Goal: Transaction & Acquisition: Purchase product/service

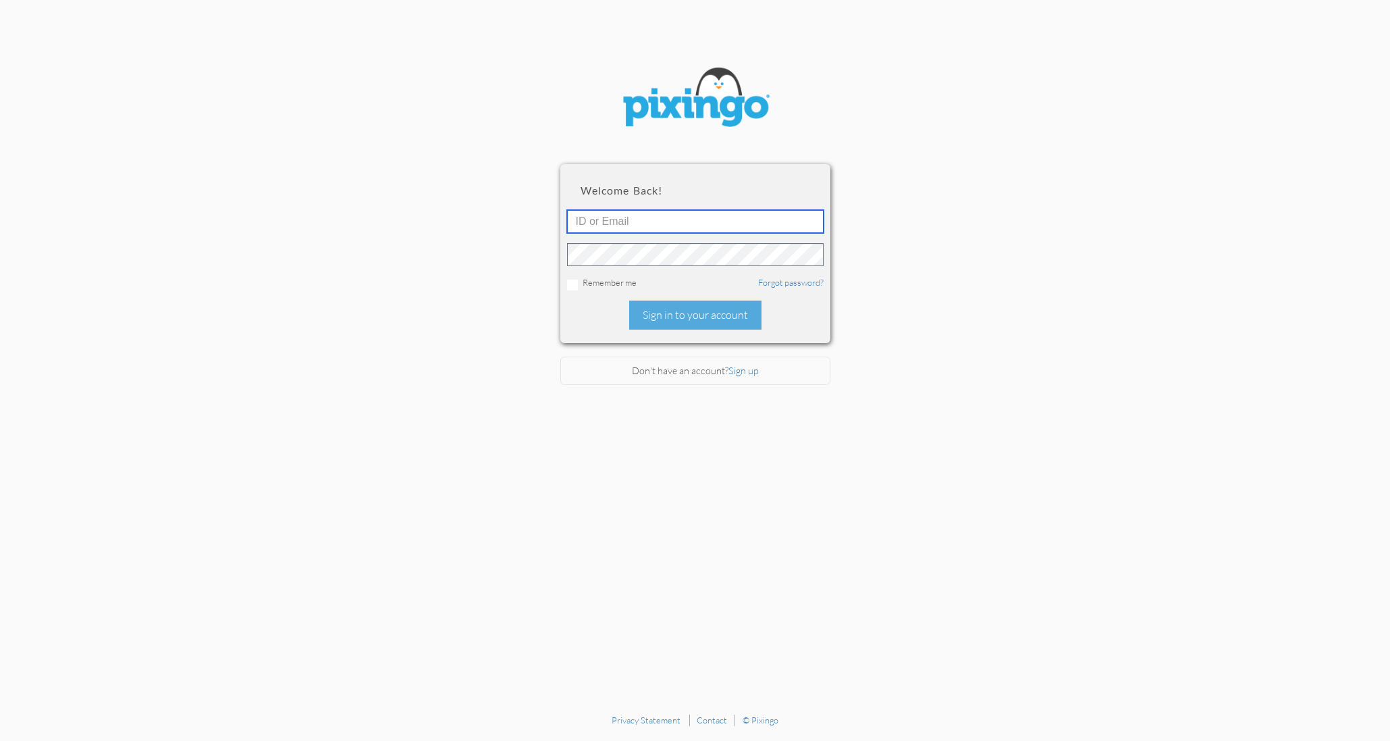
type input "1521"
click at [685, 313] on div "Sign in to your account" at bounding box center [695, 314] width 132 height 29
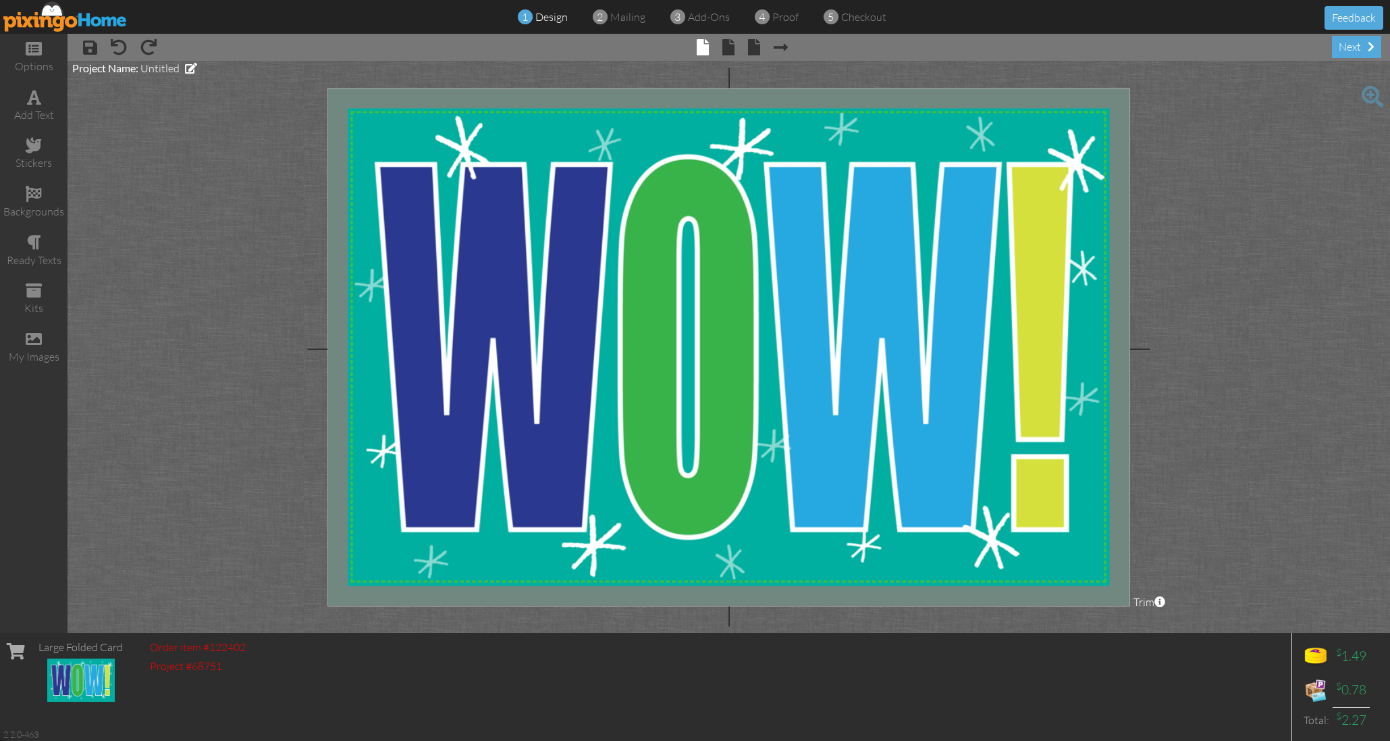
click at [90, 12] on img at bounding box center [65, 16] width 124 height 30
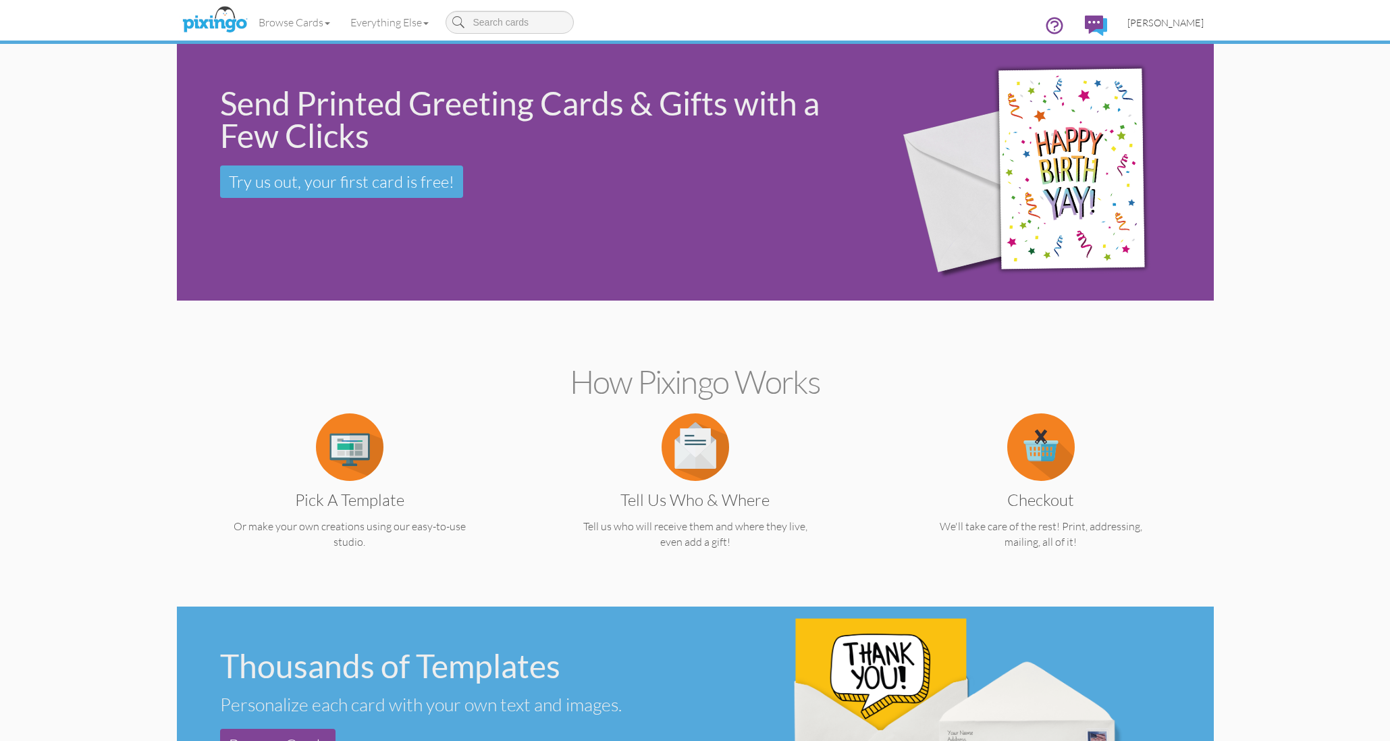
click at [1163, 22] on span "[PERSON_NAME]" at bounding box center [1165, 22] width 76 height 11
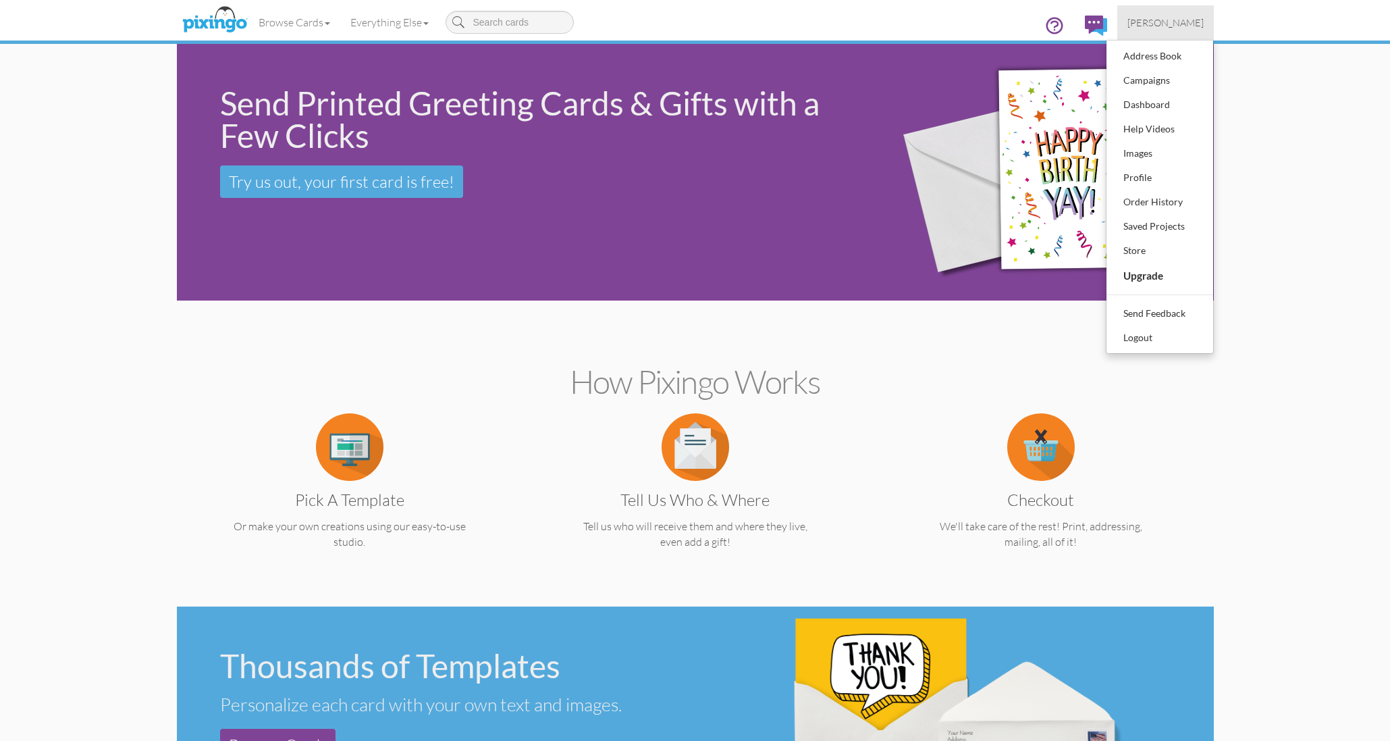
click at [1135, 201] on div "Order History" at bounding box center [1160, 202] width 80 height 20
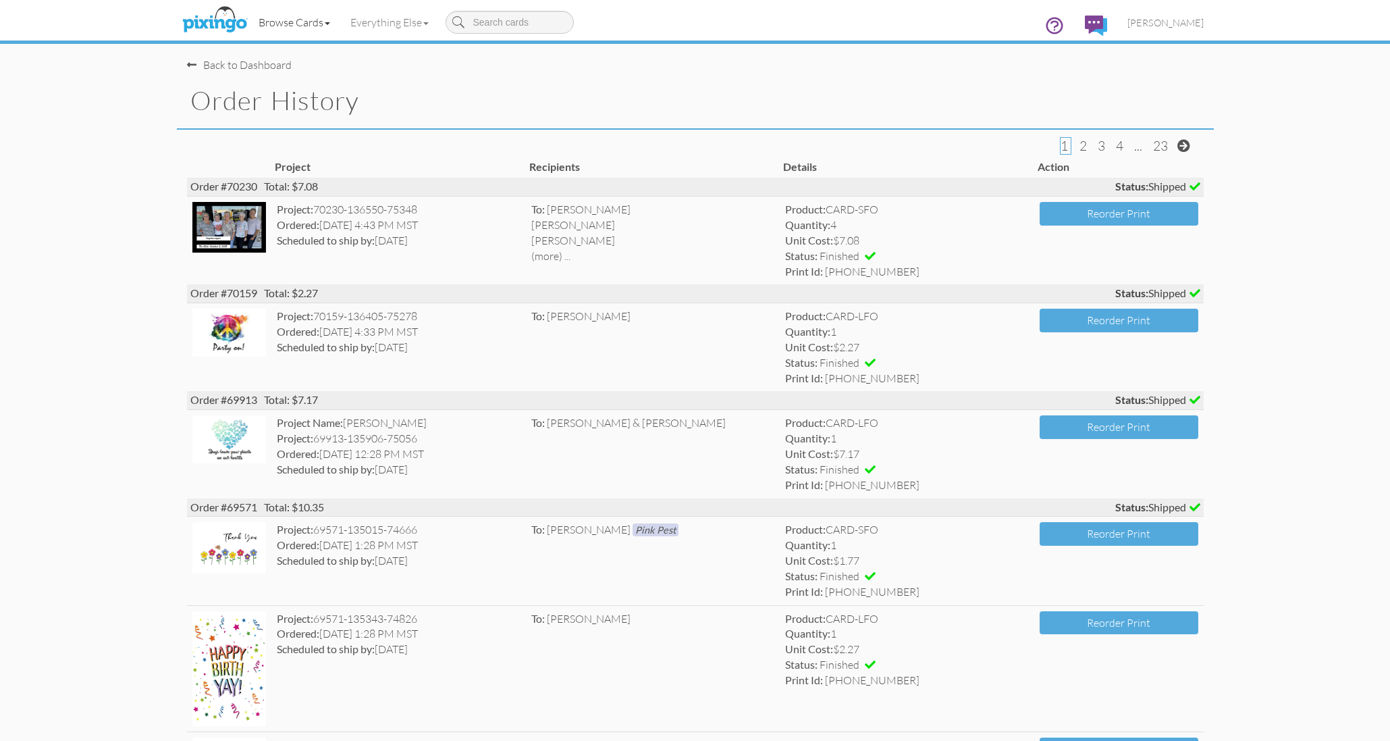
click at [292, 22] on link "Browse Cards" at bounding box center [294, 22] width 92 height 34
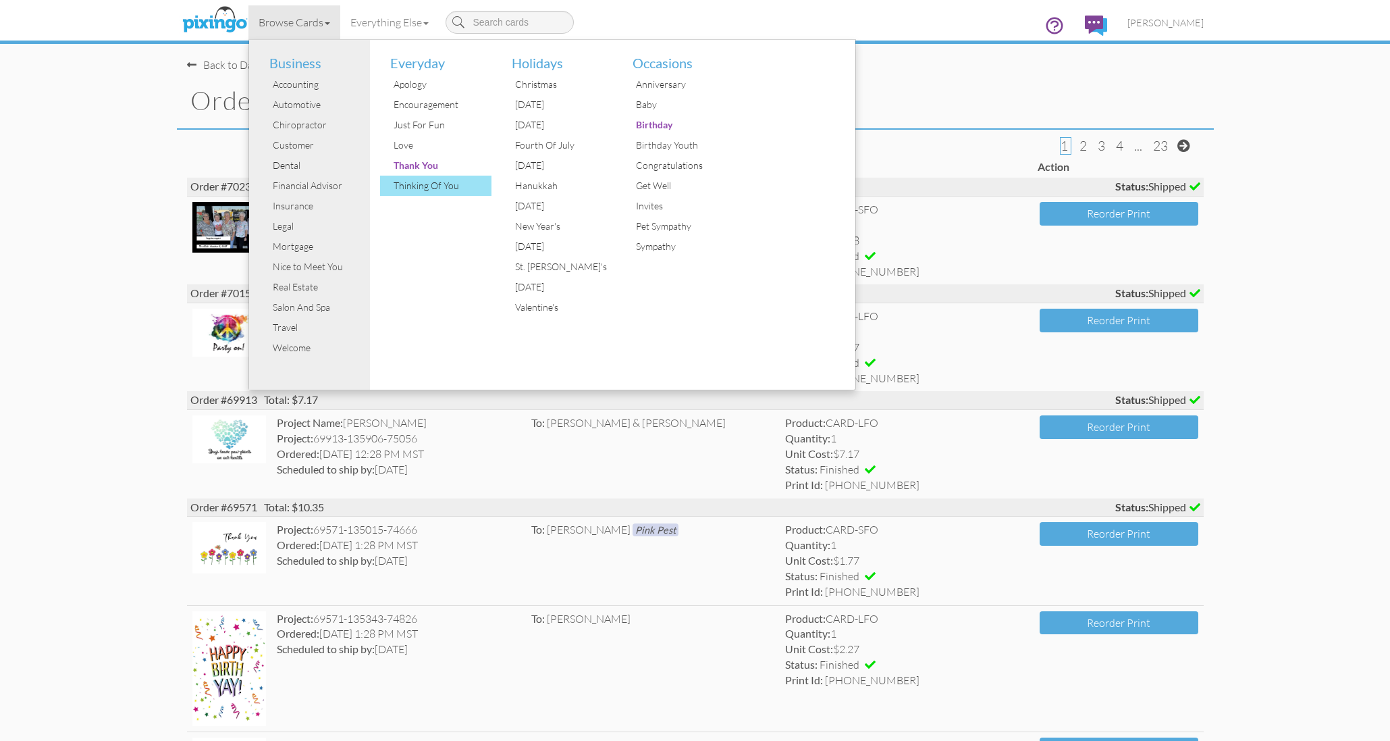
click at [448, 181] on div "Thinking Of You" at bounding box center [440, 186] width 101 height 20
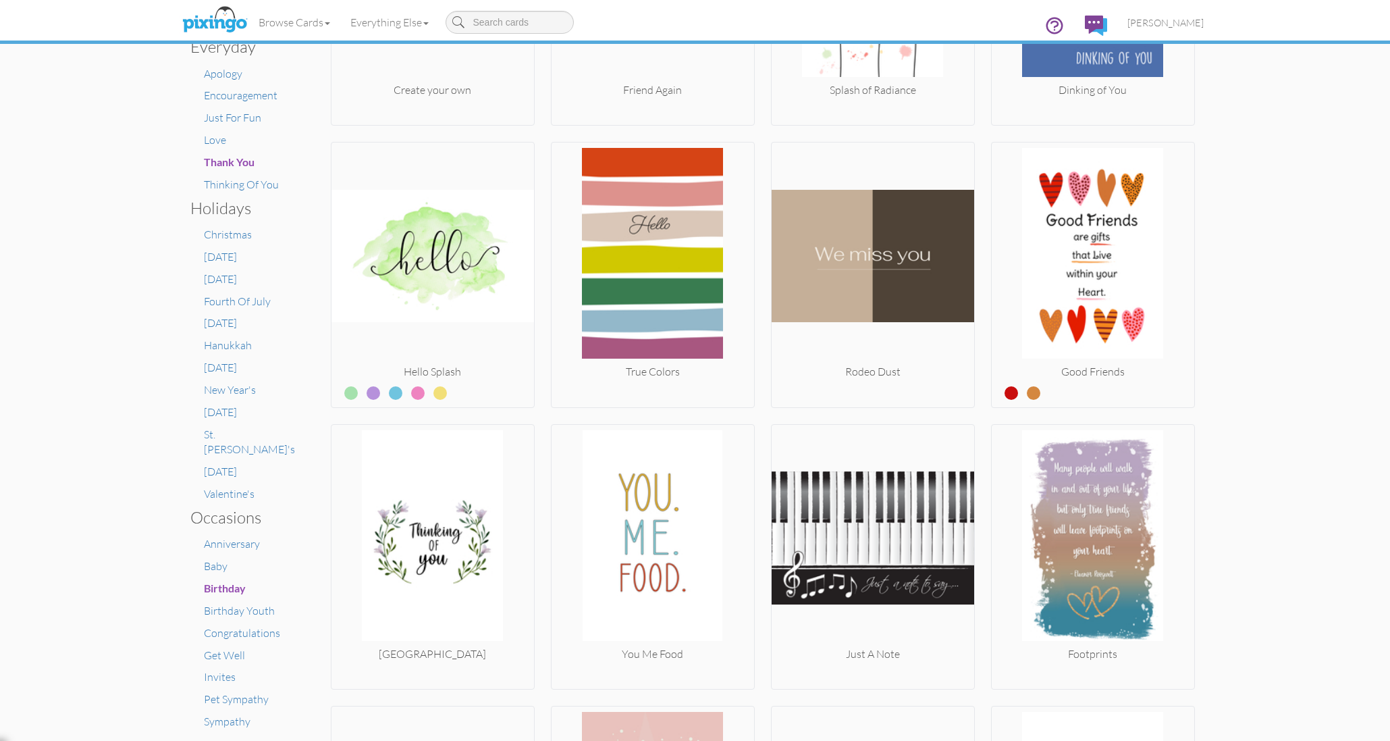
scroll to position [439, 0]
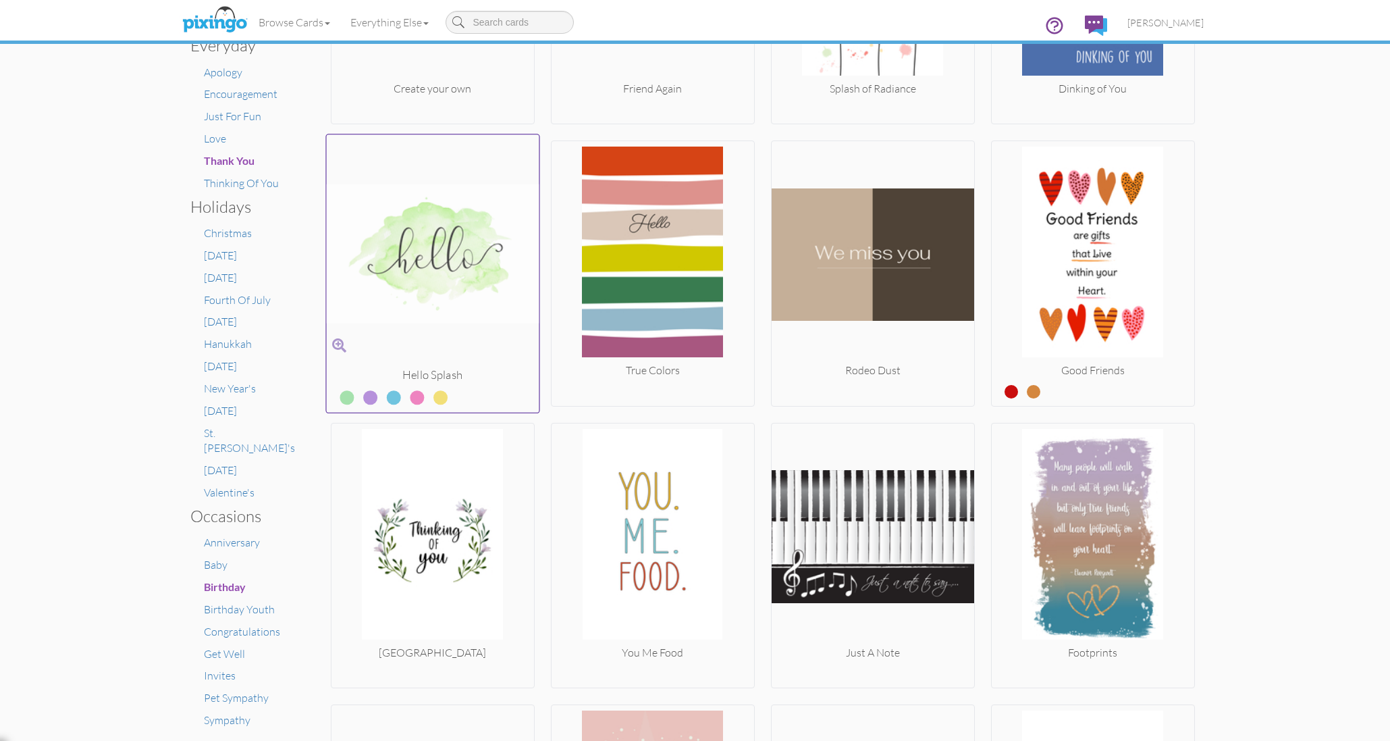
type input "l"
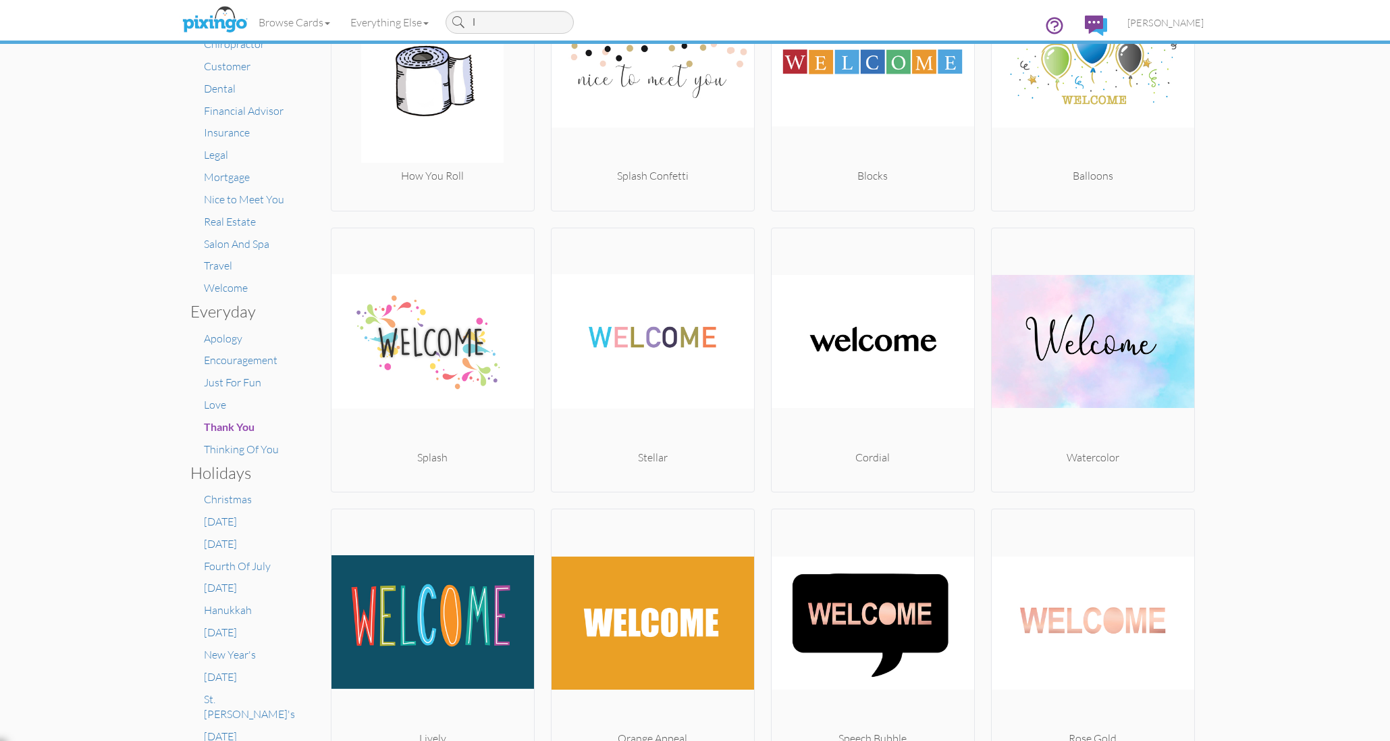
scroll to position [174, 0]
click at [265, 442] on span "Thinking Of You" at bounding box center [241, 449] width 75 height 14
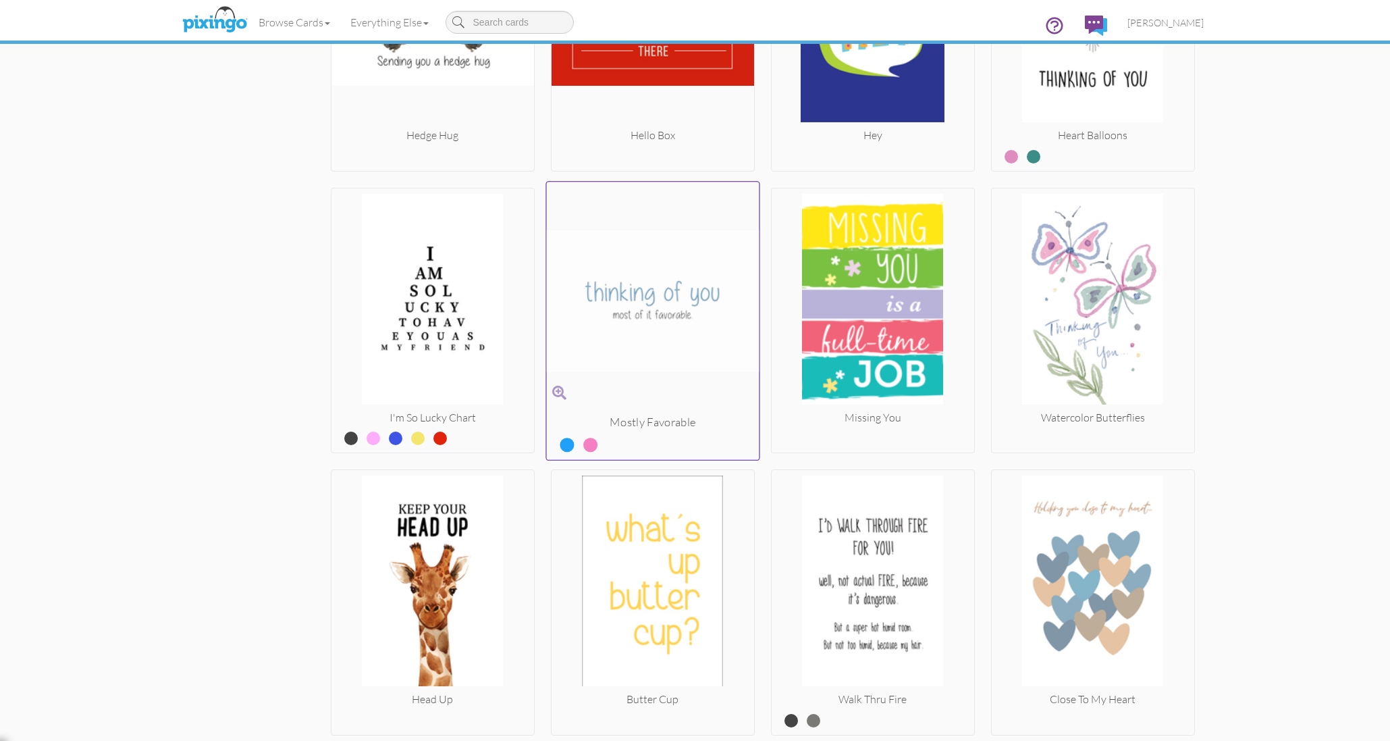
scroll to position [1802, 0]
click at [1090, 431] on div at bounding box center [1092, 442] width 213 height 25
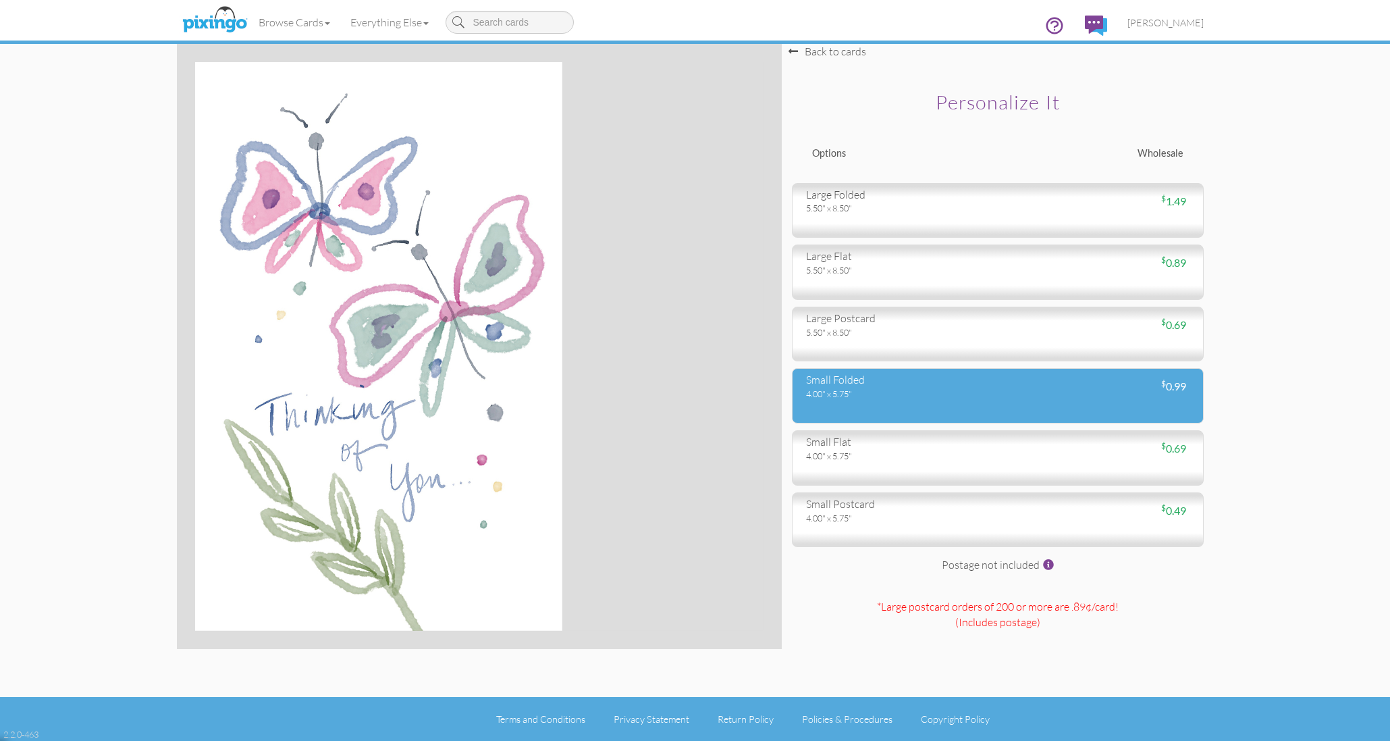
click at [867, 390] on div "4.00" x 5.75"" at bounding box center [897, 394] width 182 height 12
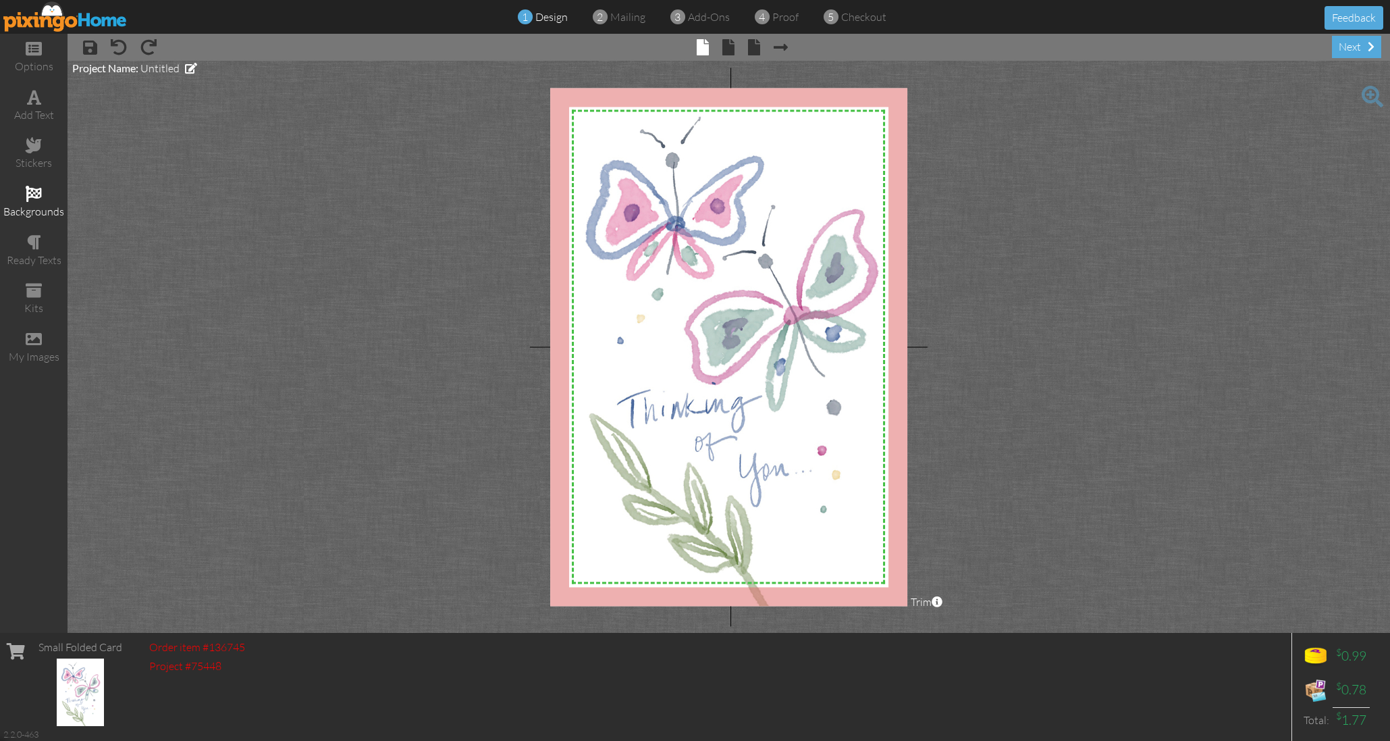
click at [32, 191] on span at bounding box center [34, 194] width 16 height 16
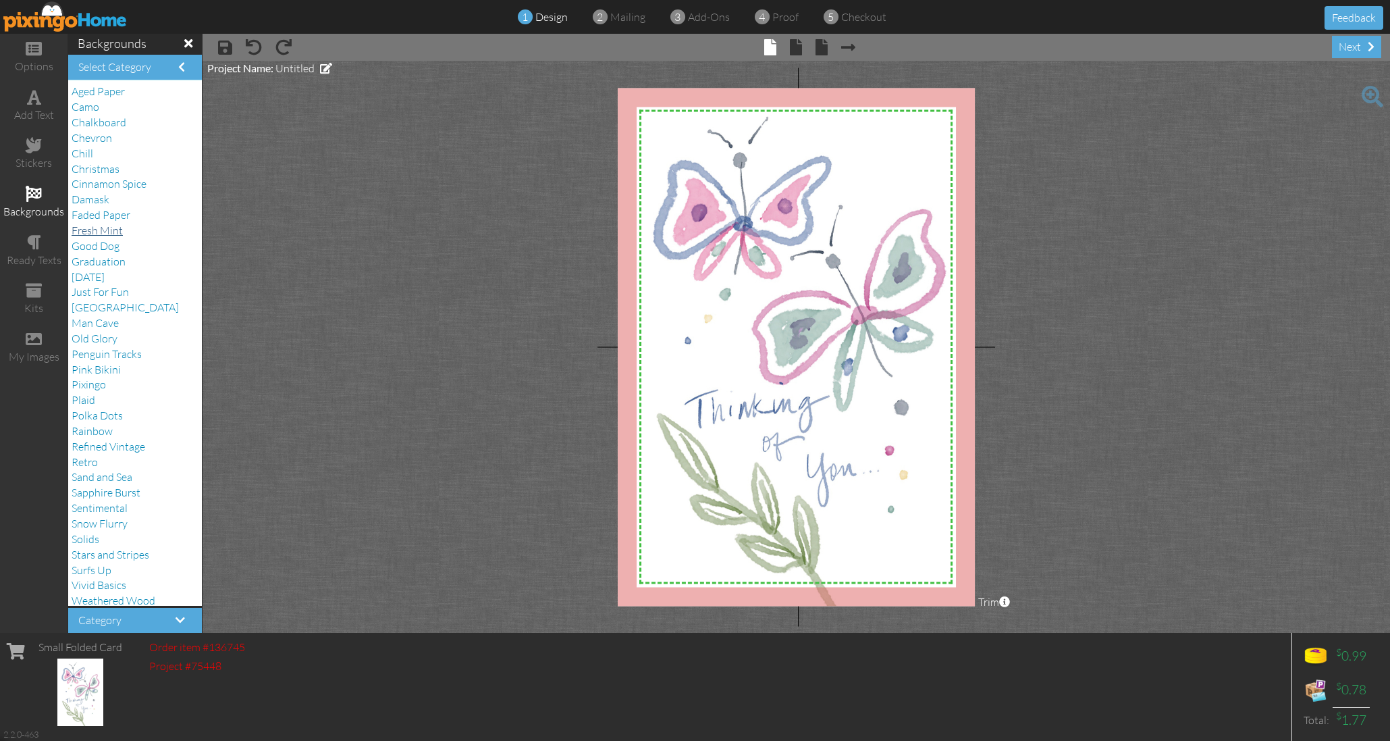
click at [117, 224] on span "Fresh Mint" at bounding box center [97, 230] width 51 height 14
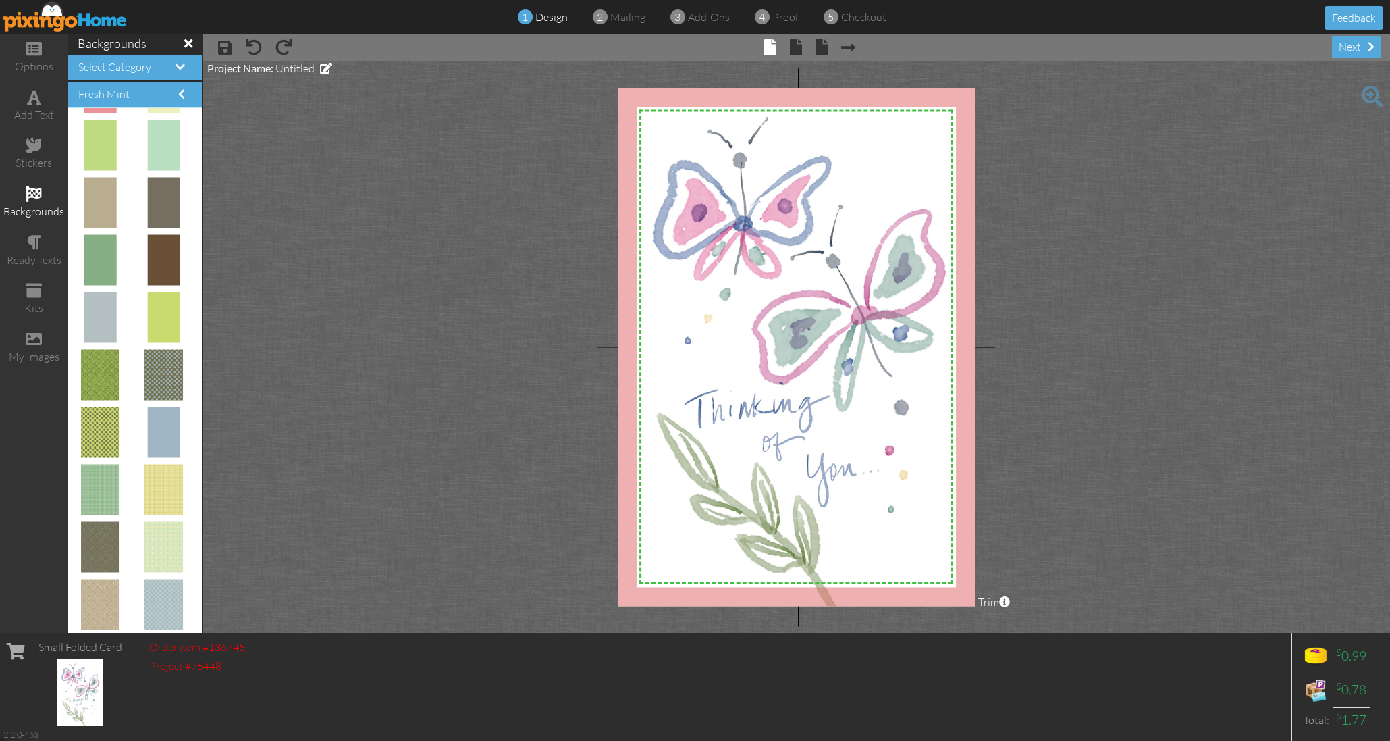
scroll to position [1547, 0]
click at [798, 51] on span at bounding box center [796, 47] width 12 height 16
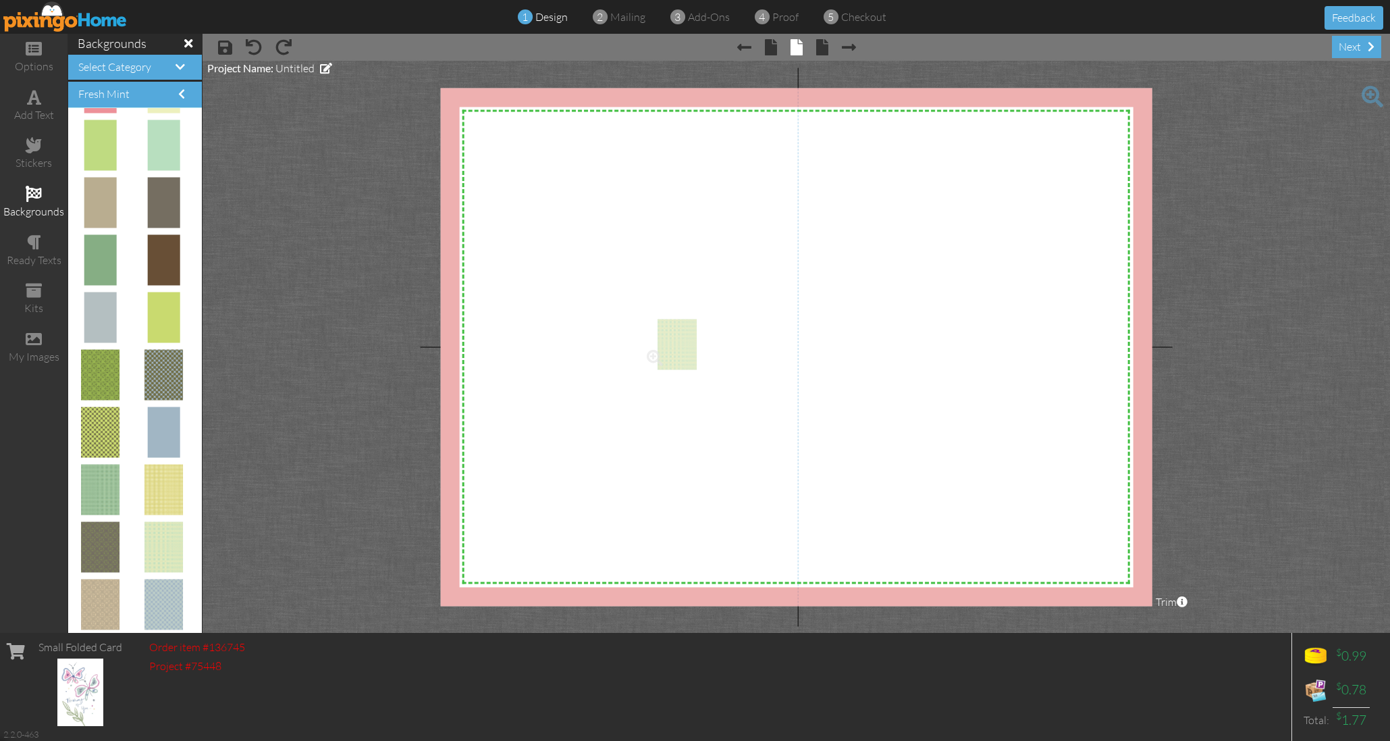
drag, startPoint x: 161, startPoint y: 541, endPoint x: 696, endPoint y: 336, distance: 573.3
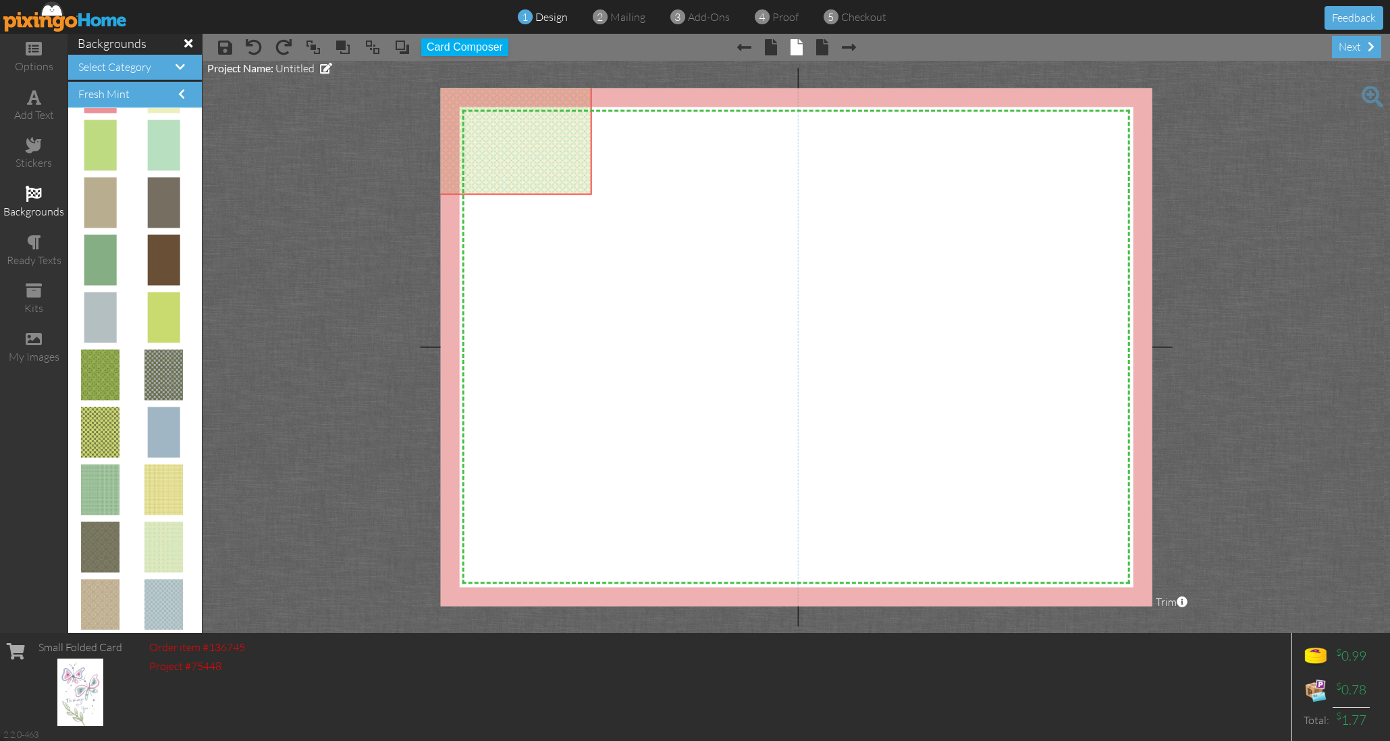
drag, startPoint x: 757, startPoint y: 398, endPoint x: 514, endPoint y: 96, distance: 387.0
click at [497, 50] on div "× save × undo × redo × bring to front × bring forward × send to back × send beh…" at bounding box center [796, 333] width 1187 height 599
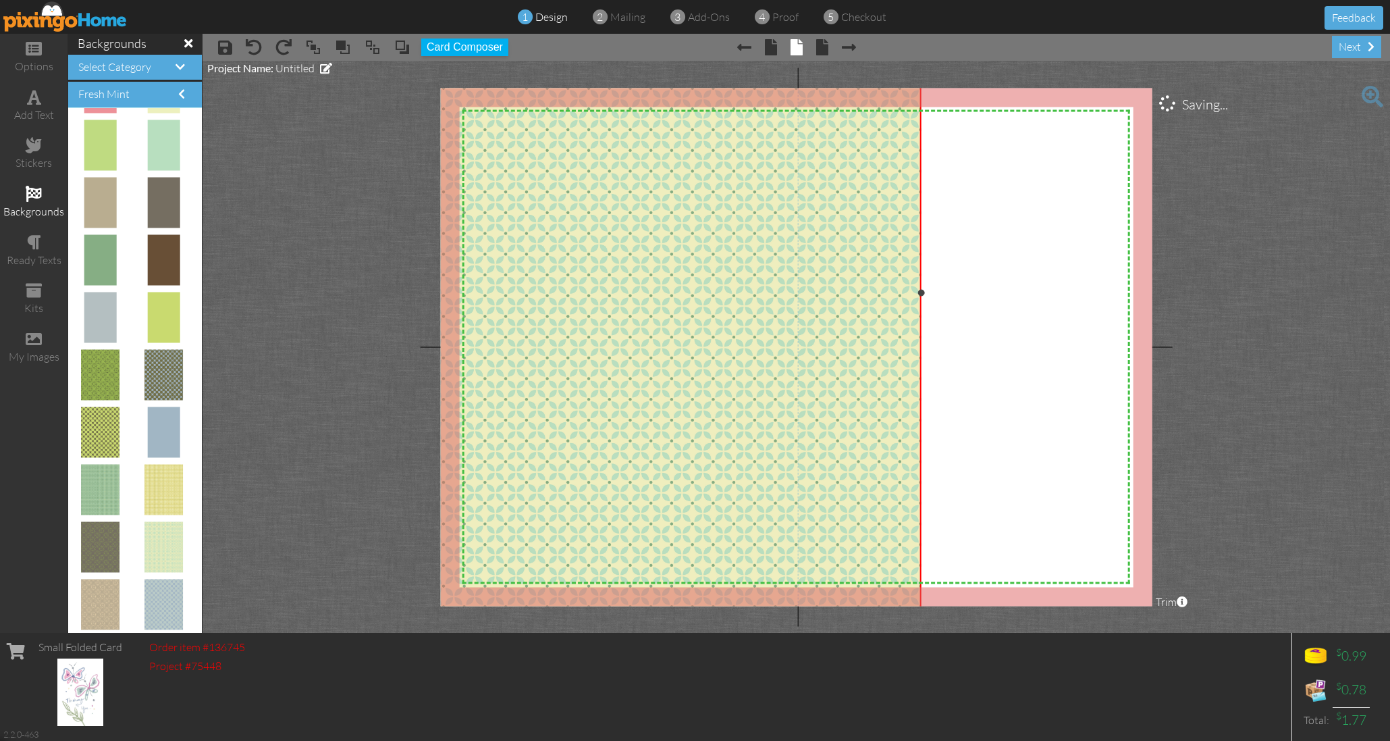
drag, startPoint x: 592, startPoint y: 194, endPoint x: 1113, endPoint y: 798, distance: 797.9
click at [1113, 740] on html "1 design 2 mailing 3 add-ons 4 proof 5 checkout Feedback options add text stick…" at bounding box center [695, 370] width 1390 height 741
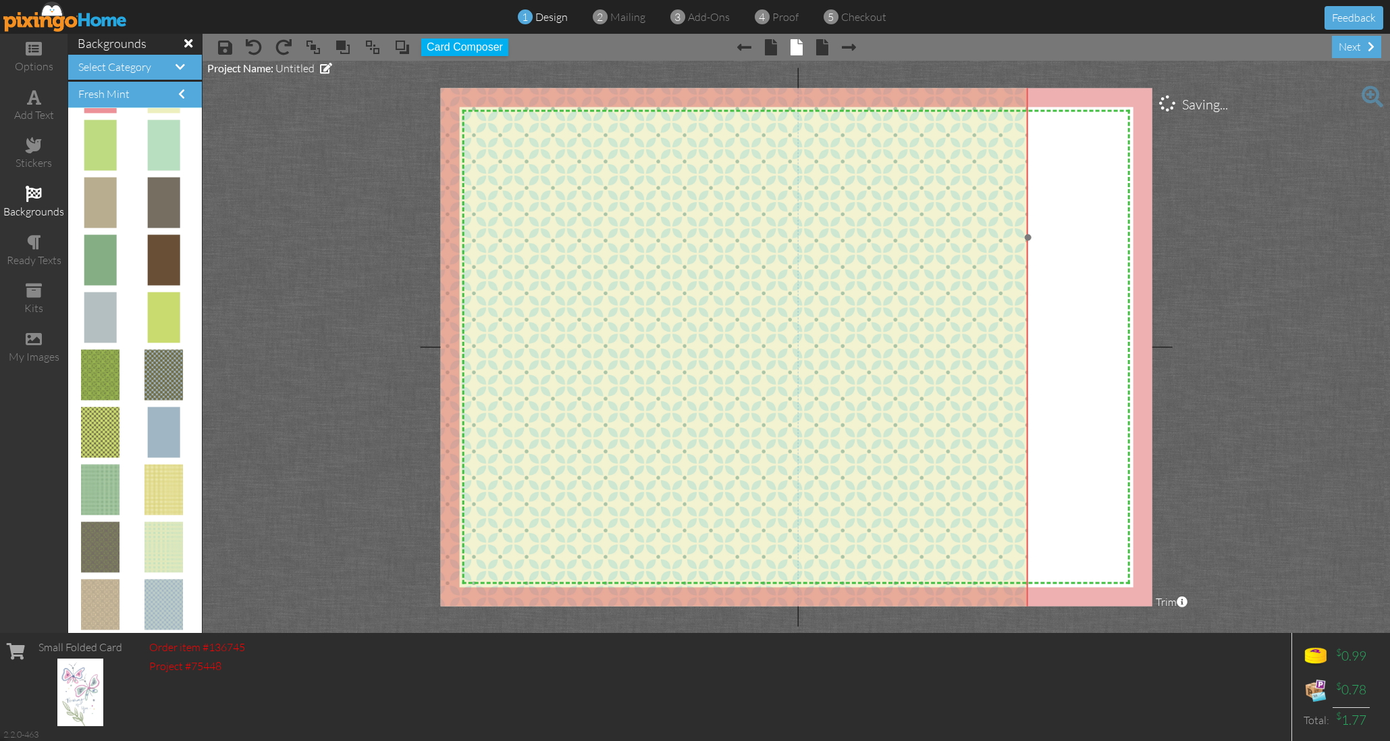
drag, startPoint x: 847, startPoint y: 465, endPoint x: 782, endPoint y: 252, distance: 222.3
click at [784, 254] on img at bounding box center [705, 237] width 645 height 835
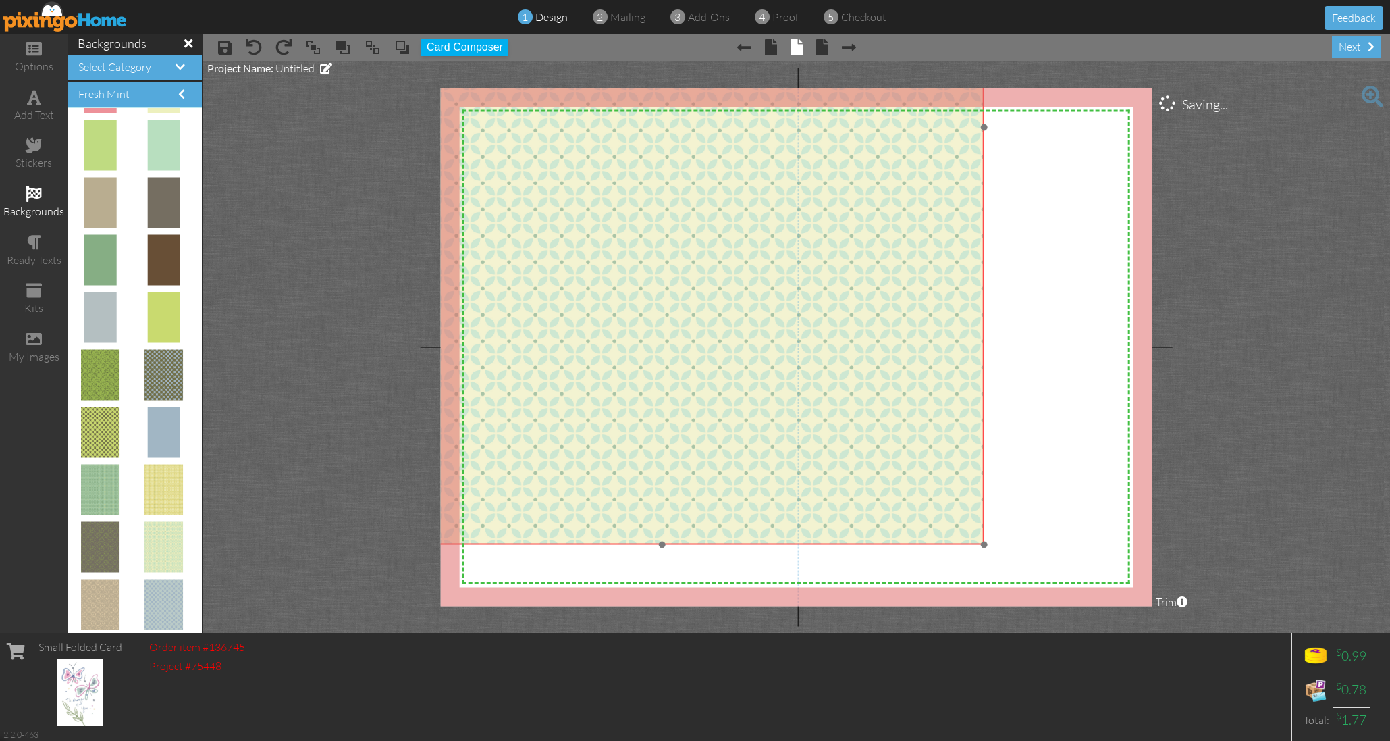
drag, startPoint x: 801, startPoint y: 372, endPoint x: 751, endPoint y: 288, distance: 97.5
click at [759, 284] on img at bounding box center [662, 127] width 645 height 835
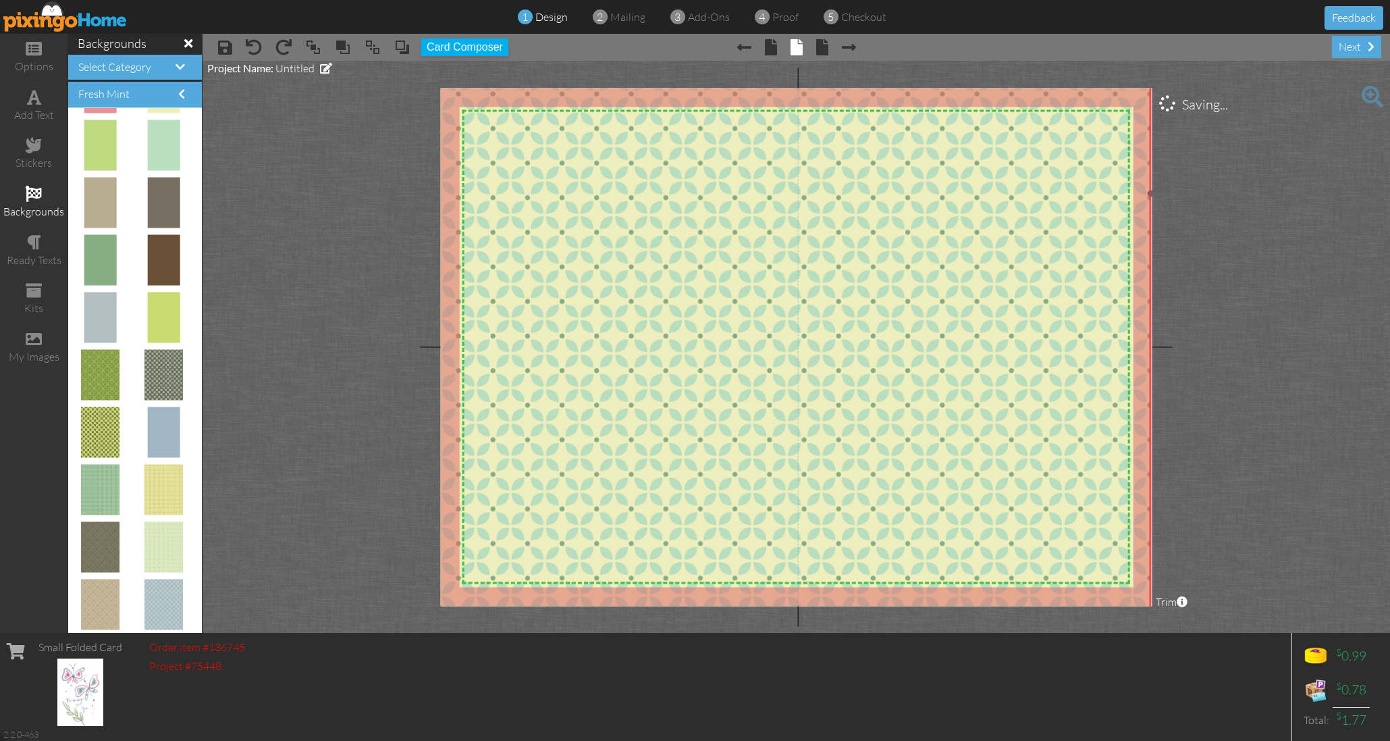
drag, startPoint x: 953, startPoint y: 481, endPoint x: 1246, endPoint y: 754, distance: 401.2
click at [1246, 740] on html "1 design 2 mailing 3 add-ons 4 proof 5 checkout Feedback options add text stick…" at bounding box center [695, 370] width 1390 height 741
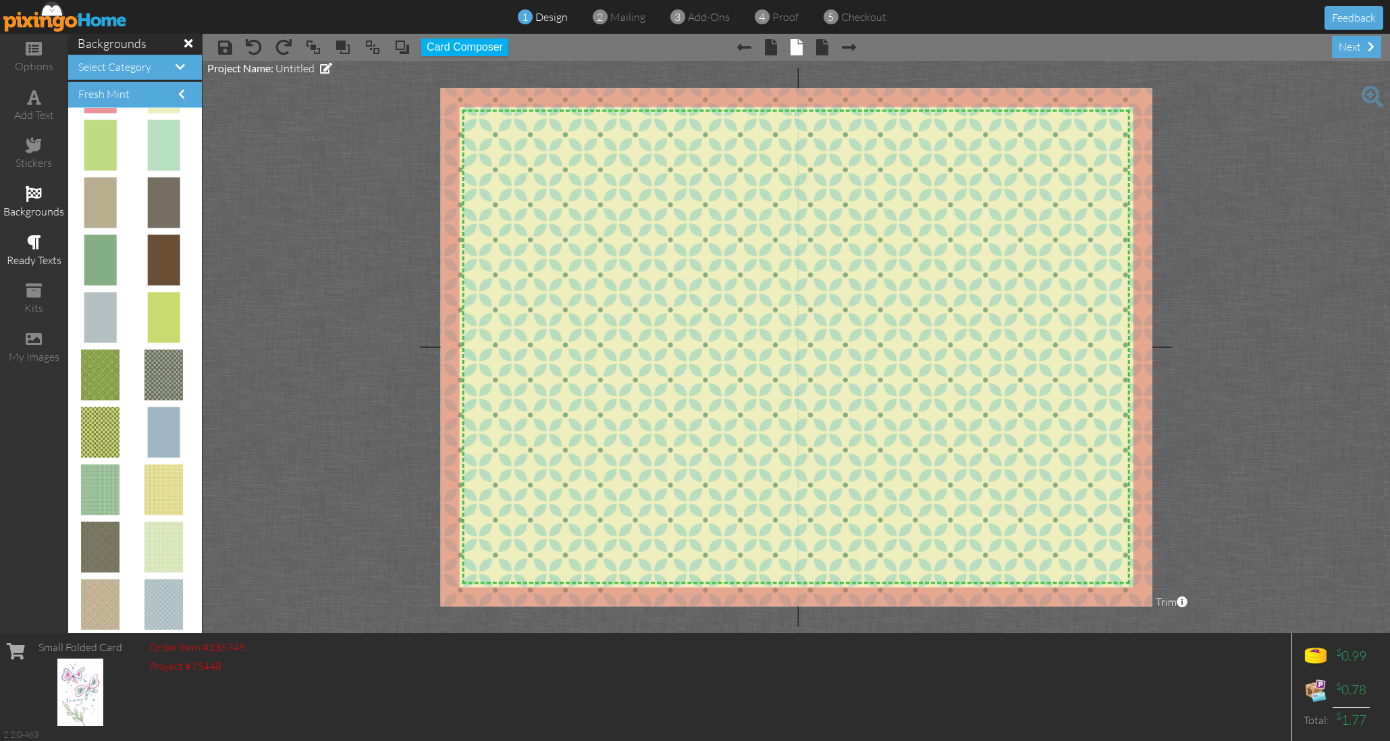
click at [36, 240] on span at bounding box center [34, 242] width 14 height 16
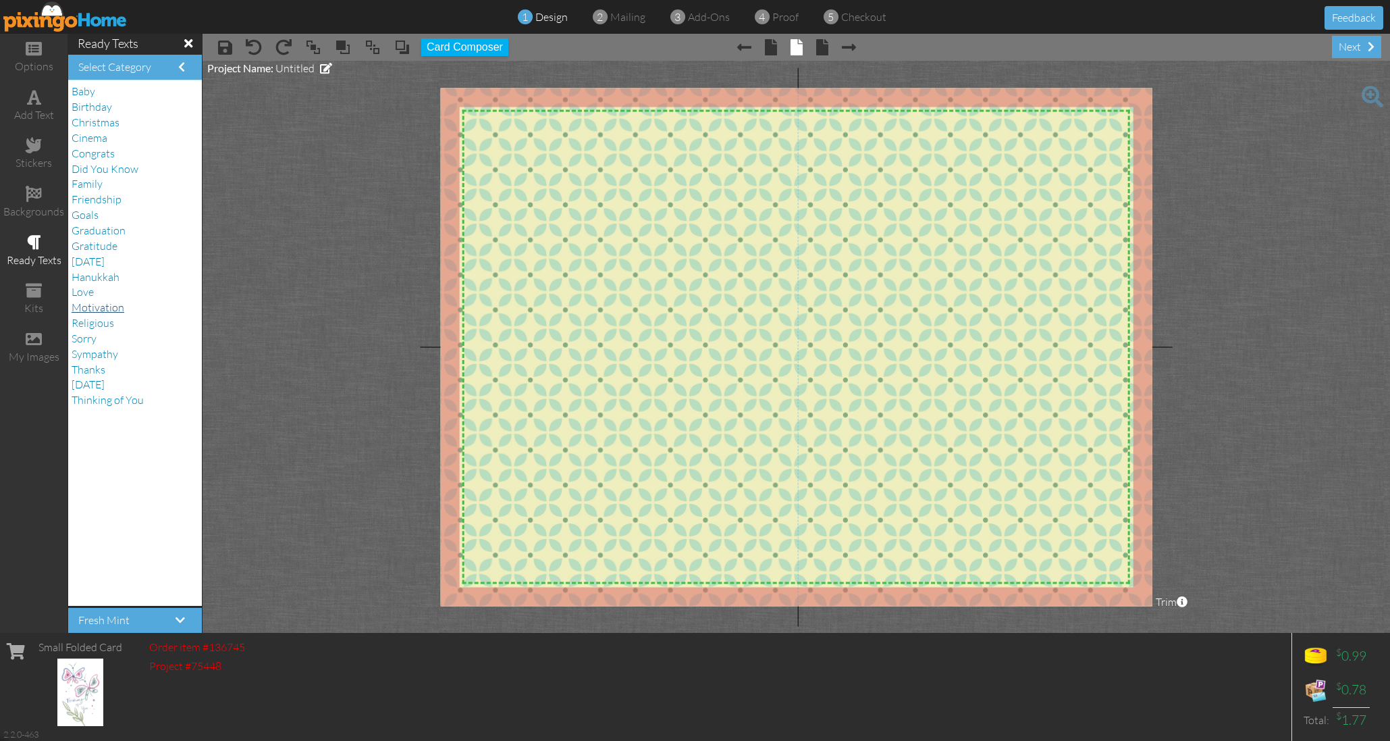
click at [113, 300] on span "Motivation" at bounding box center [98, 307] width 53 height 14
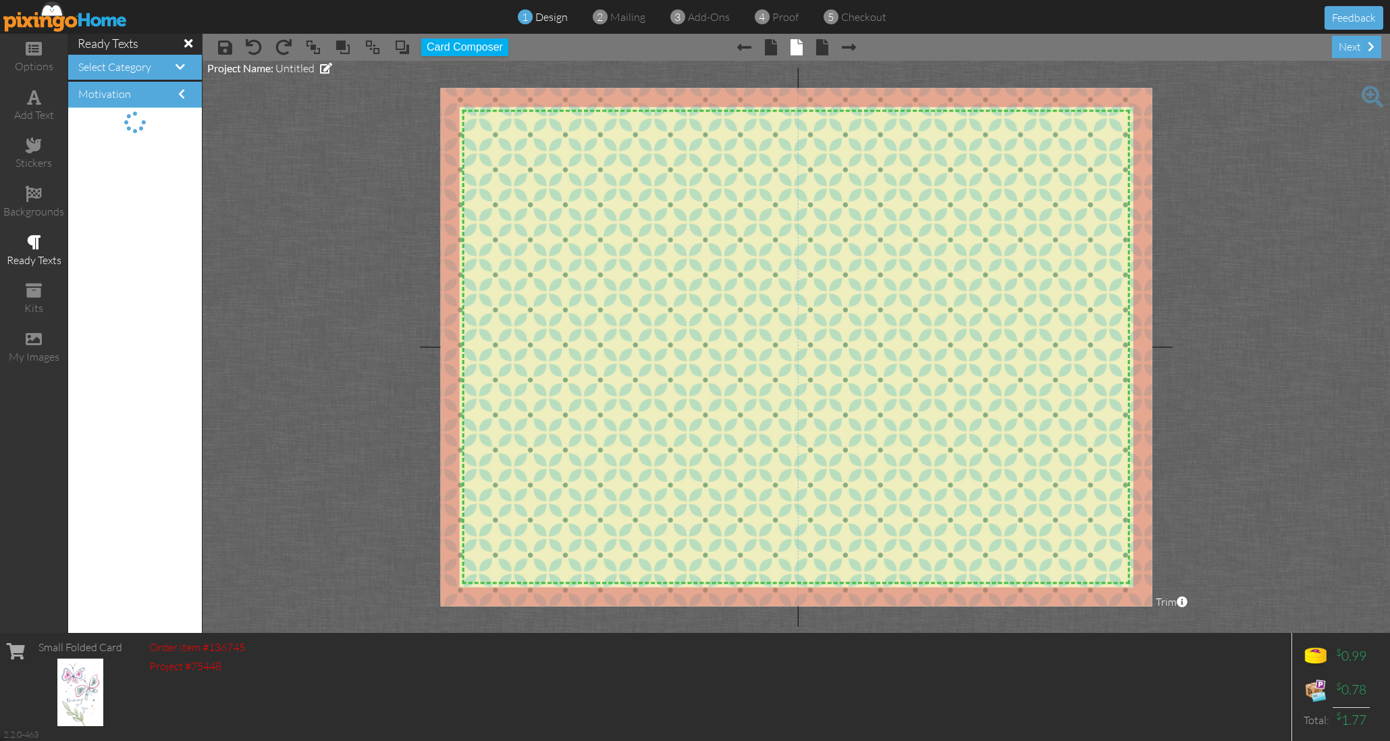
scroll to position [0, 0]
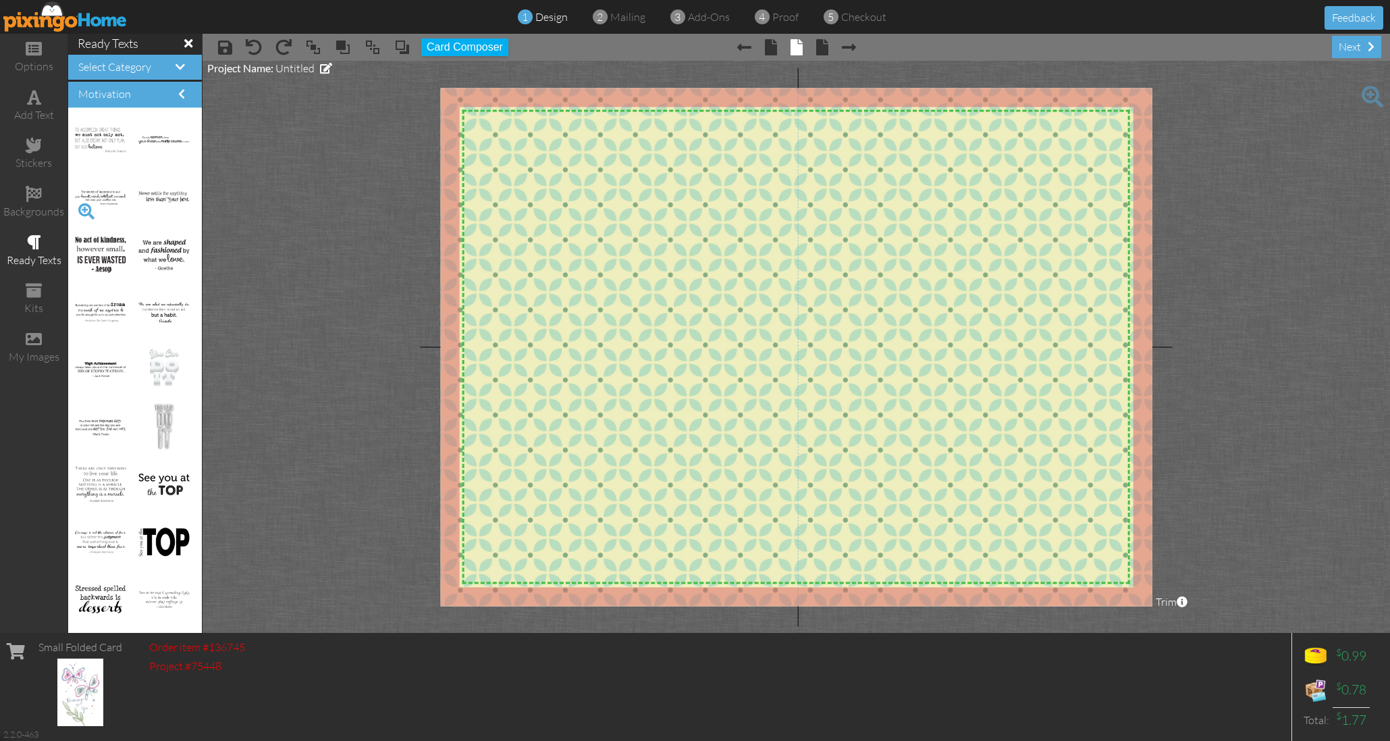
click at [89, 207] on span at bounding box center [86, 211] width 23 height 23
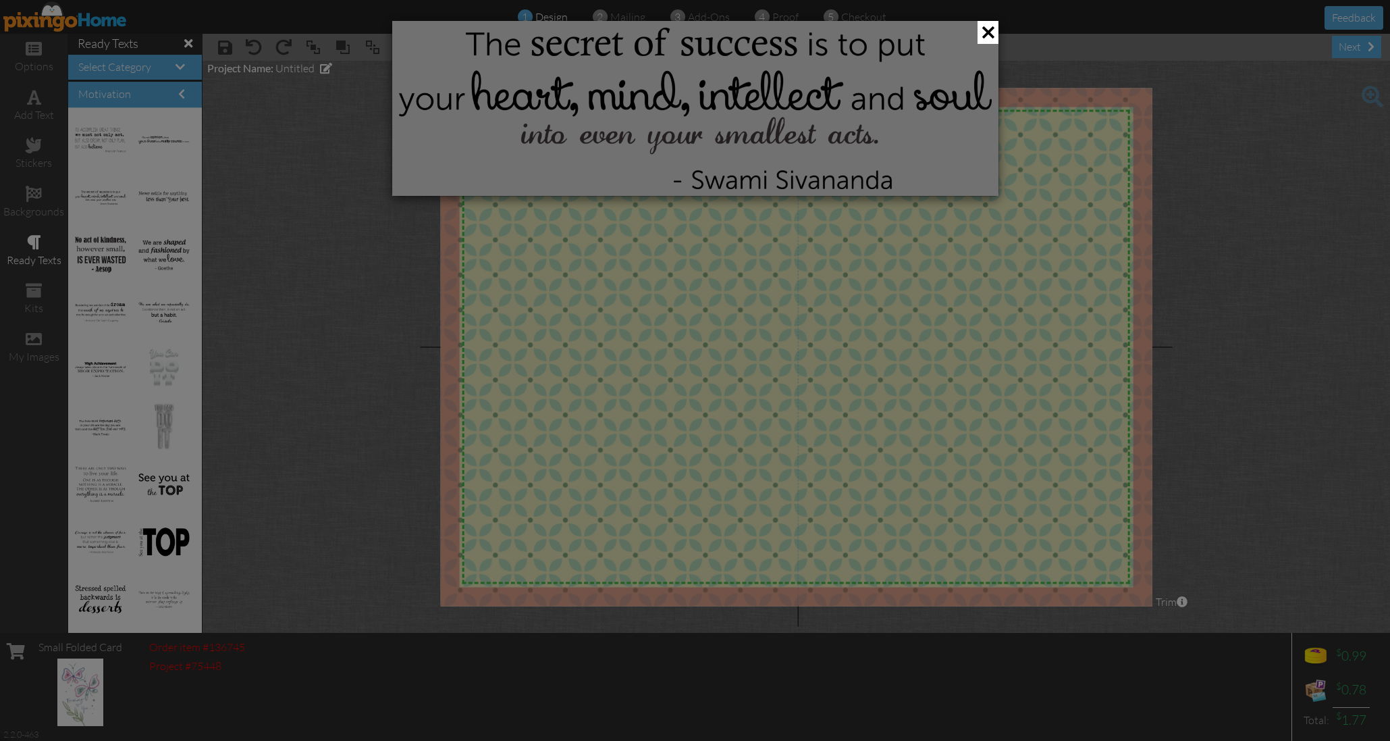
click at [89, 207] on div at bounding box center [695, 370] width 1390 height 741
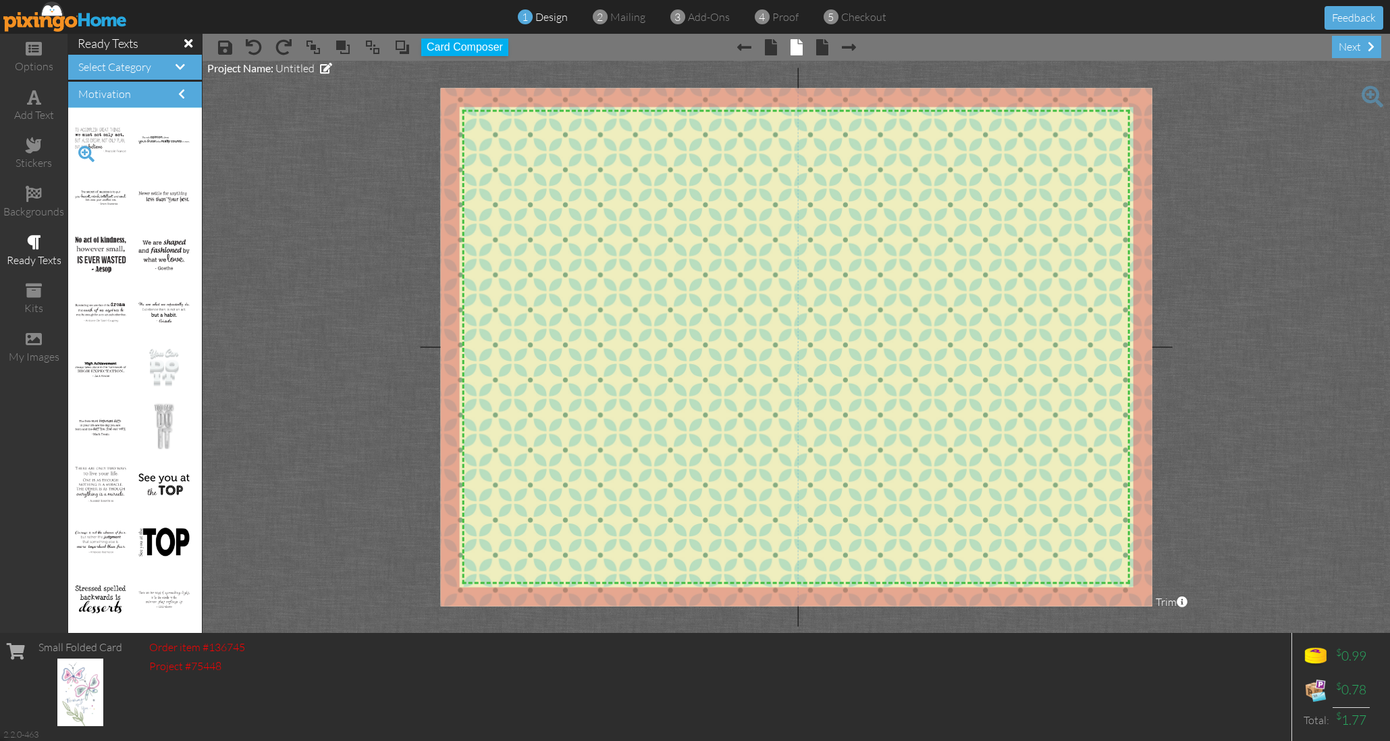
click at [87, 149] on span at bounding box center [86, 153] width 23 height 23
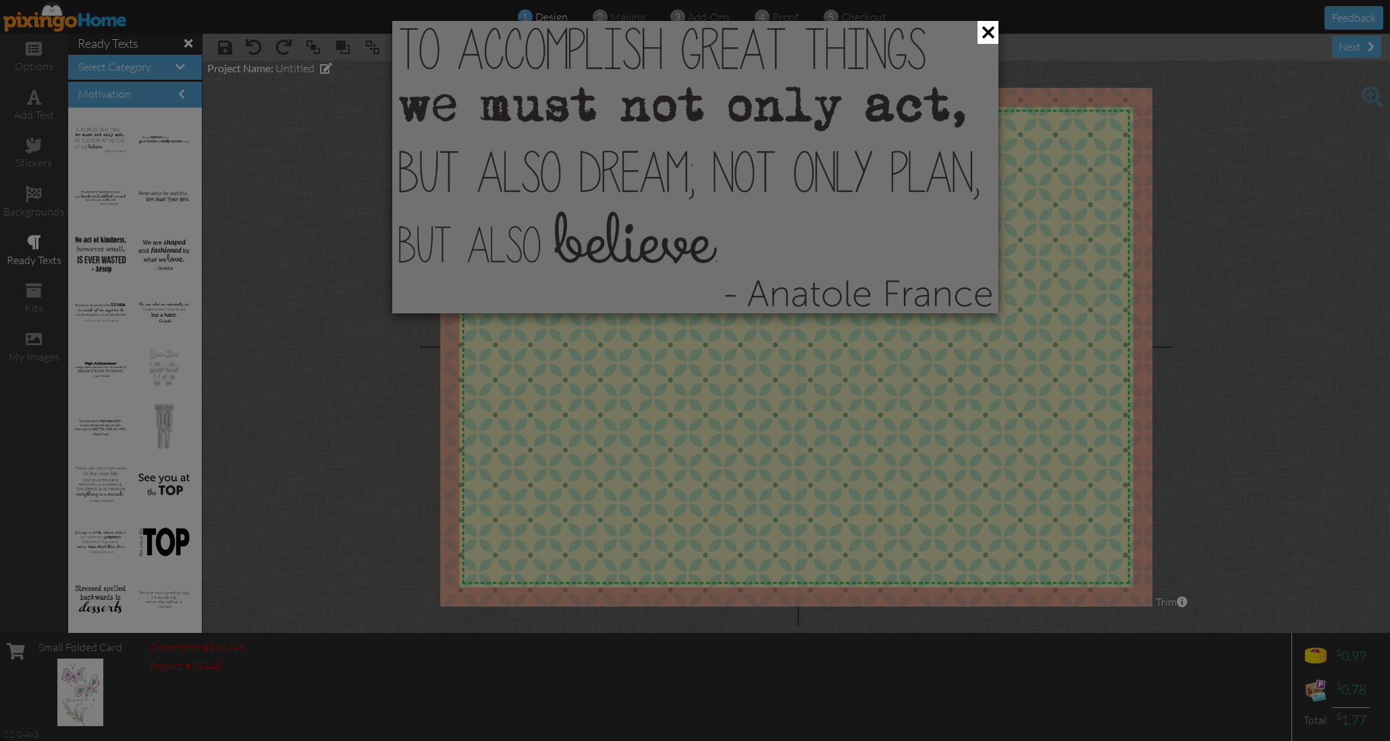
click at [87, 149] on div at bounding box center [695, 370] width 1390 height 741
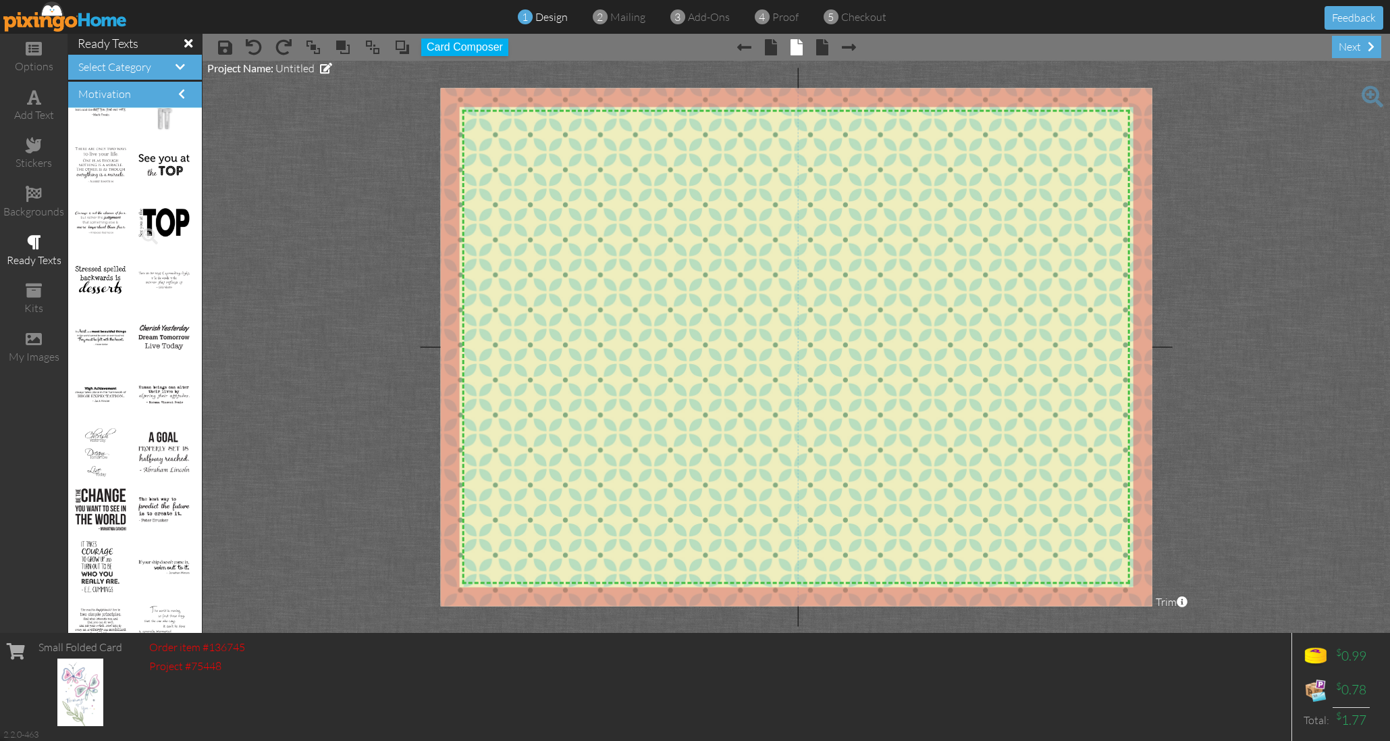
scroll to position [331, 0]
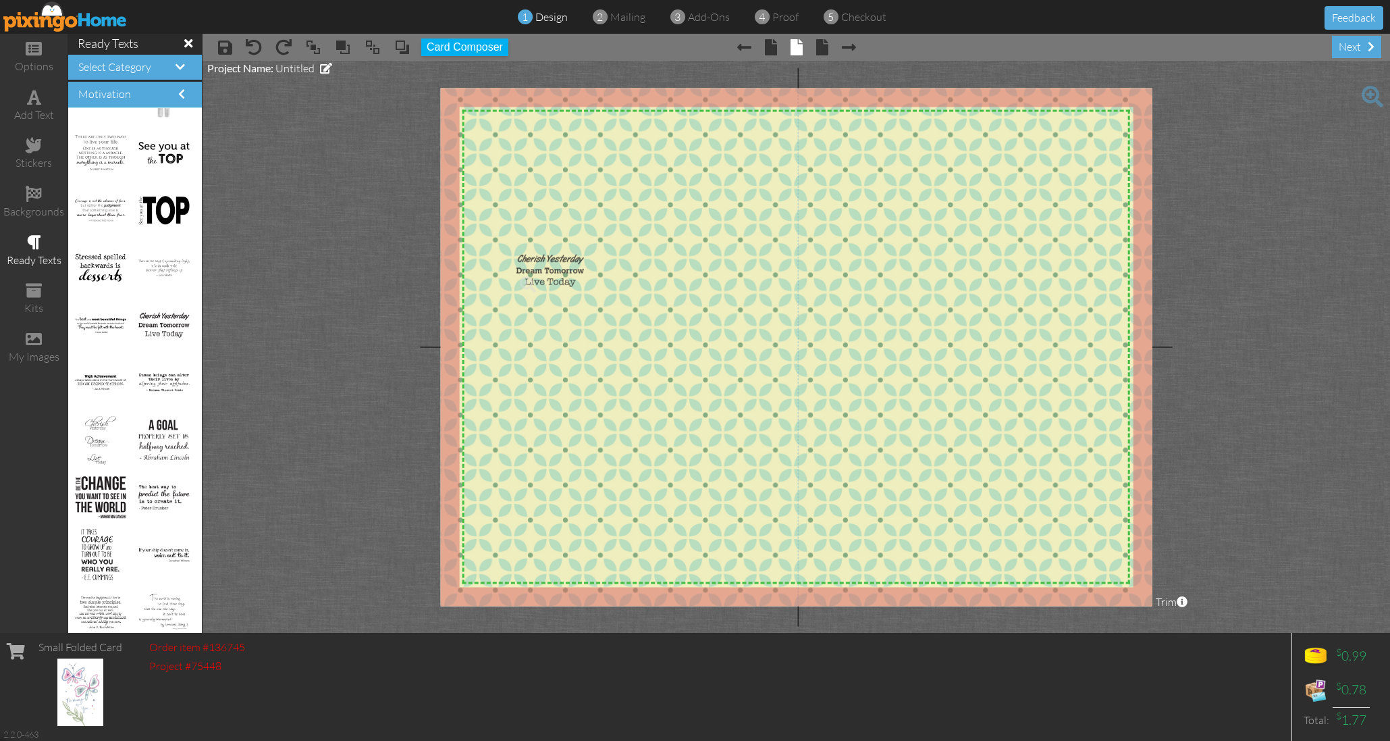
drag, startPoint x: 160, startPoint y: 323, endPoint x: 543, endPoint y: 270, distance: 387.1
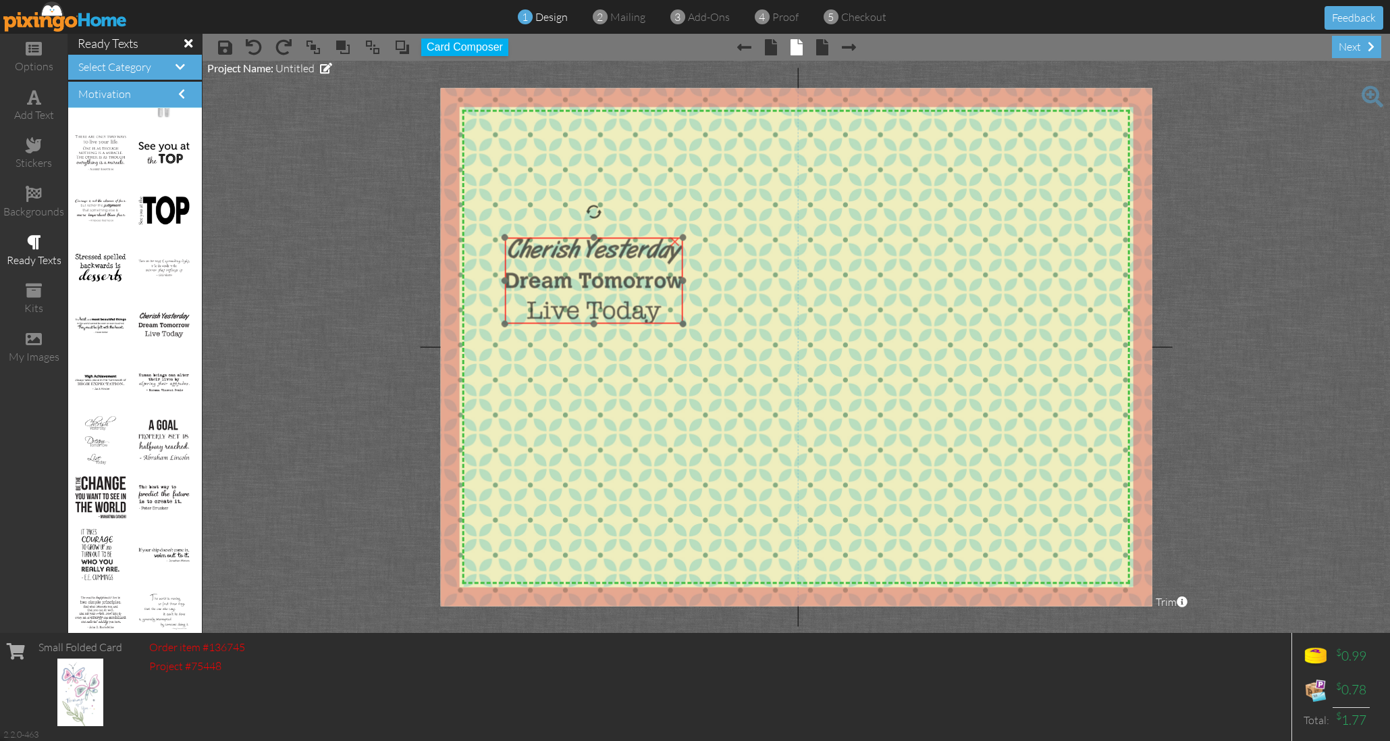
click at [541, 273] on img at bounding box center [594, 280] width 178 height 87
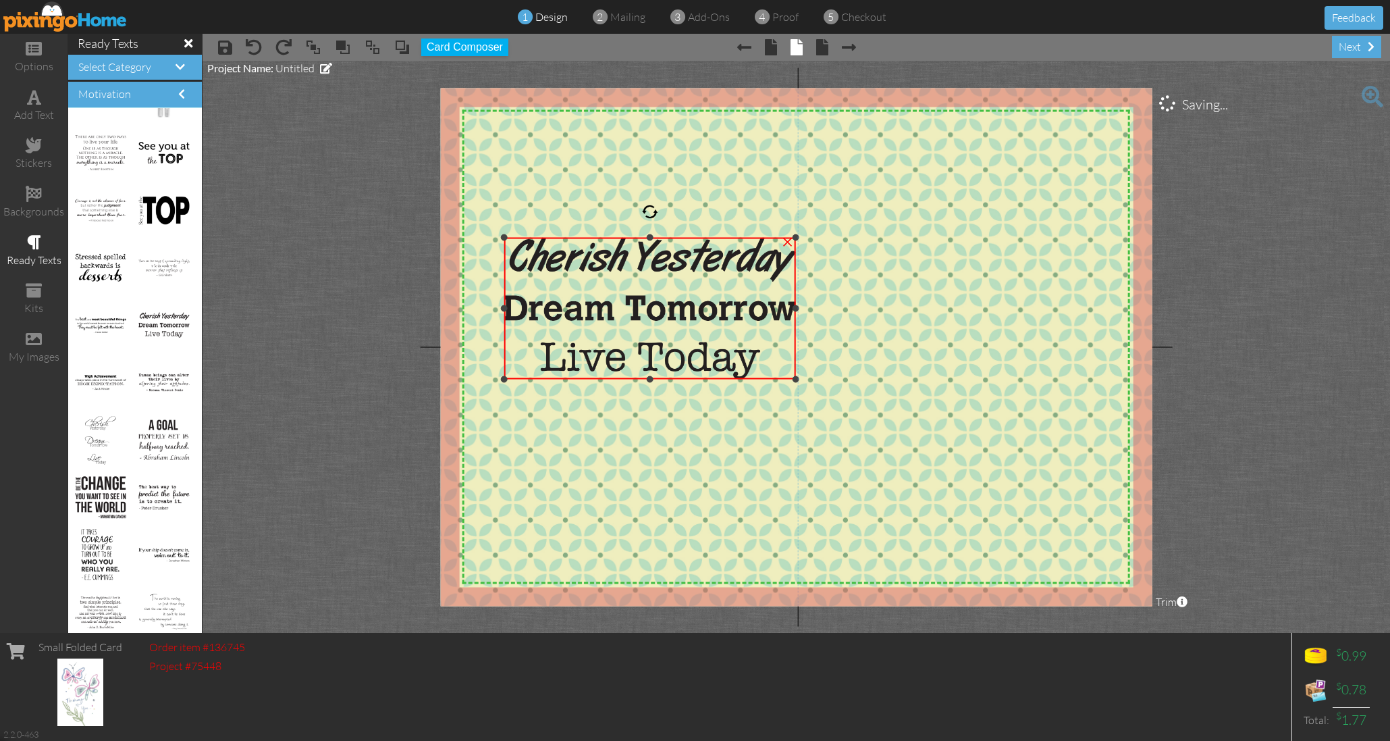
drag, startPoint x: 680, startPoint y: 323, endPoint x: 704, endPoint y: 374, distance: 56.8
click at [706, 378] on div "×" at bounding box center [650, 308] width 292 height 142
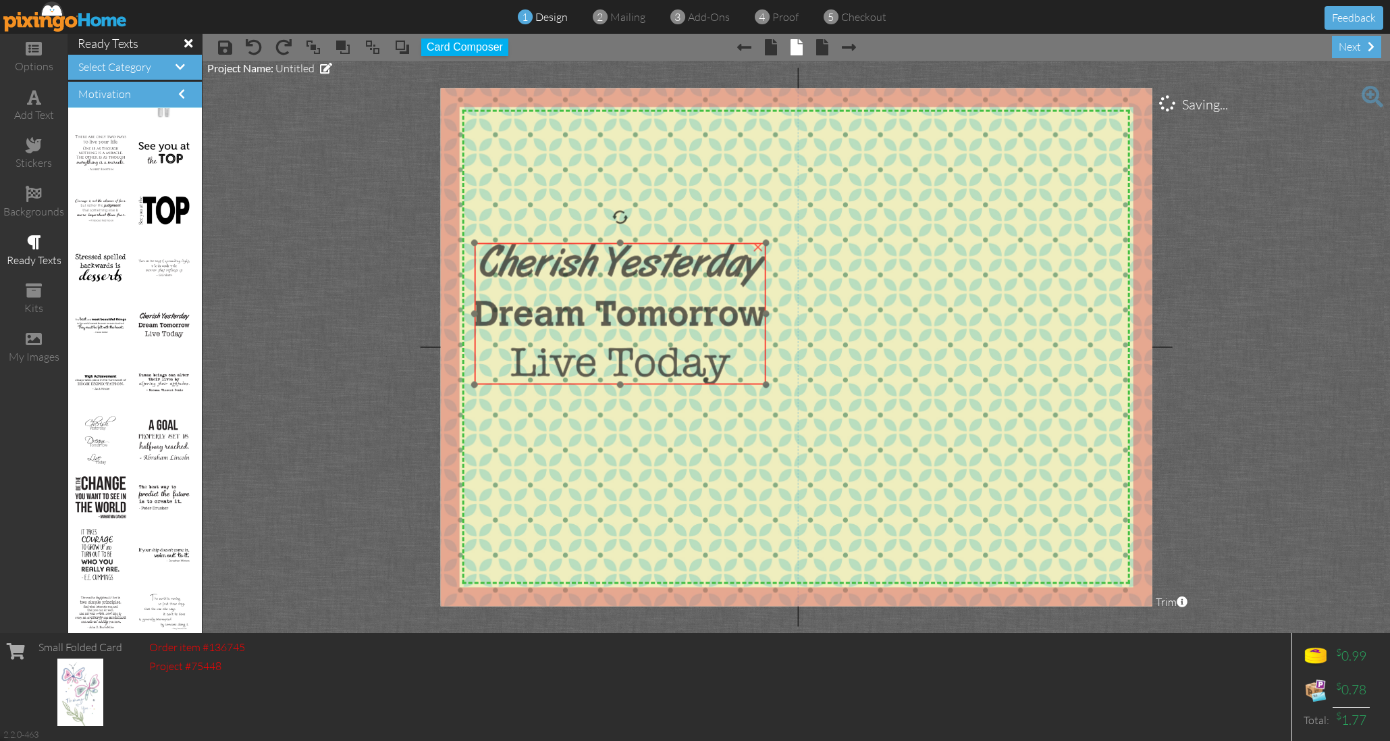
drag, startPoint x: 664, startPoint y: 326, endPoint x: 635, endPoint y: 332, distance: 29.7
click at [635, 332] on img at bounding box center [621, 313] width 292 height 142
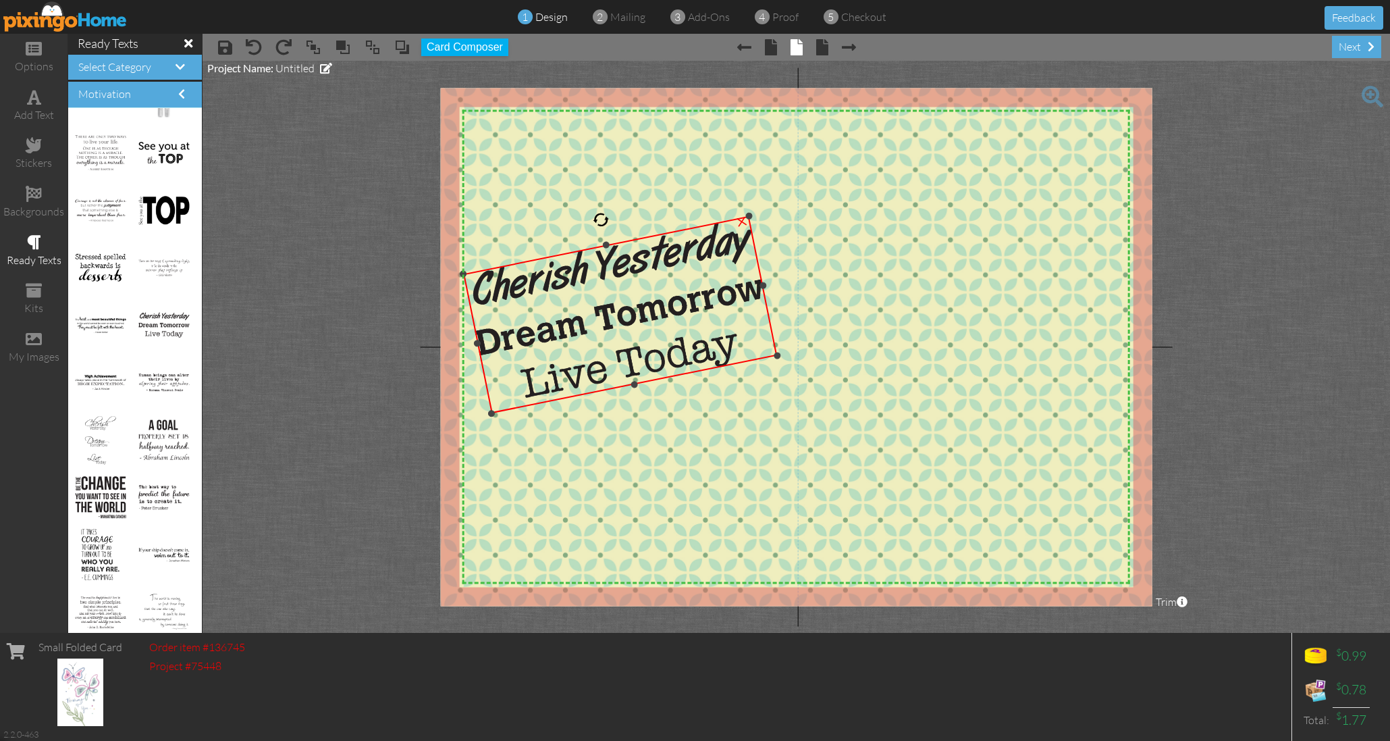
drag, startPoint x: 622, startPoint y: 211, endPoint x: 598, endPoint y: 205, distance: 24.4
click at [598, 205] on div "X X X X X X X X X X X X X X X X X X X X X X X X X X X X X X X X X X X X X X X X…" at bounding box center [796, 347] width 712 height 518
click at [385, 213] on project-studio-wrapper "X X X X X X X X X X X X X X X X X X X X X X X X X X X X X X X X X X X X X X X X…" at bounding box center [796, 347] width 1187 height 572
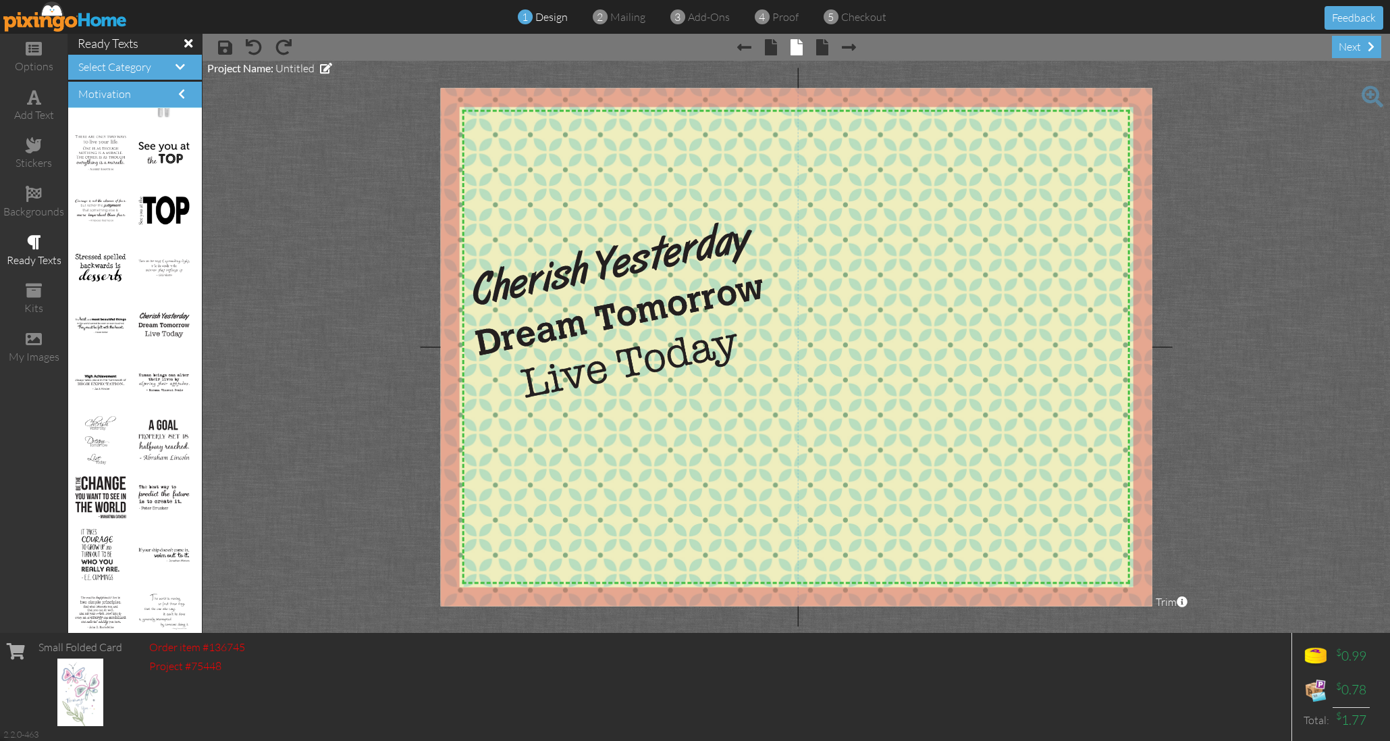
scroll to position [0, 0]
click at [43, 108] on div "add text" at bounding box center [34, 115] width 68 height 16
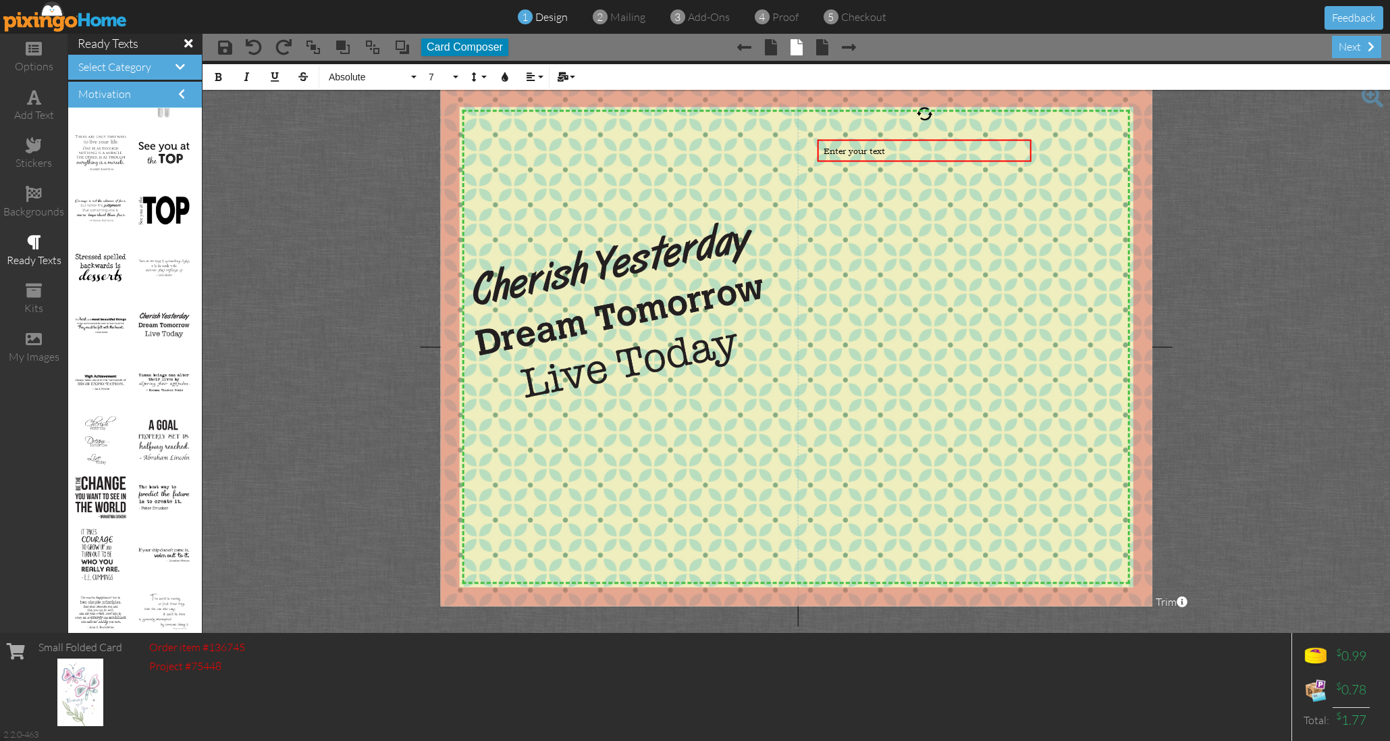
click at [485, 45] on button "Card Composer" at bounding box center [464, 47] width 87 height 18
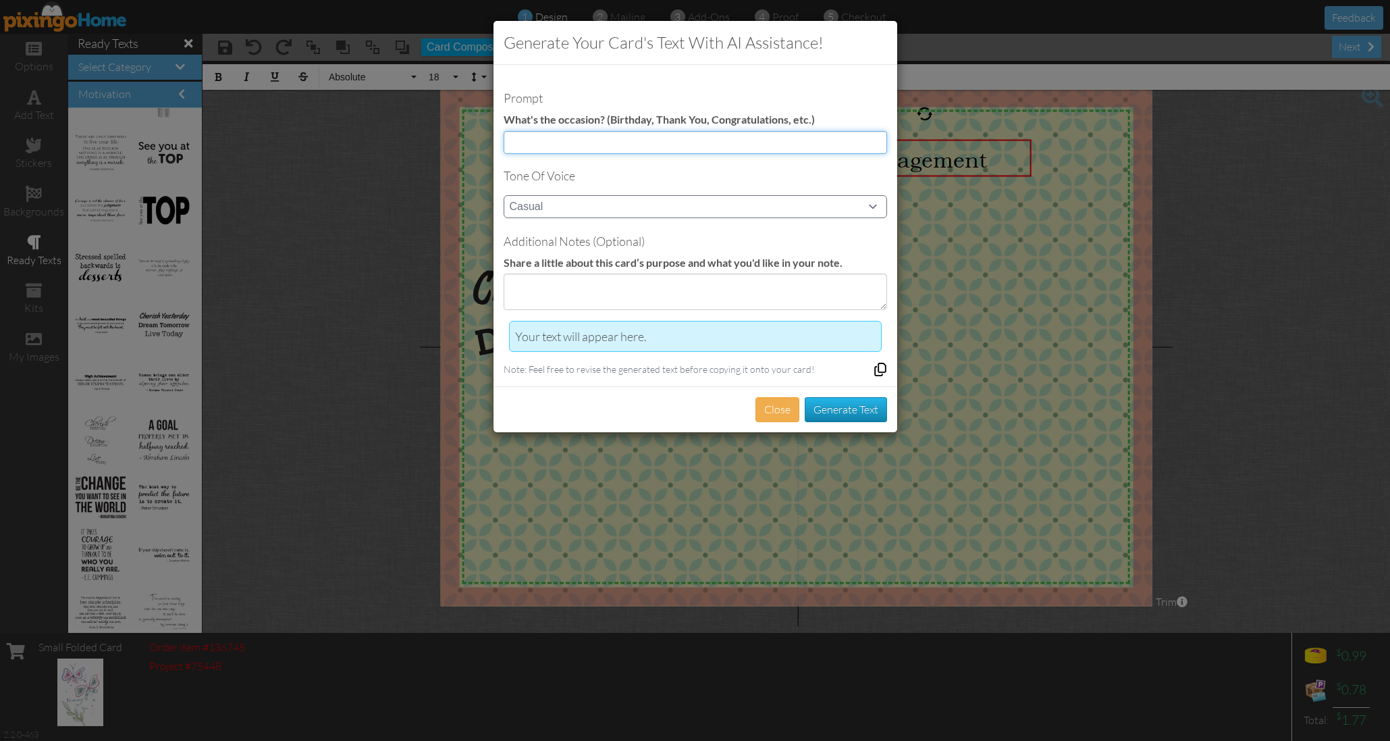
click at [533, 136] on input at bounding box center [695, 142] width 383 height 23
type input "encouragement"
click at [527, 278] on textarea at bounding box center [695, 291] width 383 height 36
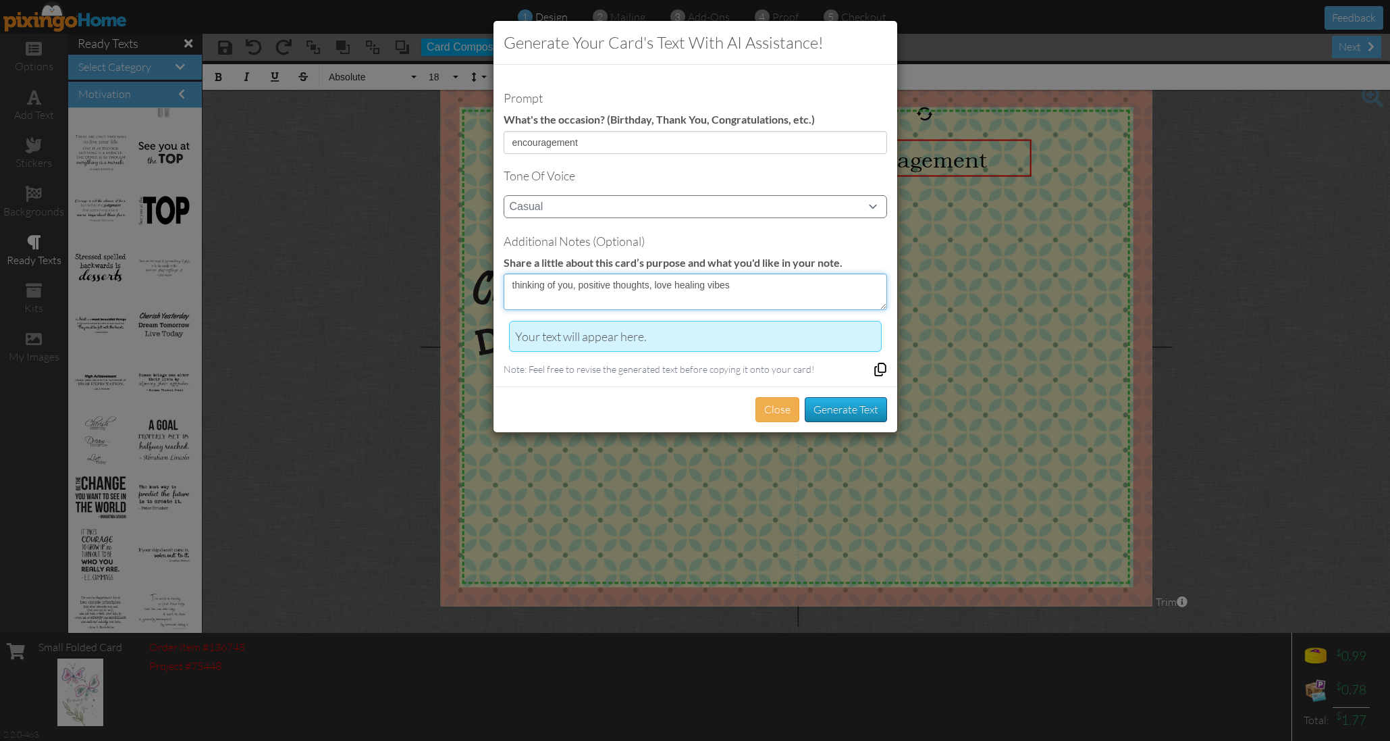
type textarea "thinking of you, positive thoughts, love healing vibes"
click at [850, 397] on button "Generate Text" at bounding box center [846, 409] width 82 height 25
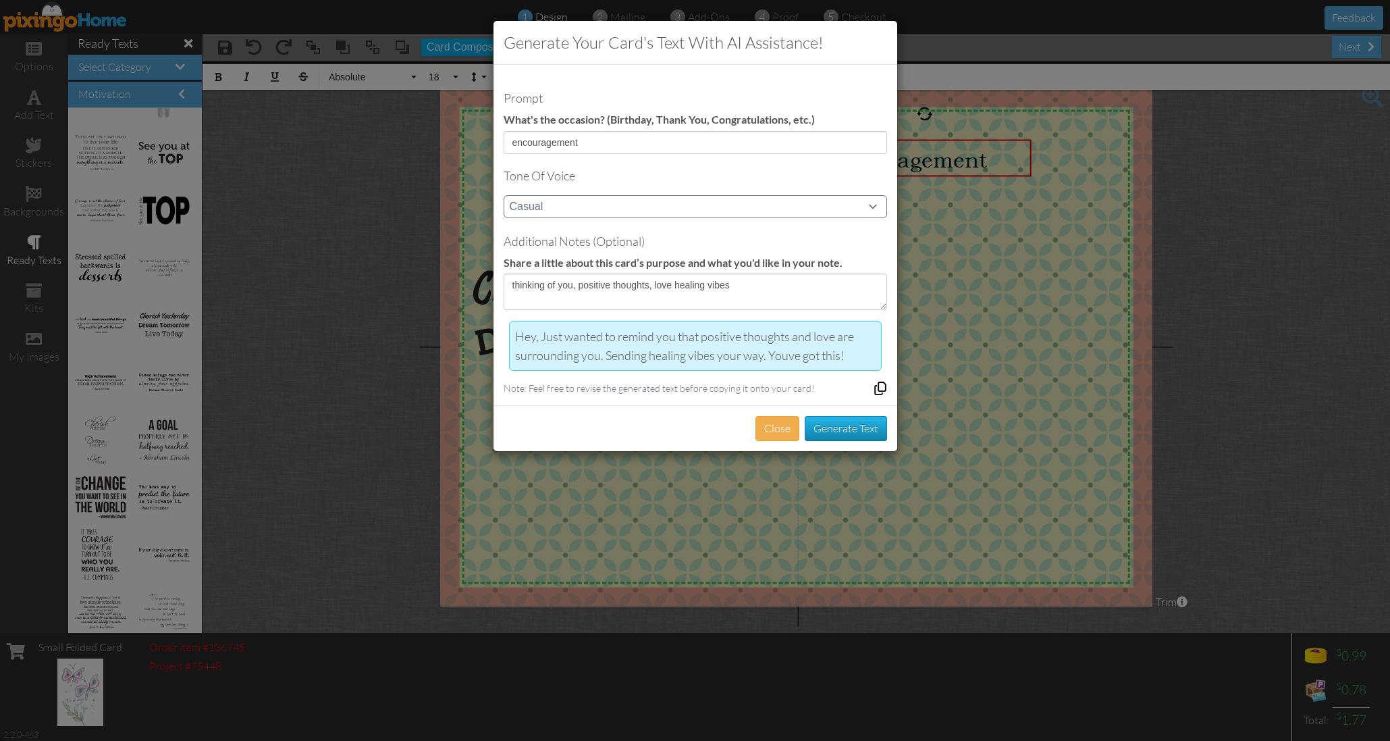
click at [840, 338] on div "Hey, Just wanted to remind you that positive thoughts and love are surrounding …" at bounding box center [695, 346] width 360 height 38
drag, startPoint x: 837, startPoint y: 342, endPoint x: 500, endPoint y: 323, distance: 337.4
click at [500, 323] on div "Prompt What's the occasion? (Birthday, Thank You, Congratulations, etc.) encour…" at bounding box center [695, 235] width 404 height 340
copy div "Hey, Just wanted to remind you that positive thoughts and love are surrounding …"
click at [938, 195] on div "Generate your card's text with AI assistance! Prompt What's the occasion? (Birt…" at bounding box center [695, 370] width 1390 height 741
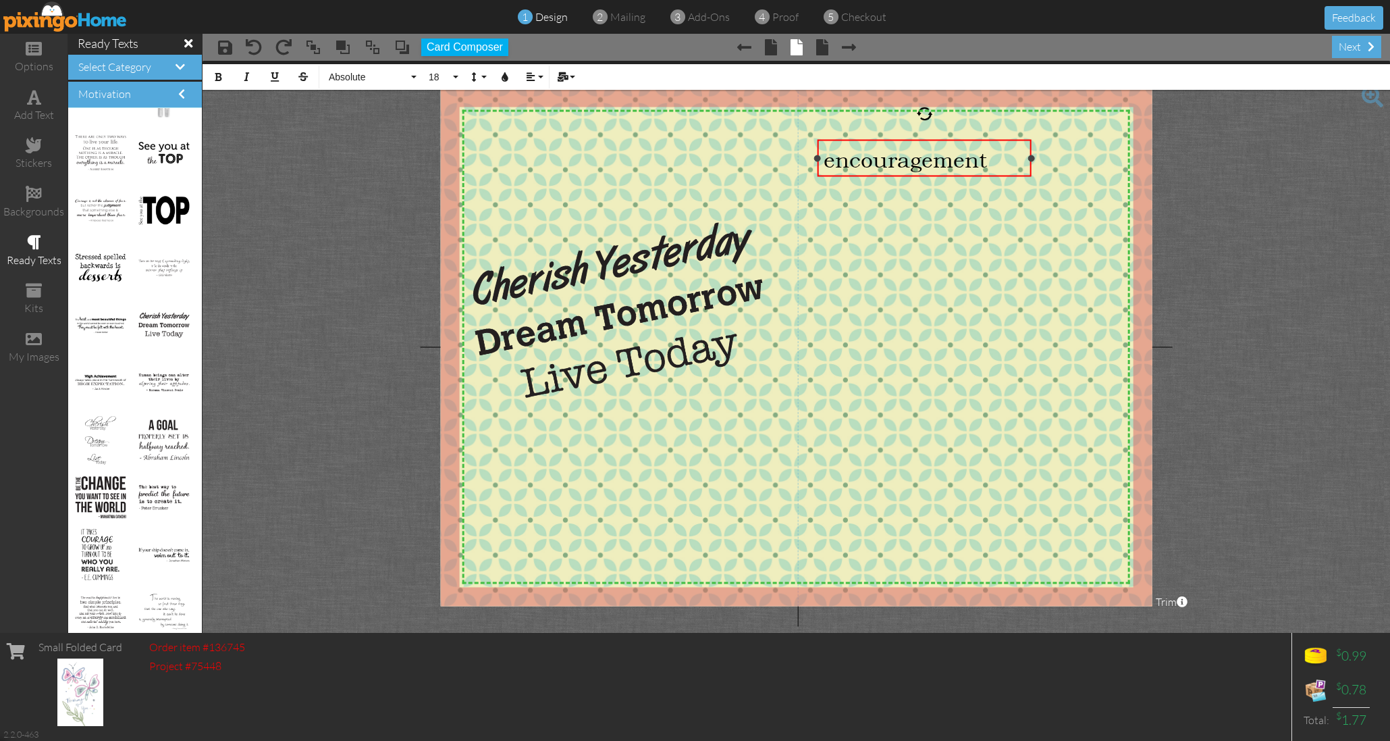
click at [929, 165] on div "encouragement" at bounding box center [925, 159] width 202 height 26
click at [959, 165] on div "encouragement" at bounding box center [925, 159] width 202 height 26
click at [964, 165] on div "encouragement" at bounding box center [925, 159] width 202 height 26
click at [994, 163] on div "encouragement" at bounding box center [925, 159] width 202 height 26
drag, startPoint x: 996, startPoint y: 161, endPoint x: 812, endPoint y: 159, distance: 184.3
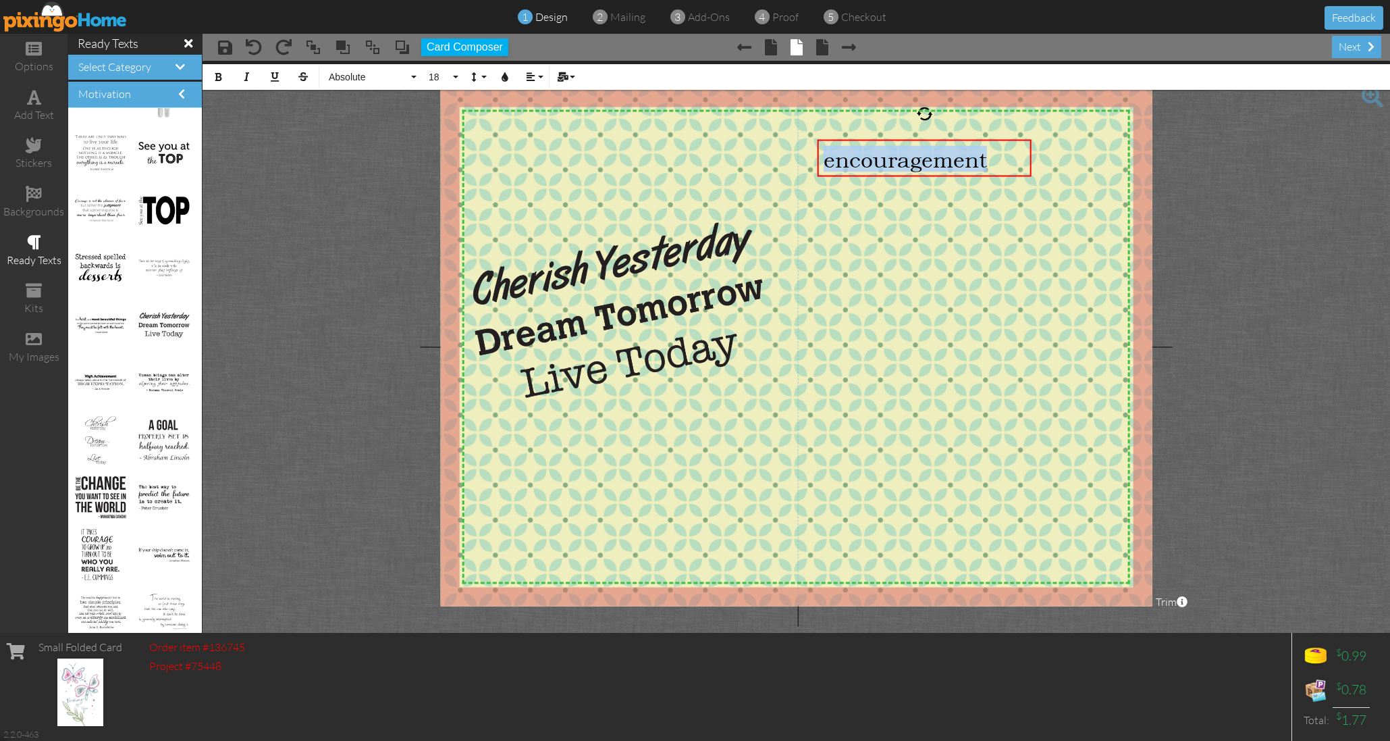
click at [812, 159] on div "X X X X X X X X X X X X X X X X X X X X X X X X X X X X X X X X X X X X X X X X…" at bounding box center [796, 347] width 712 height 518
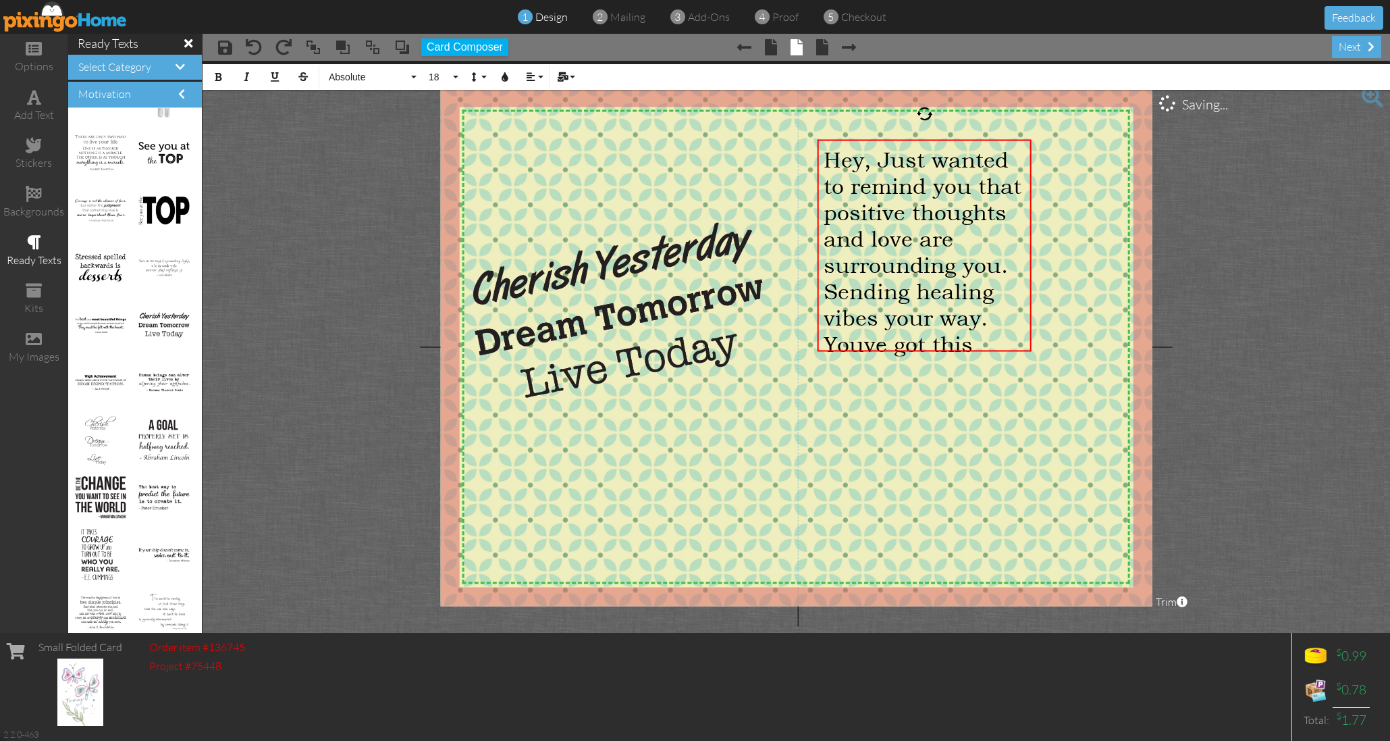
scroll to position [3320, 5]
drag, startPoint x: 862, startPoint y: 160, endPoint x: 827, endPoint y: 159, distance: 35.1
click at [827, 159] on span "Hey, Just wanted to remind you that positive thoughts and love are surrounding …" at bounding box center [923, 251] width 198 height 211
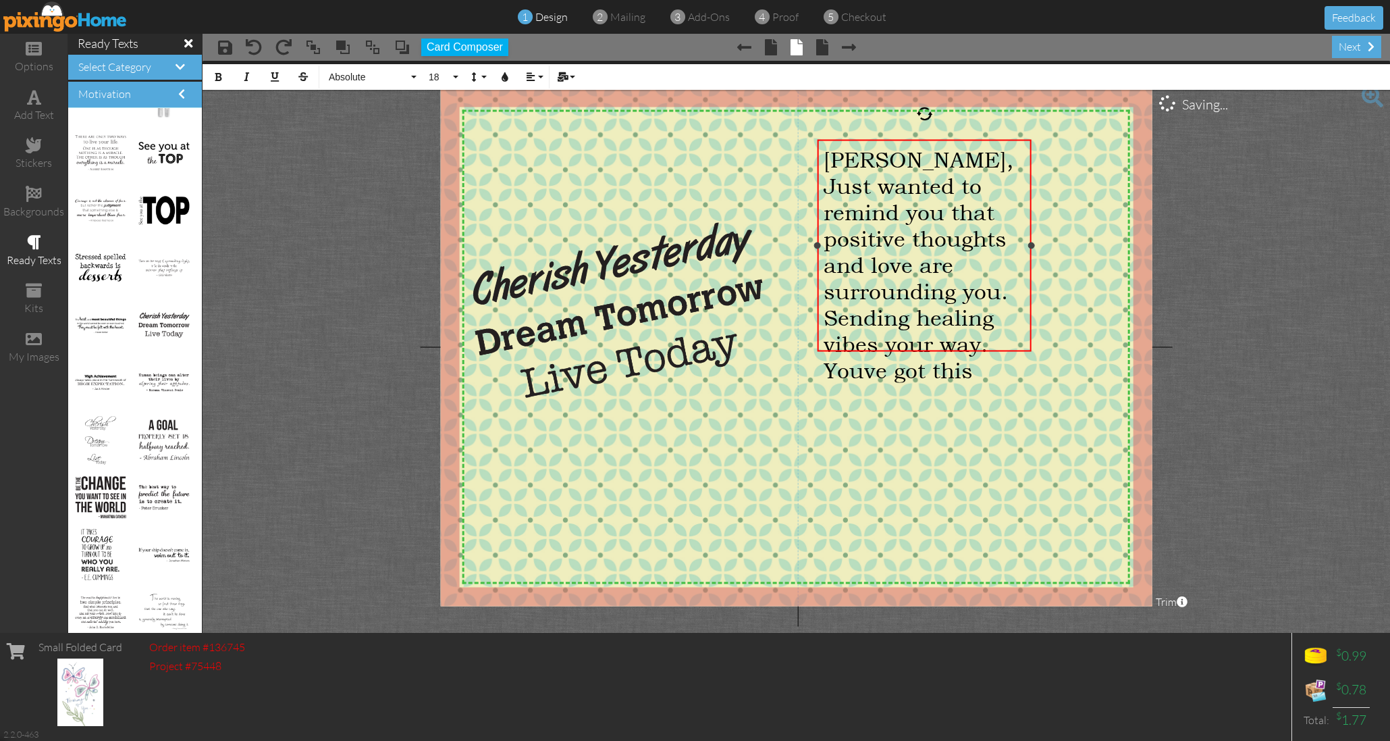
scroll to position [3295, 5]
click at [946, 157] on span "[PERSON_NAME], Just wanted to remind you that positive thoughts and love are su…" at bounding box center [919, 264] width 190 height 237
drag, startPoint x: 1012, startPoint y: 183, endPoint x: 926, endPoint y: 184, distance: 85.7
click at [926, 184] on span "[PERSON_NAME], Just wanted to remind you that positive thoughts and love are su…" at bounding box center [919, 264] width 190 height 237
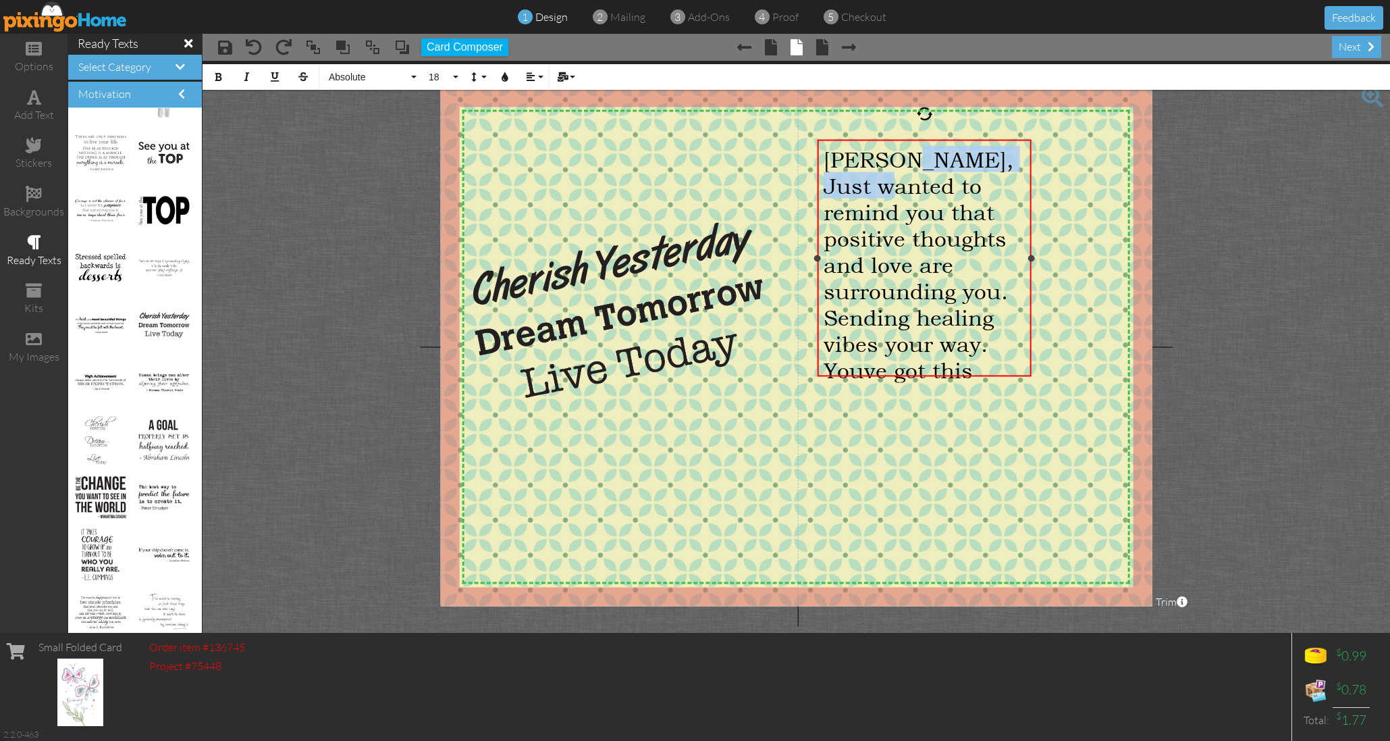
drag, startPoint x: 928, startPoint y: 185, endPoint x: 899, endPoint y: 161, distance: 37.9
click at [899, 161] on span "[PERSON_NAME], Just wanted to remind you that positive thoughts and love are su…" at bounding box center [919, 264] width 190 height 237
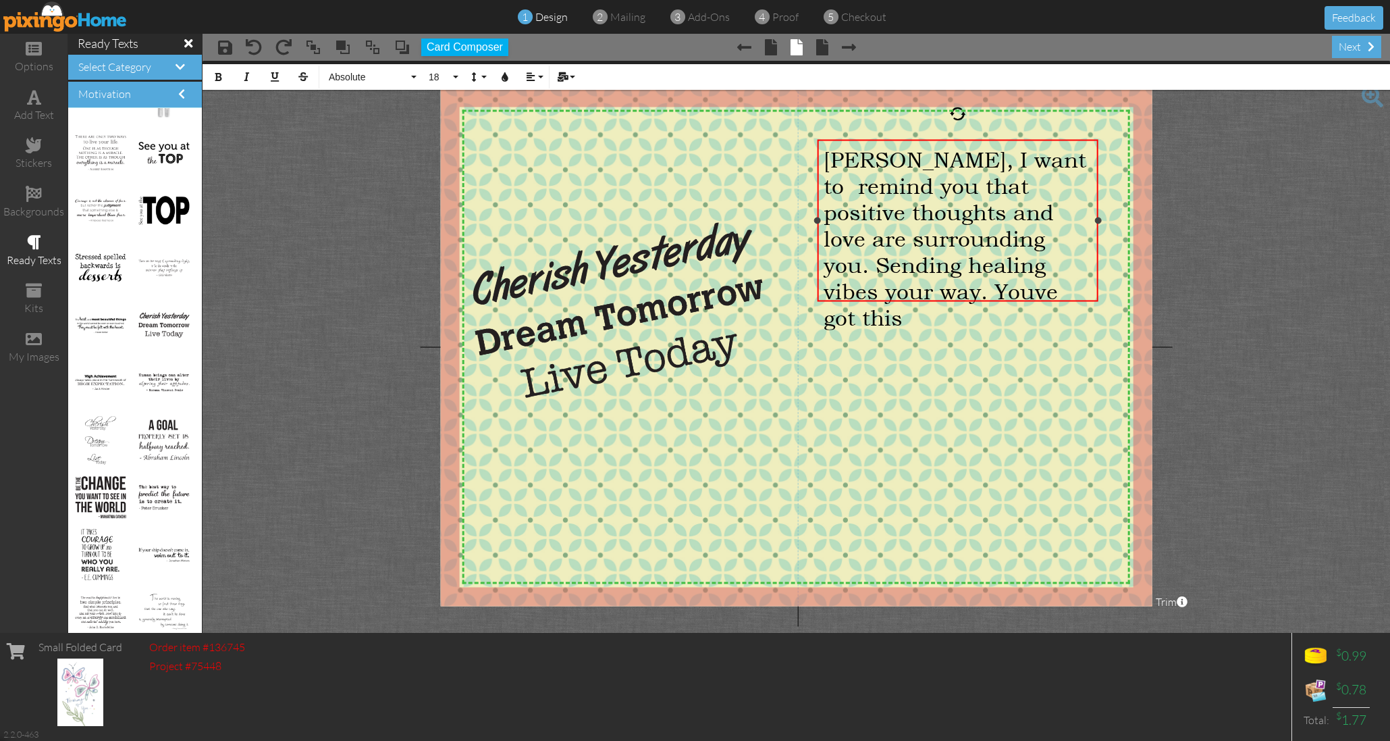
drag, startPoint x: 1031, startPoint y: 244, endPoint x: 1098, endPoint y: 249, distance: 67.0
click at [1098, 249] on div "[PERSON_NAME], I want to remind you that positive thoughts and love are surroun…" at bounding box center [958, 221] width 280 height 162
click at [982, 281] on span "[PERSON_NAME], I want to remind you that positive thoughts and love are surroun…" at bounding box center [955, 238] width 263 height 184
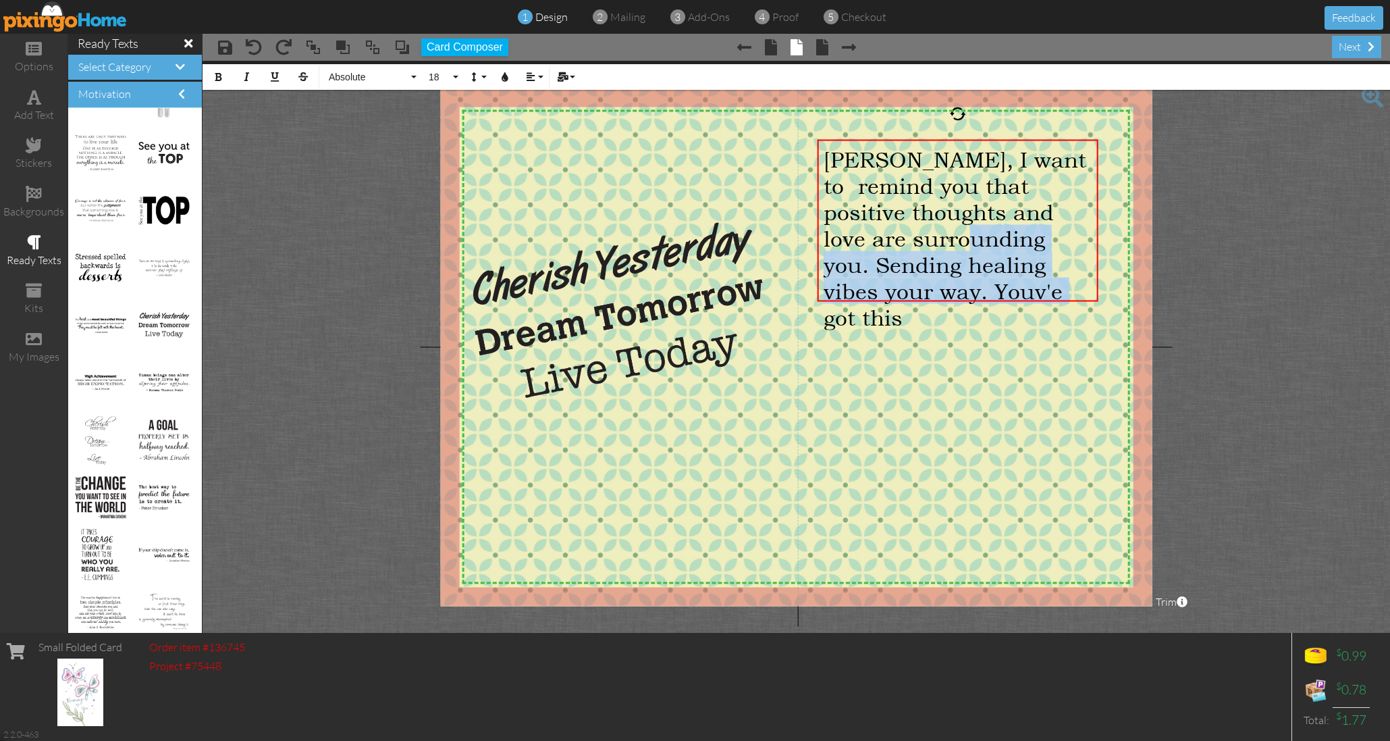
drag, startPoint x: 970, startPoint y: 241, endPoint x: 961, endPoint y: 388, distance: 147.5
click at [961, 388] on div "X X X X X X X X X X X X X X X X X X X X X X X X X X X X X X X X X X X X X X X X…" at bounding box center [796, 347] width 712 height 518
click at [929, 374] on img at bounding box center [733, 201] width 857 height 1110
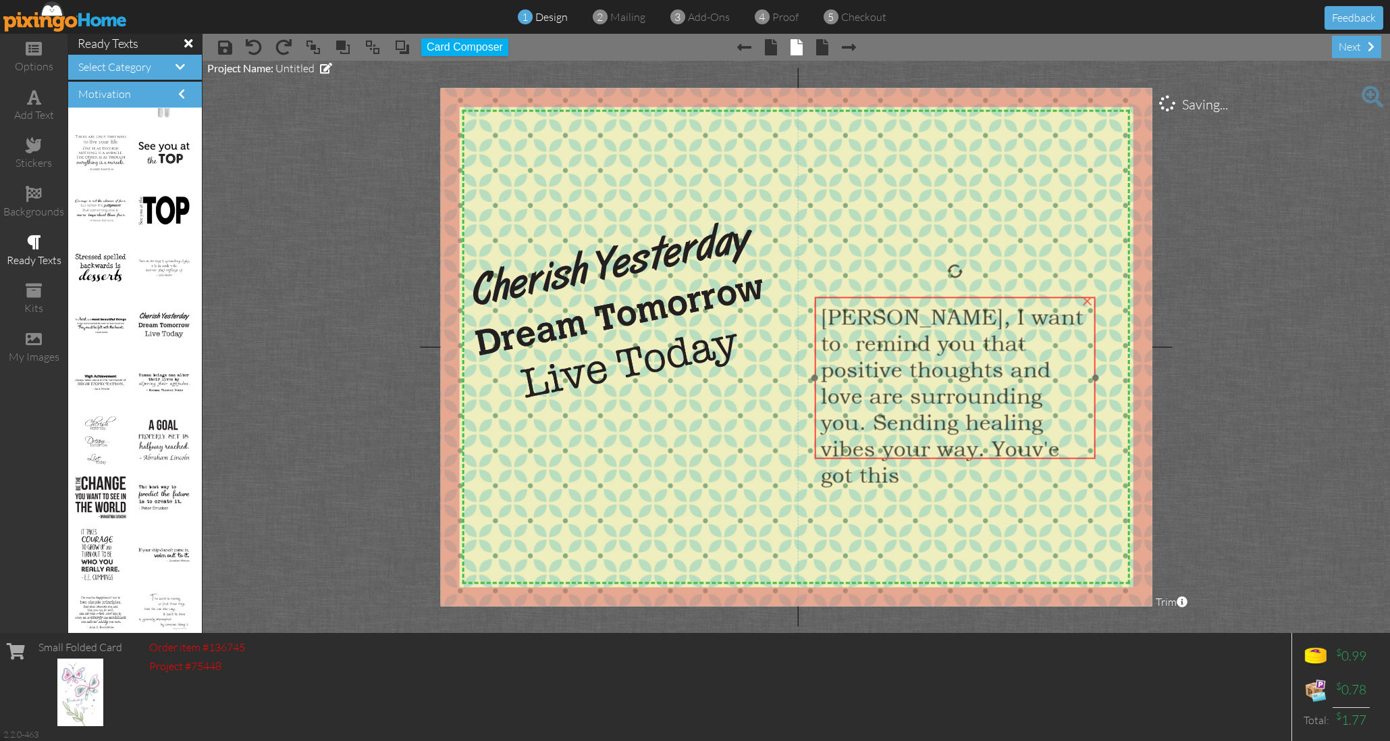
drag, startPoint x: 928, startPoint y: 271, endPoint x: 926, endPoint y: 427, distance: 156.6
click at [926, 427] on span "[PERSON_NAME], I want to remind you that positive thoughts and love are surroun…" at bounding box center [952, 395] width 263 height 184
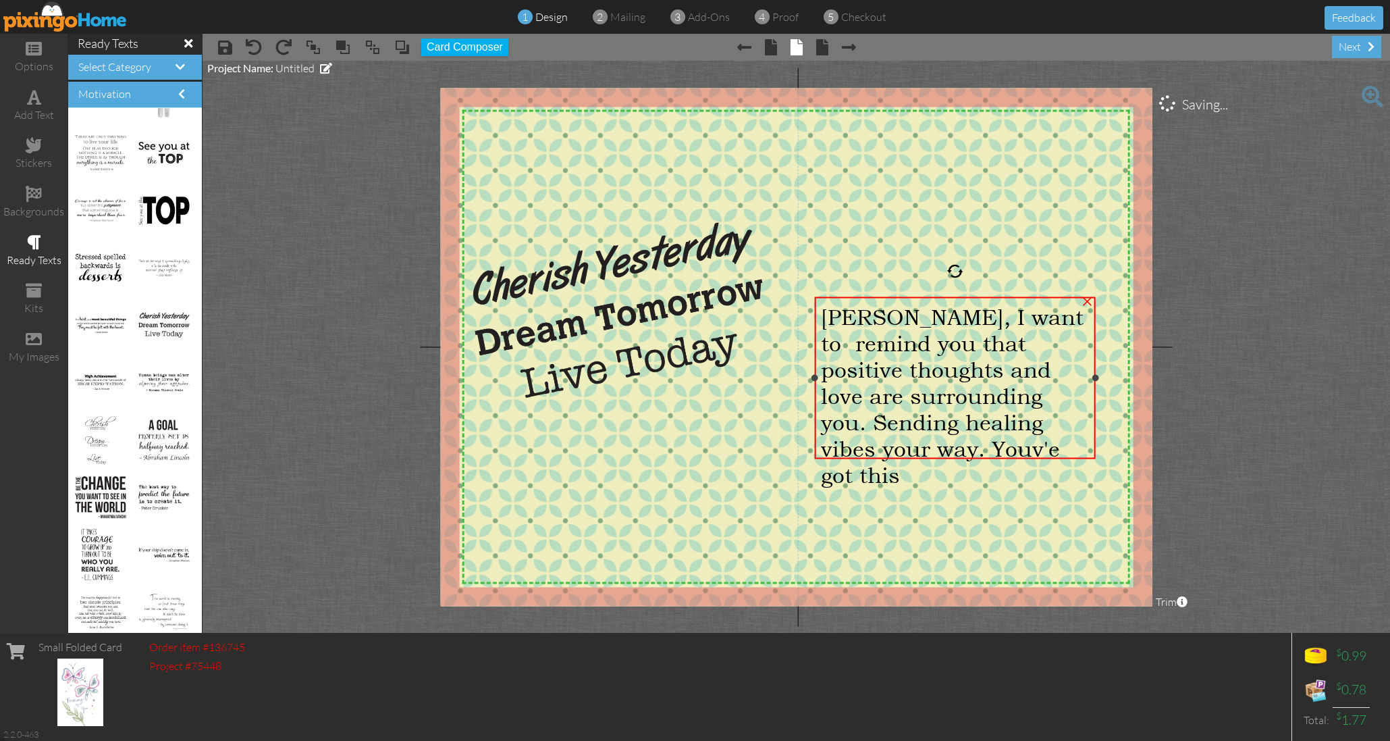
click at [1000, 315] on span "[PERSON_NAME], I want to remind you that positive thoughts and love are surroun…" at bounding box center [952, 395] width 263 height 184
click at [998, 315] on span "[PERSON_NAME], I want to remind you that positive thoughts and love are surroun…" at bounding box center [952, 395] width 263 height 184
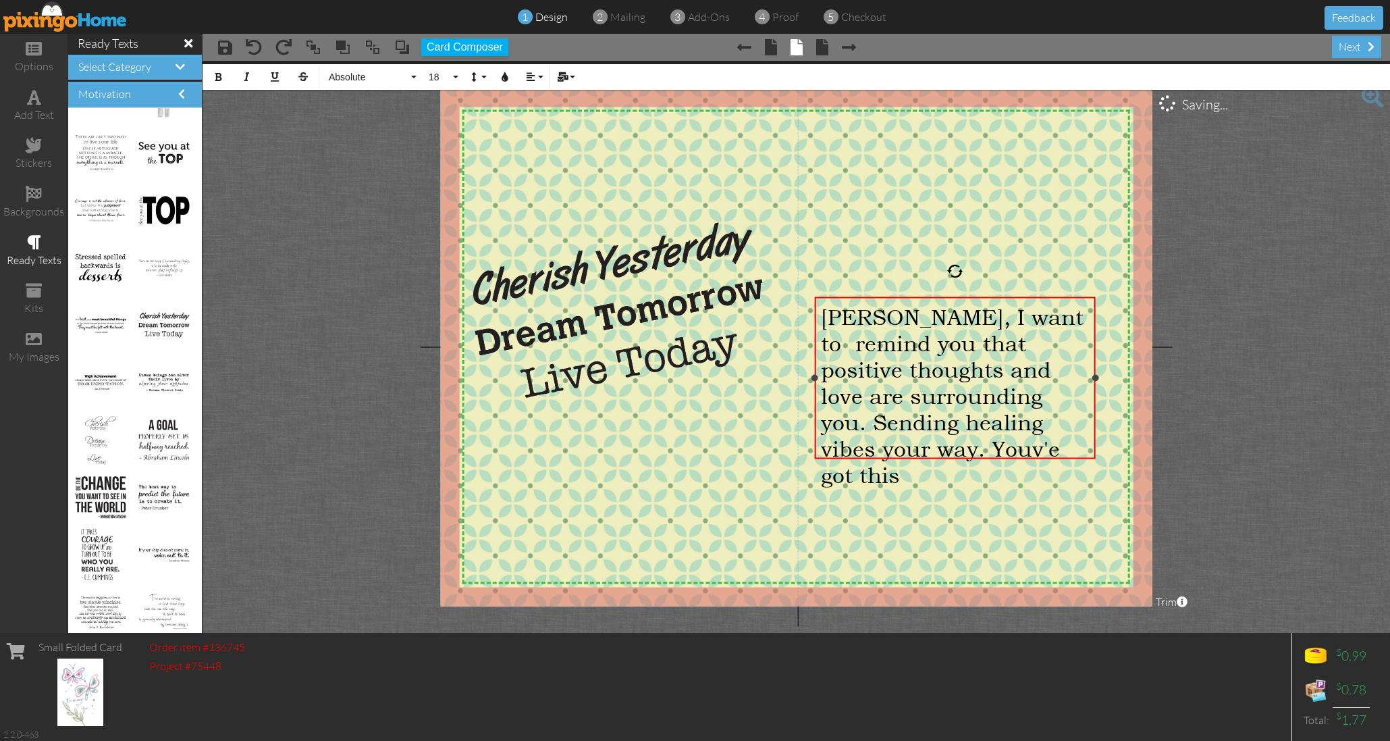
click at [1000, 316] on span "[PERSON_NAME], I want to remind you that positive thoughts and love are surroun…" at bounding box center [952, 395] width 263 height 184
click at [1015, 392] on div "[PERSON_NAME], I want to remind you that positive thoughts and love are surroun…" at bounding box center [955, 395] width 269 height 184
click at [1085, 438] on div "[PERSON_NAME], I want to remind you that positive thoughts and love are surroun…" at bounding box center [955, 395] width 269 height 184
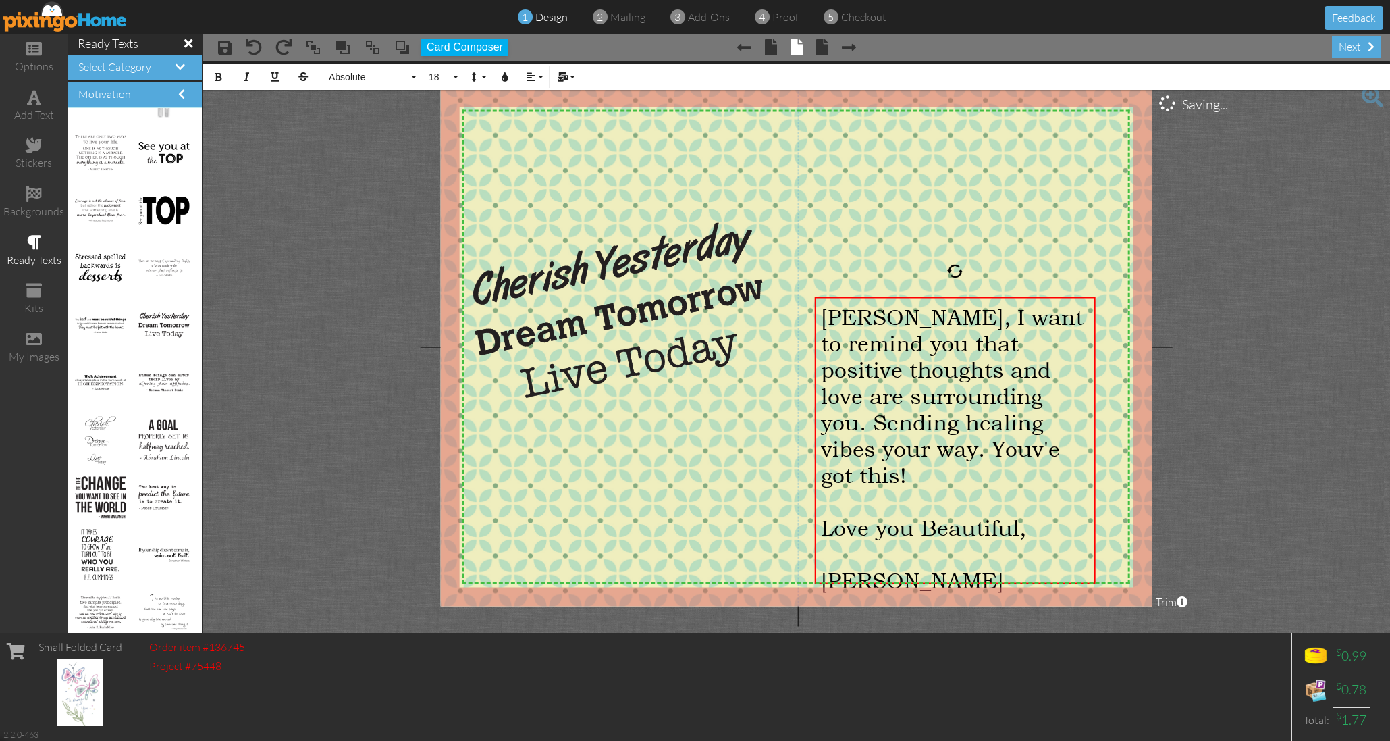
click at [1002, 209] on img at bounding box center [733, 201] width 857 height 1110
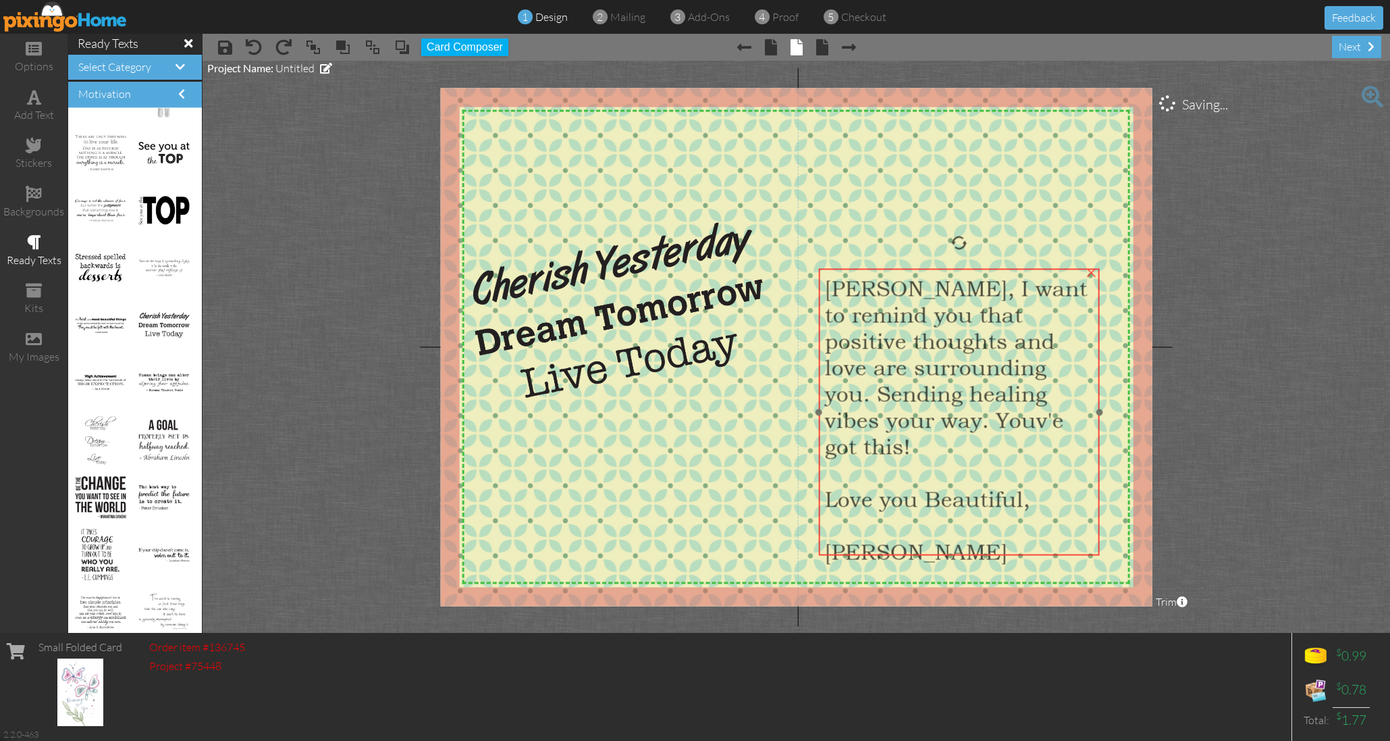
drag, startPoint x: 1012, startPoint y: 317, endPoint x: 1017, endPoint y: 296, distance: 21.5
click at [1017, 286] on span "[PERSON_NAME], I want to remind you that positive thoughts and love are surroun…" at bounding box center [956, 367] width 263 height 184
click at [1070, 535] on div "[PERSON_NAME]" at bounding box center [961, 548] width 269 height 26
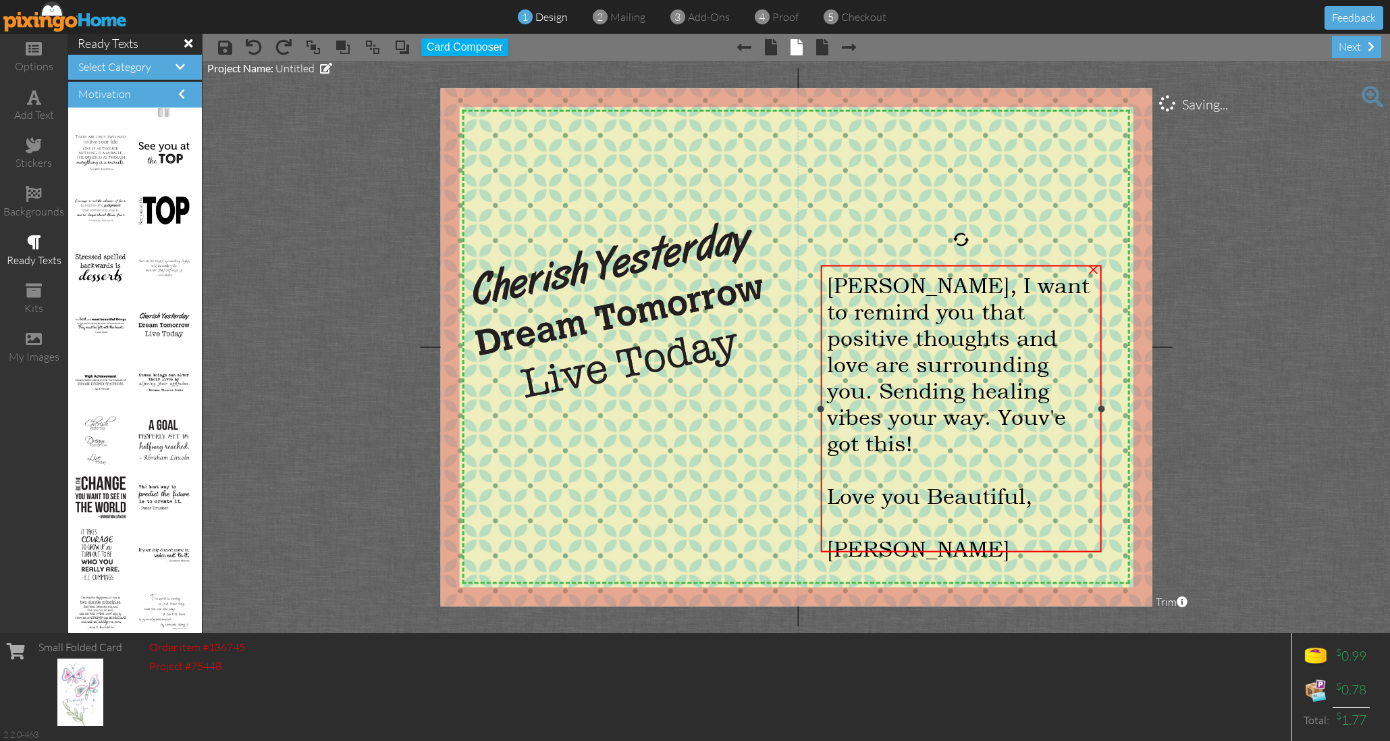
click at [1070, 535] on div "[PERSON_NAME]" at bounding box center [961, 548] width 269 height 26
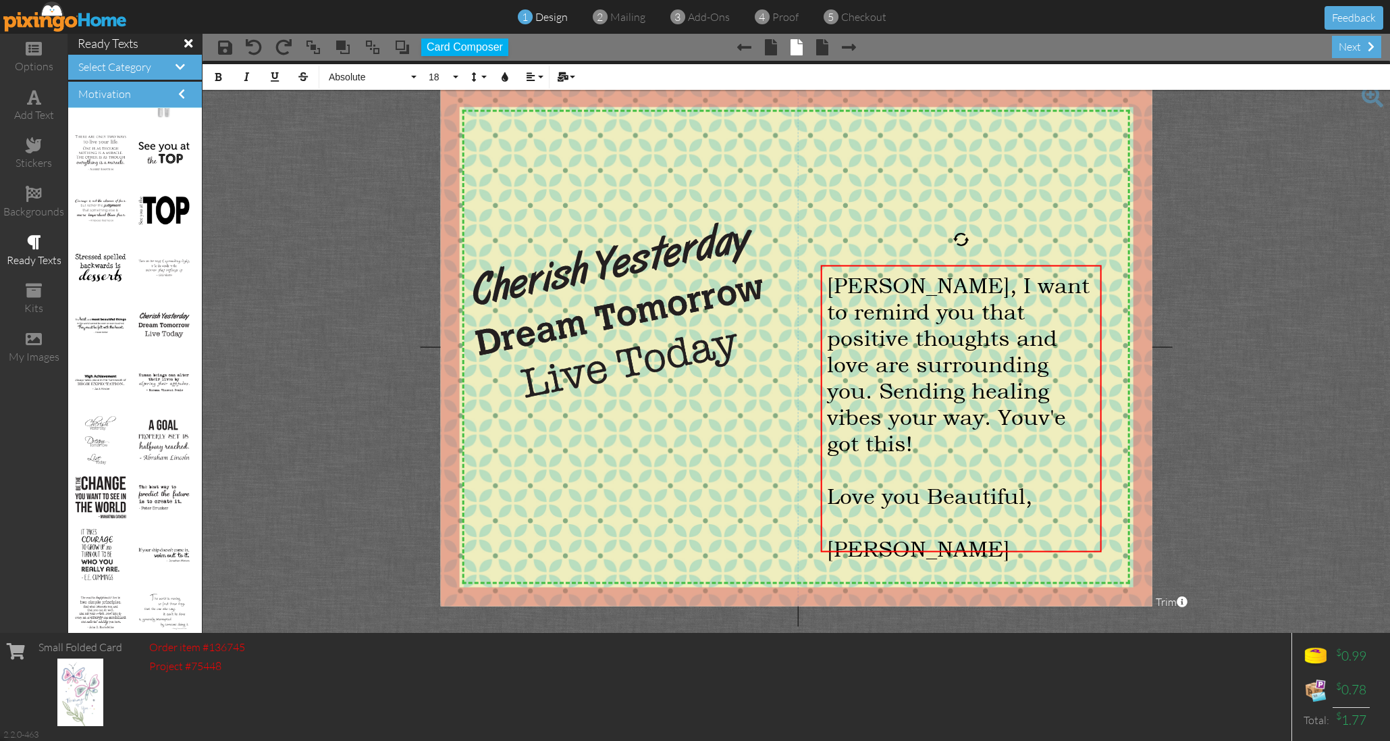
drag, startPoint x: 1067, startPoint y: 531, endPoint x: 768, endPoint y: 257, distance: 405.7
click at [769, 259] on div "X X X X X X X X X X X X X X X X X X X X X X X X X X X X X X X X X X X X X X X X…" at bounding box center [796, 347] width 712 height 518
click at [220, 79] on icon "button" at bounding box center [217, 76] width 9 height 9
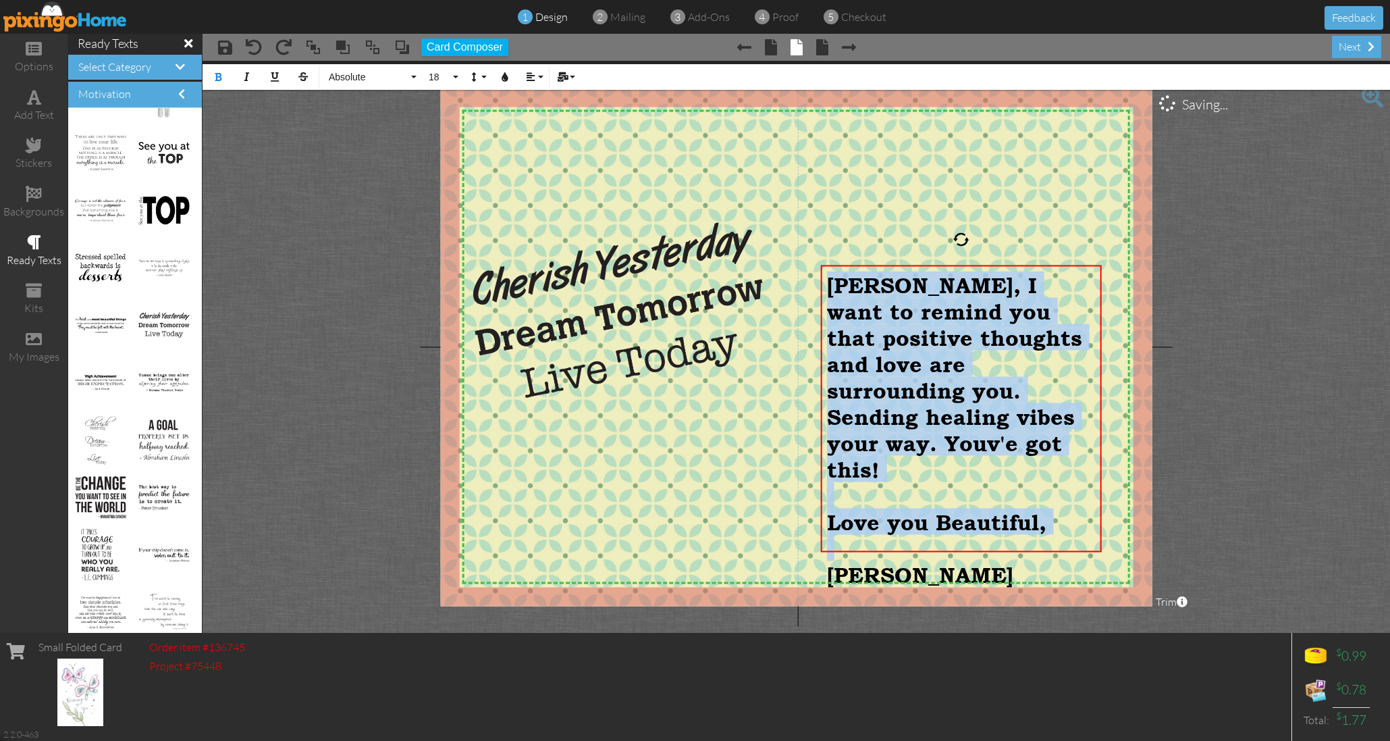
click at [290, 139] on project-studio-wrapper "X X X X X X X X X X X X X X X X X X X X X X X X X X X X X X X X X X X X X X X X…" at bounding box center [796, 347] width 1187 height 572
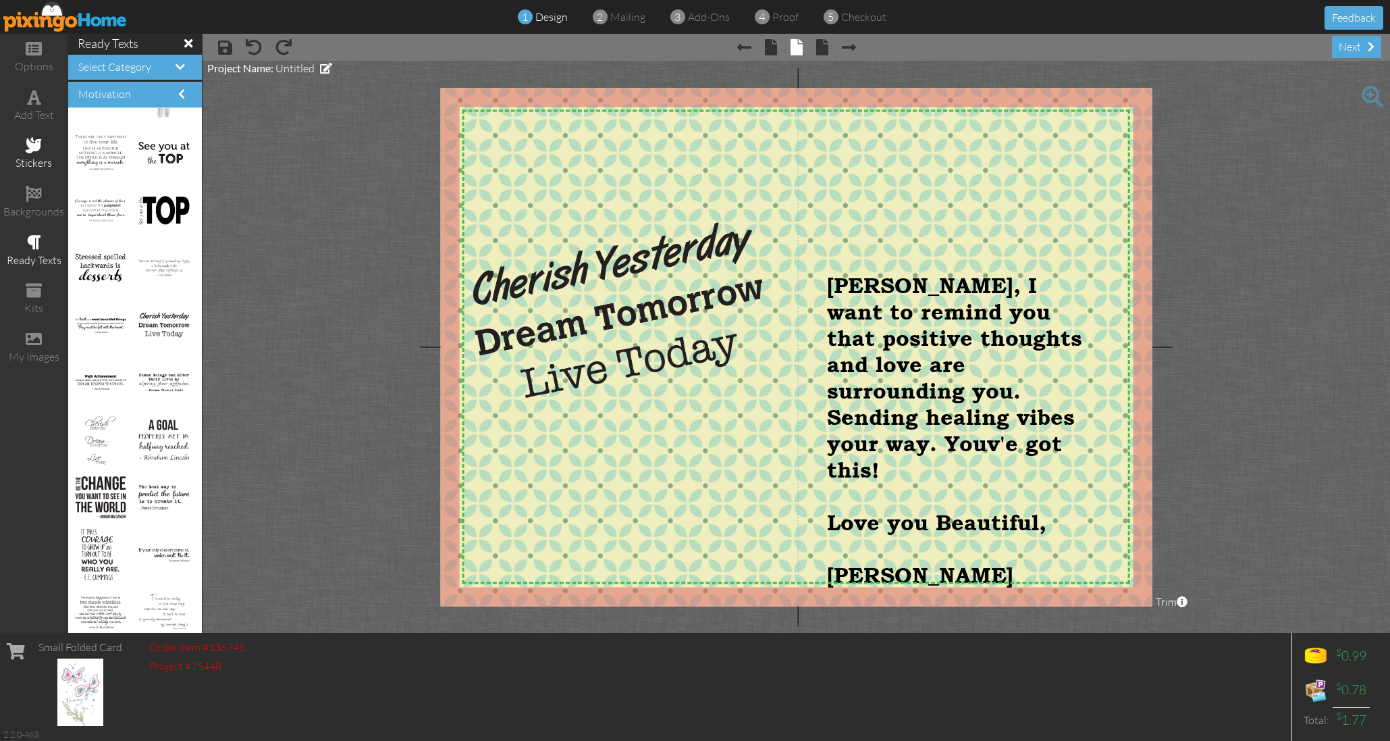
click at [39, 145] on span at bounding box center [34, 145] width 16 height 16
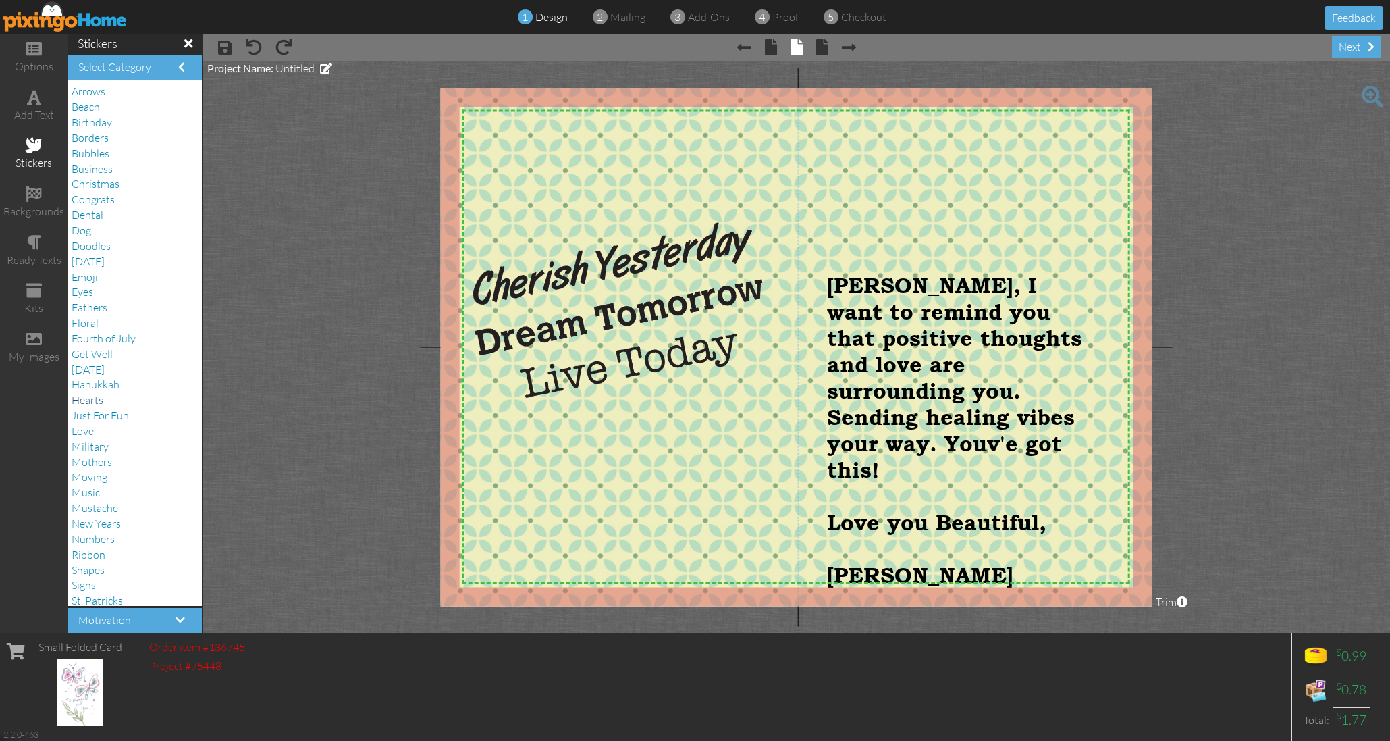
click at [100, 393] on span "Hearts" at bounding box center [88, 400] width 32 height 14
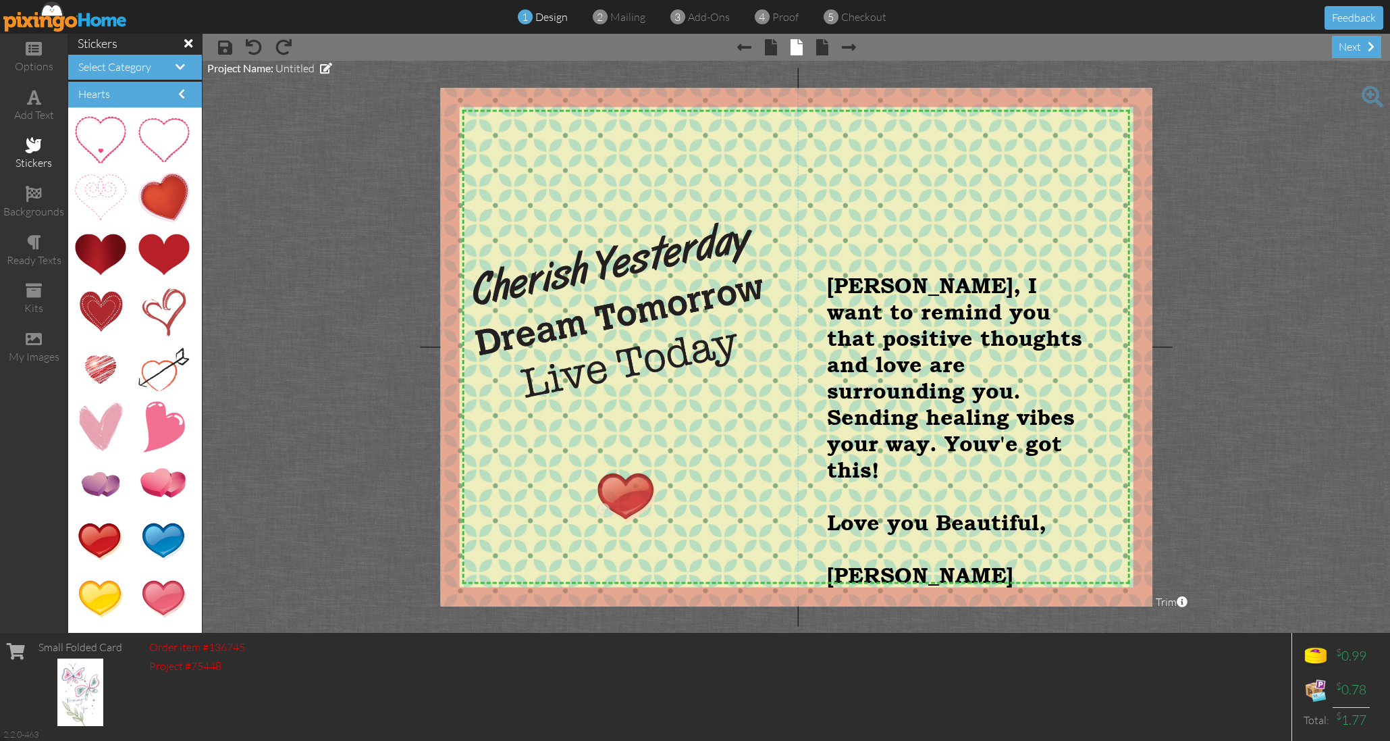
drag, startPoint x: 99, startPoint y: 533, endPoint x: 623, endPoint y: 489, distance: 525.7
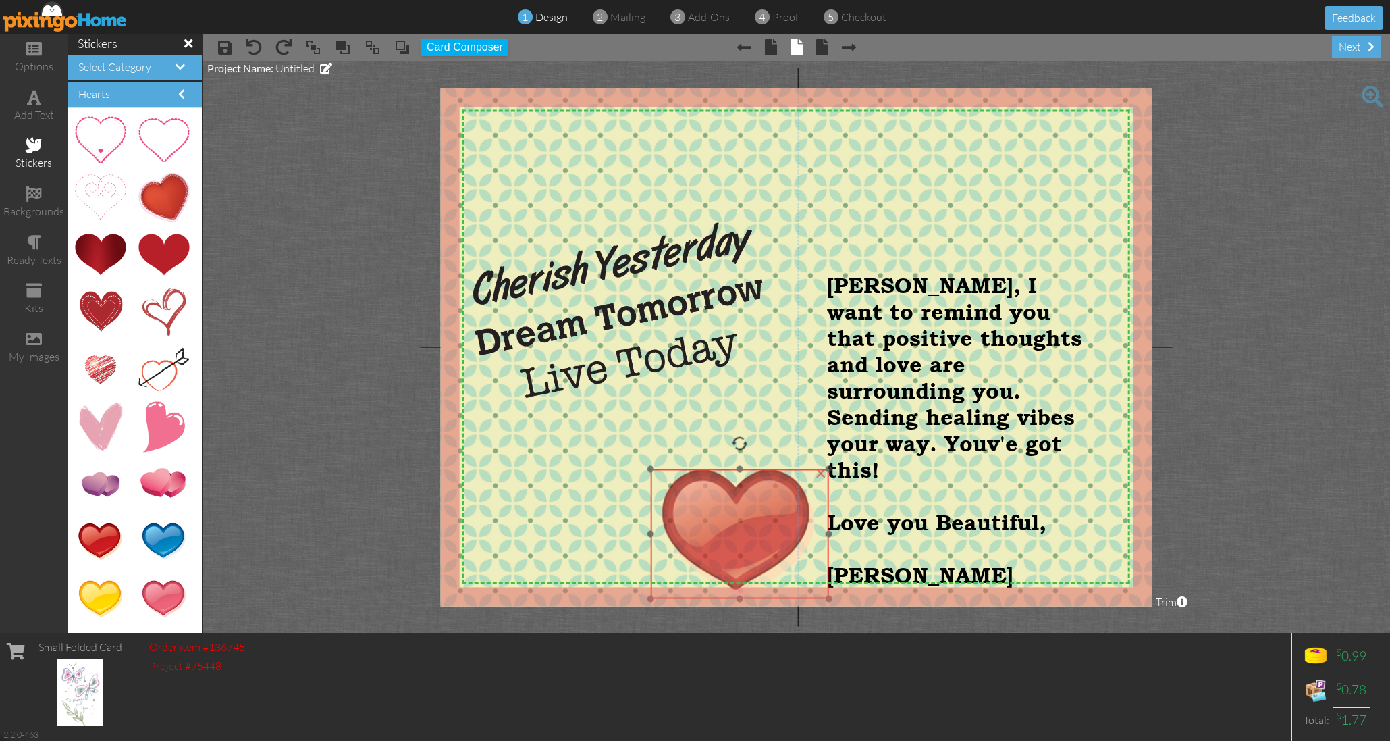
drag, startPoint x: 676, startPoint y: 516, endPoint x: 738, endPoint y: 513, distance: 62.2
click at [737, 513] on img at bounding box center [740, 534] width 178 height 130
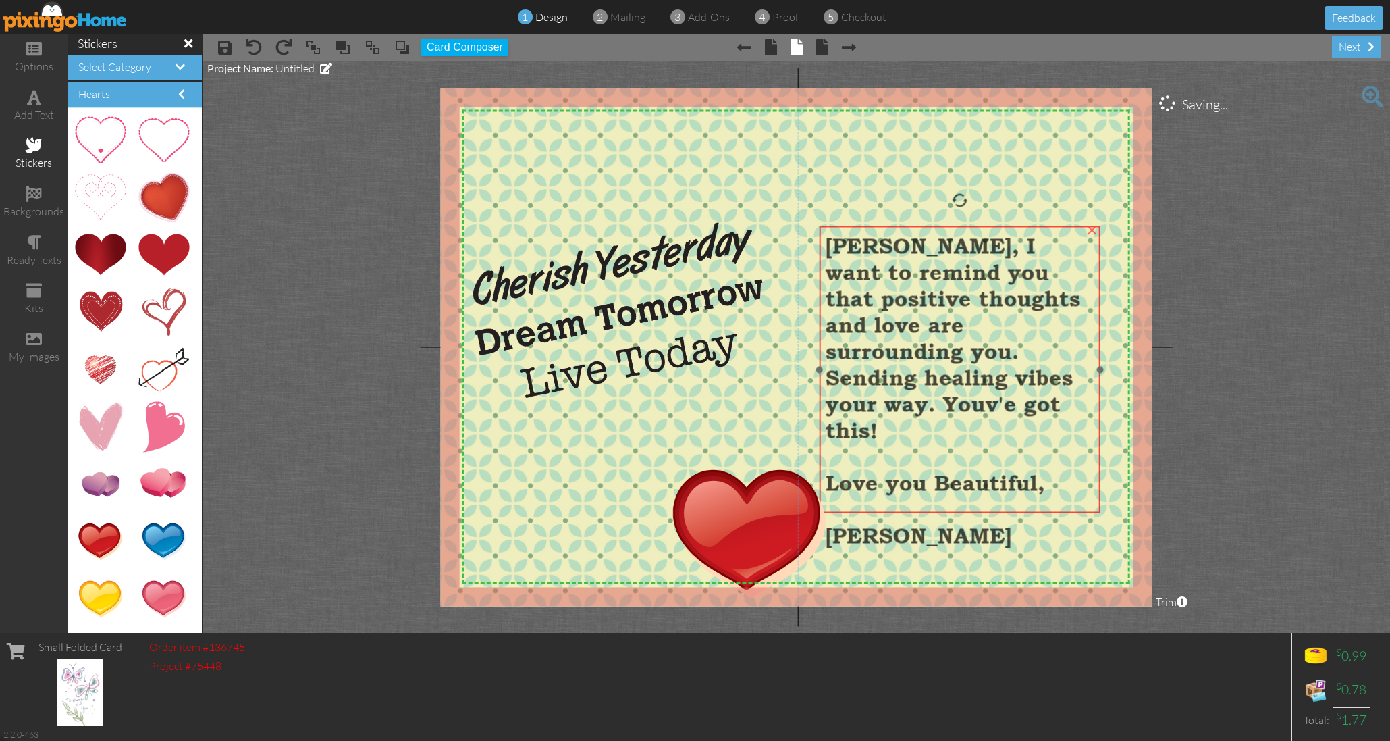
drag, startPoint x: 905, startPoint y: 370, endPoint x: 894, endPoint y: 358, distance: 16.7
click at [905, 338] on span "[PERSON_NAME], I want to remind you that positive thoughts and love are surroun…" at bounding box center [953, 338] width 255 height 210
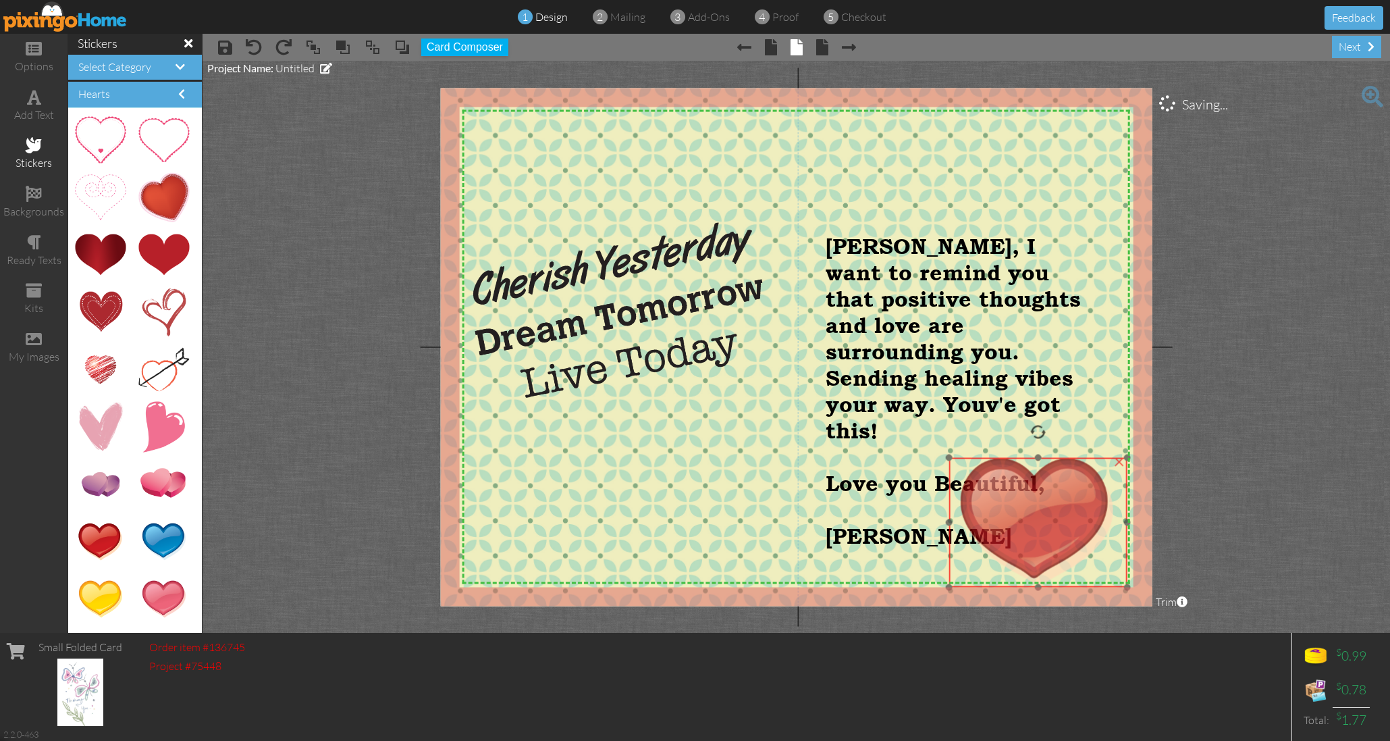
drag, startPoint x: 739, startPoint y: 547, endPoint x: 1024, endPoint y: 535, distance: 285.8
click at [1025, 535] on img at bounding box center [1038, 522] width 178 height 130
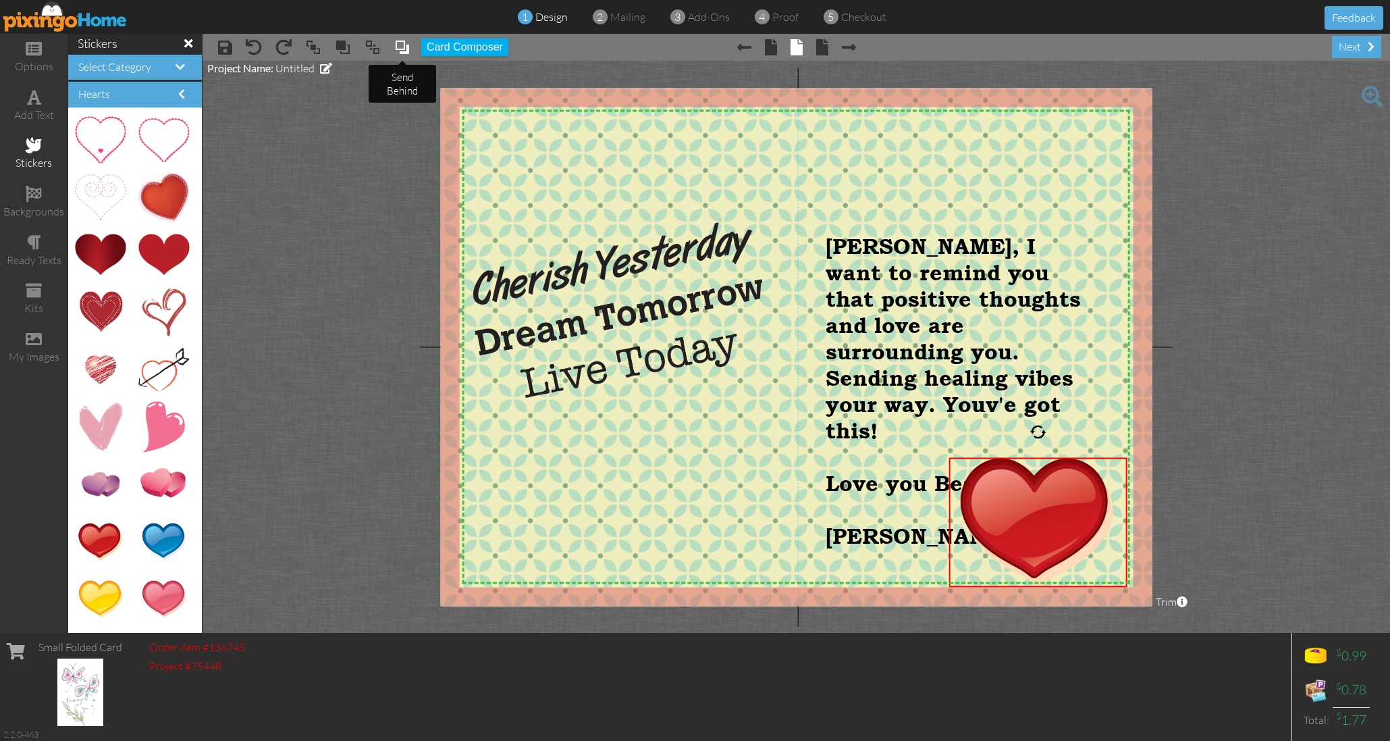
click at [404, 51] on span at bounding box center [402, 47] width 16 height 20
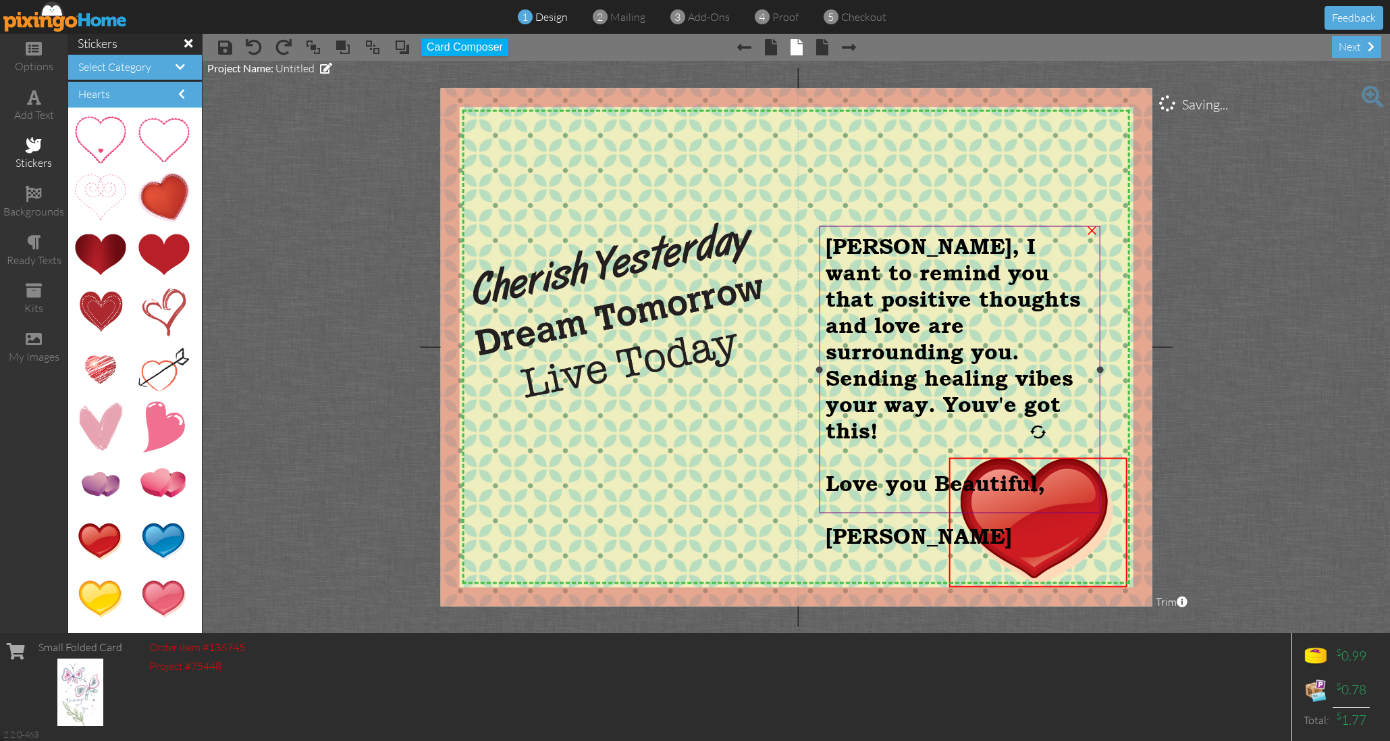
click at [1006, 523] on span "[PERSON_NAME]" at bounding box center [919, 536] width 186 height 26
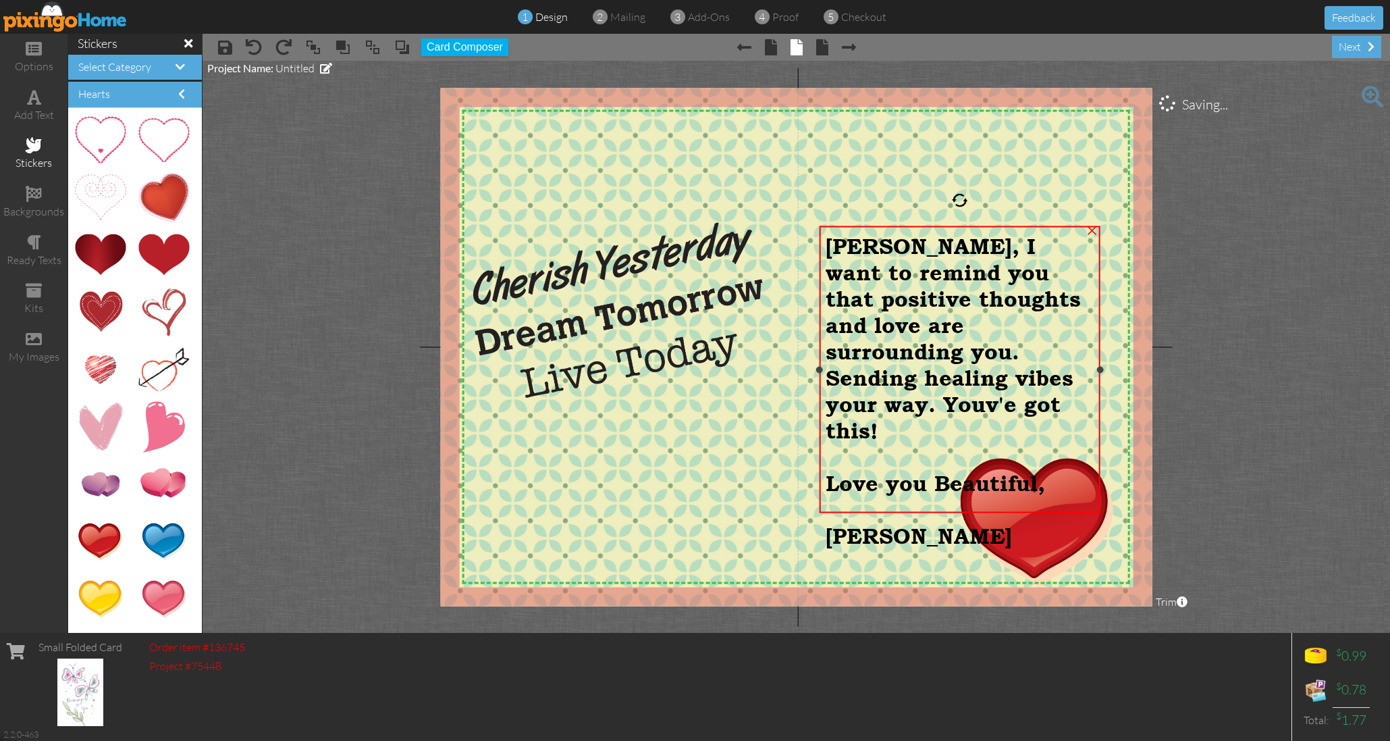
click at [1006, 523] on span "[PERSON_NAME]" at bounding box center [919, 536] width 186 height 26
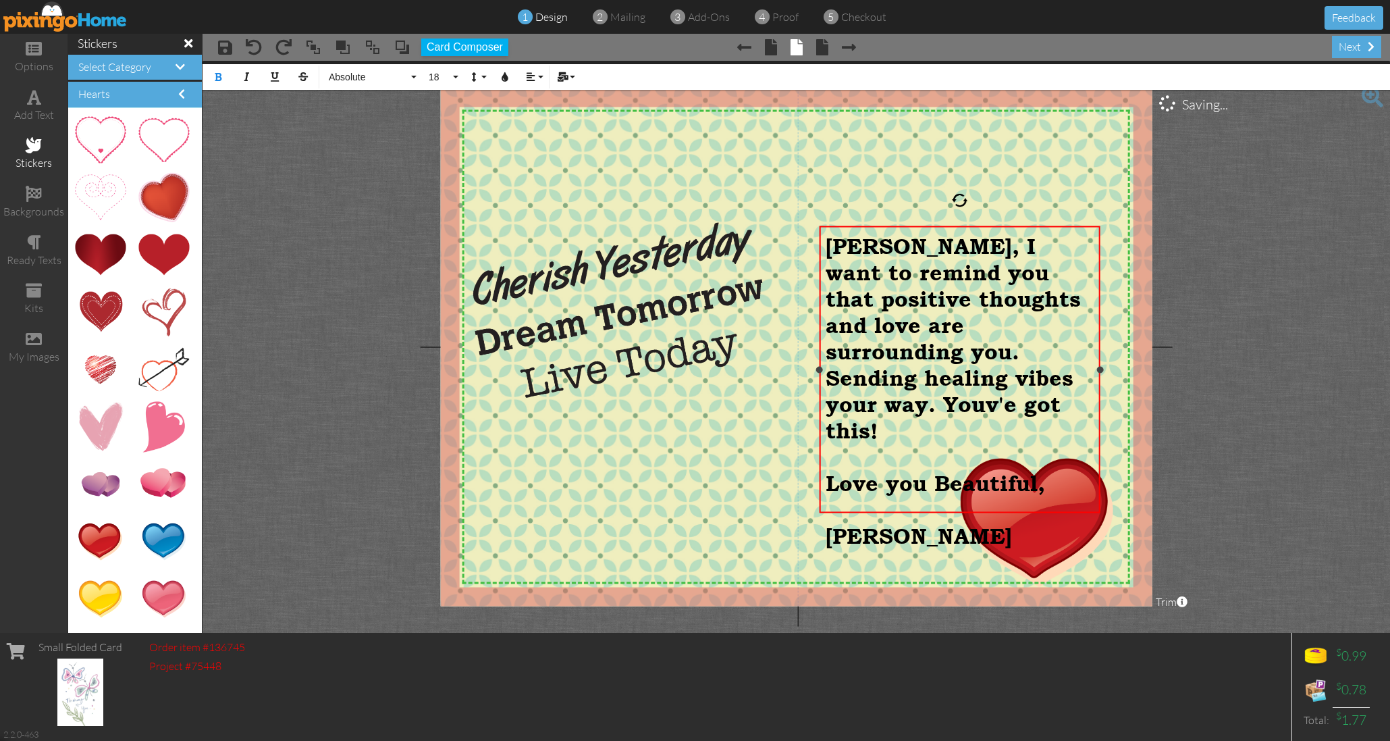
click at [1007, 523] on span "[PERSON_NAME]" at bounding box center [919, 536] width 186 height 26
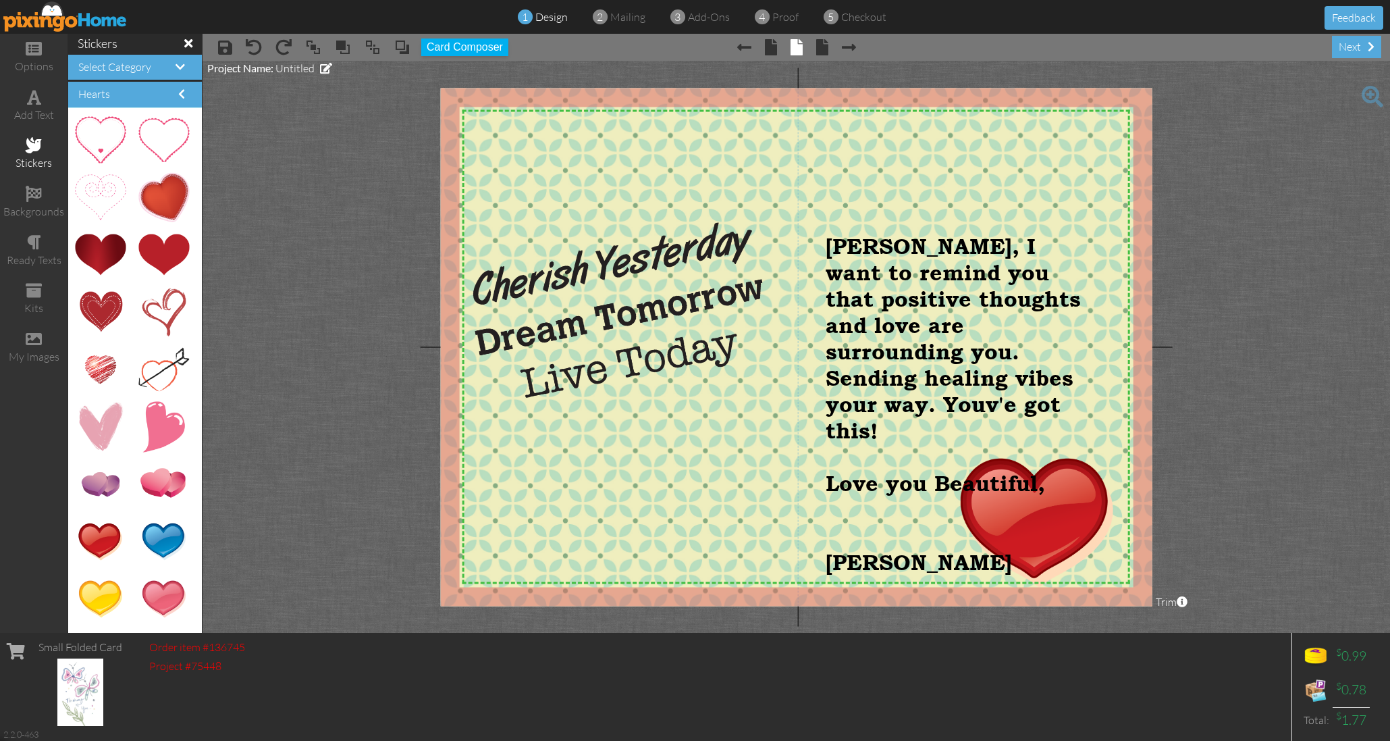
drag, startPoint x: 351, startPoint y: 344, endPoint x: 354, endPoint y: 333, distance: 10.7
click at [354, 338] on project-studio-wrapper "X X X X X X X X X X X X X X X X X X X X X X X X X X X X X X X X X X X X X X X X…" at bounding box center [796, 347] width 1187 height 572
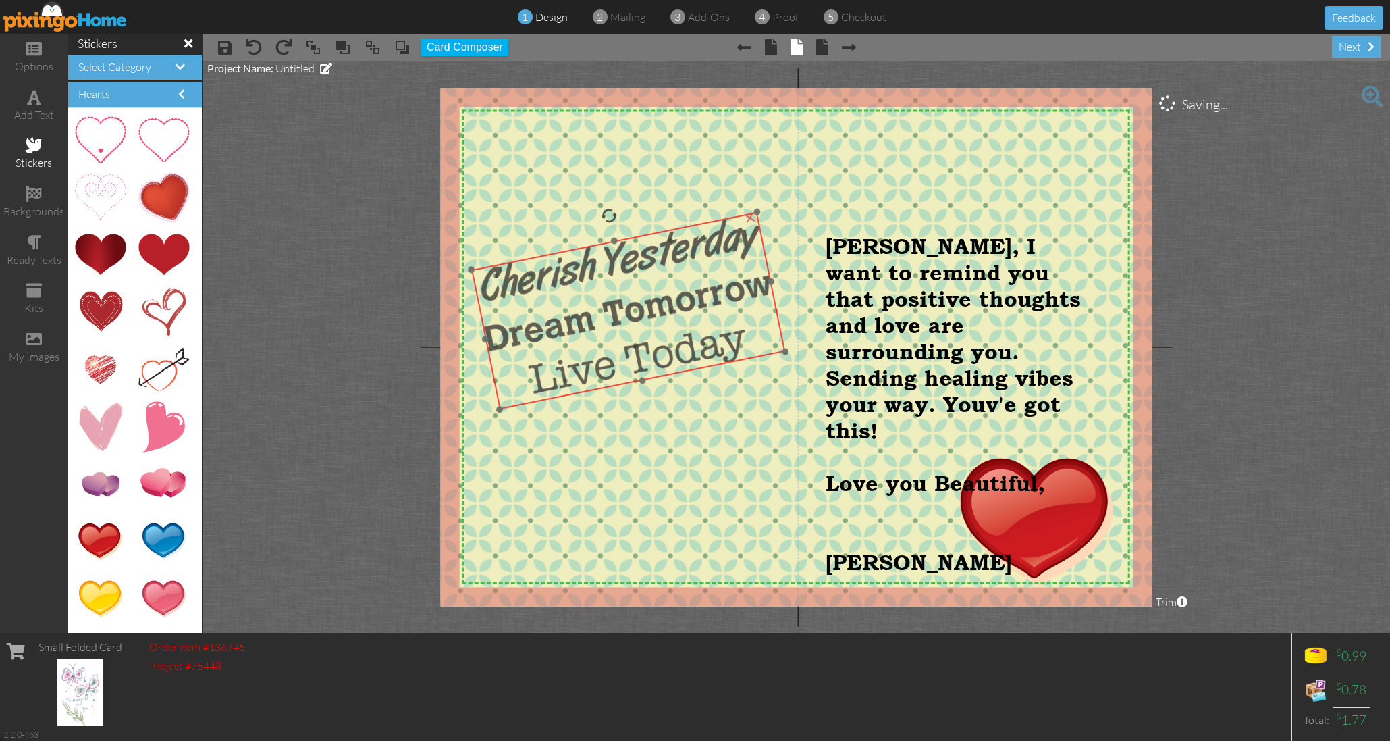
drag, startPoint x: 553, startPoint y: 329, endPoint x: 561, endPoint y: 325, distance: 9.1
click at [561, 325] on img at bounding box center [628, 309] width 314 height 197
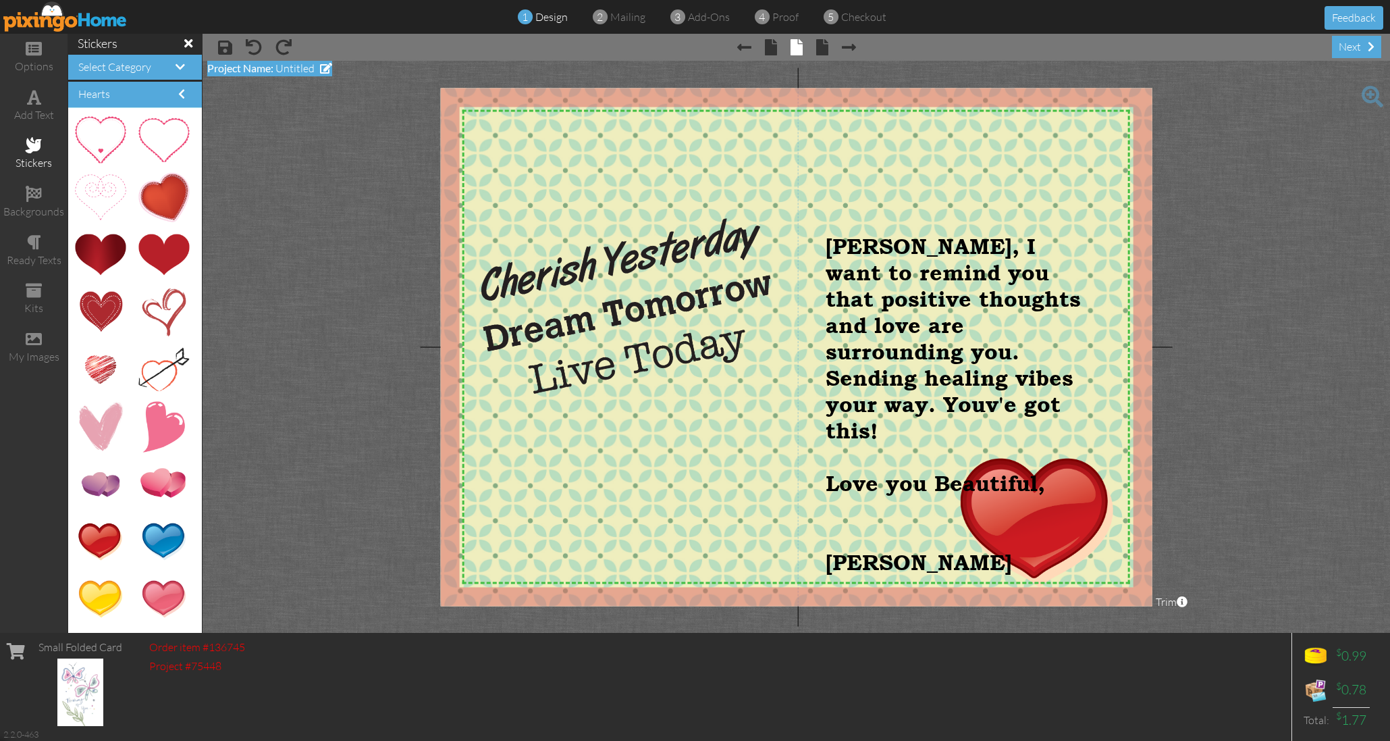
click at [296, 65] on span "Untitled" at bounding box center [294, 68] width 39 height 14
type input "[PERSON_NAME]"
click at [254, 96] on span at bounding box center [249, 94] width 84 height 24
click at [1348, 46] on div "next" at bounding box center [1356, 47] width 49 height 22
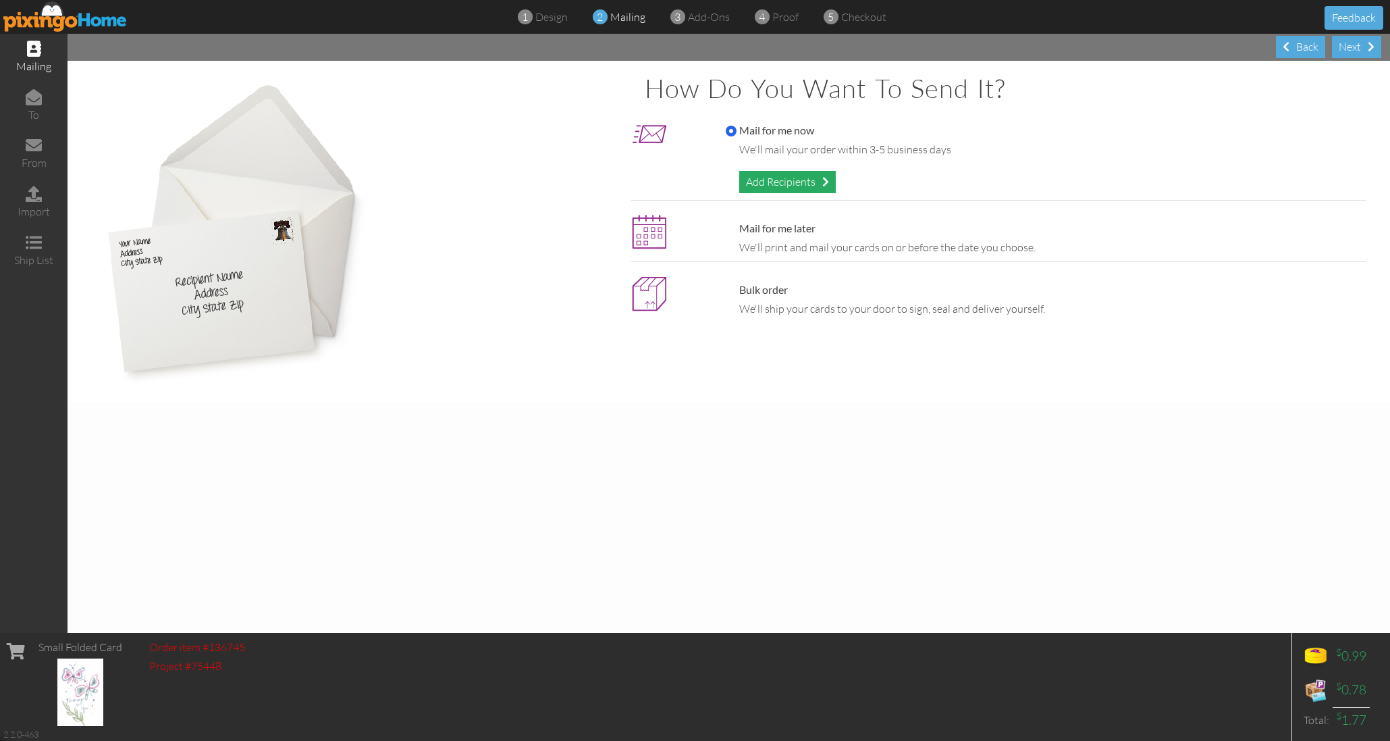
click at [797, 179] on div "Add Recipients" at bounding box center [787, 182] width 97 height 22
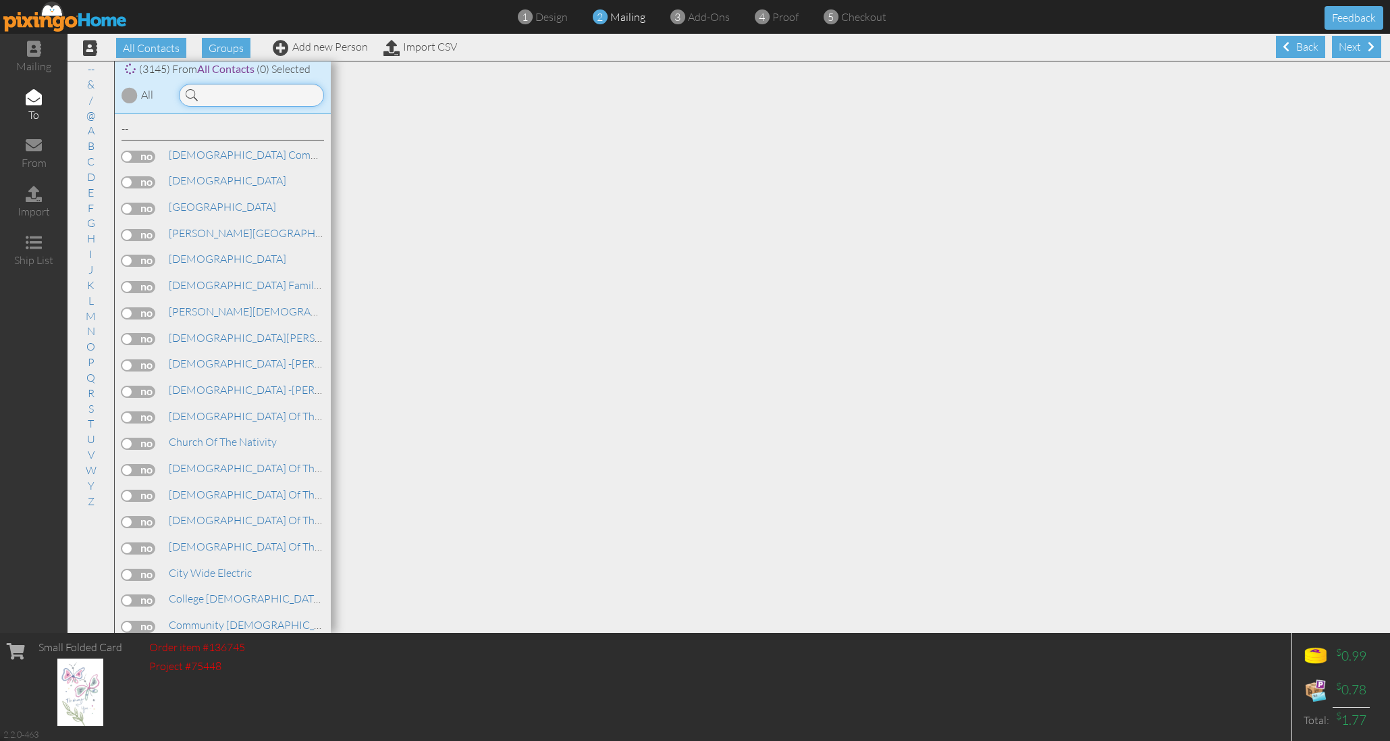
click at [234, 90] on input at bounding box center [251, 95] width 145 height 23
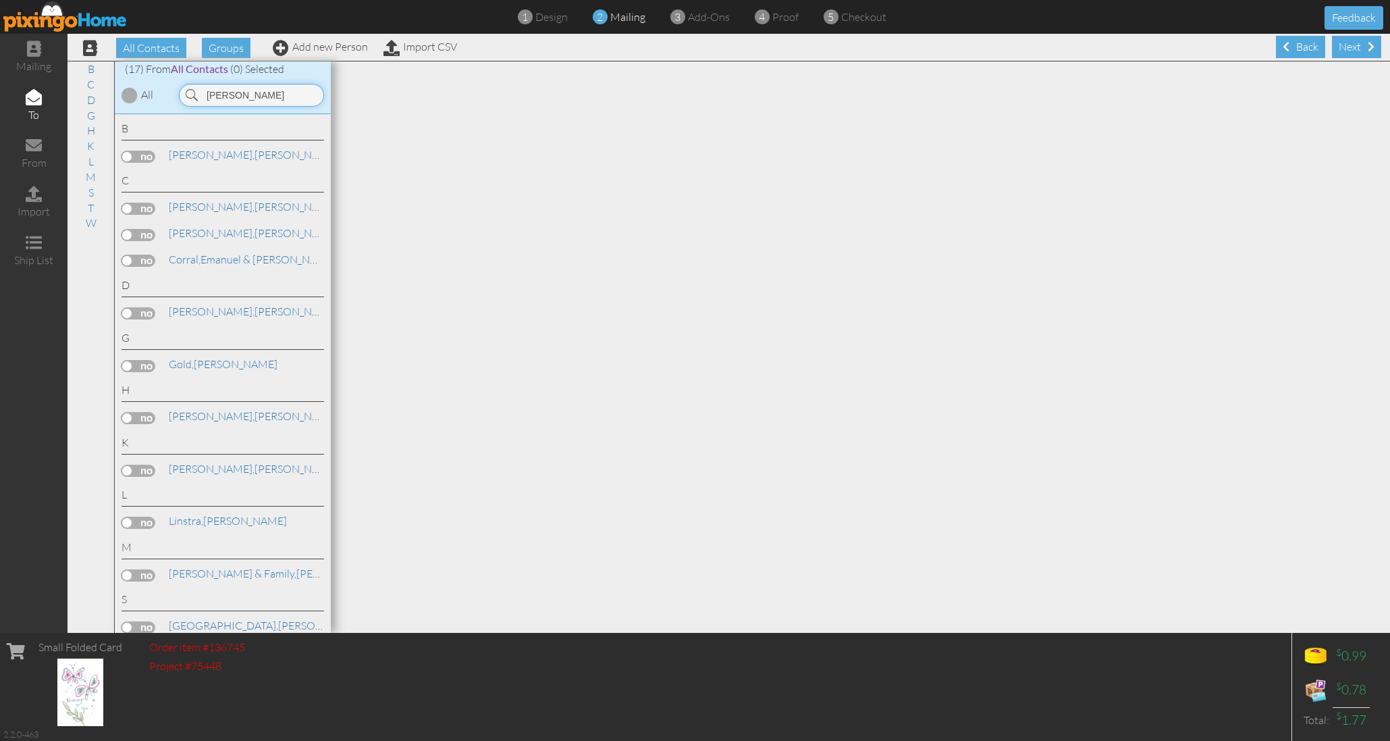
type input "[PERSON_NAME]"
drag, startPoint x: 233, startPoint y: 120, endPoint x: 171, endPoint y: 206, distance: 105.5
click at [171, 206] on span "[PERSON_NAME]," at bounding box center [212, 207] width 86 height 14
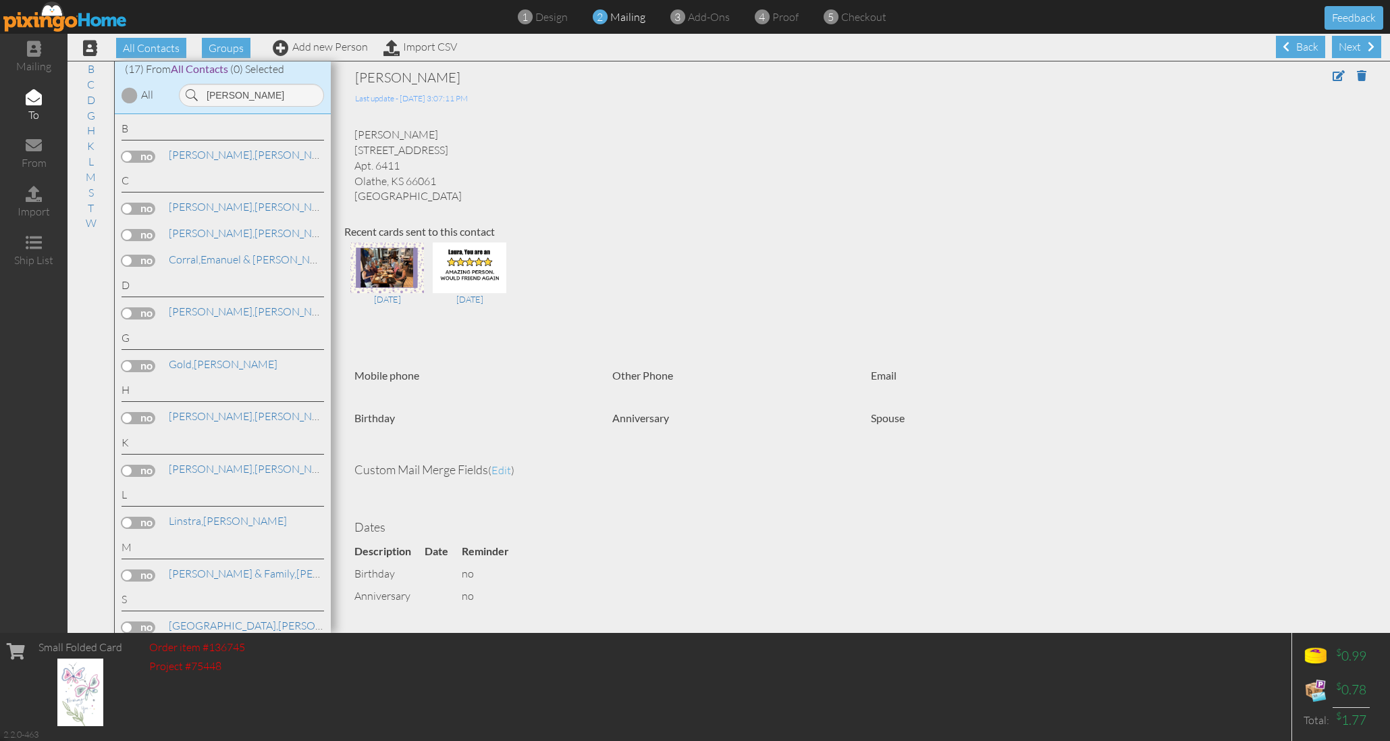
click at [146, 205] on label at bounding box center [139, 209] width 34 height 12
click at [0, 0] on input "checkbox" at bounding box center [0, 0] width 0 height 0
click at [1359, 43] on div "Next" at bounding box center [1356, 47] width 49 height 22
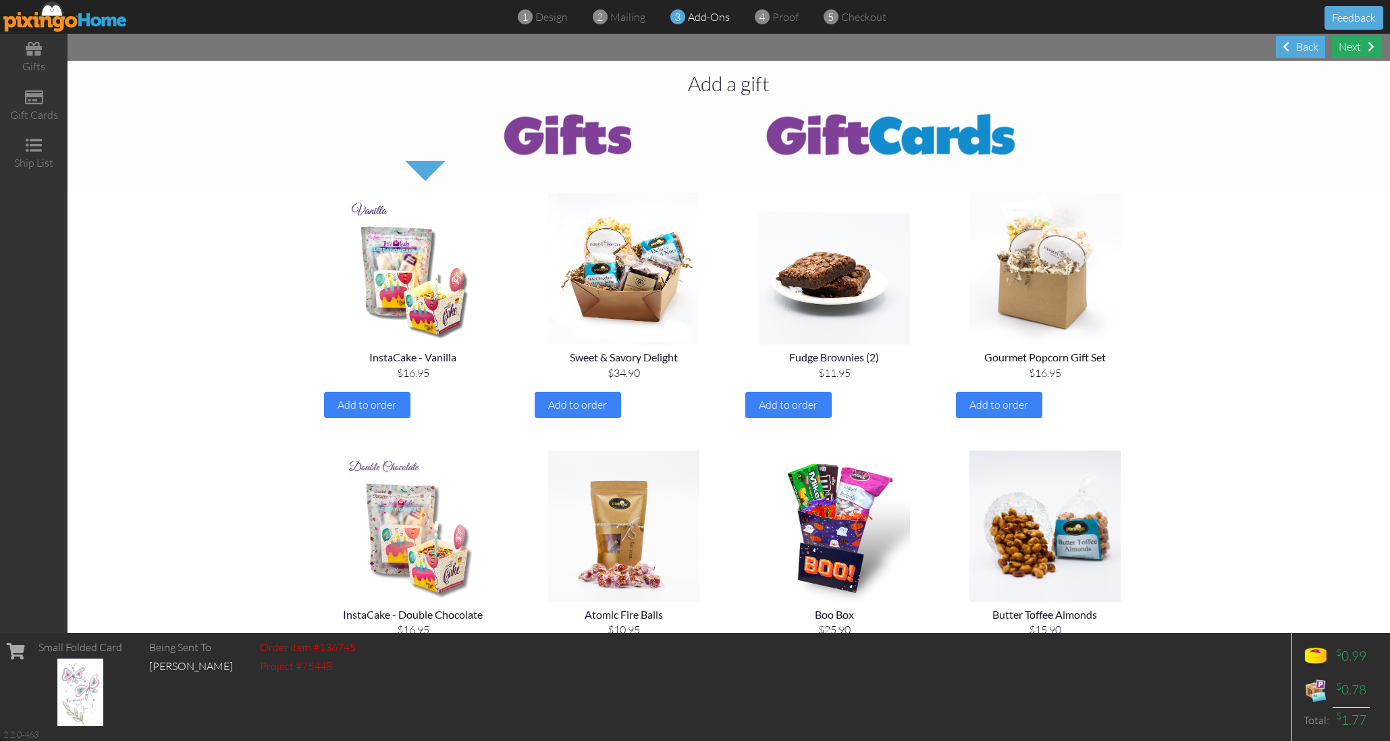
click at [1358, 48] on div "Next" at bounding box center [1356, 47] width 49 height 22
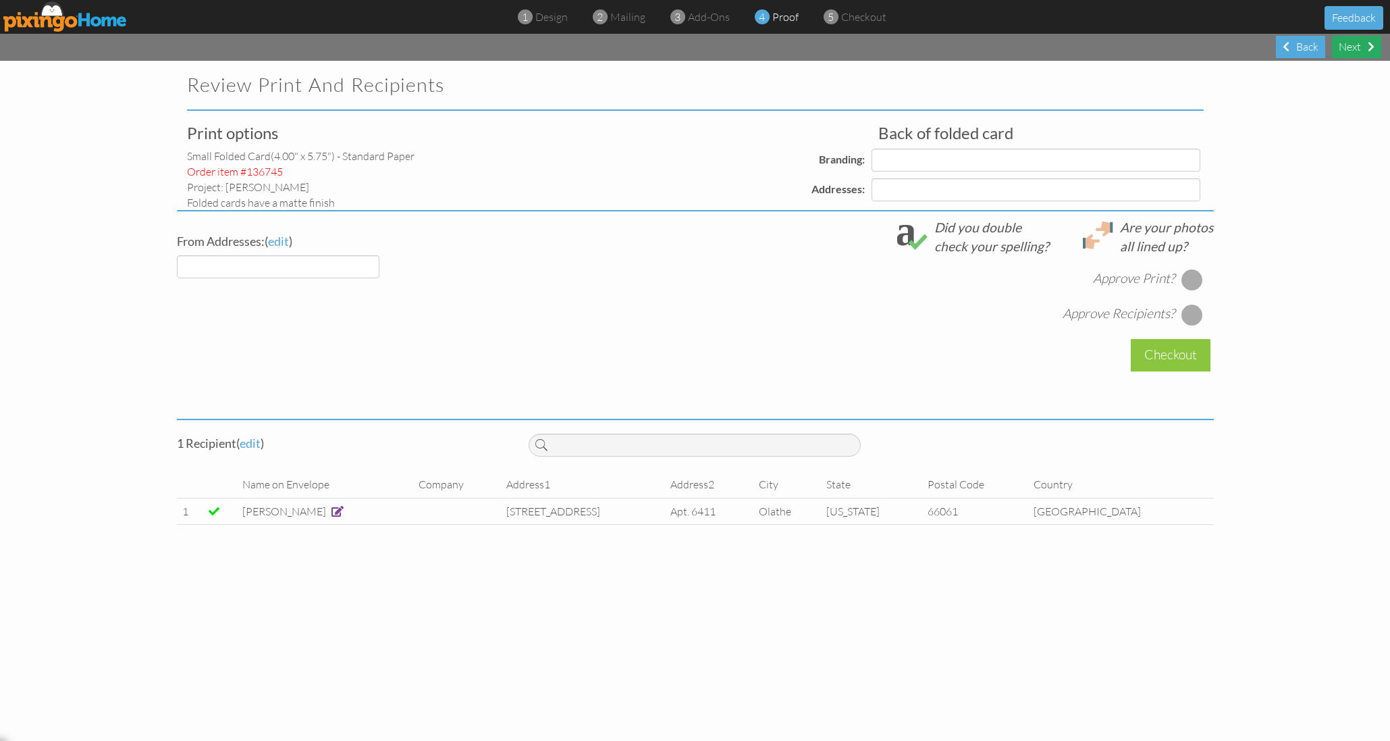
select select "object:14006"
select select "object:14010"
select select "object:14013"
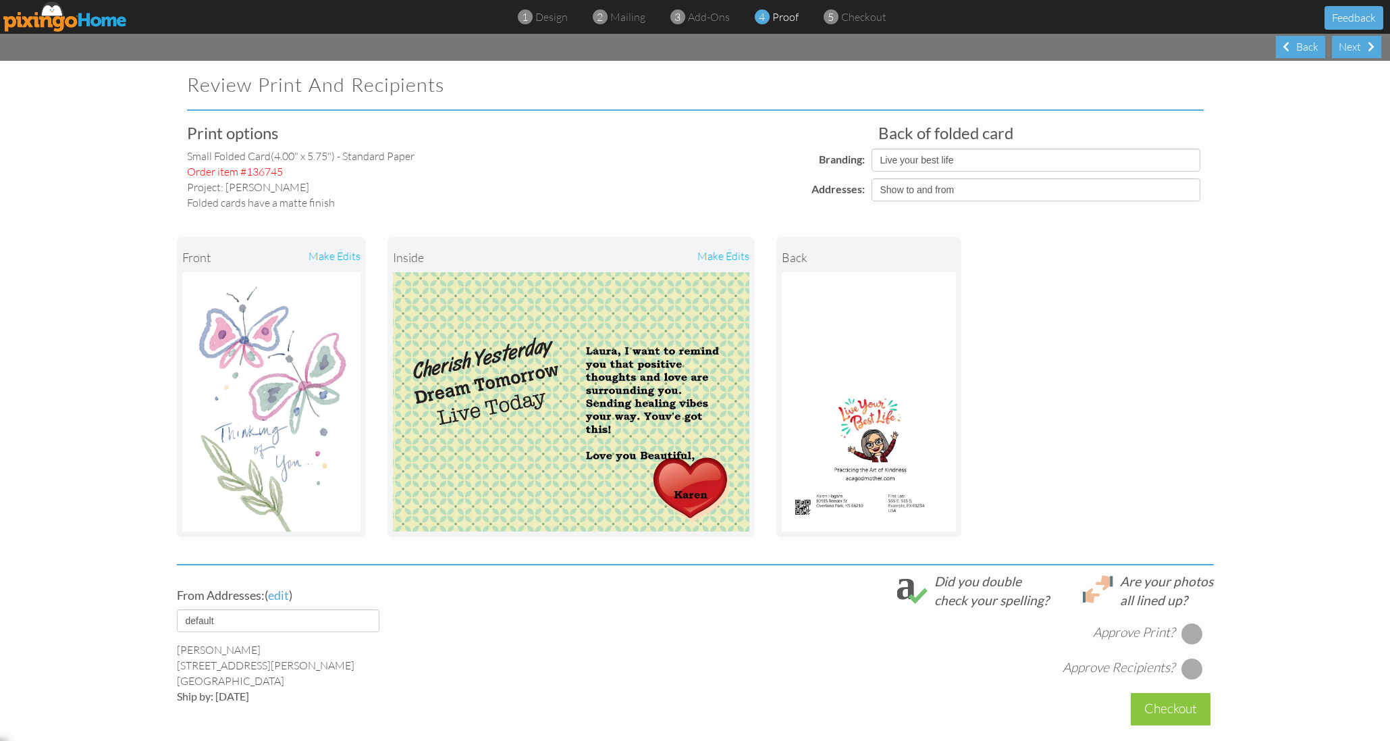
click at [1194, 627] on div at bounding box center [1192, 633] width 22 height 22
click at [1193, 664] on div at bounding box center [1192, 669] width 22 height 22
click at [1181, 708] on div "Checkout" at bounding box center [1171, 709] width 80 height 32
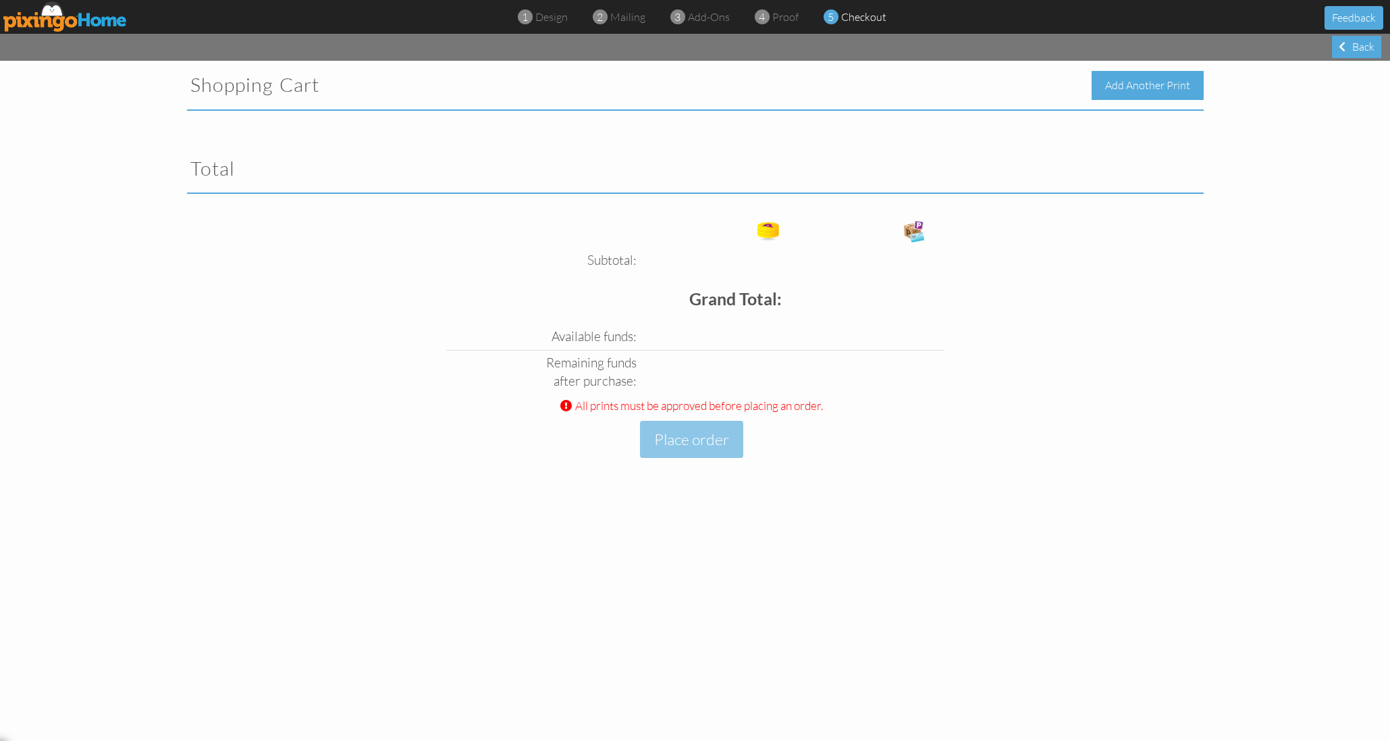
click at [1114, 86] on div "Add Another Print" at bounding box center [1148, 85] width 112 height 29
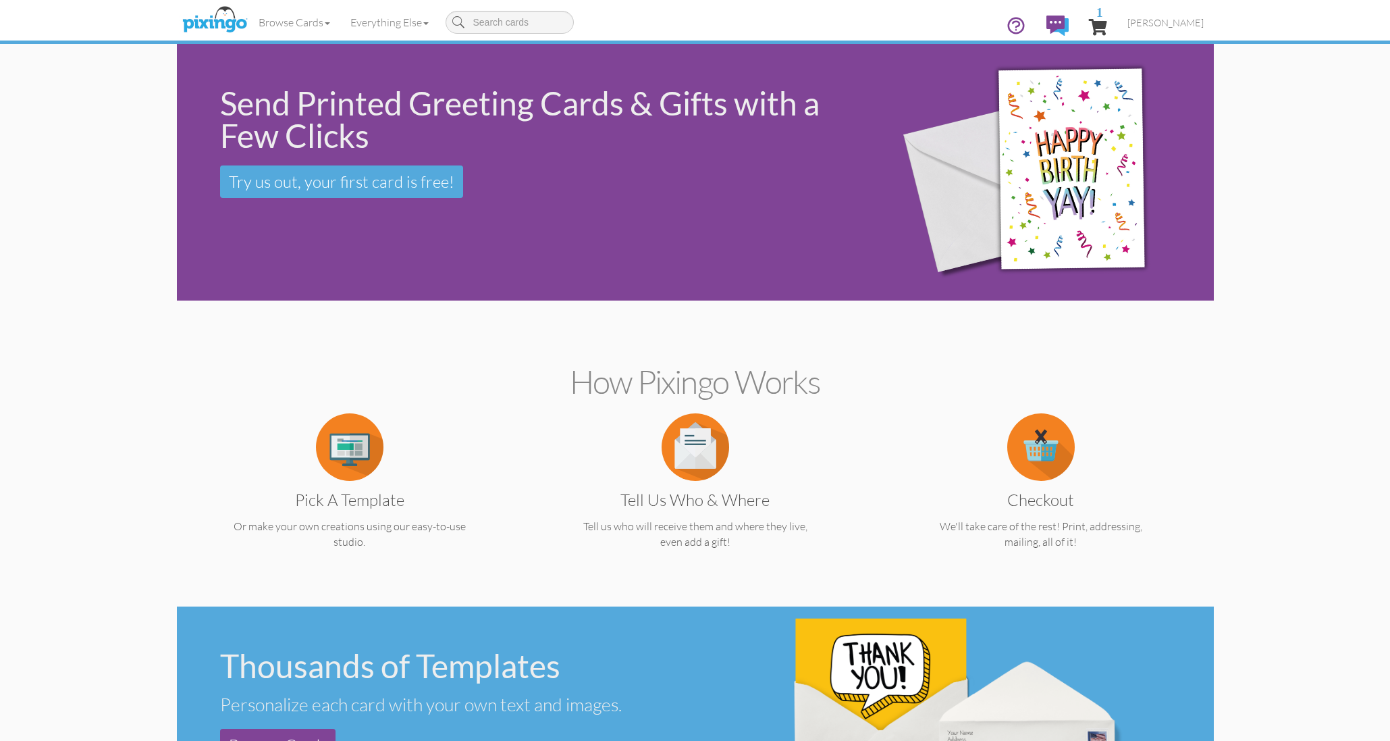
click at [355, 431] on img at bounding box center [350, 447] width 68 height 68
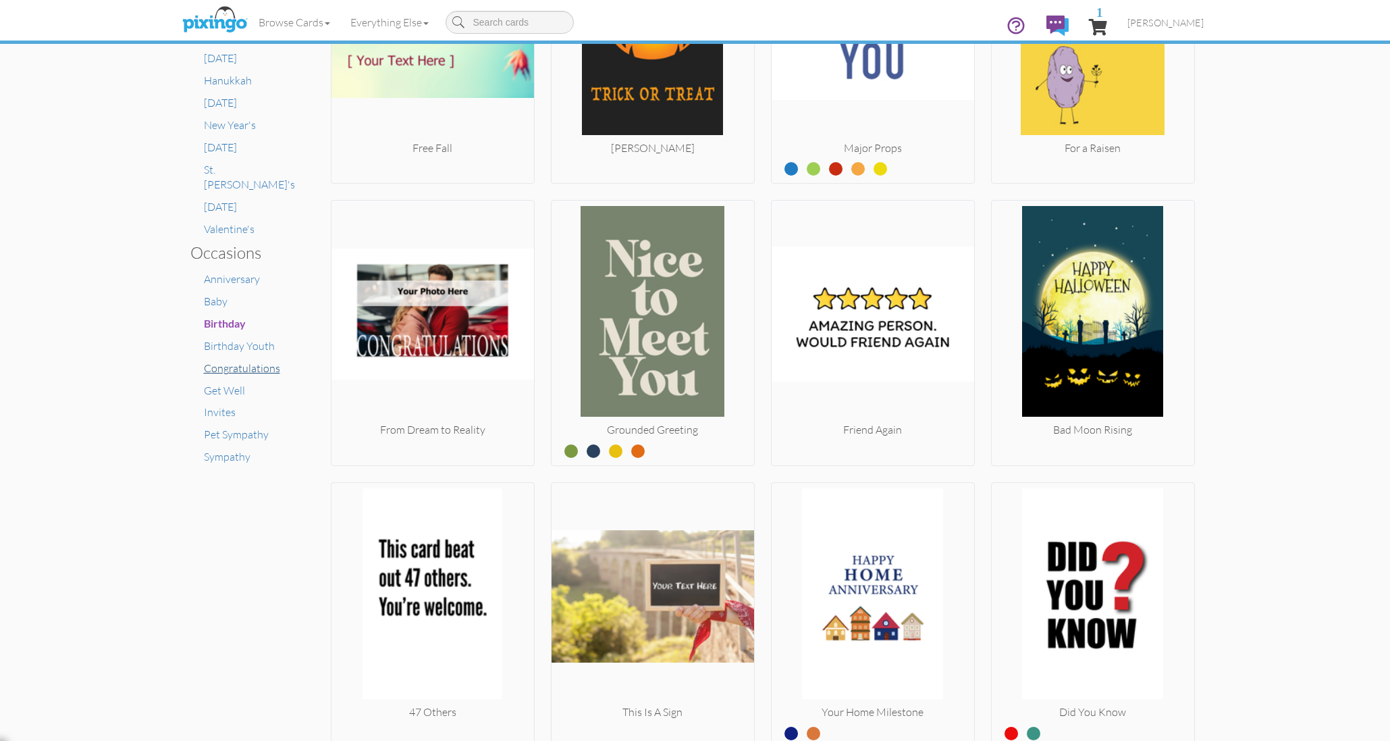
scroll to position [714, 0]
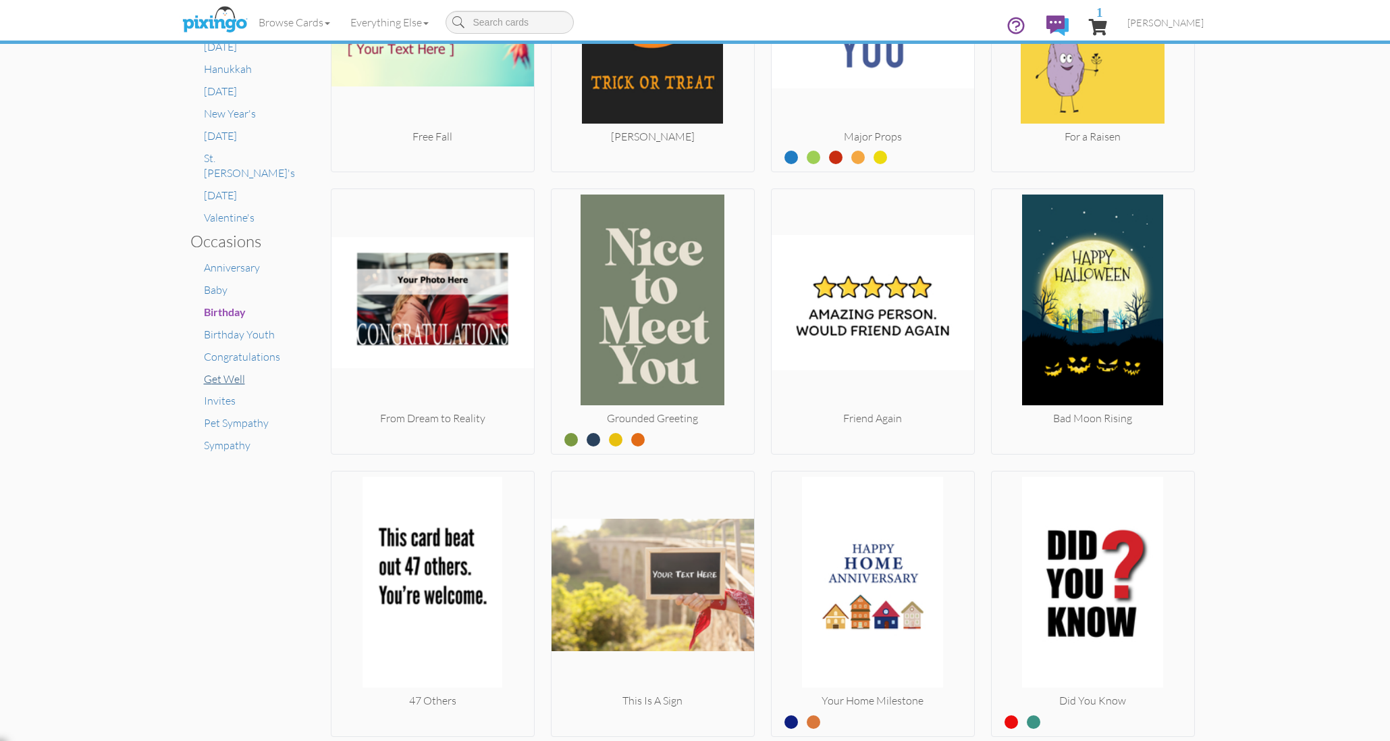
click at [233, 372] on span "Get Well" at bounding box center [224, 379] width 41 height 14
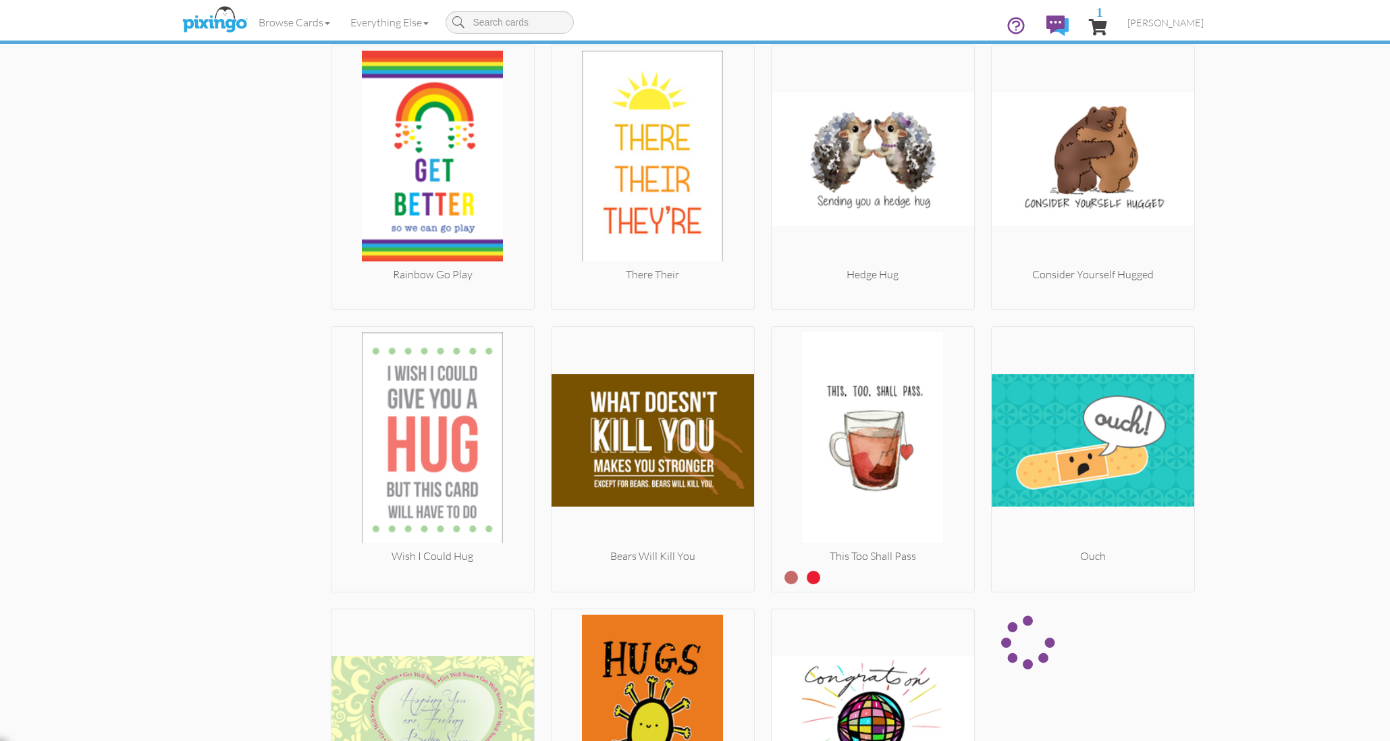
scroll to position [1383, 0]
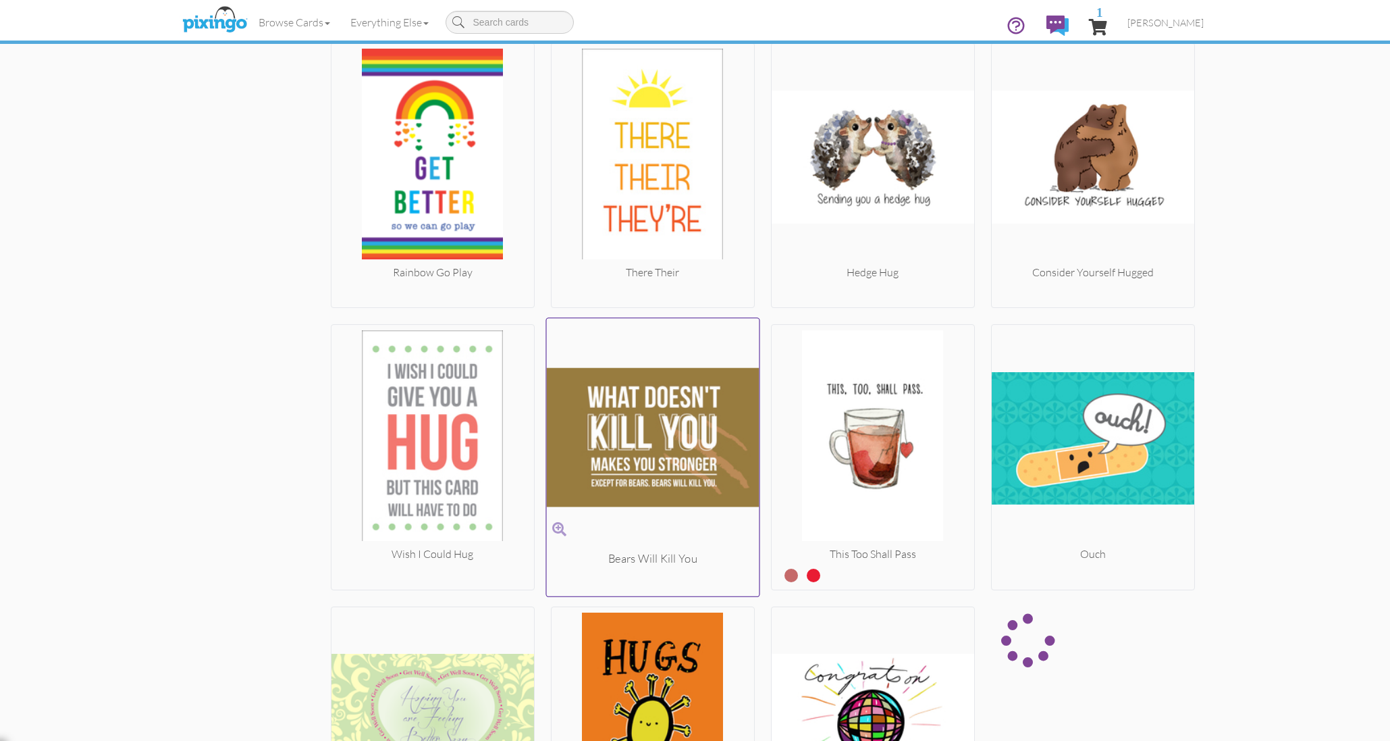
click at [685, 545] on div "Bears Will Kill You" at bounding box center [652, 456] width 214 height 279
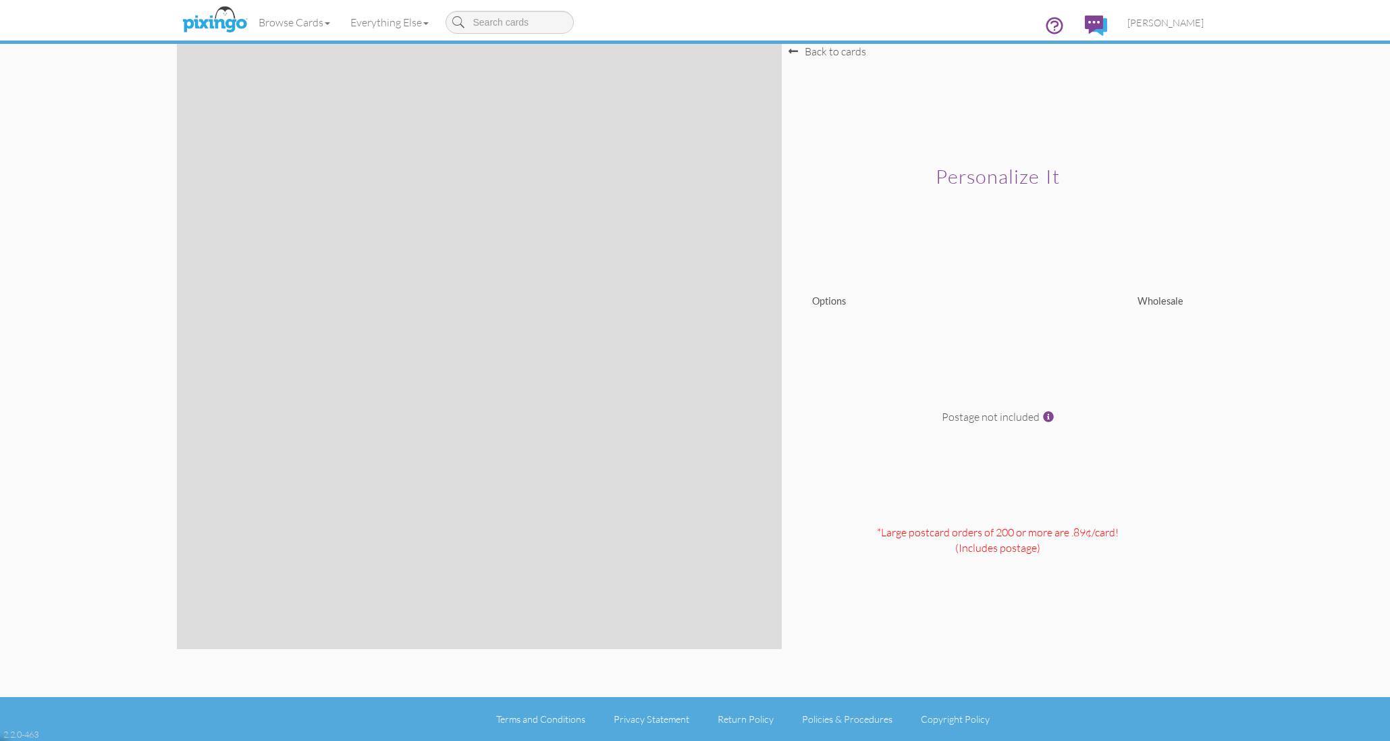
click at [660, 297] on div at bounding box center [478, 346] width 568 height 568
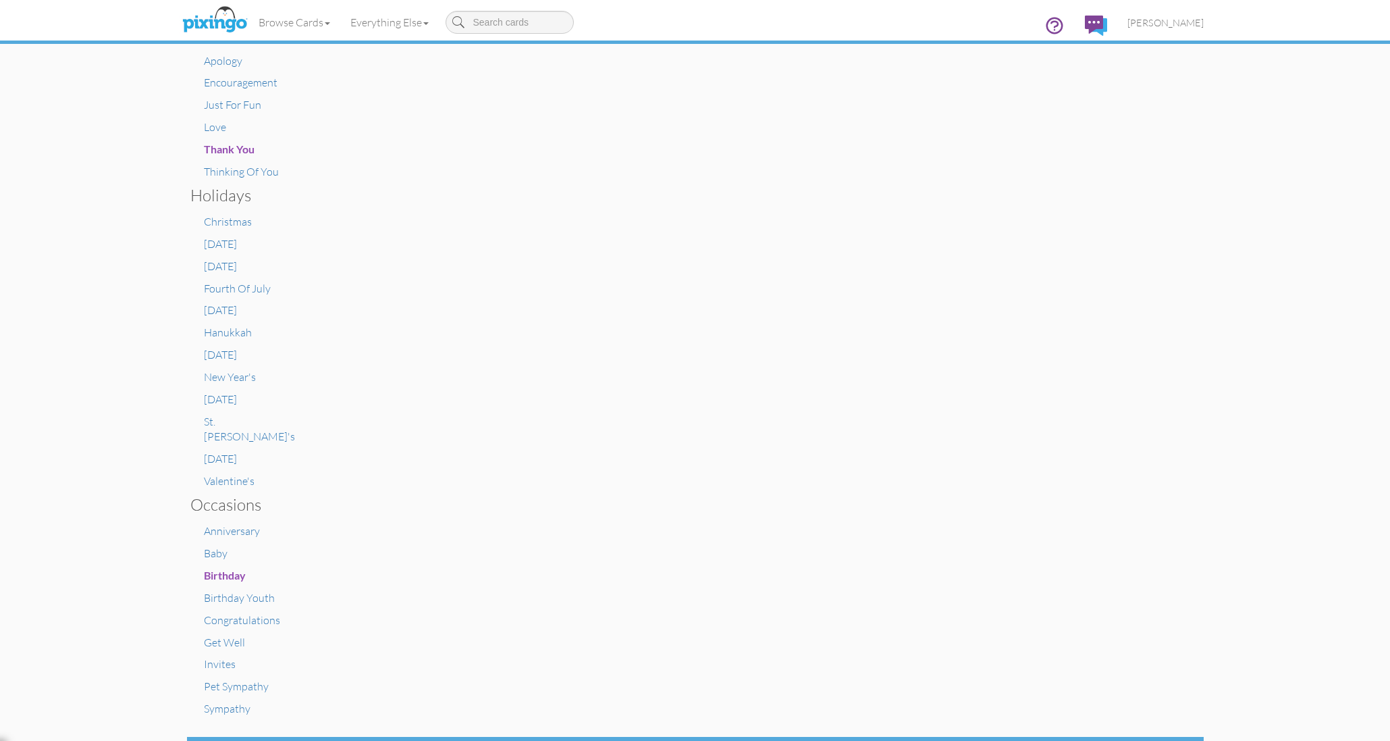
scroll to position [450, 0]
click at [226, 636] on span "Get Well" at bounding box center [224, 643] width 41 height 14
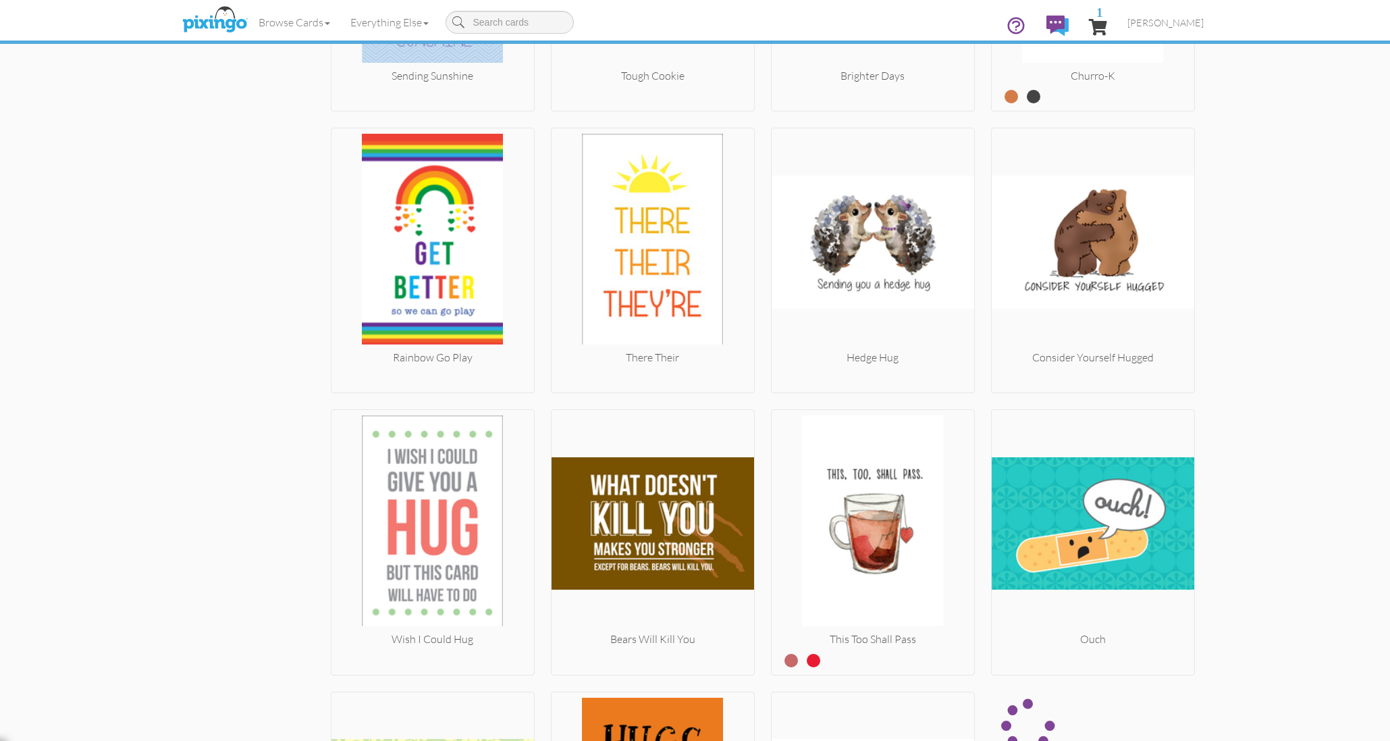
scroll to position [1350, 0]
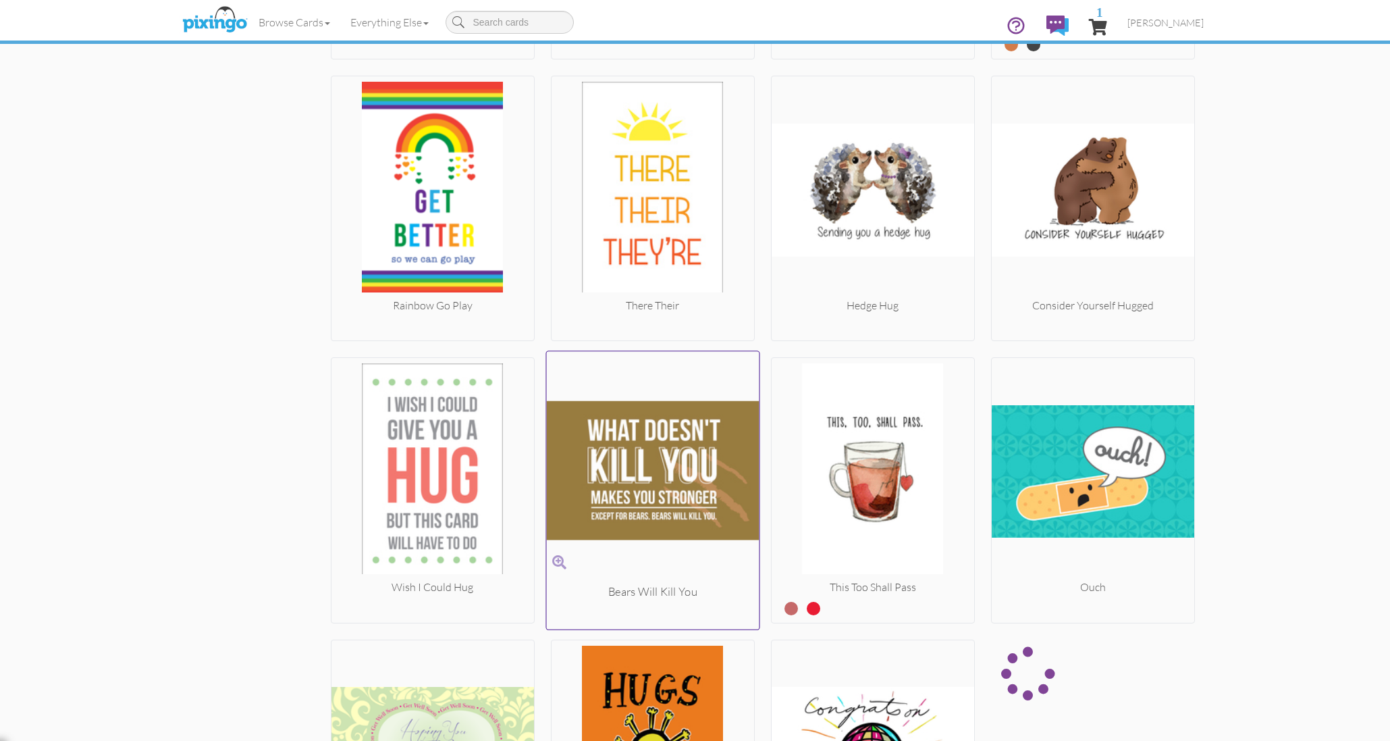
click at [643, 474] on img at bounding box center [652, 470] width 213 height 227
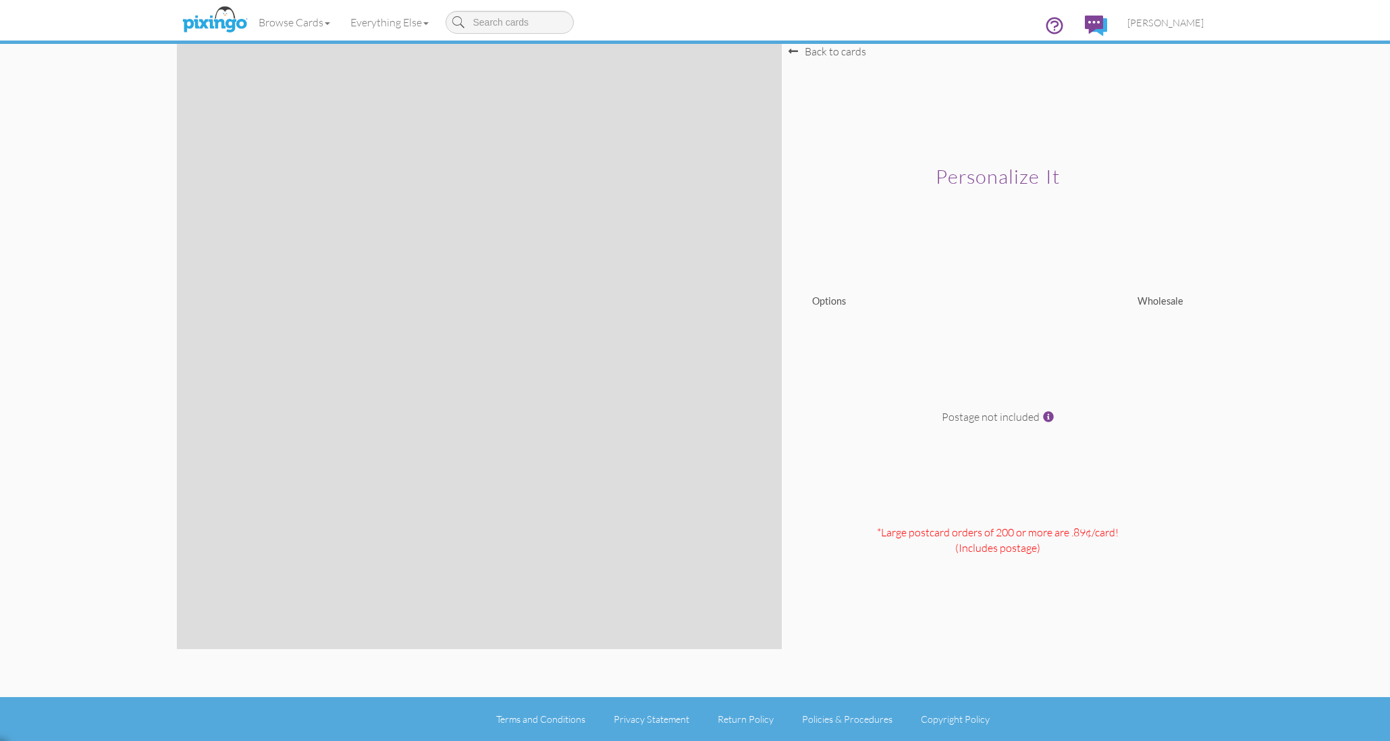
scroll to position [0, 1]
click at [919, 383] on div "Options Wholesale" at bounding box center [998, 347] width 412 height 107
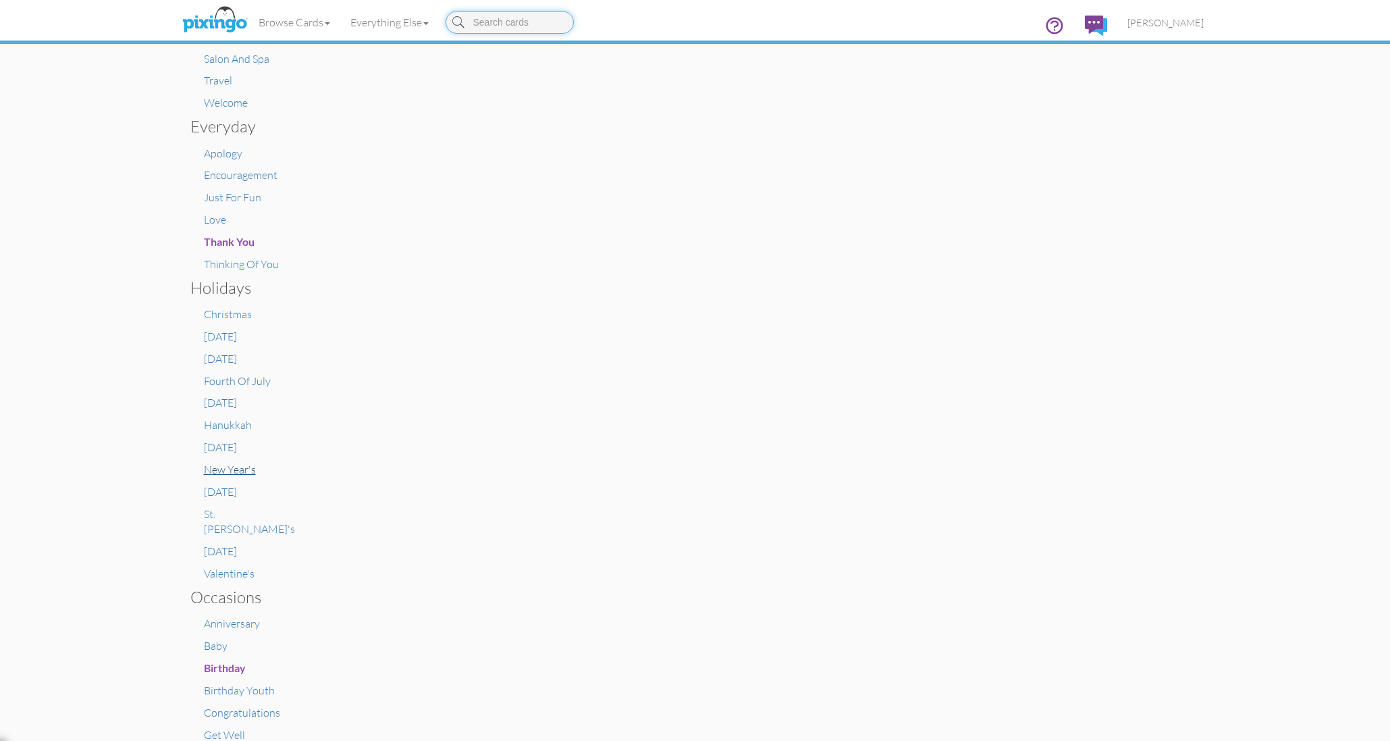
scroll to position [360, 0]
click at [225, 726] on span "Get Well" at bounding box center [224, 733] width 41 height 14
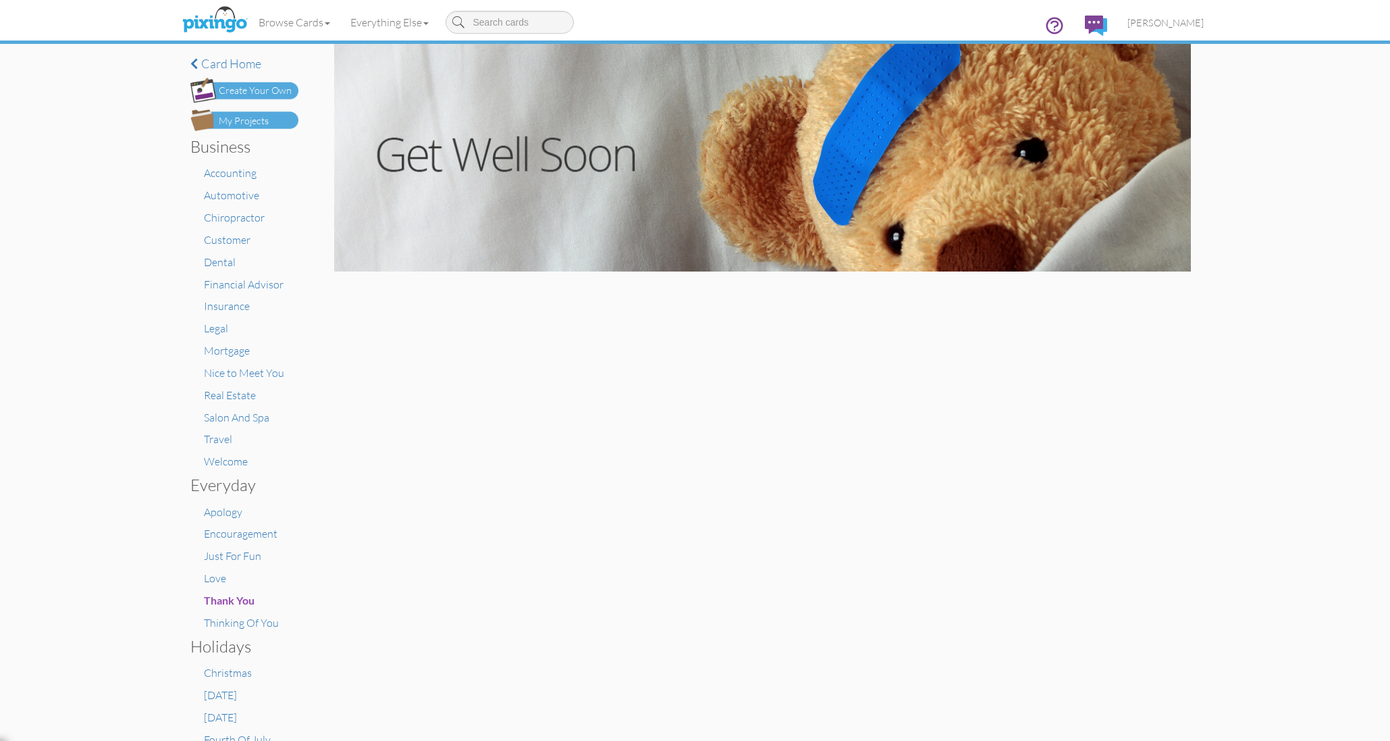
click at [714, 217] on img at bounding box center [762, 158] width 857 height 228
click at [1107, 27] on img at bounding box center [1096, 26] width 22 height 20
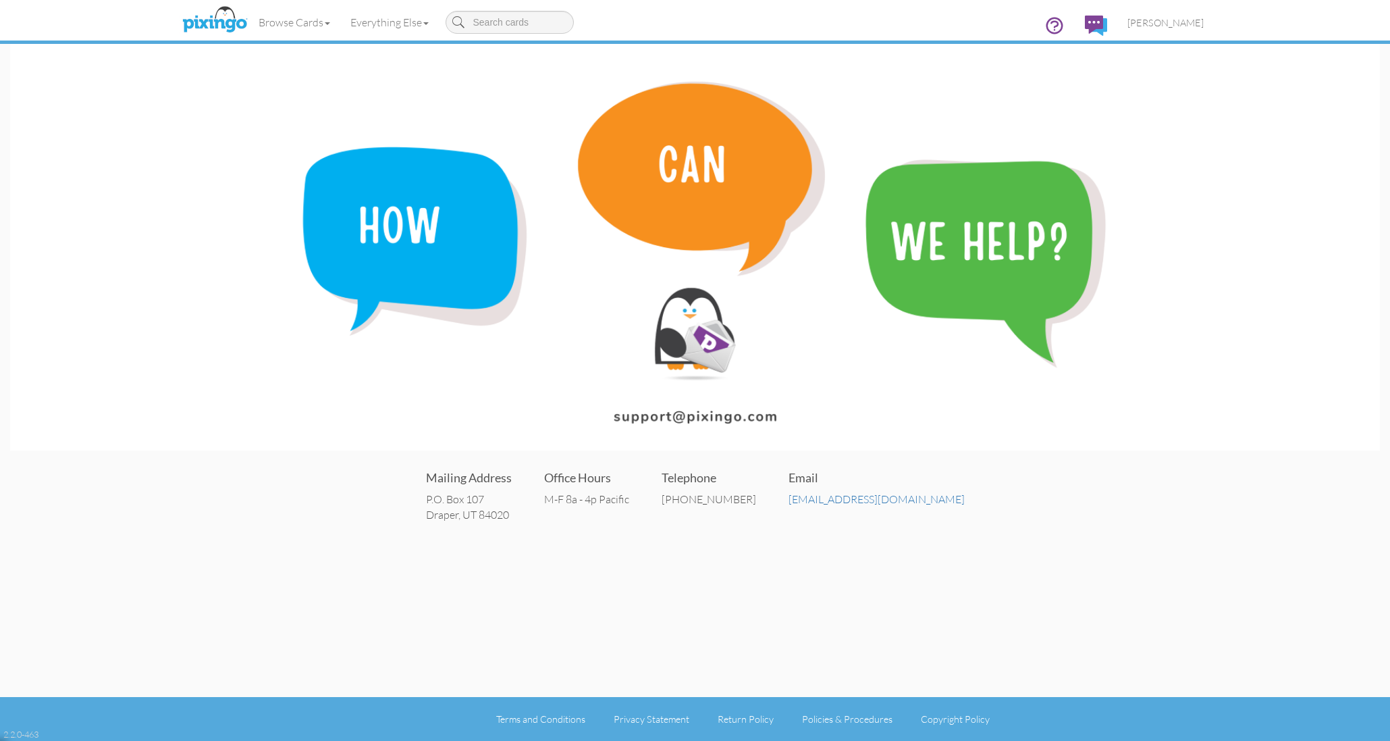
click at [1107, 27] on img at bounding box center [1096, 26] width 22 height 20
click at [233, 26] on img at bounding box center [215, 20] width 72 height 34
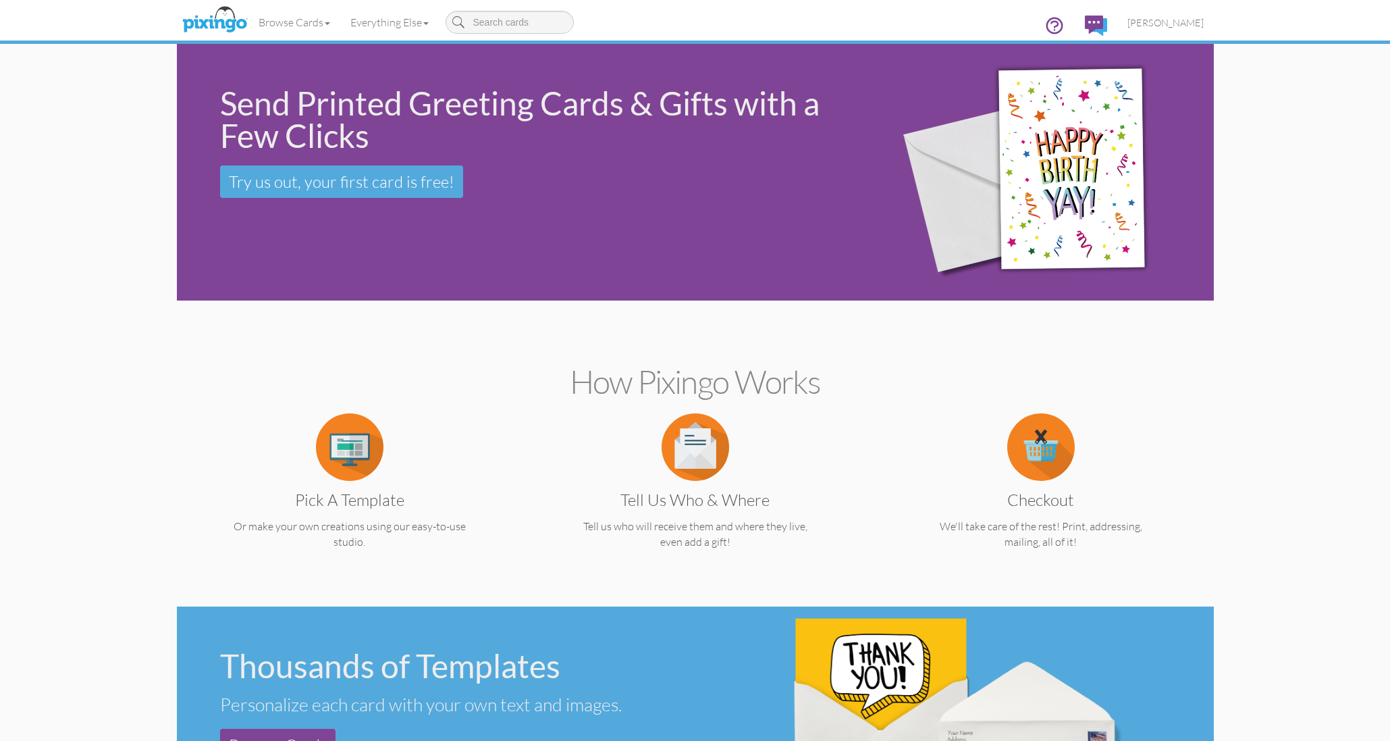
click at [358, 466] on img at bounding box center [350, 447] width 68 height 68
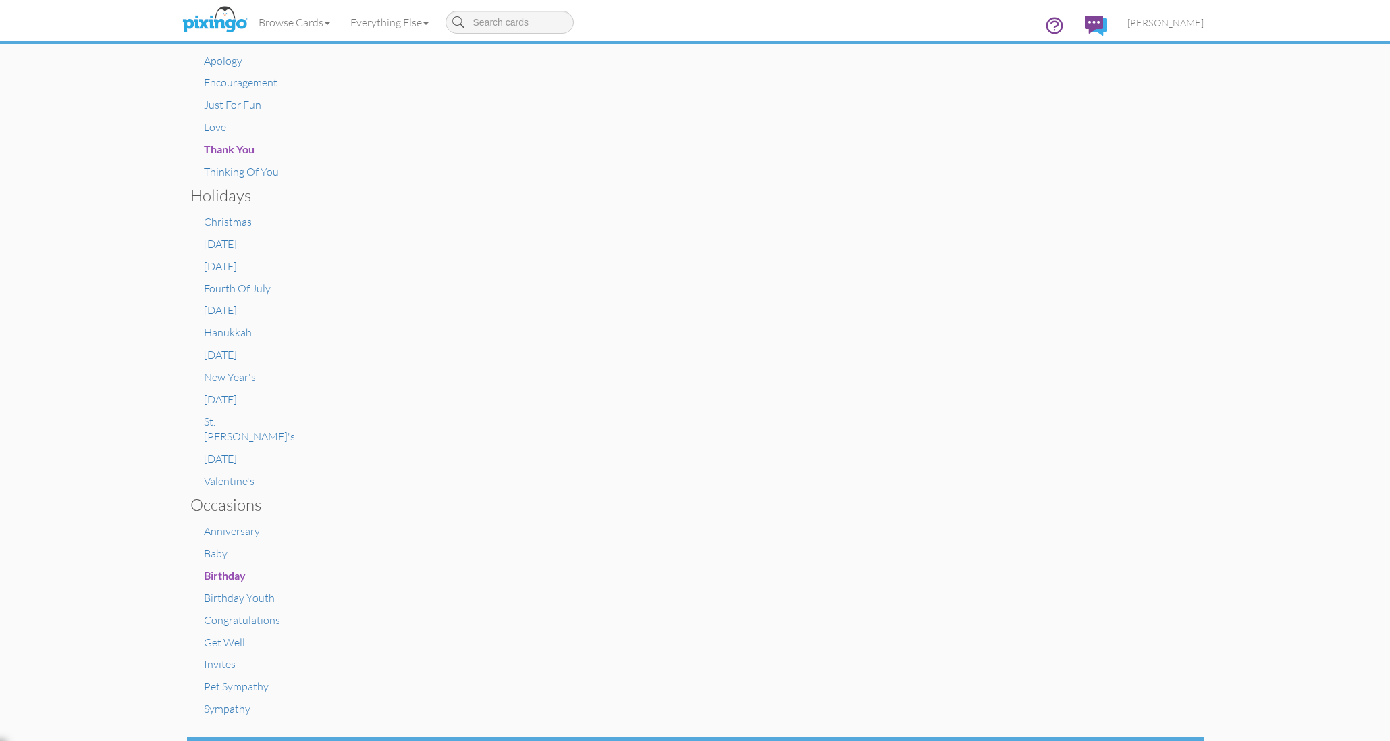
scroll to position [450, 0]
click at [228, 636] on span "Get Well" at bounding box center [224, 643] width 41 height 14
click at [231, 636] on span "Get Well" at bounding box center [224, 643] width 41 height 14
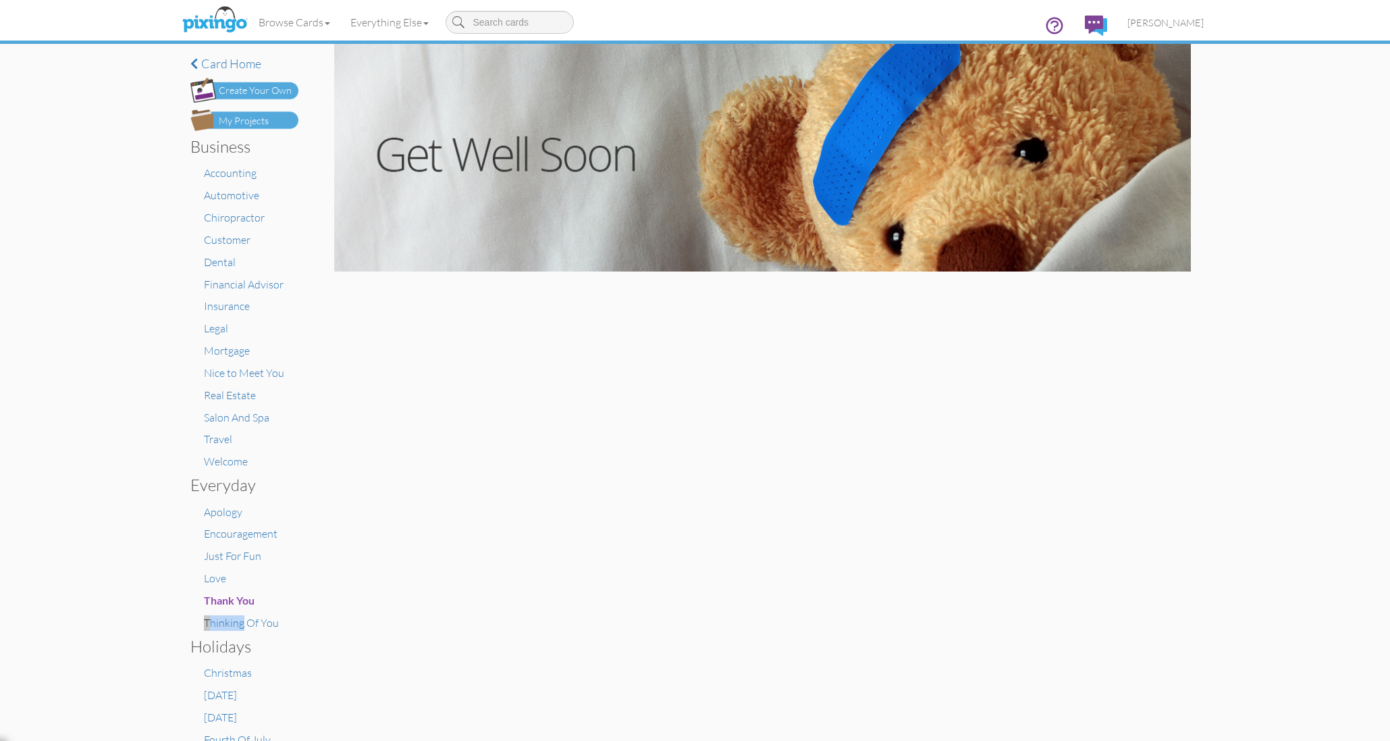
click at [231, 602] on ul "Apology Encouragement Just For Fun Love Thank You Thinking Of You" at bounding box center [244, 567] width 108 height 126
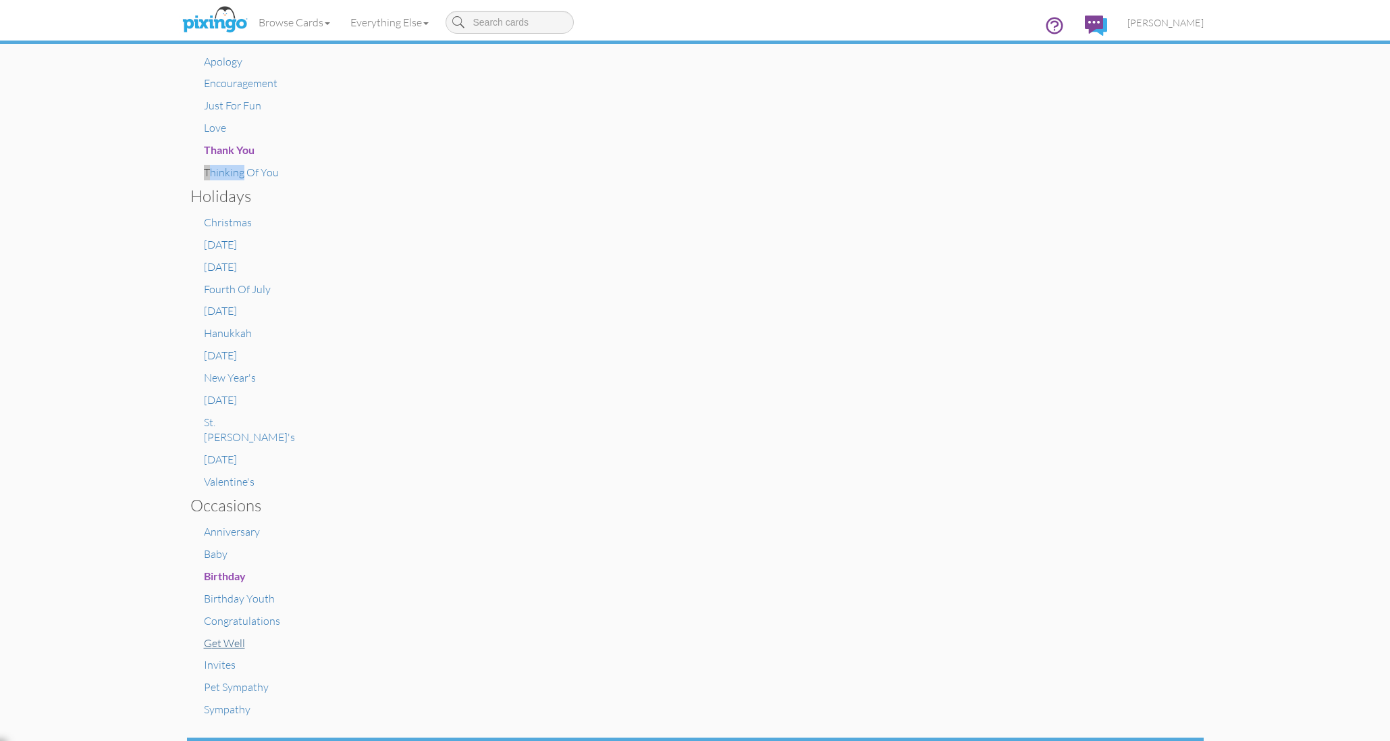
click at [223, 636] on span "Get Well" at bounding box center [224, 643] width 41 height 14
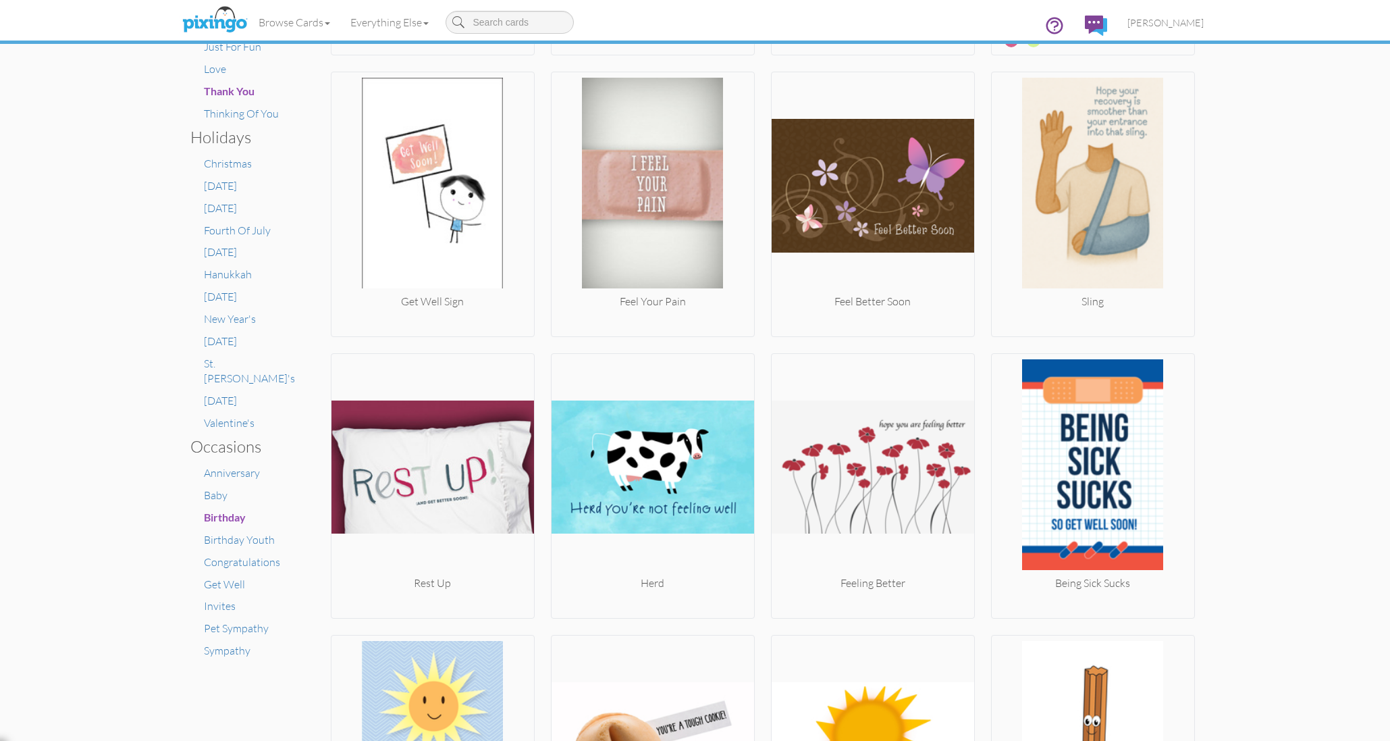
scroll to position [510, 0]
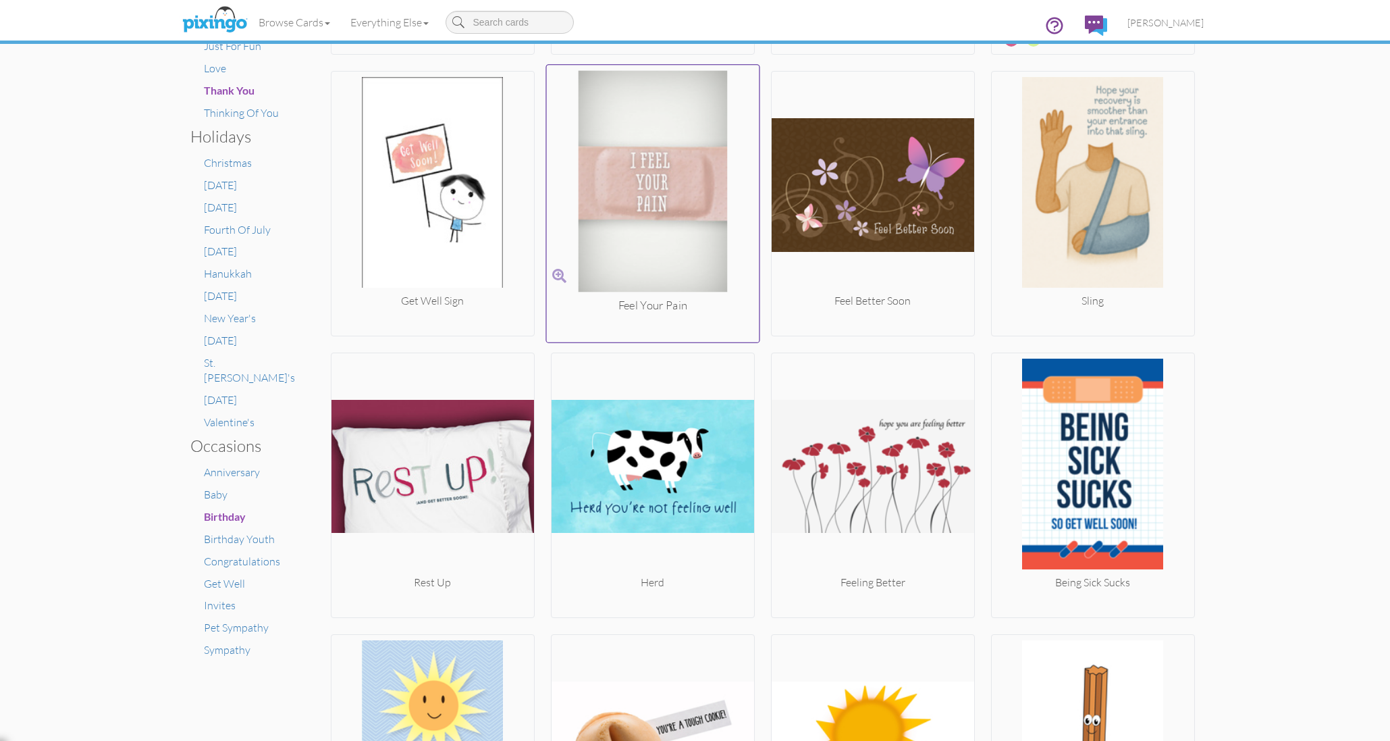
click at [620, 268] on img at bounding box center [652, 183] width 213 height 227
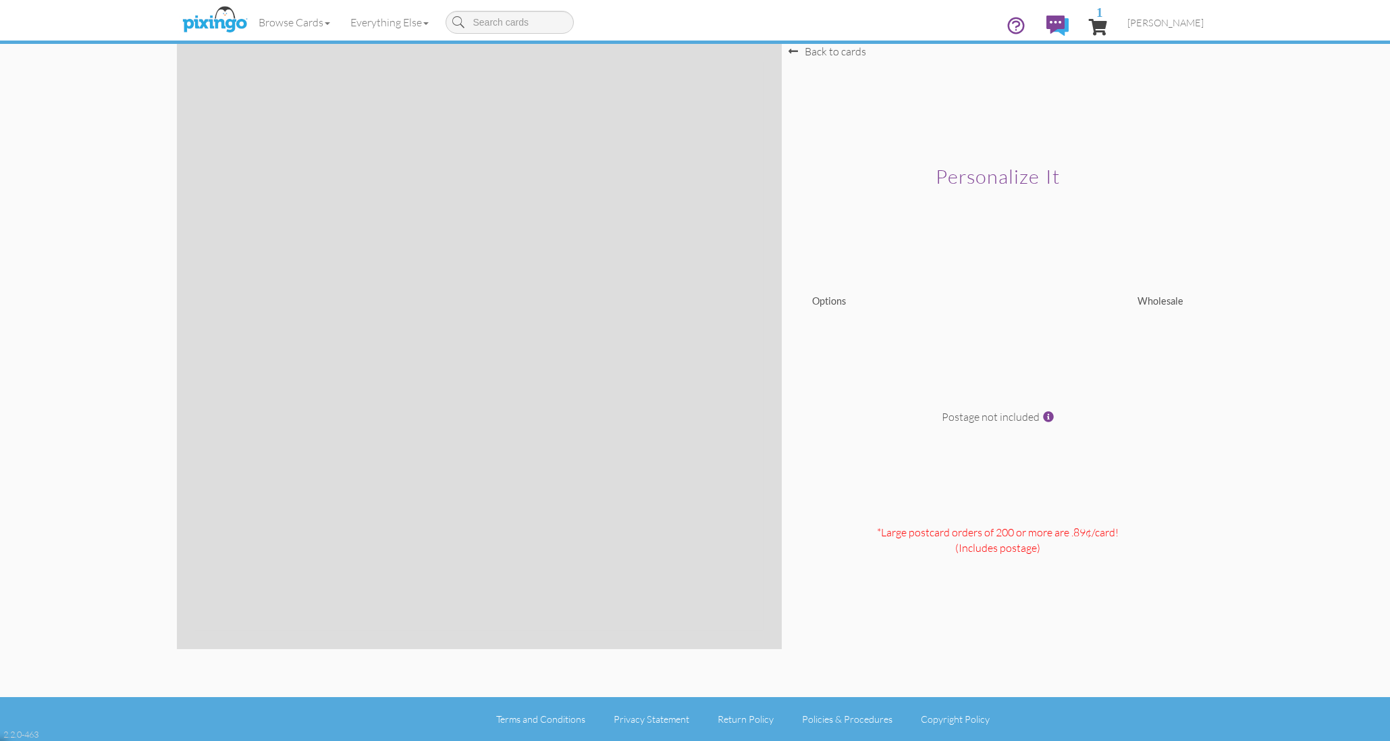
click at [745, 431] on div at bounding box center [478, 346] width 568 height 568
click at [1107, 24] on span "1" at bounding box center [1098, 27] width 18 height 16
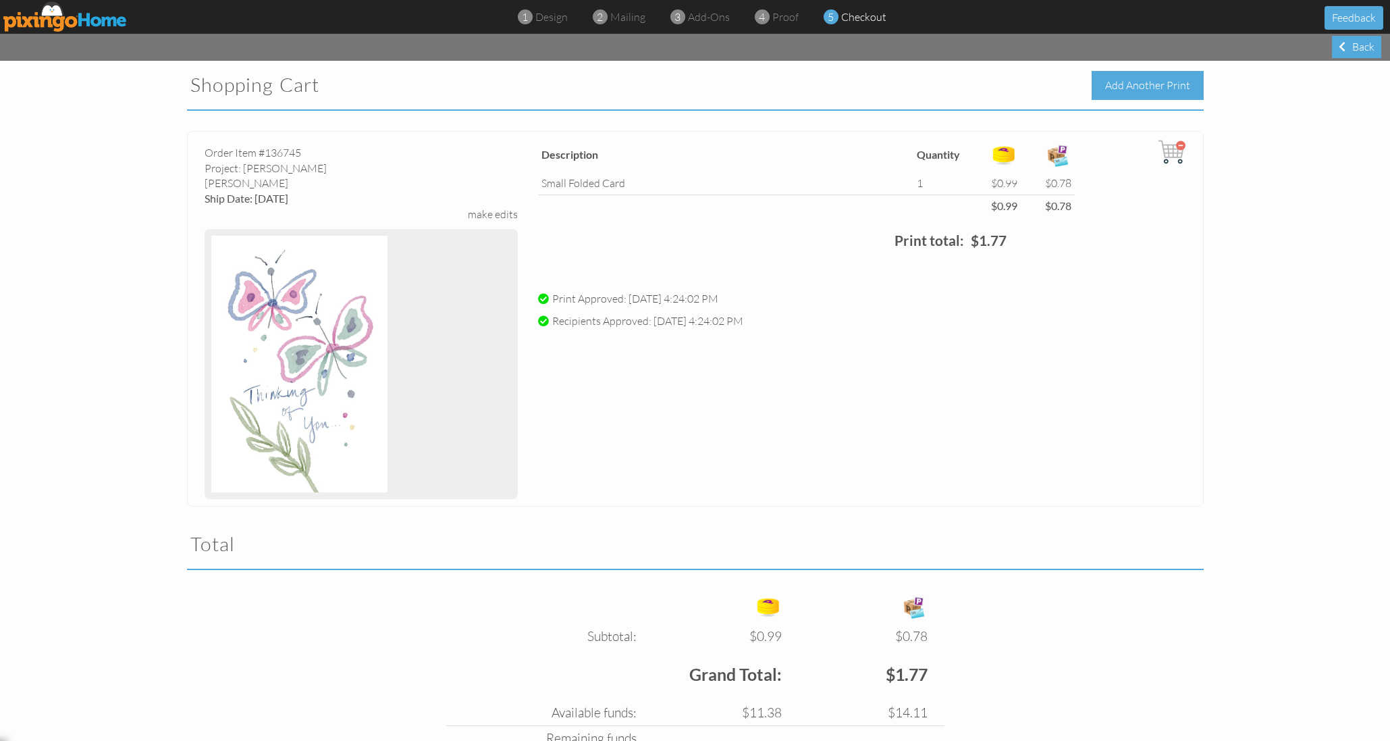
click at [1160, 86] on div "Add Another Print" at bounding box center [1148, 85] width 112 height 29
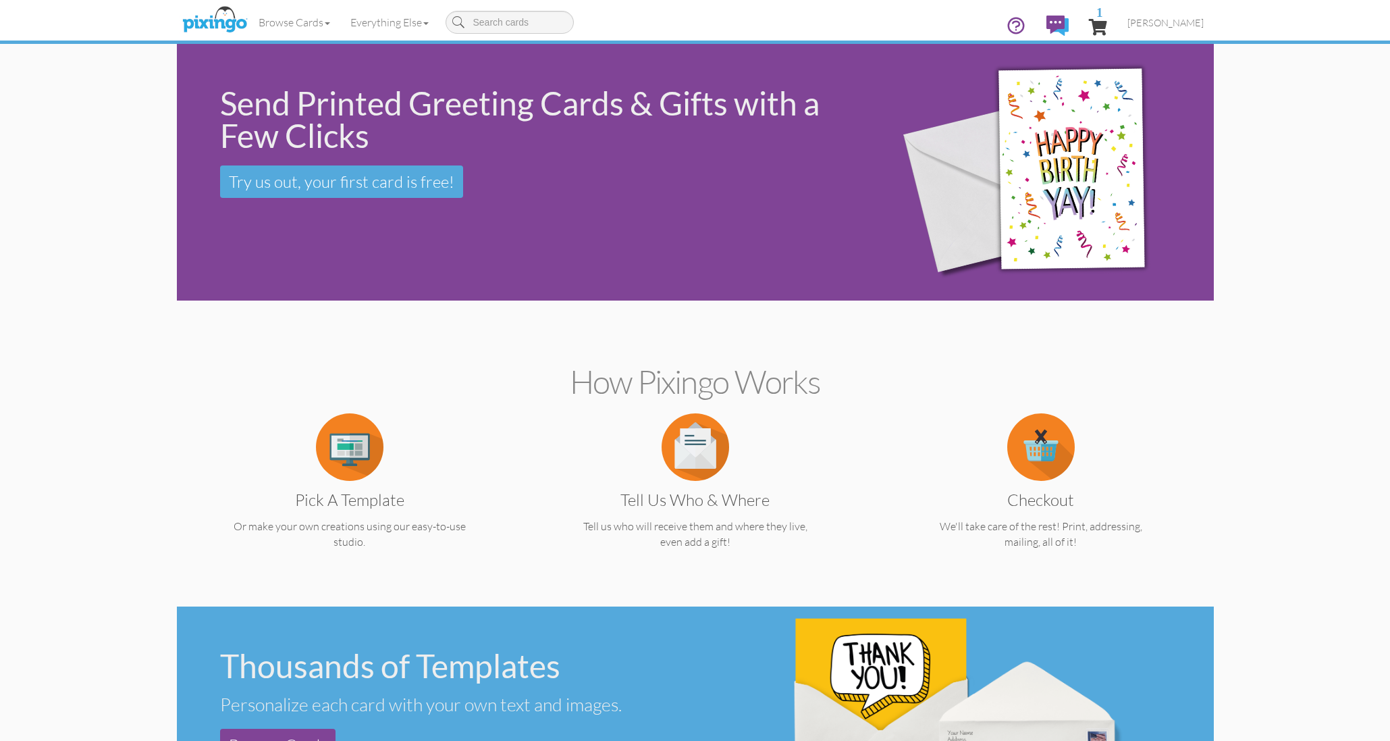
click at [340, 457] on img at bounding box center [350, 447] width 68 height 68
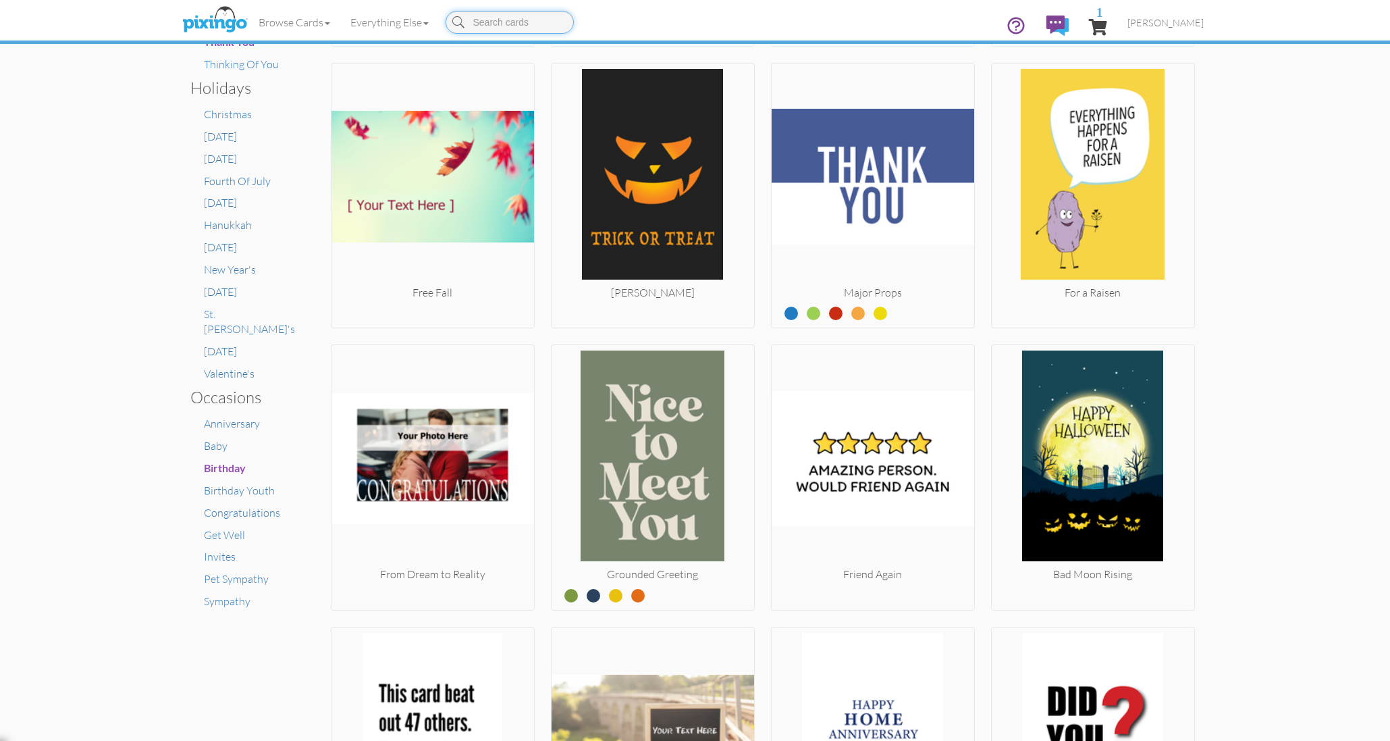
scroll to position [558, 0]
click at [223, 529] on span "Get Well" at bounding box center [224, 536] width 41 height 14
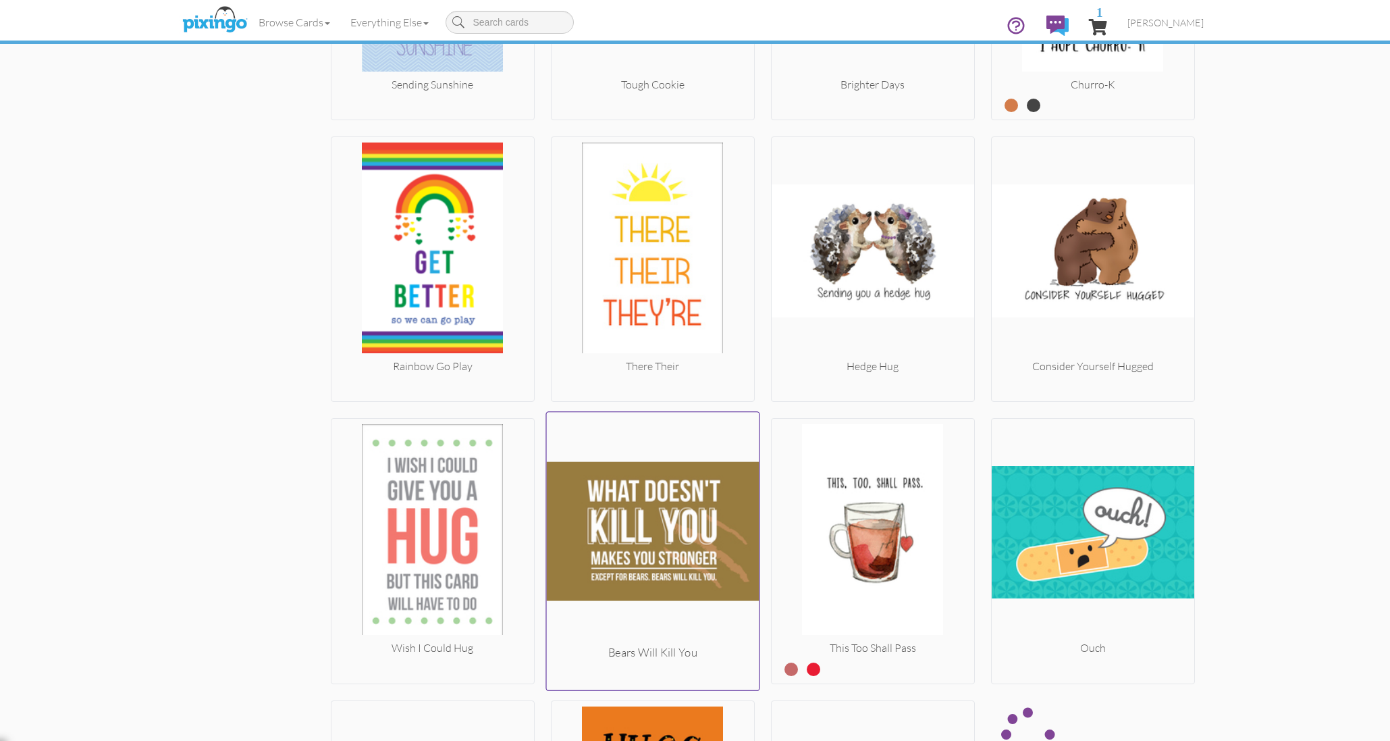
scroll to position [1293, 0]
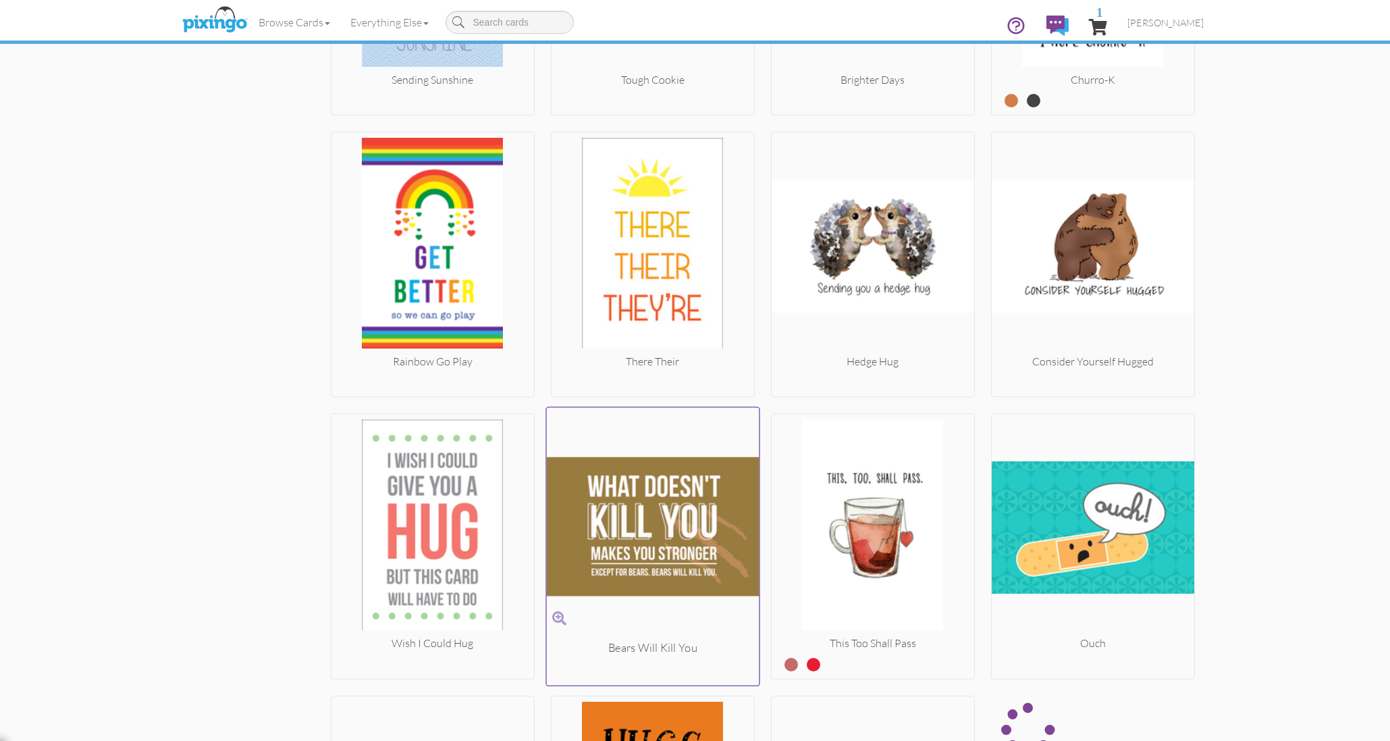
click at [656, 641] on div "Bears Will Kill You" at bounding box center [652, 648] width 213 height 16
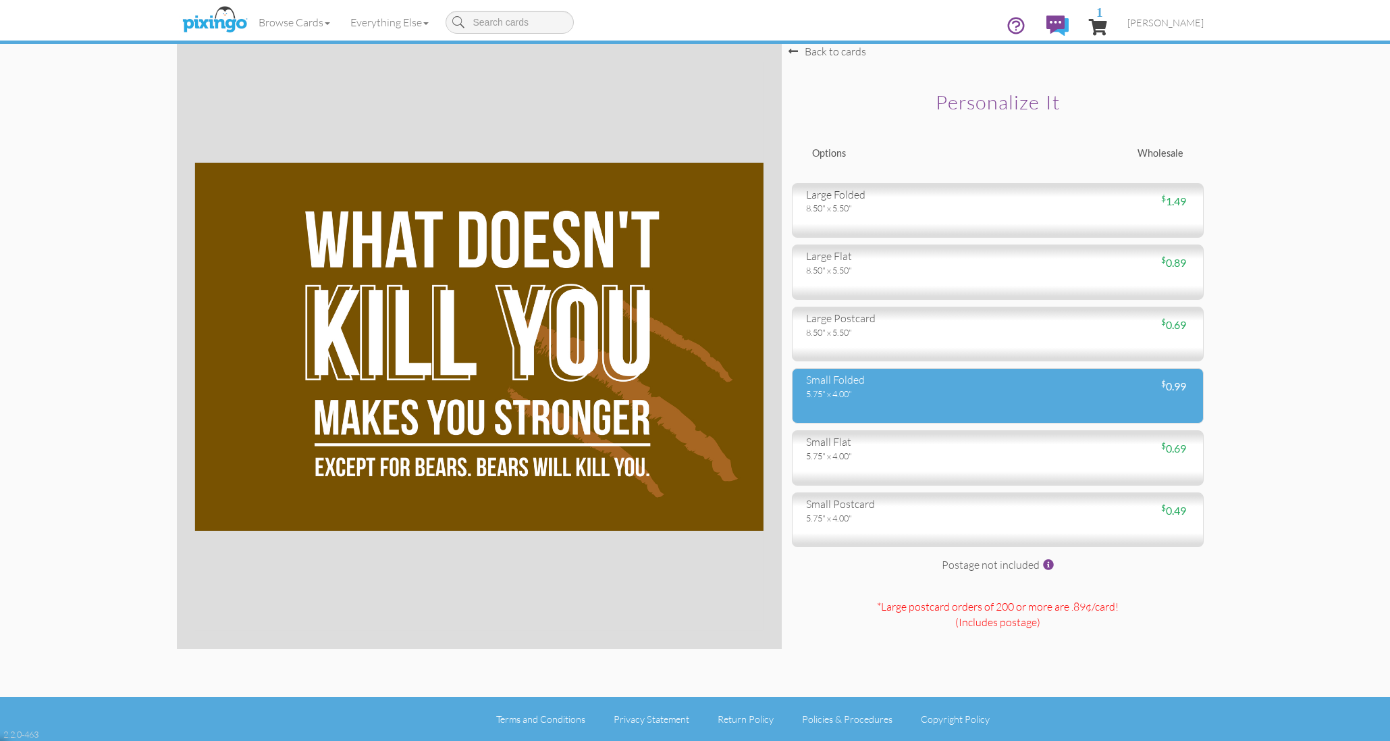
click at [853, 390] on div "5.75" x 4.00"" at bounding box center [897, 394] width 182 height 12
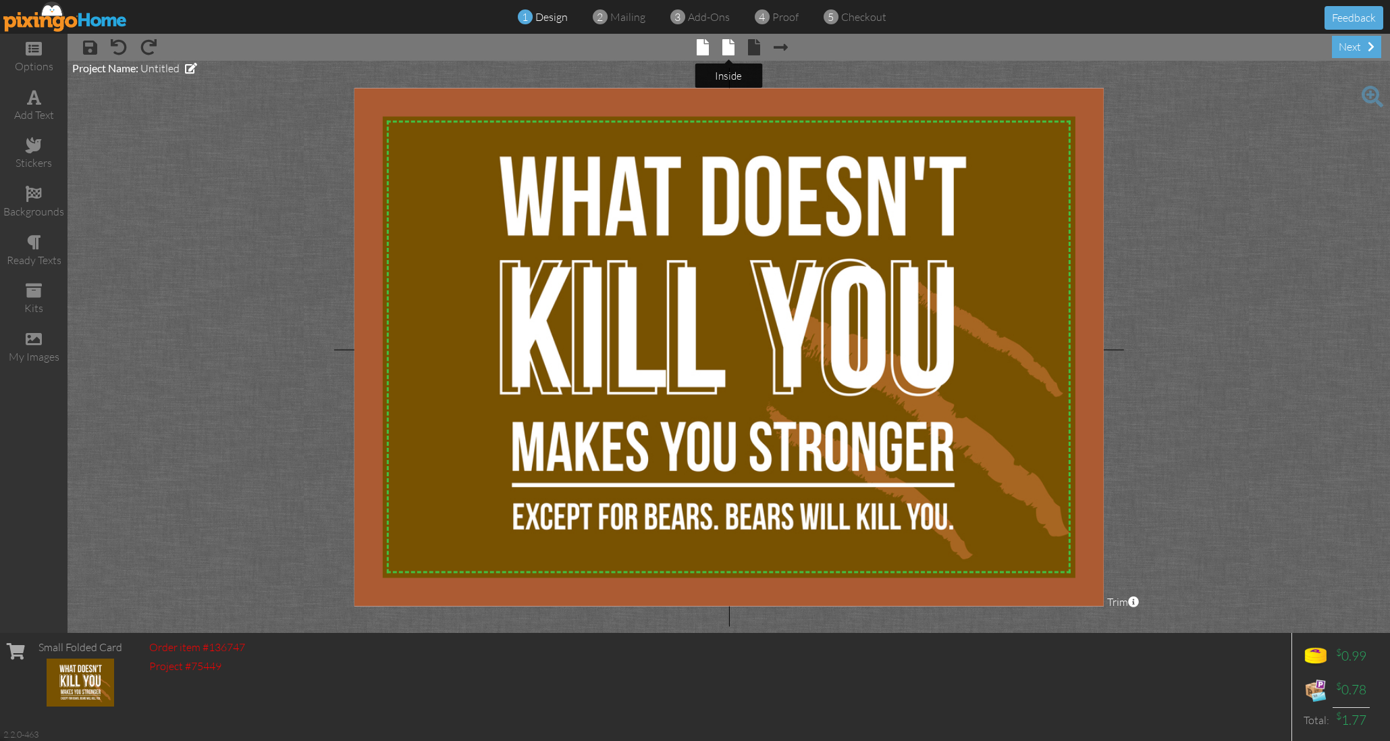
click at [728, 47] on span at bounding box center [728, 47] width 12 height 16
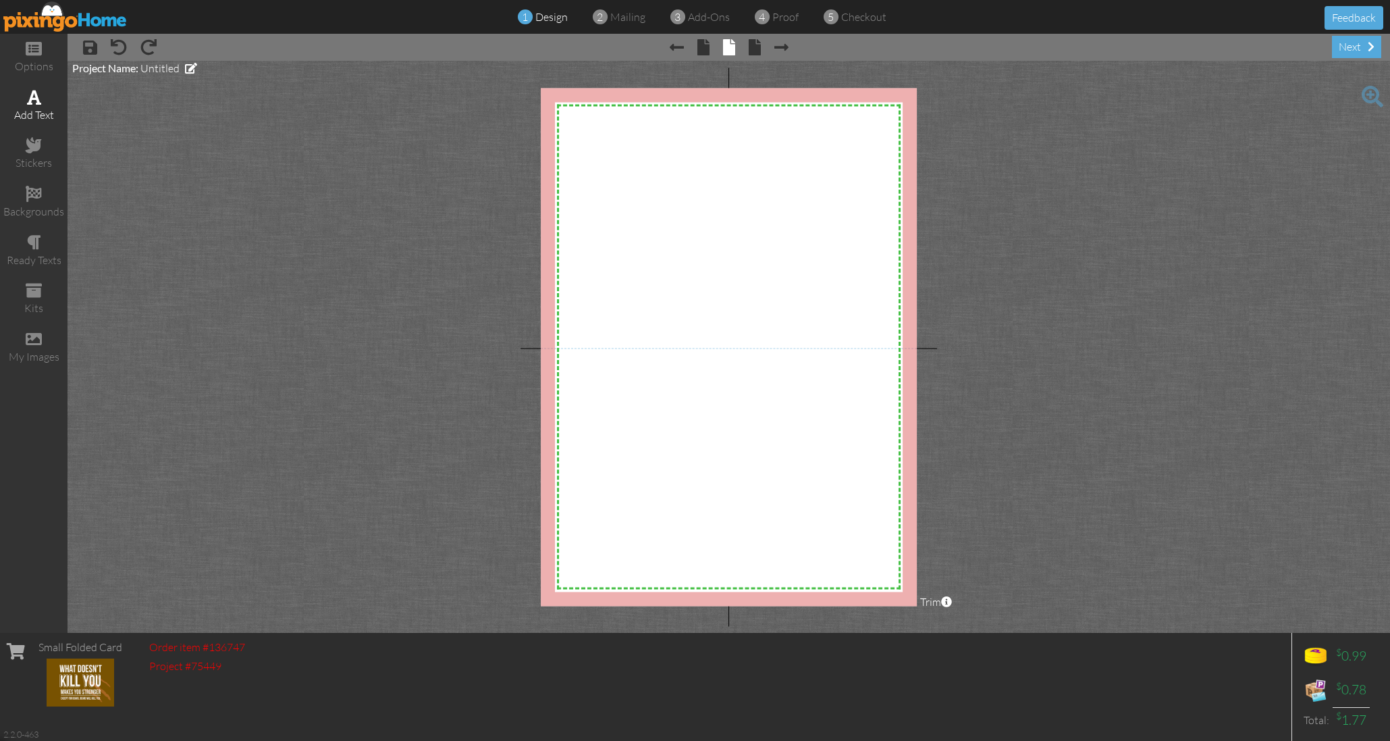
click at [34, 110] on div "add text" at bounding box center [34, 115] width 68 height 16
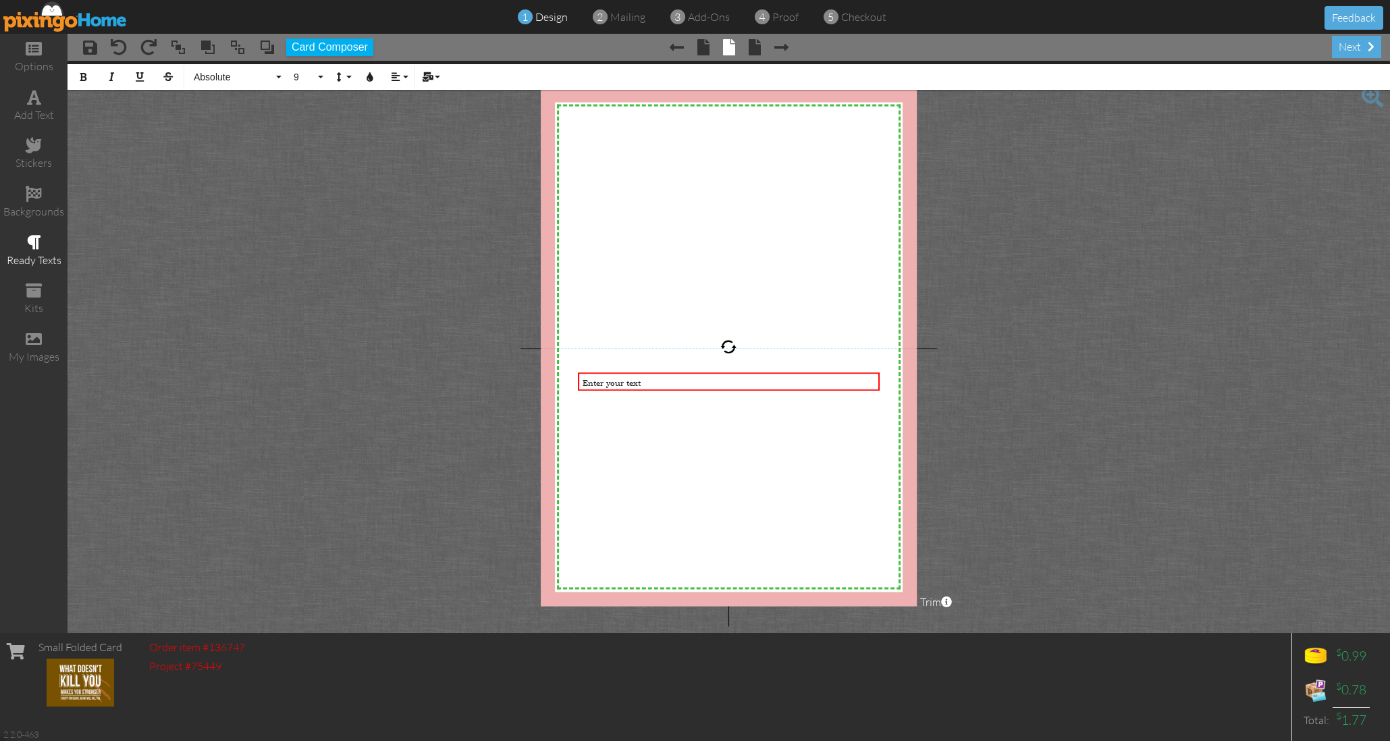
click at [40, 244] on span at bounding box center [34, 242] width 14 height 16
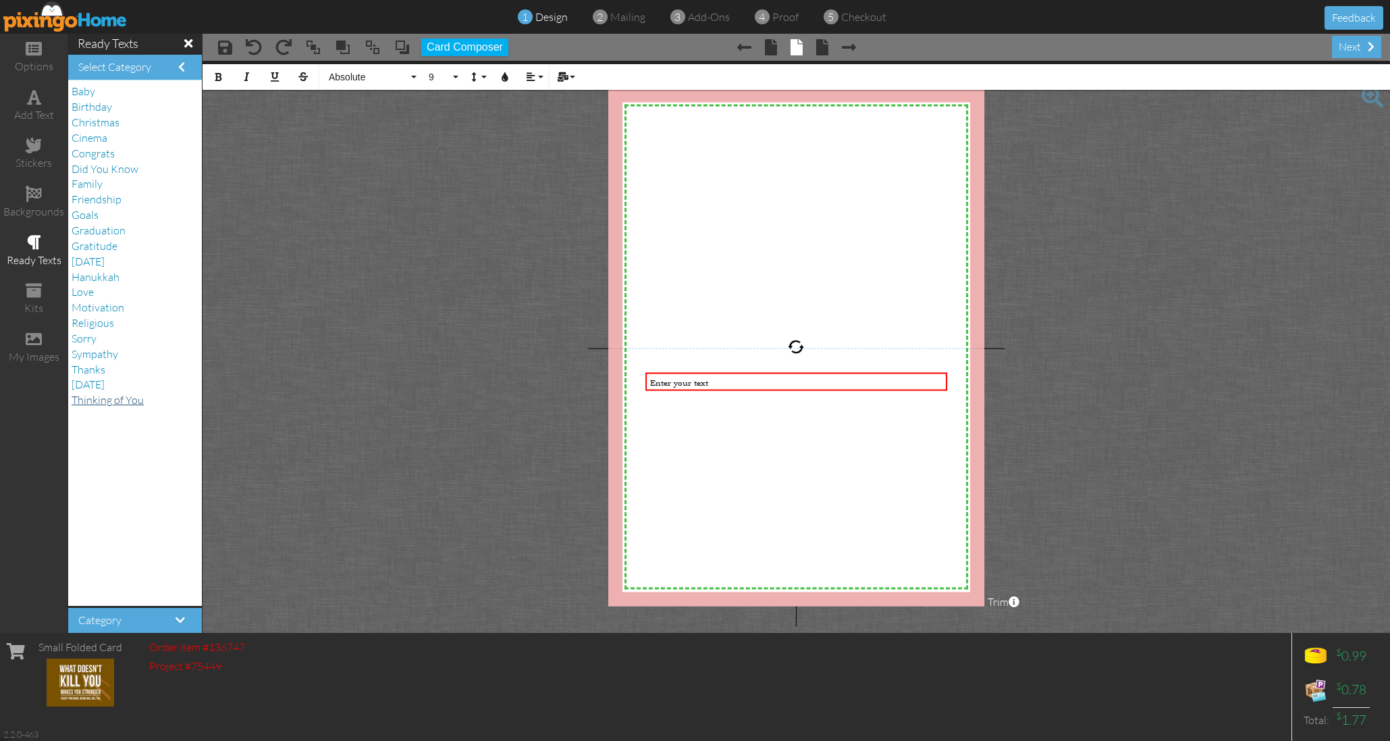
click at [113, 393] on span "Thinking of You" at bounding box center [108, 400] width 72 height 14
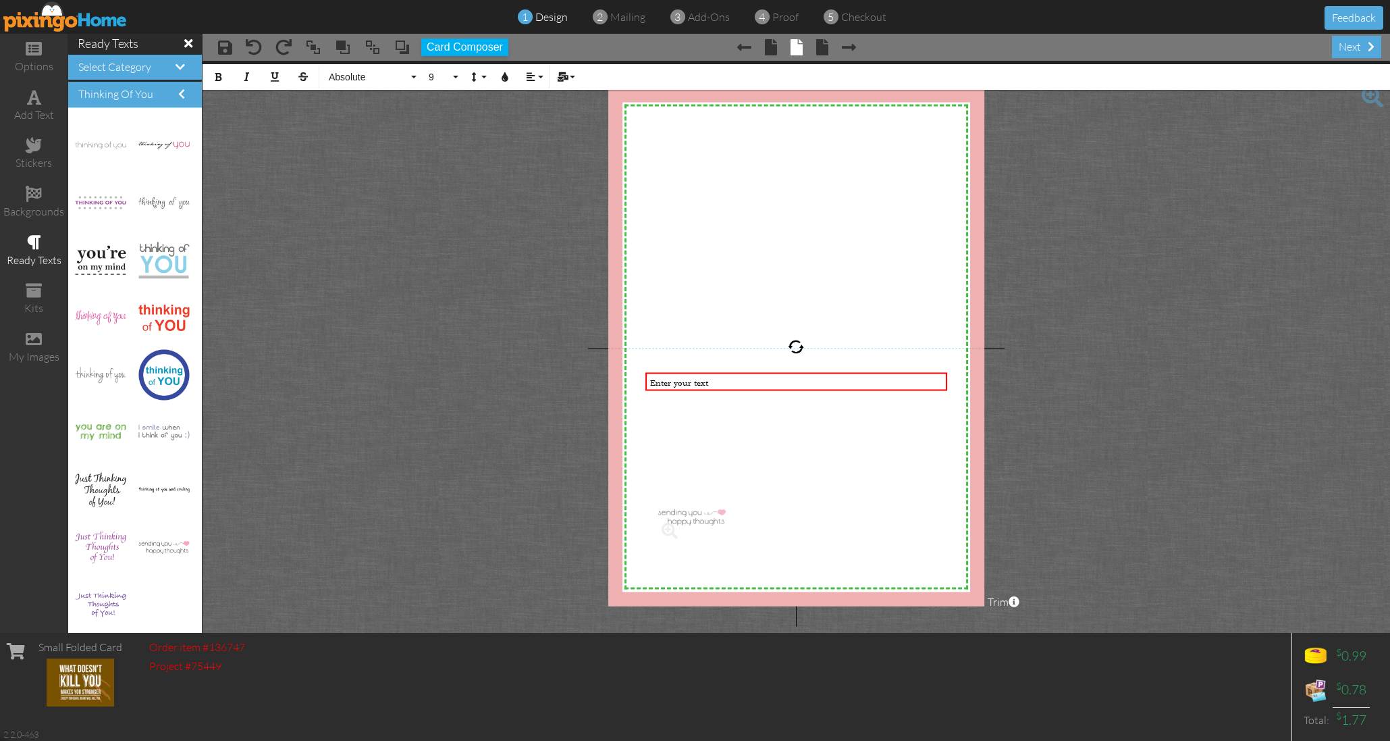
drag, startPoint x: 168, startPoint y: 540, endPoint x: 688, endPoint y: 514, distance: 520.5
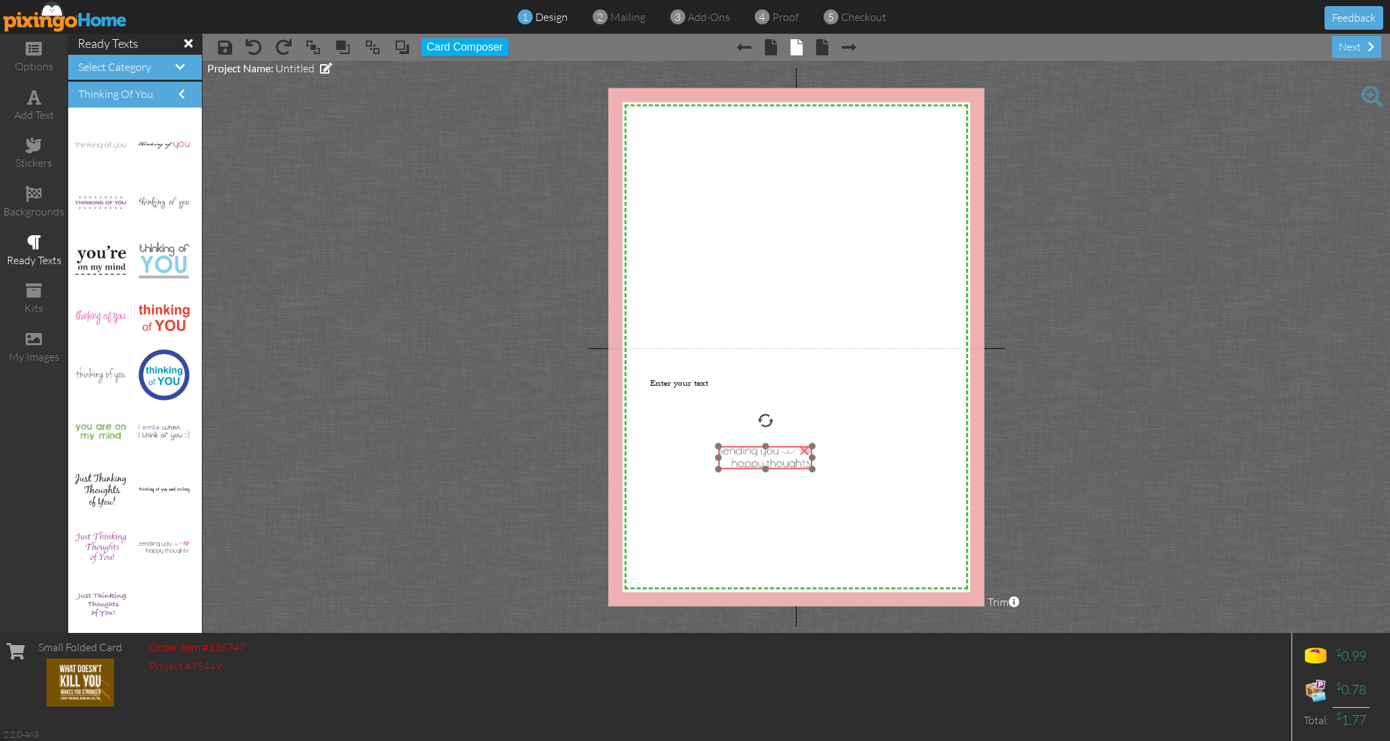
drag, startPoint x: 707, startPoint y: 514, endPoint x: 754, endPoint y: 471, distance: 63.5
click at [755, 471] on div at bounding box center [765, 457] width 101 height 30
drag, startPoint x: 809, startPoint y: 468, endPoint x: 869, endPoint y: 491, distance: 64.3
click at [869, 491] on div "×" at bounding box center [810, 469] width 188 height 46
drag, startPoint x: 832, startPoint y: 472, endPoint x: 811, endPoint y: 465, distance: 21.3
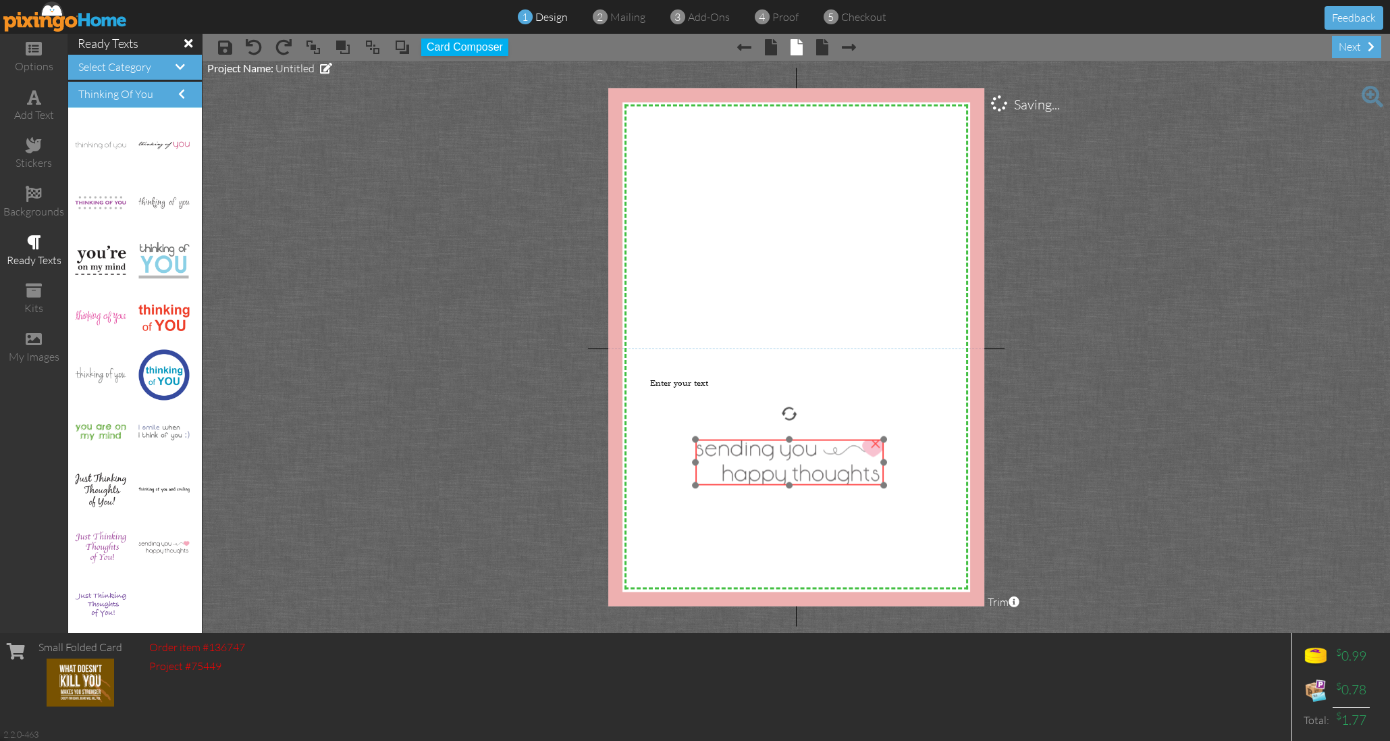
click at [811, 465] on img at bounding box center [789, 462] width 188 height 46
click at [683, 390] on div "Enter your text" at bounding box center [795, 383] width 301 height 20
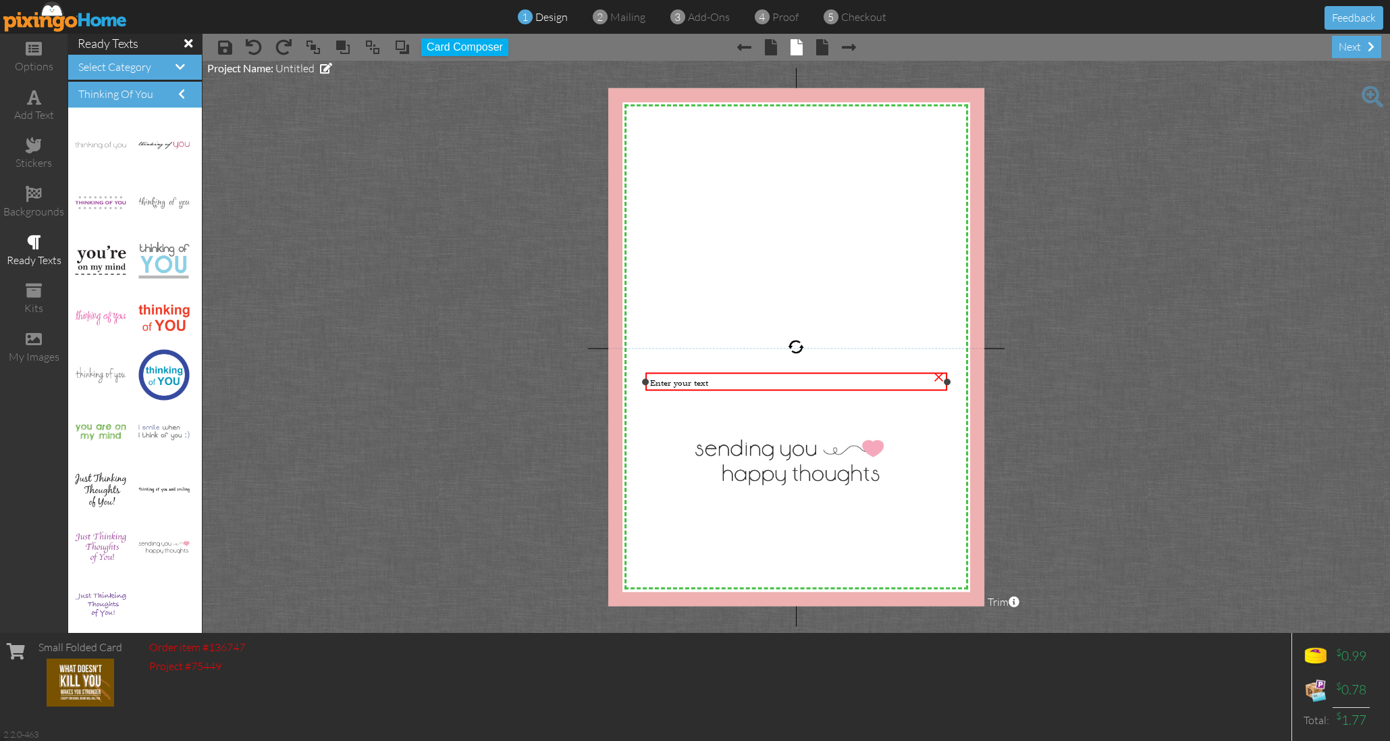
click at [689, 387] on div "Enter your text" at bounding box center [795, 383] width 301 height 20
click at [689, 387] on div "Enter your text" at bounding box center [795, 382] width 301 height 20
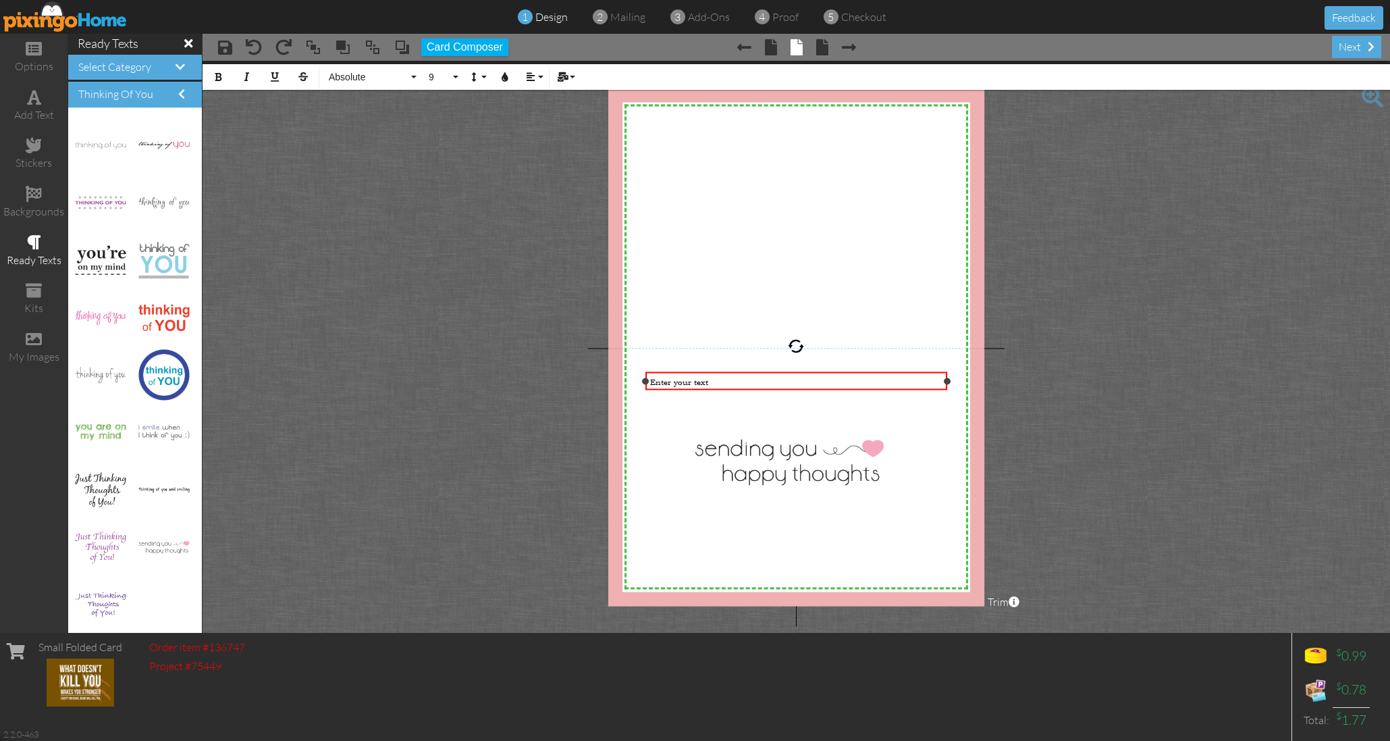
click at [715, 381] on div "Enter your text" at bounding box center [796, 381] width 292 height 11
drag, startPoint x: 715, startPoint y: 381, endPoint x: 619, endPoint y: 381, distance: 95.9
click at [619, 381] on div "X X X X X X X X X X X X X X X X X X X X X X X X X X X X X X X X X X X X X X X X…" at bounding box center [796, 347] width 377 height 518
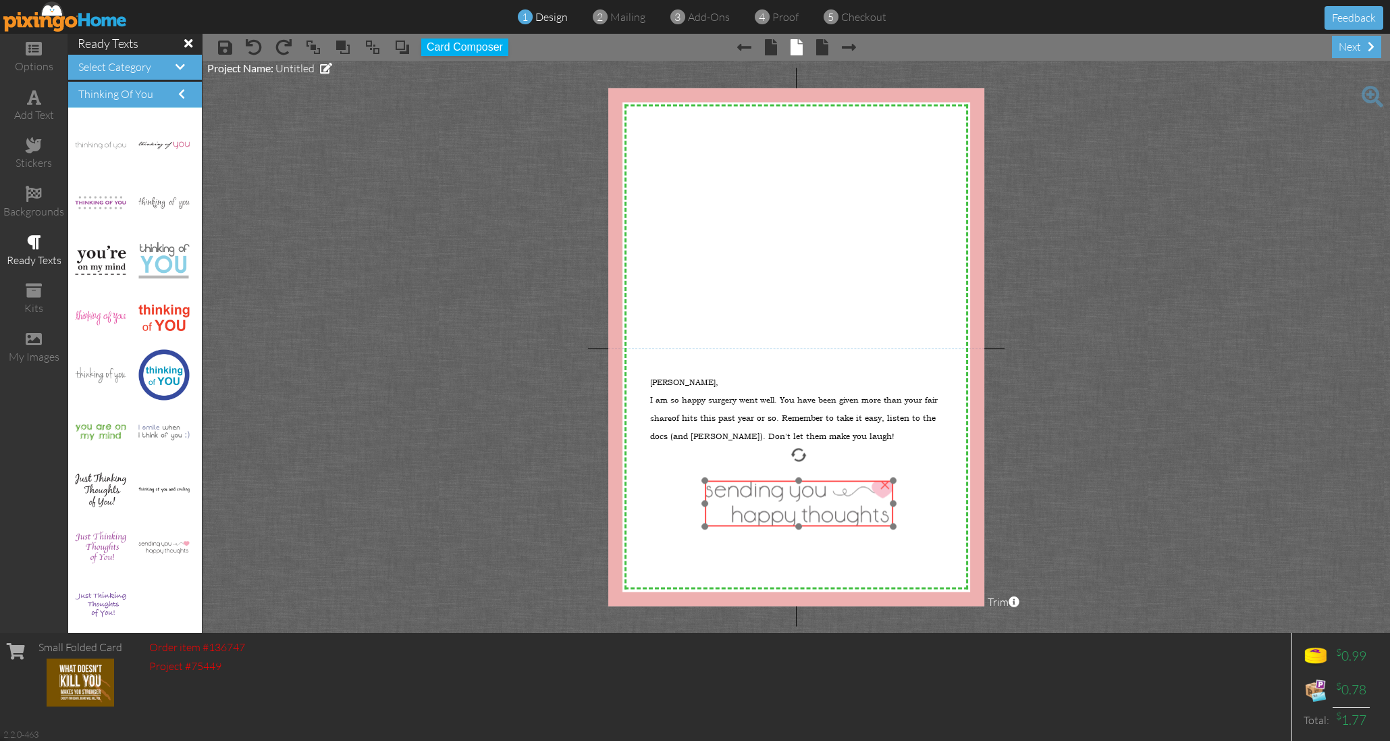
drag, startPoint x: 795, startPoint y: 465, endPoint x: 805, endPoint y: 506, distance: 42.3
click at [805, 506] on img at bounding box center [799, 503] width 188 height 46
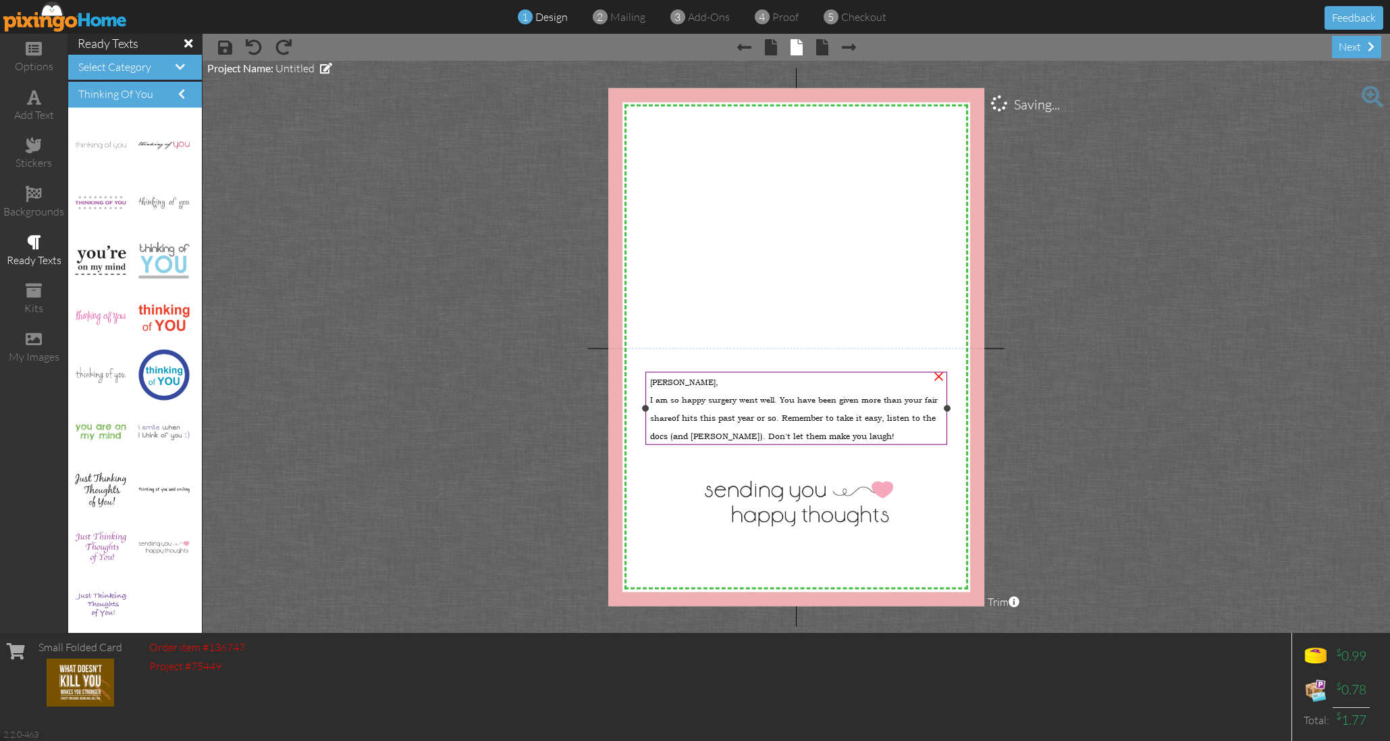
click at [867, 435] on div "I am so happy surgery went well. You have been given more than your fair share …" at bounding box center [796, 414] width 292 height 55
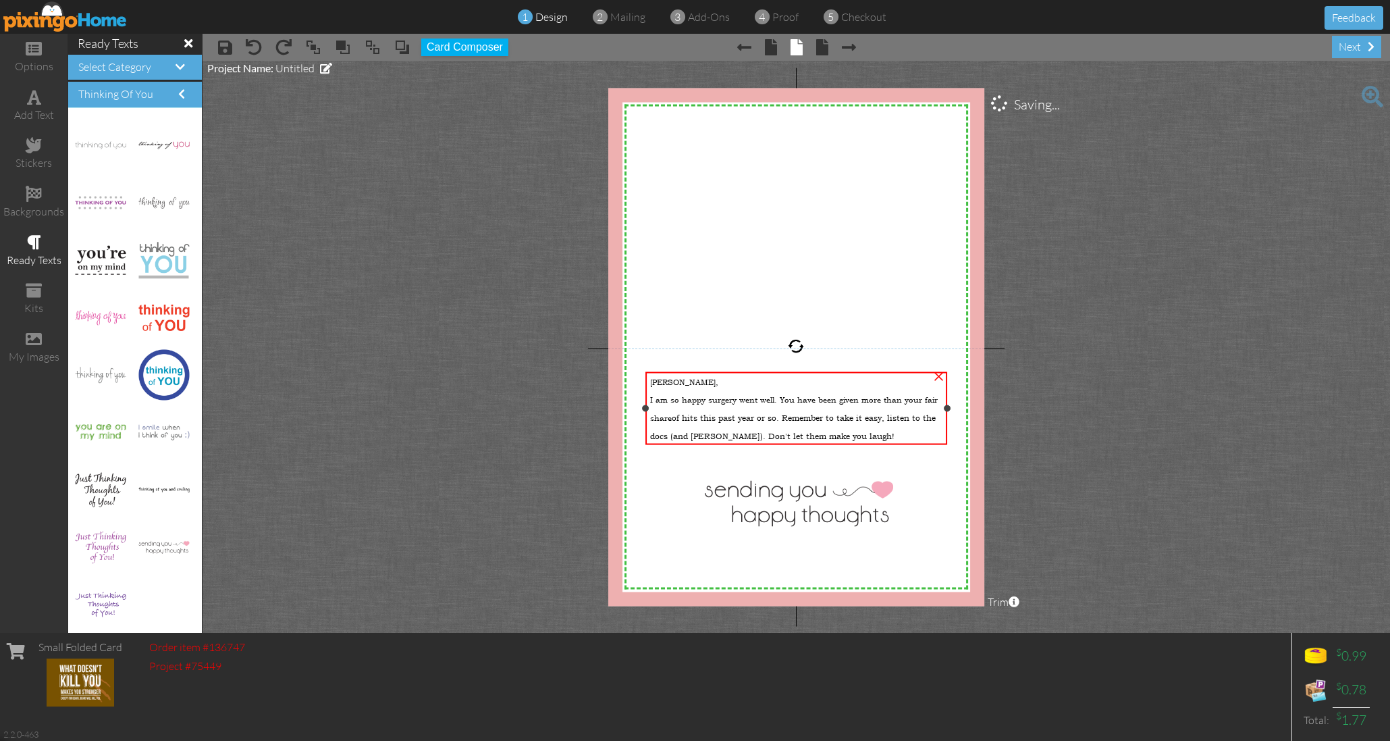
click at [865, 435] on div "I am so happy surgery went well. You have been given more than your fair share …" at bounding box center [796, 414] width 292 height 55
click at [867, 435] on div "I am so happy surgery went well. You have been given more than your fair share …" at bounding box center [795, 414] width 292 height 55
click at [864, 433] on div "I am so happy surgery went well. You have been given more than your fair share …" at bounding box center [796, 414] width 292 height 55
click at [864, 433] on div "I am so happy surgery went well. You have been given more than your fair share …" at bounding box center [797, 414] width 292 height 55
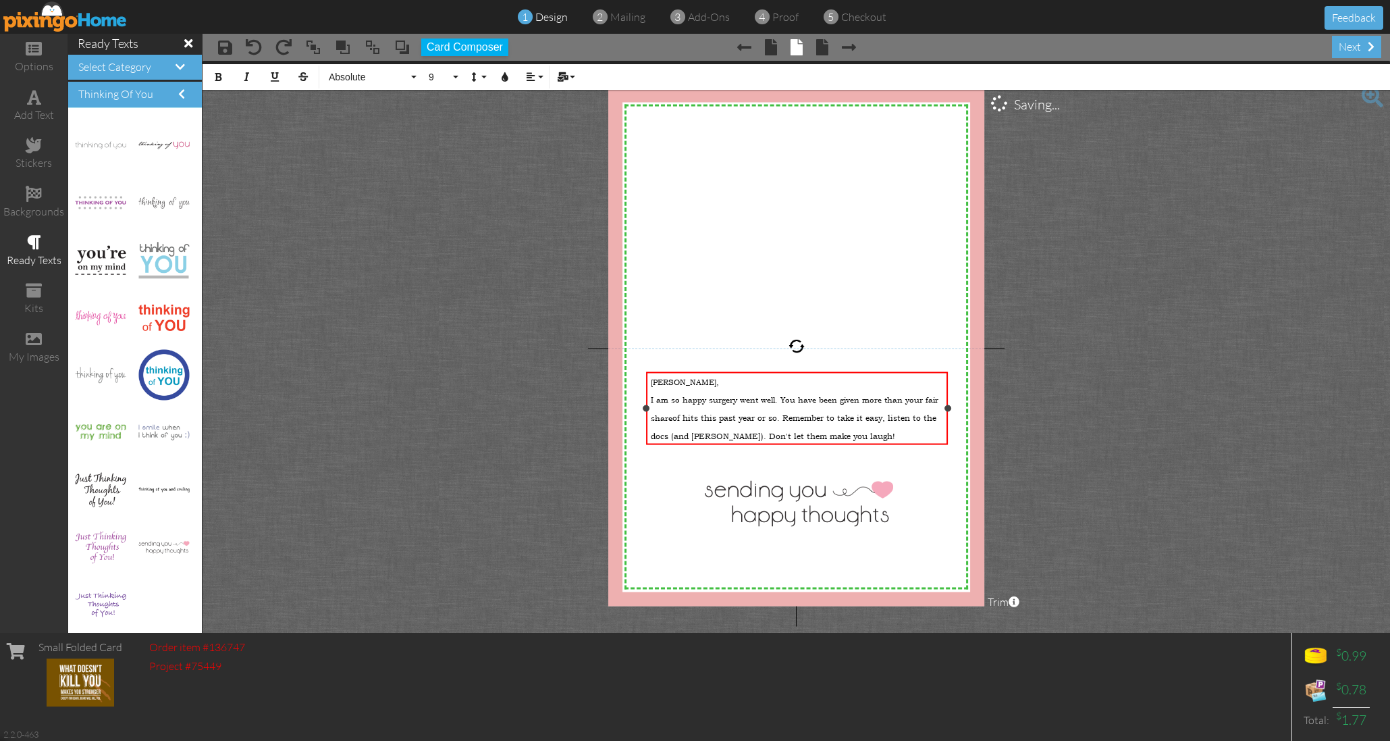
click at [865, 433] on div "I am so happy surgery went well. You have been given more than your fair share …" at bounding box center [797, 414] width 292 height 55
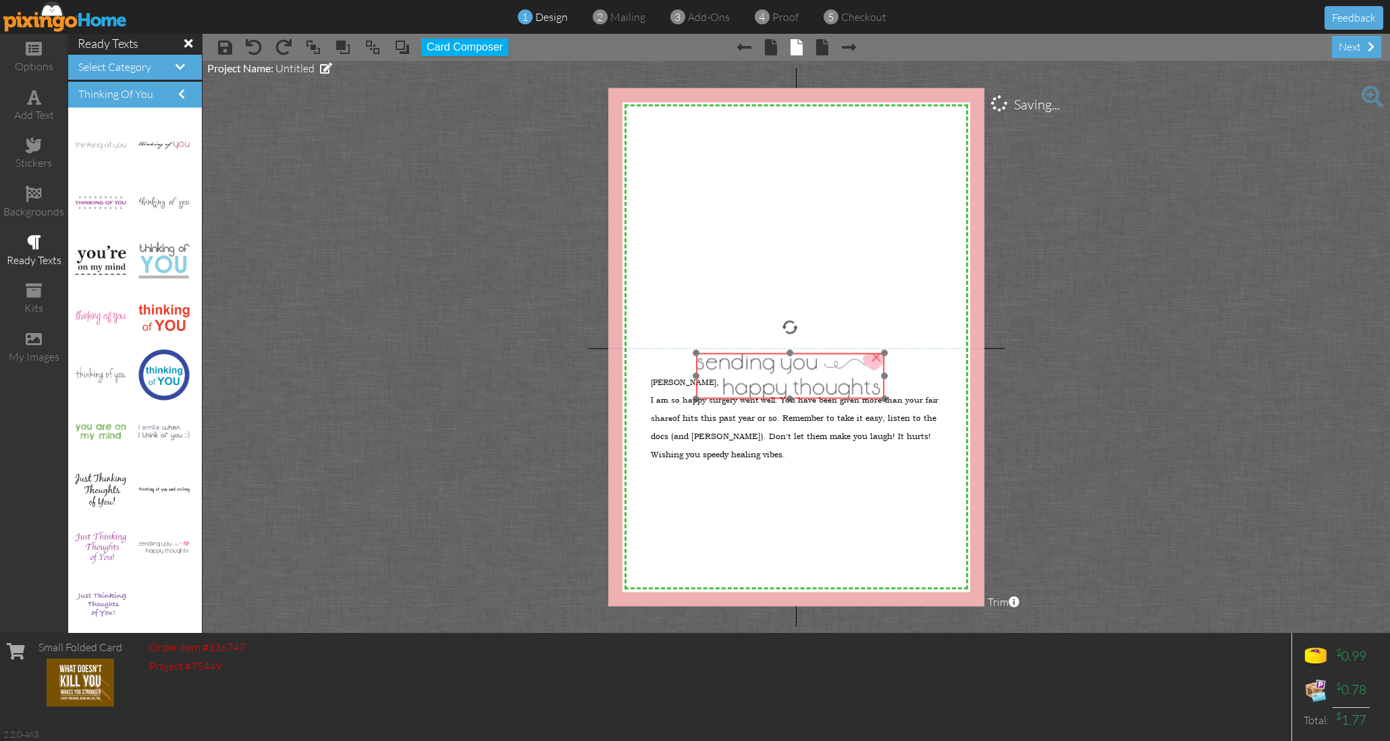
scroll to position [1, 0]
drag, startPoint x: 816, startPoint y: 496, endPoint x: 809, endPoint y: 374, distance: 121.7
click at [807, 367] on img at bounding box center [790, 375] width 188 height 46
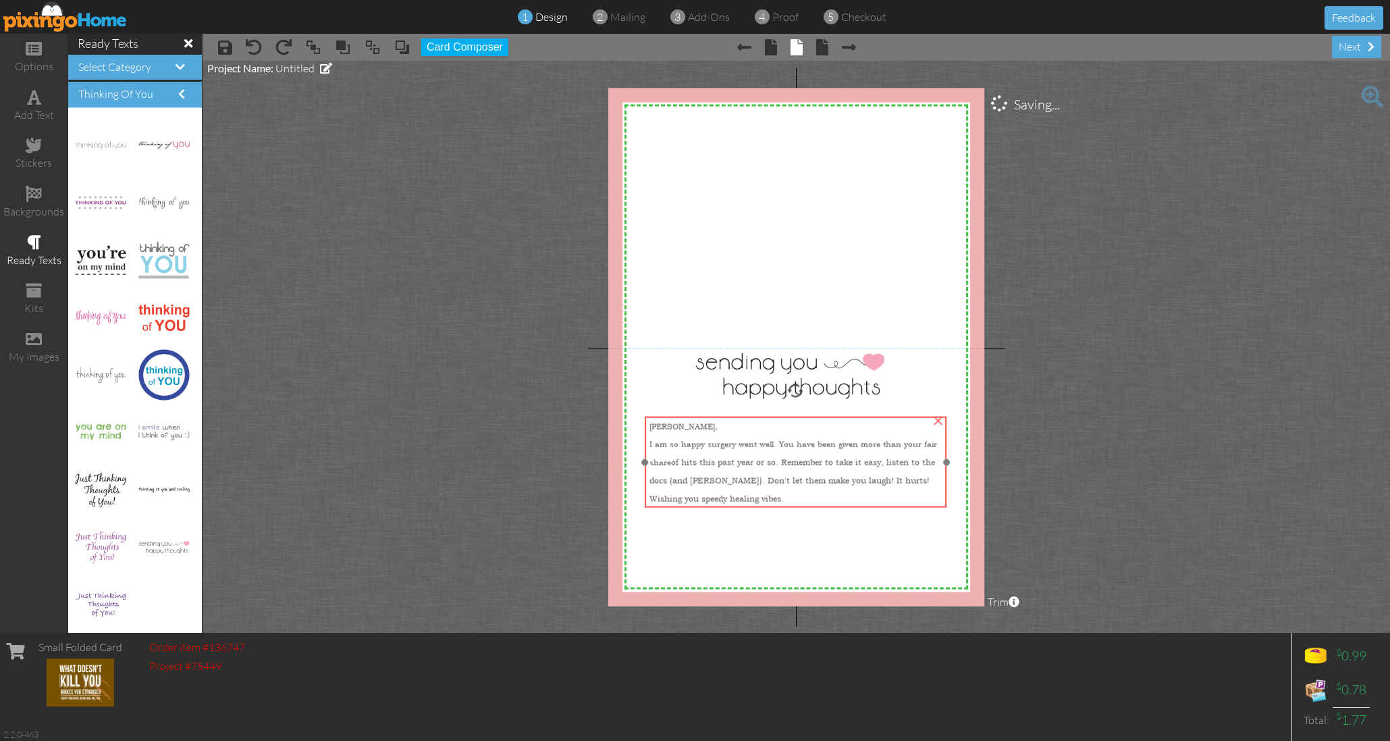
drag, startPoint x: 807, startPoint y: 422, endPoint x: 807, endPoint y: 452, distance: 29.7
click at [805, 466] on span "of hits this past year or so. Remember to take it easy, listen to the docs (and…" at bounding box center [792, 479] width 286 height 47
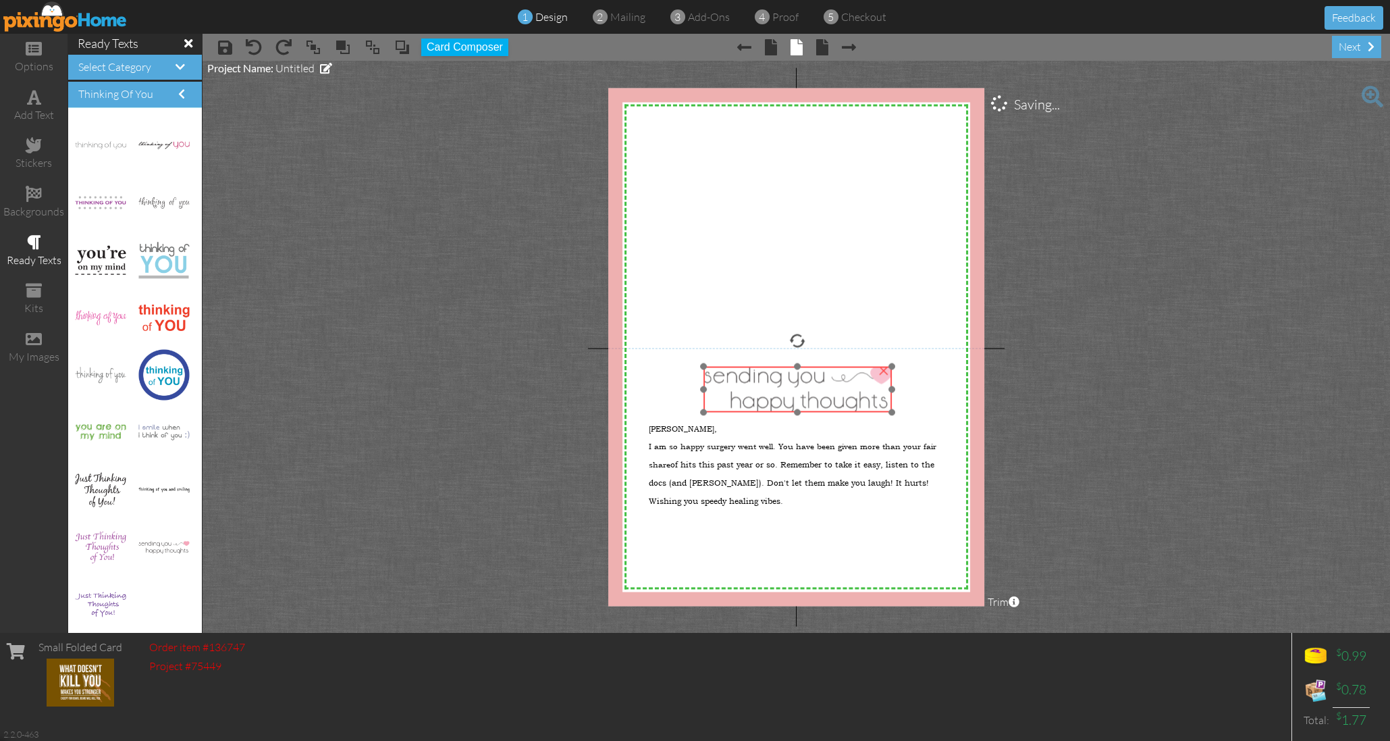
drag, startPoint x: 799, startPoint y: 372, endPoint x: 806, endPoint y: 385, distance: 15.4
click at [806, 385] on img at bounding box center [797, 389] width 188 height 46
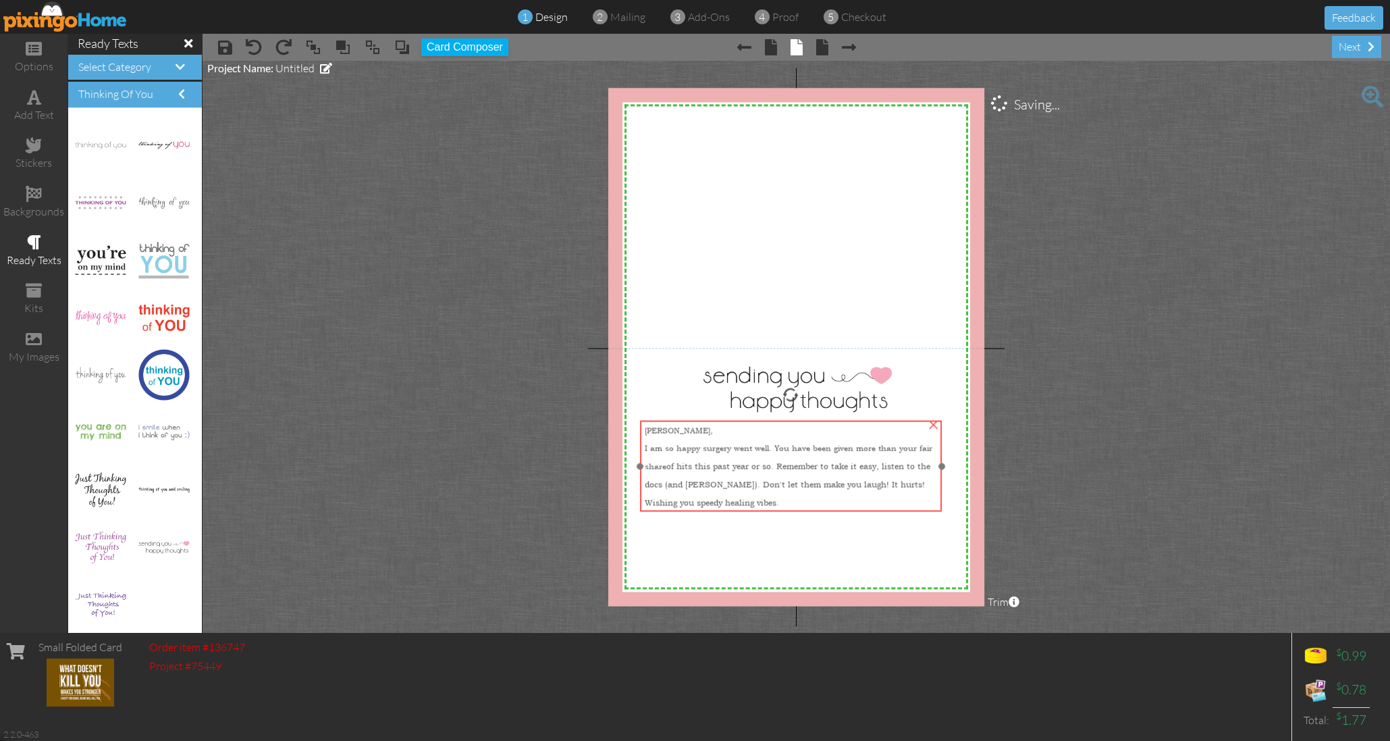
click at [780, 456] on div "I am so happy surgery went well. You have been given more than your fair share …" at bounding box center [791, 471] width 292 height 73
click at [738, 496] on div "I am so happy surgery went well. You have been given more than your fair share …" at bounding box center [791, 471] width 292 height 73
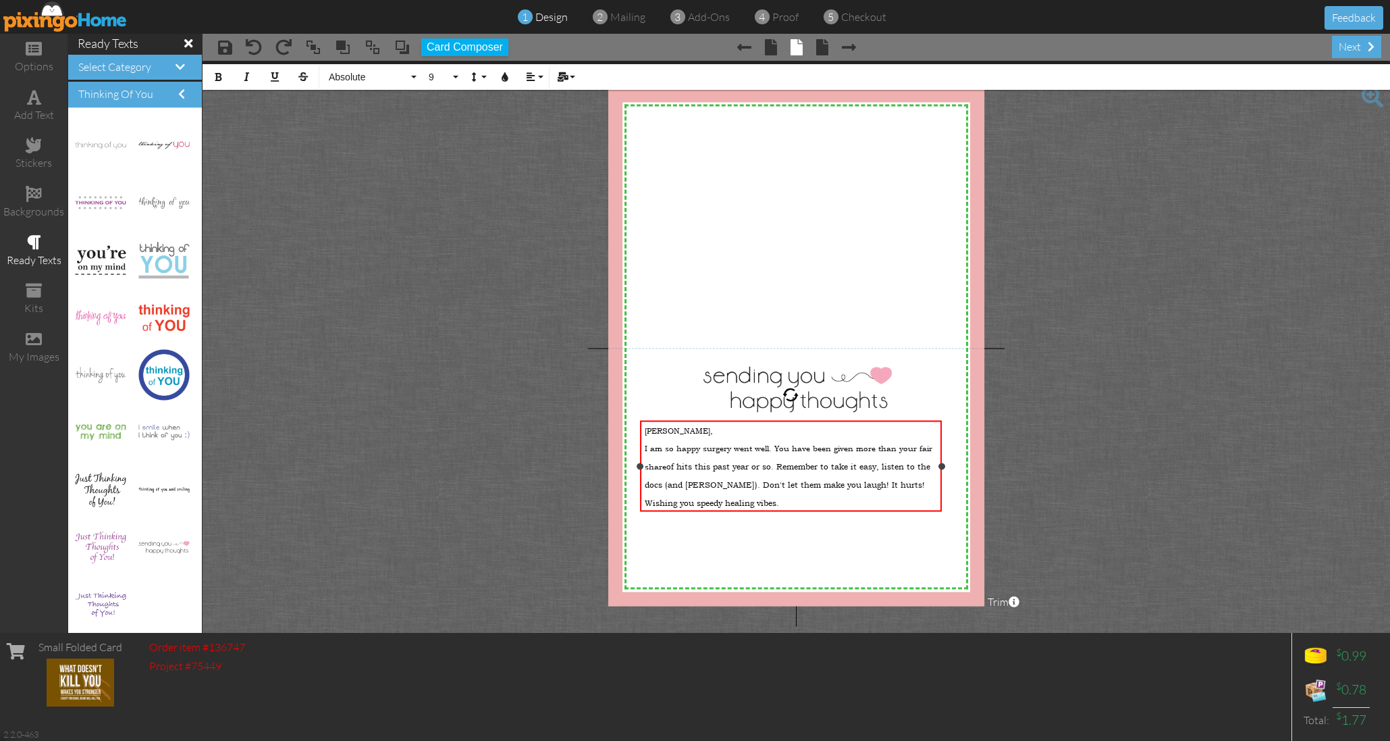
click at [745, 500] on div "I am so happy surgery went well. You have been given more than your fair share …" at bounding box center [791, 471] width 292 height 73
drag, startPoint x: 859, startPoint y: 534, endPoint x: 642, endPoint y: 435, distance: 238.7
click at [637, 432] on div "X X X X X X X X X X X X X X X X X X X X X X X X X X X X X X X X X X X X X X X X…" at bounding box center [796, 347] width 377 height 518
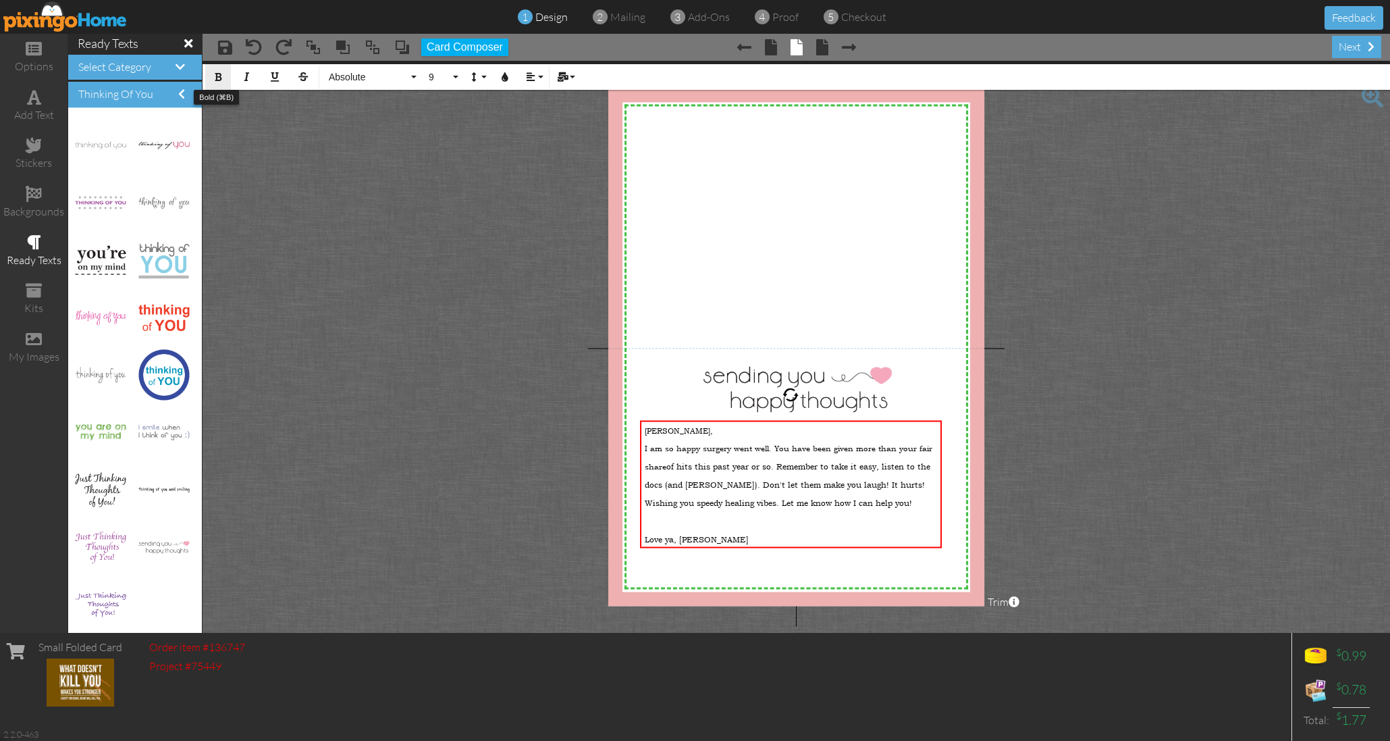
click at [220, 76] on icon "button" at bounding box center [217, 76] width 9 height 9
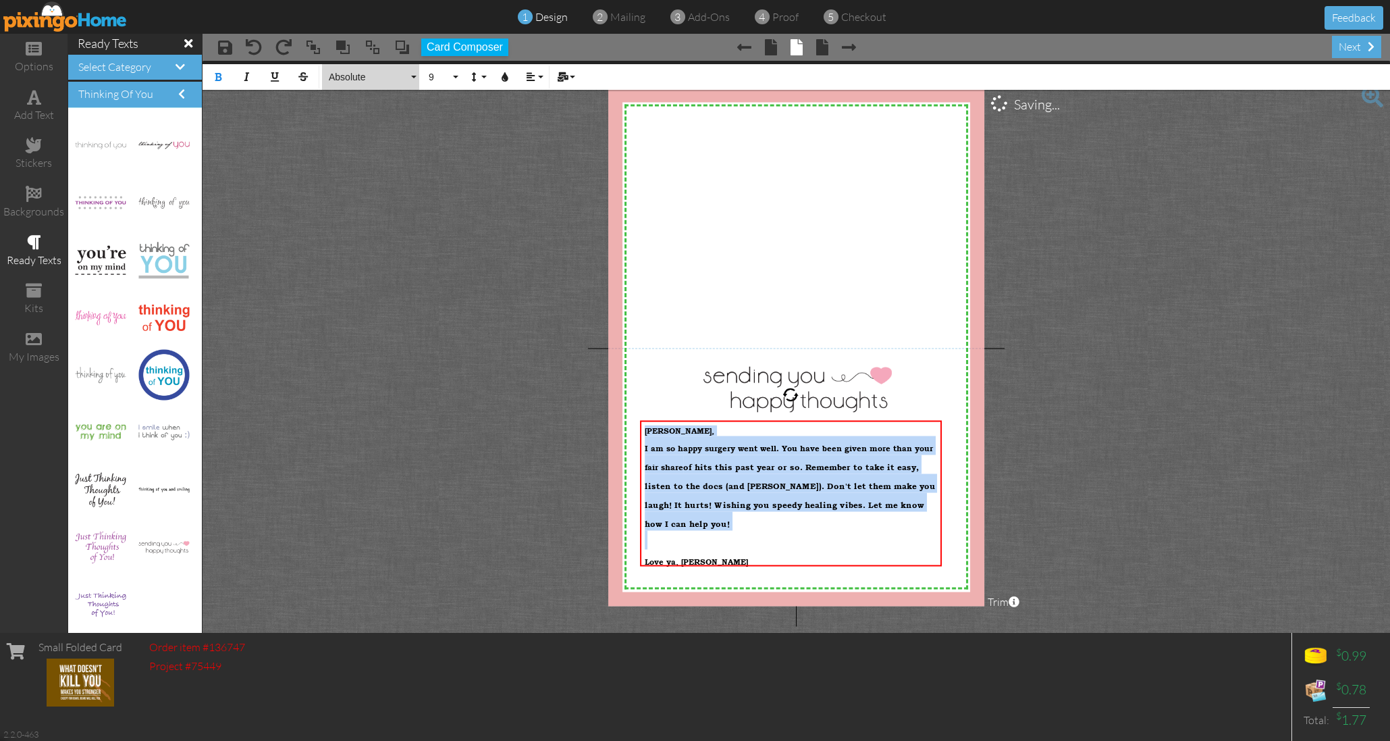
click at [388, 75] on span "Absolute" at bounding box center [367, 77] width 81 height 11
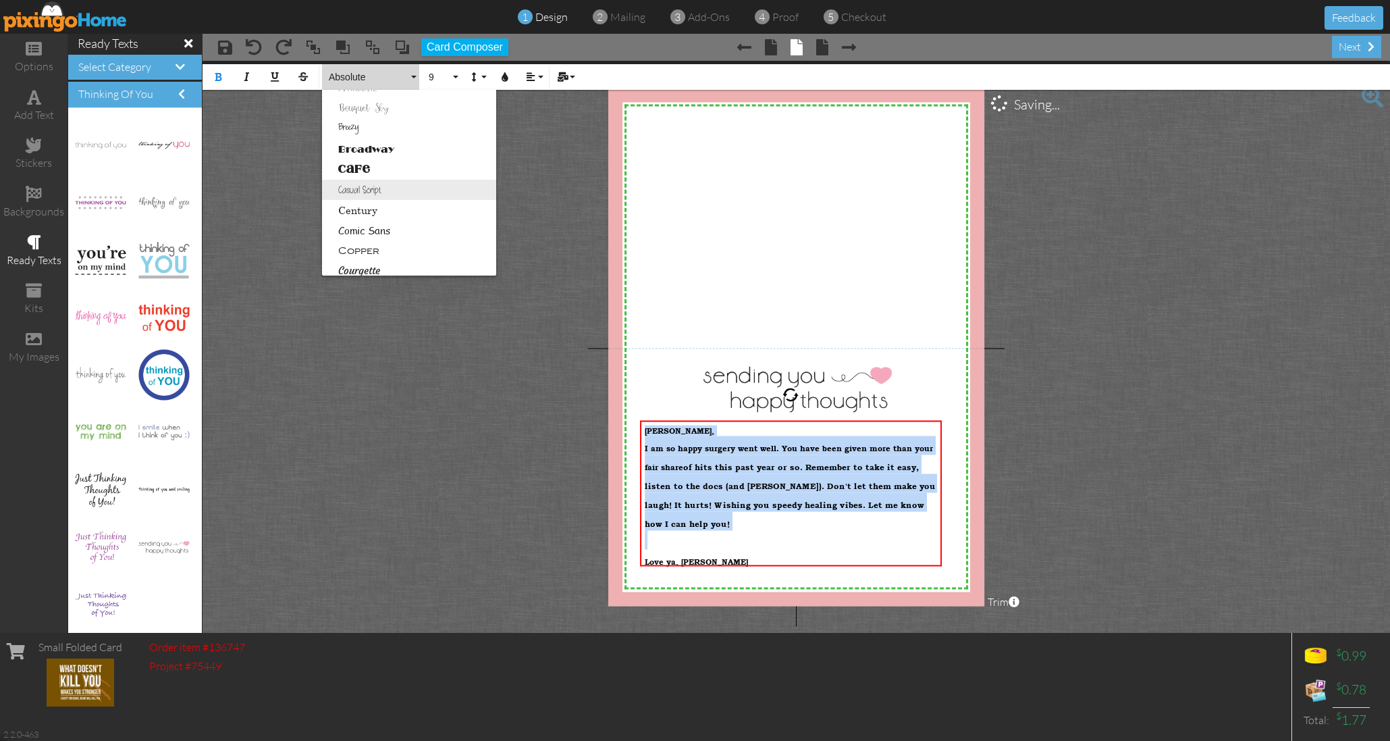
scroll to position [105, 0]
click at [369, 232] on link "Courgette" at bounding box center [409, 238] width 174 height 20
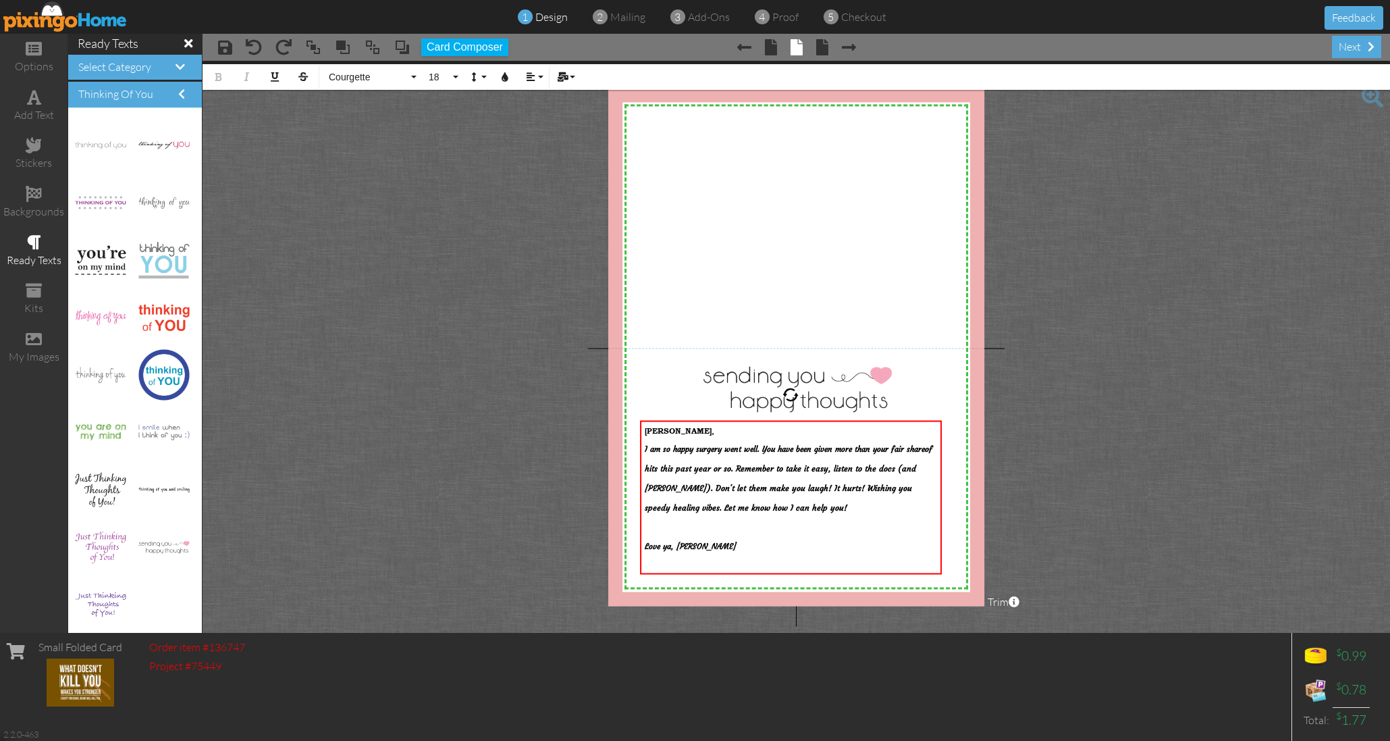
click at [372, 231] on project-studio-wrapper "X X X X X X X X X X X X X X X X X X X X X X X X X X X X X X X X X X X X X X X X…" at bounding box center [796, 347] width 1187 height 572
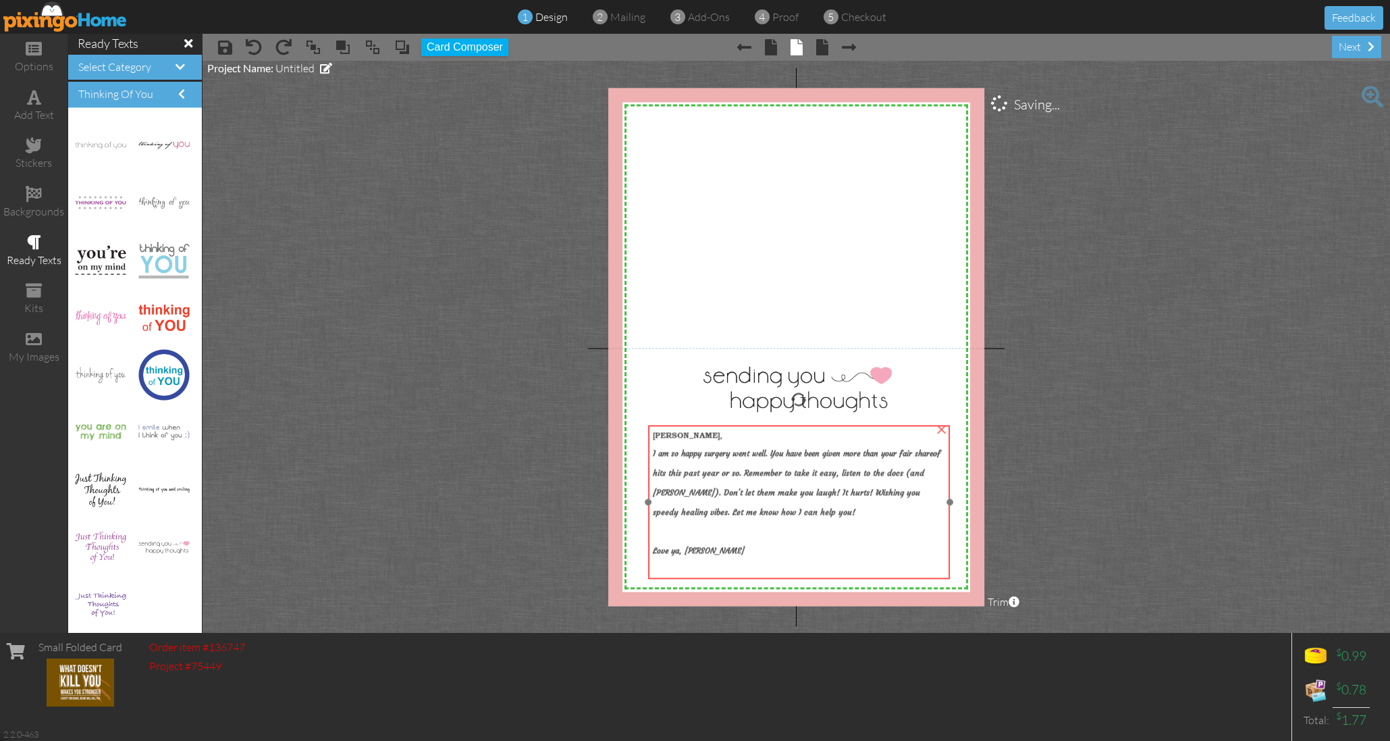
drag, startPoint x: 734, startPoint y: 478, endPoint x: 743, endPoint y: 482, distance: 9.1
click at [743, 482] on strong "I am so happy surgery went well. You have been given more than your fair share …" at bounding box center [797, 479] width 288 height 78
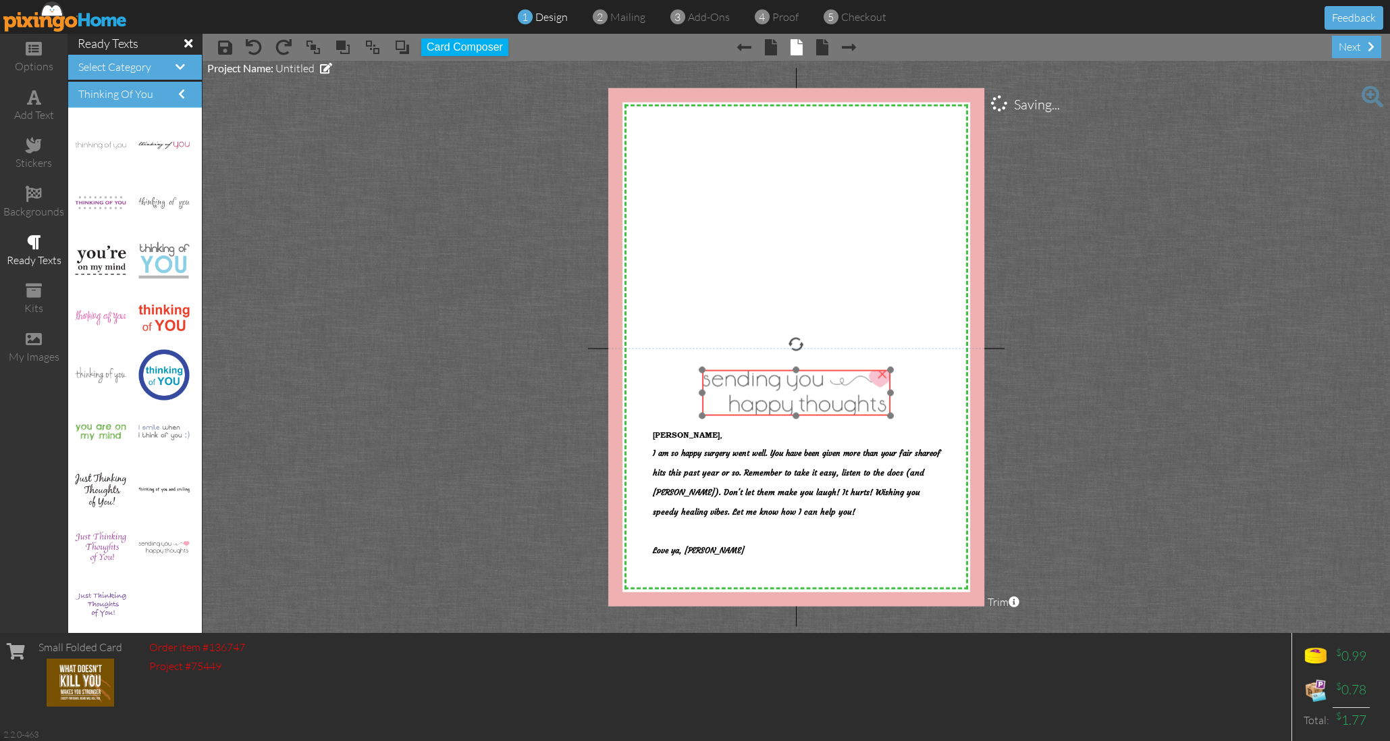
click at [759, 379] on img at bounding box center [796, 392] width 188 height 46
click at [34, 234] on span at bounding box center [34, 242] width 14 height 16
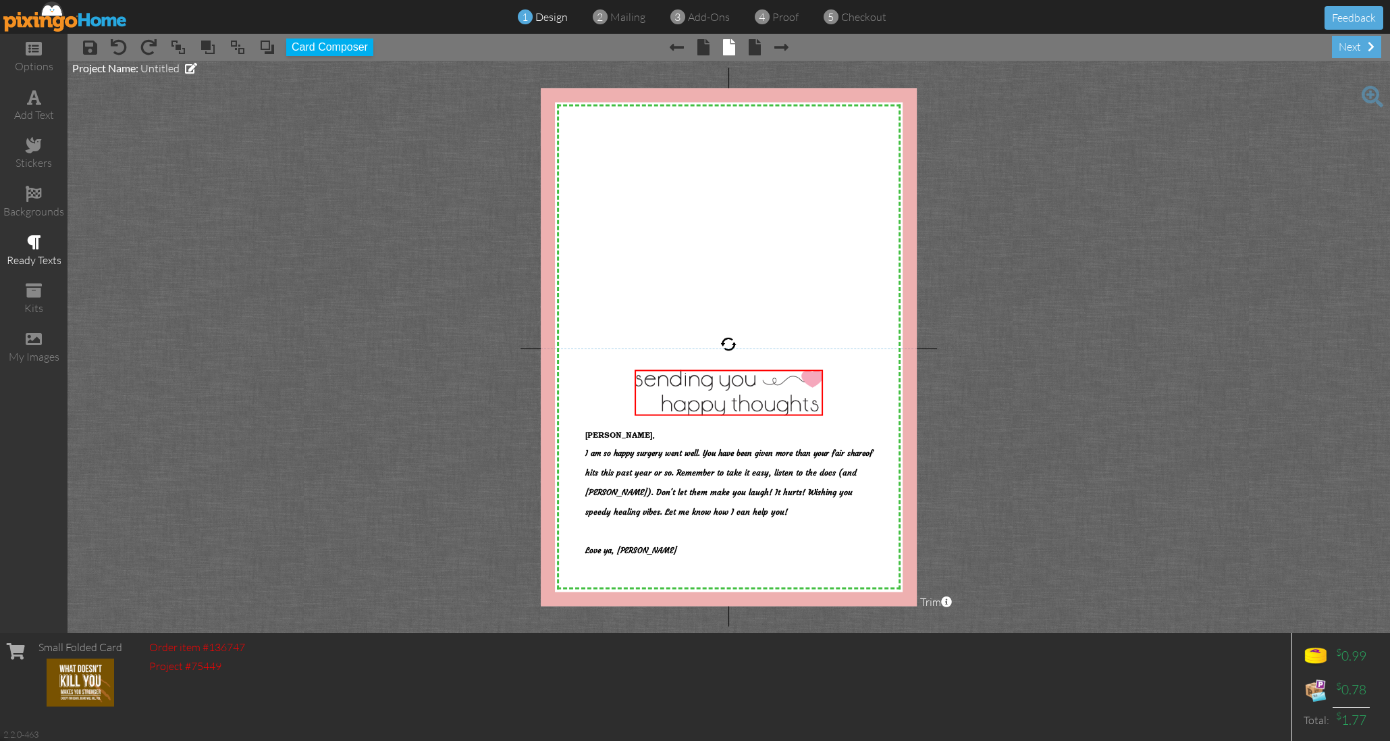
click at [34, 234] on span at bounding box center [34, 242] width 14 height 16
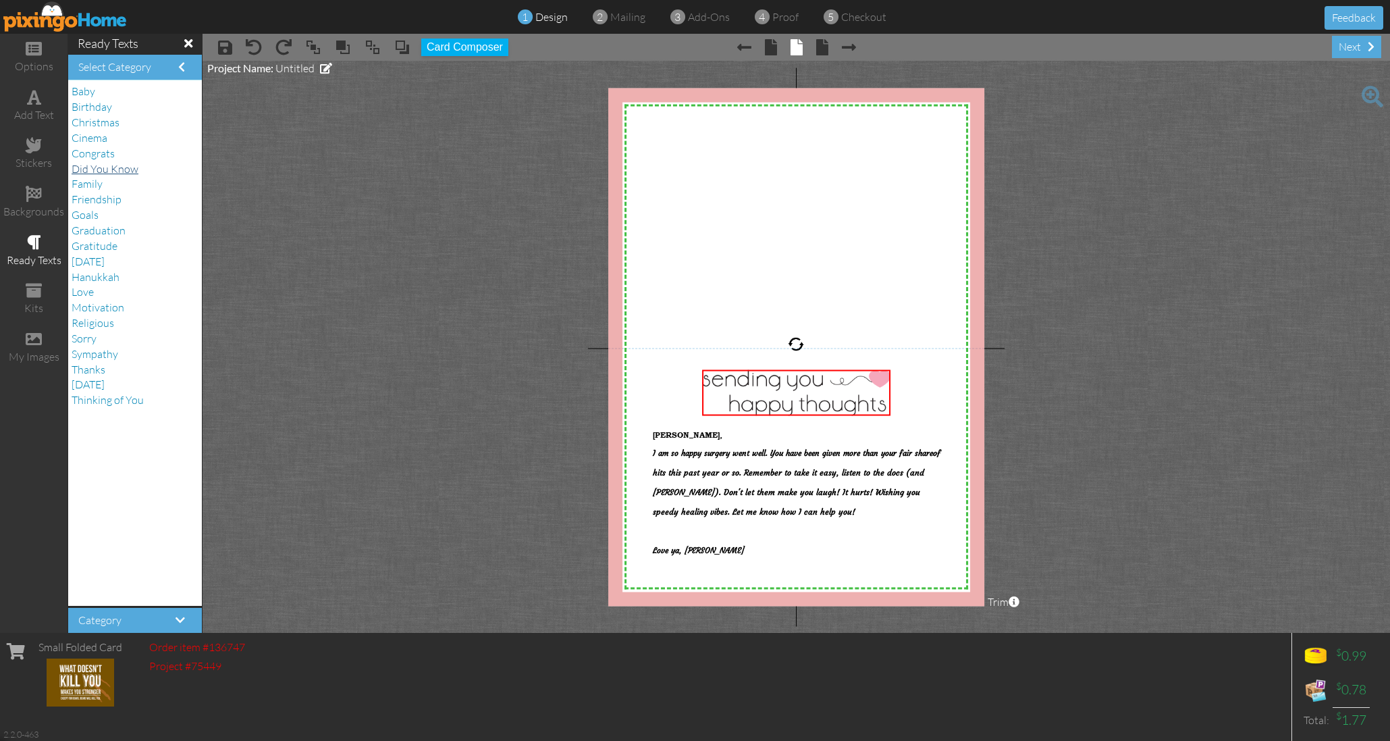
click at [130, 165] on span "Did You Know" at bounding box center [105, 169] width 67 height 14
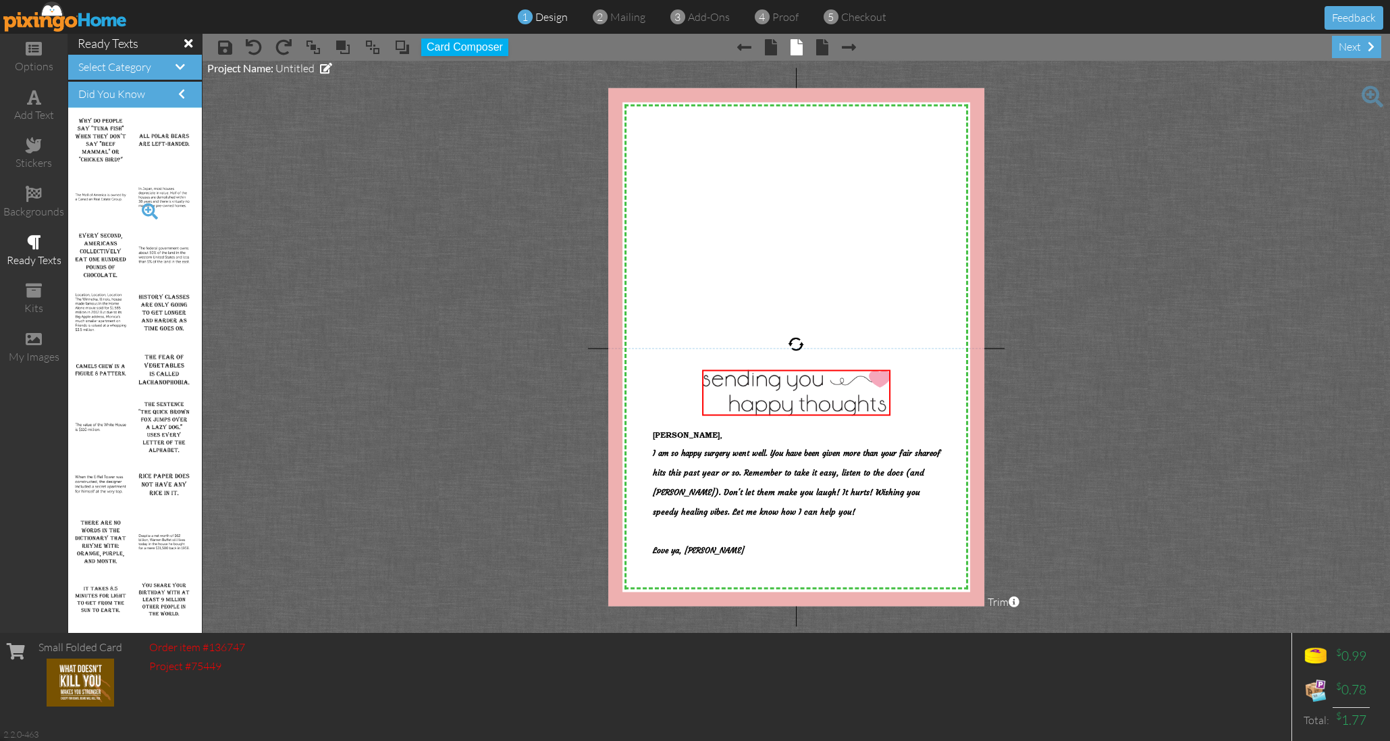
click at [151, 205] on span at bounding box center [149, 211] width 23 height 23
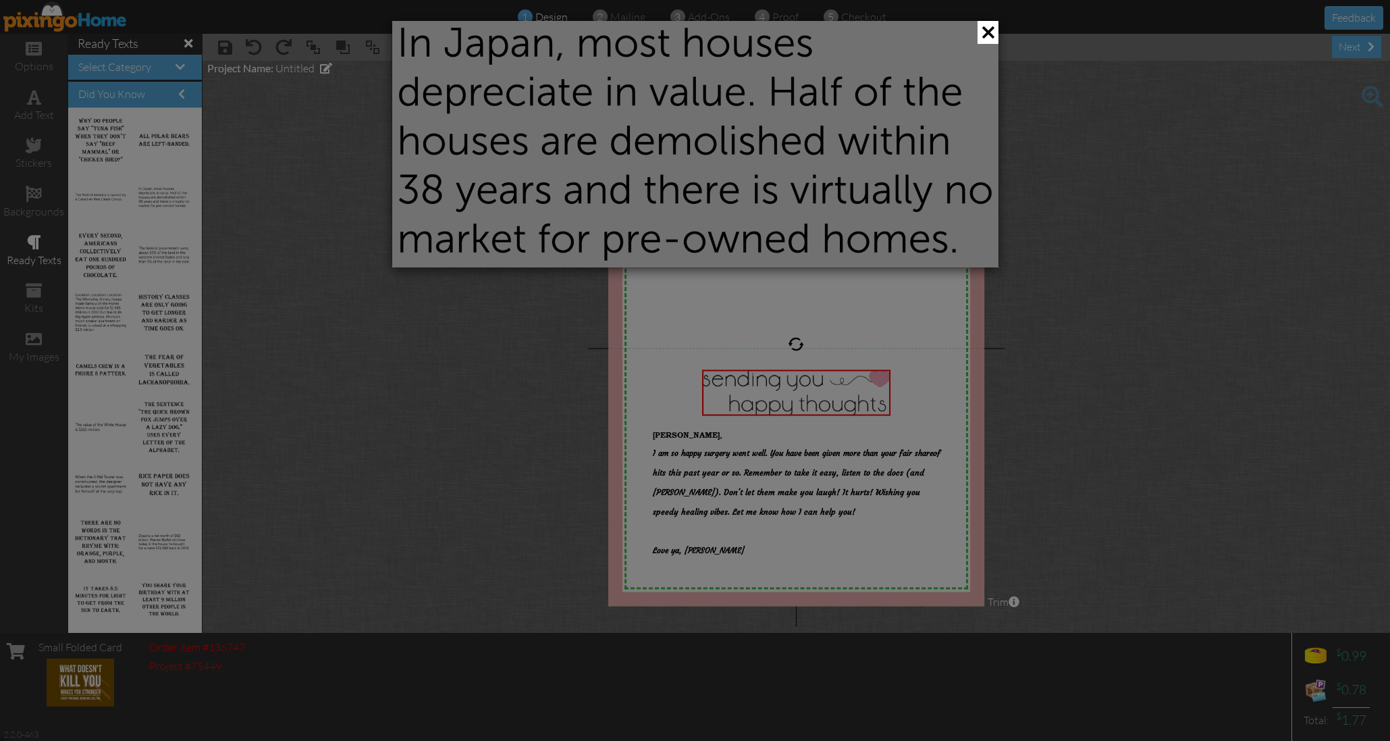
click at [151, 205] on div at bounding box center [695, 370] width 1390 height 741
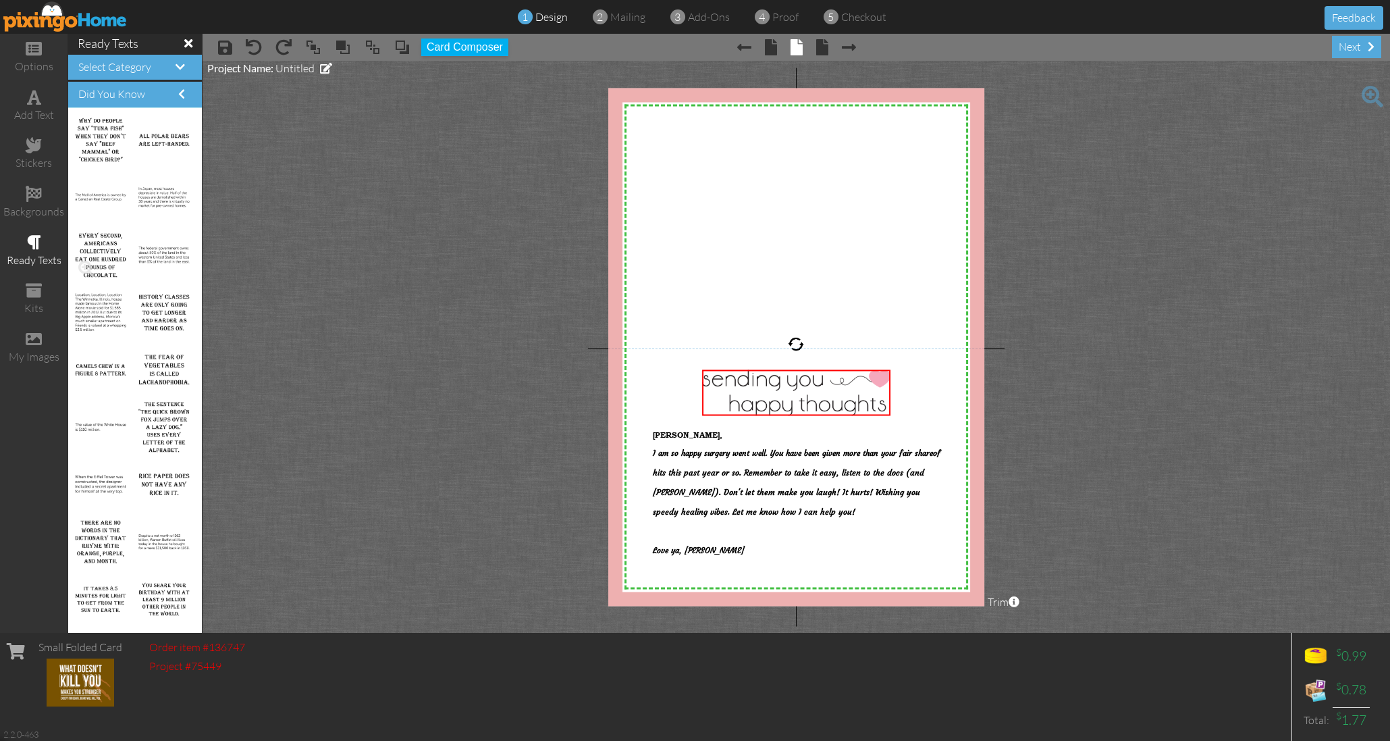
click at [100, 252] on img at bounding box center [100, 255] width 51 height 44
drag, startPoint x: 97, startPoint y: 252, endPoint x: 104, endPoint y: 250, distance: 7.0
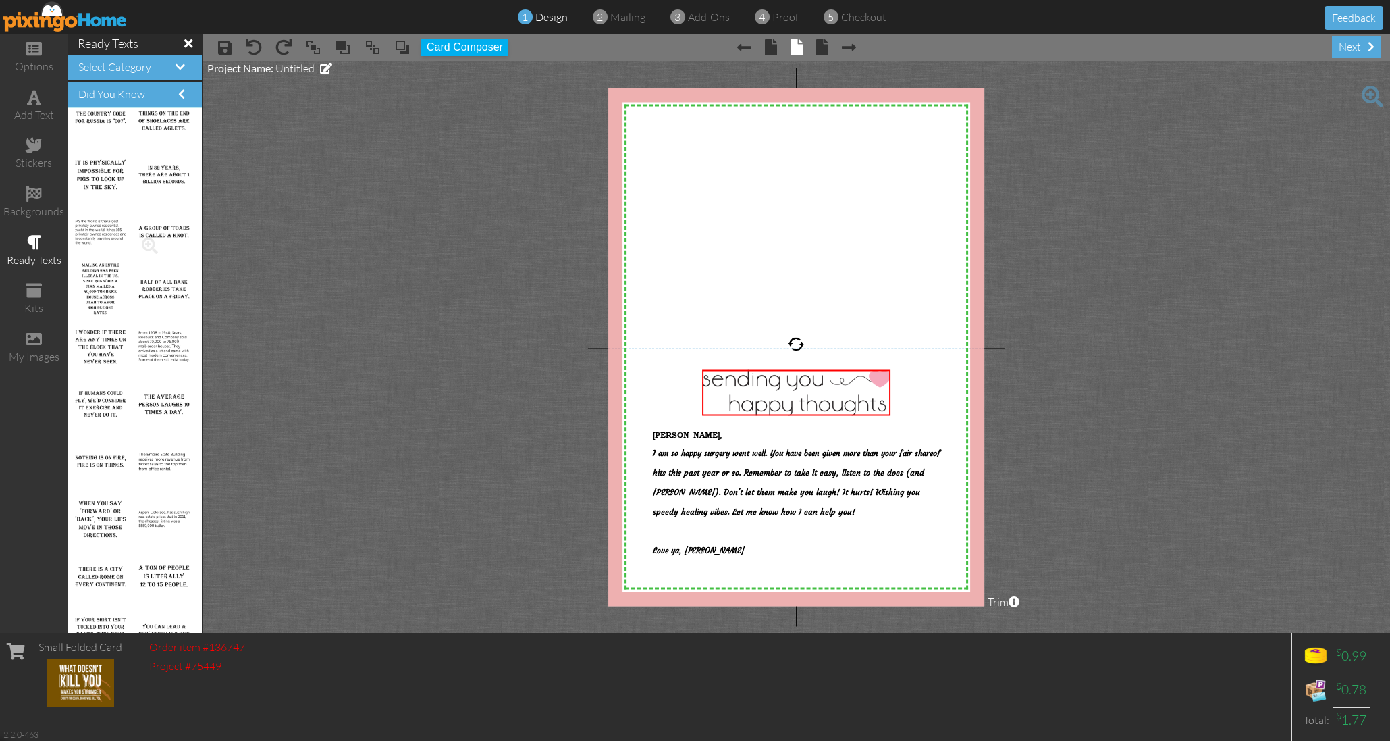
scroll to position [884, 0]
drag, startPoint x: 95, startPoint y: 456, endPoint x: 691, endPoint y: 221, distance: 640.3
drag, startPoint x: 727, startPoint y: 221, endPoint x: 778, endPoint y: 214, distance: 51.2
click at [776, 215] on div at bounding box center [749, 204] width 101 height 28
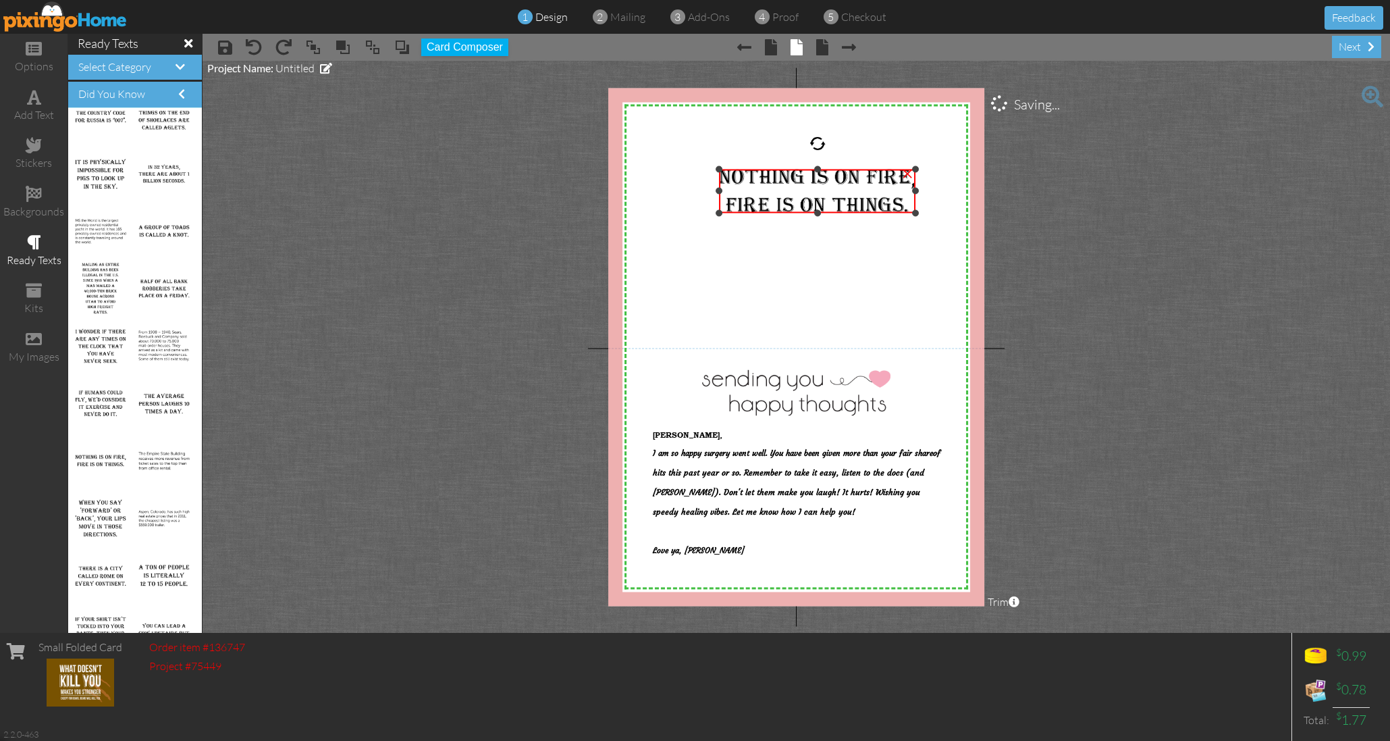
drag, startPoint x: 812, startPoint y: 191, endPoint x: 826, endPoint y: 168, distance: 26.6
click at [826, 169] on div "×" at bounding box center [817, 191] width 196 height 44
drag, startPoint x: 814, startPoint y: 140, endPoint x: 803, endPoint y: 139, distance: 11.5
click at [803, 139] on div at bounding box center [805, 145] width 20 height 20
click at [33, 103] on span at bounding box center [34, 97] width 14 height 16
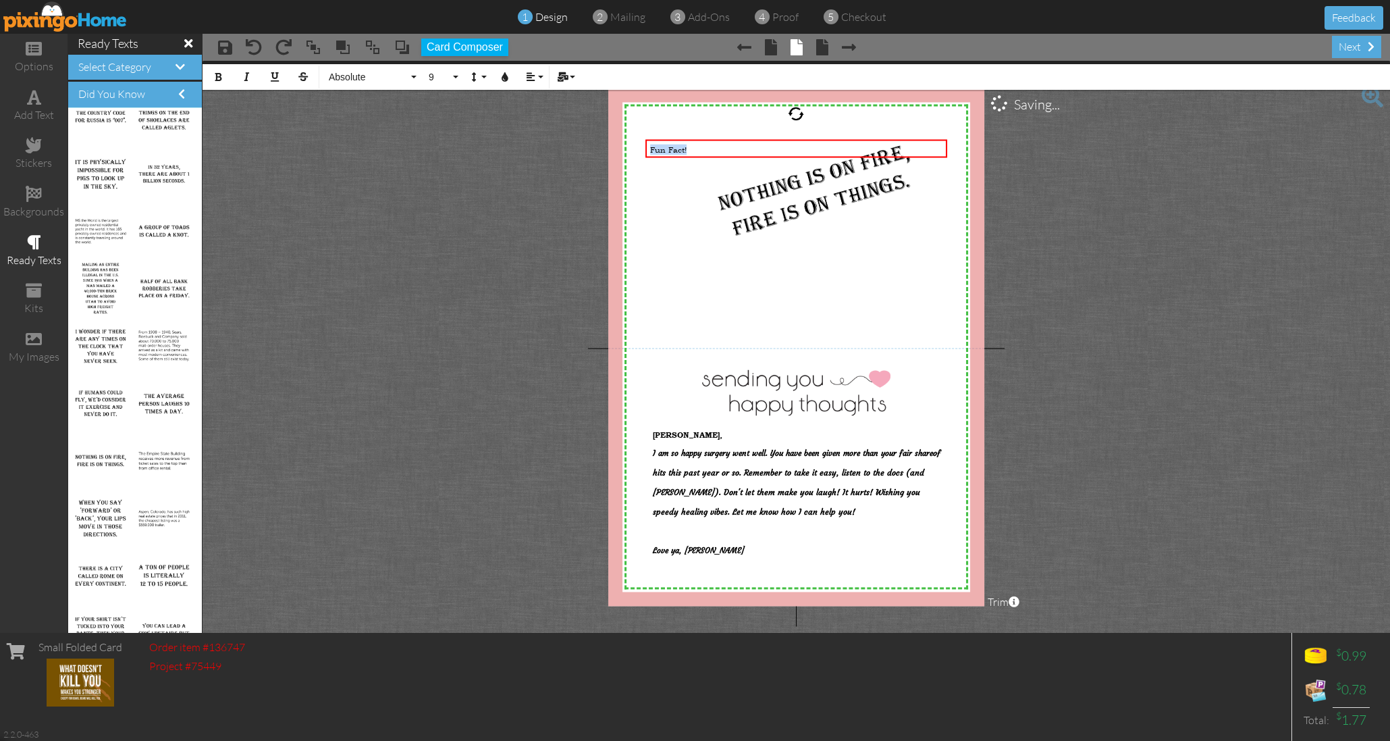
drag, startPoint x: 714, startPoint y: 148, endPoint x: 627, endPoint y: 145, distance: 86.5
click at [627, 145] on div "X X X X X X X X X X X X X X X X X X X X X X X X X X X X X X X X X X X X X X X X…" at bounding box center [796, 347] width 377 height 518
click at [458, 81] on button "9" at bounding box center [441, 77] width 39 height 26
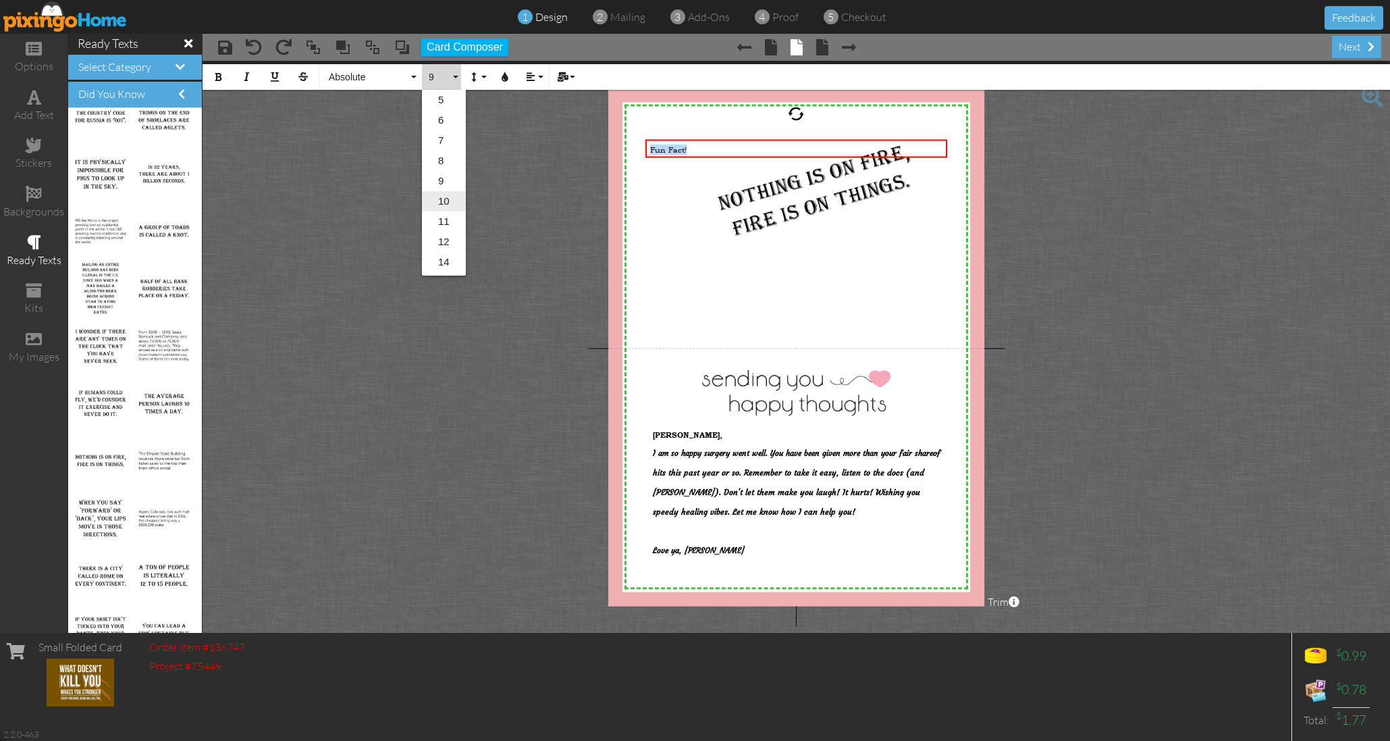
click at [446, 198] on link "10" at bounding box center [444, 201] width 44 height 20
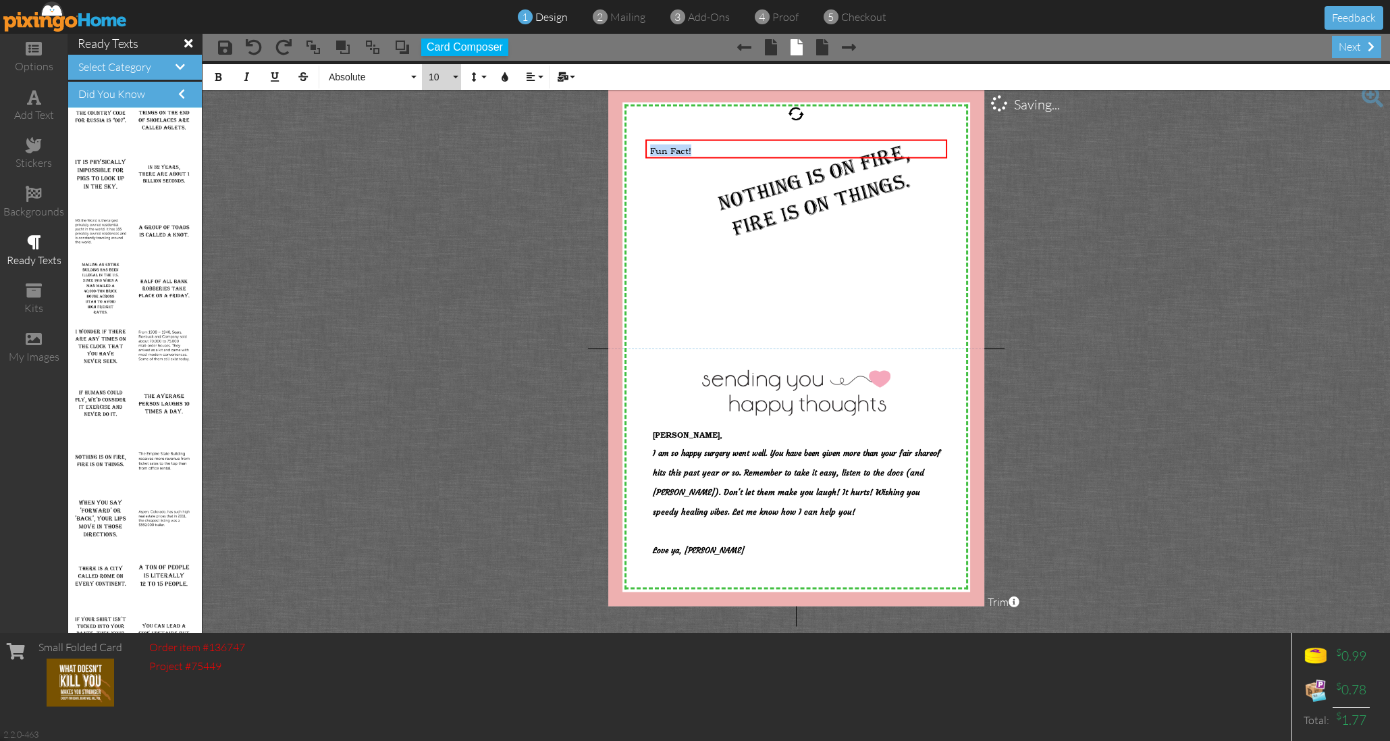
click at [449, 73] on span "10" at bounding box center [438, 77] width 23 height 11
click at [442, 258] on link "16" at bounding box center [444, 264] width 44 height 20
click at [507, 76] on icon "button" at bounding box center [504, 76] width 9 height 9
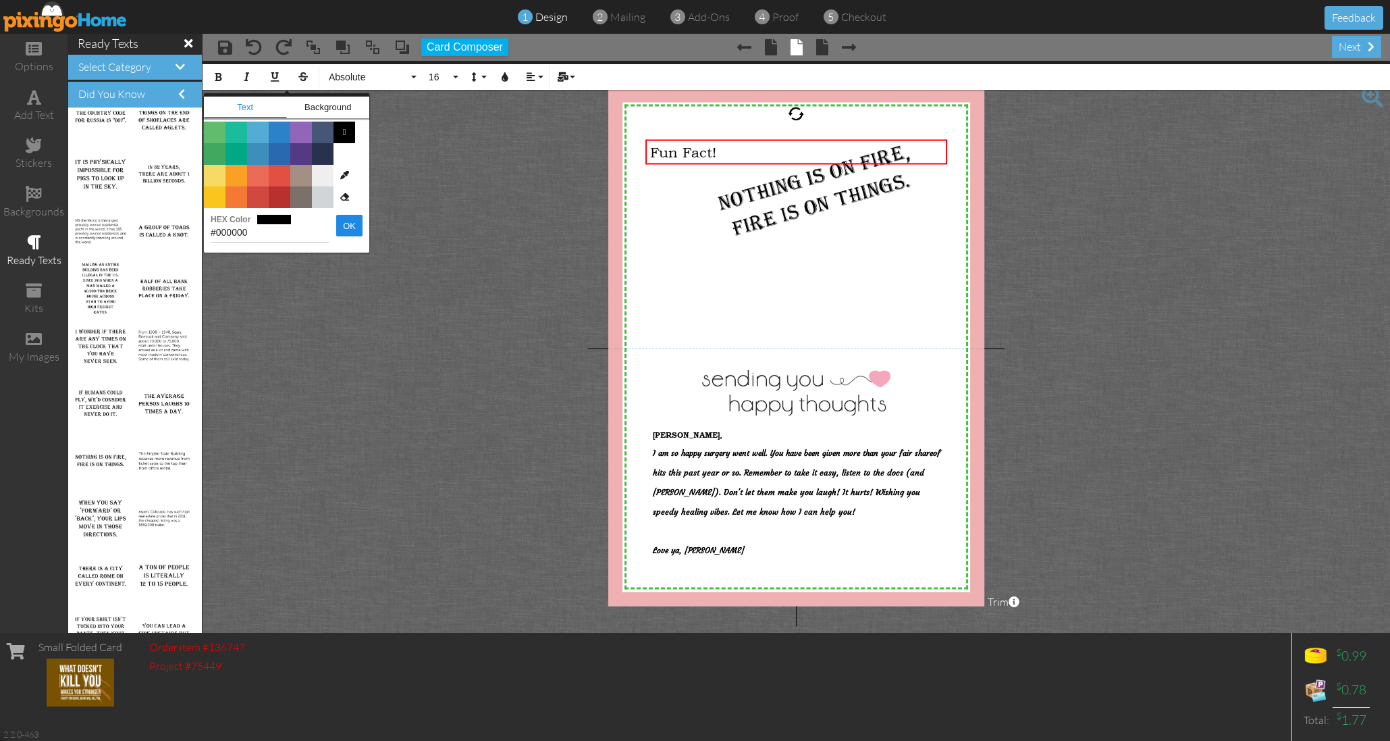
click at [282, 194] on span "Color #B8312F" at bounding box center [280, 197] width 22 height 22
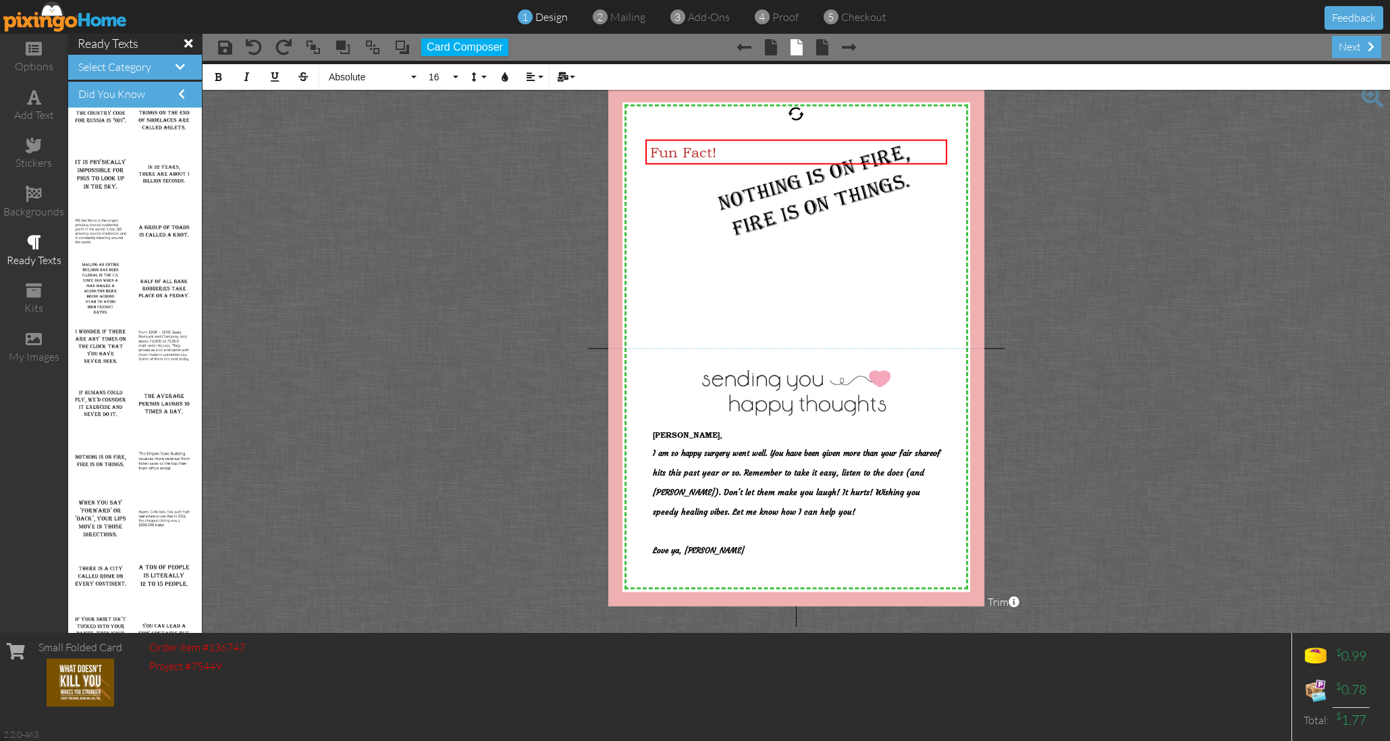
click at [474, 186] on project-studio-wrapper "X X X X X X X X X X X X X X X X X X X X X X X X X X X X X X X X X X X X X X X X…" at bounding box center [796, 347] width 1187 height 572
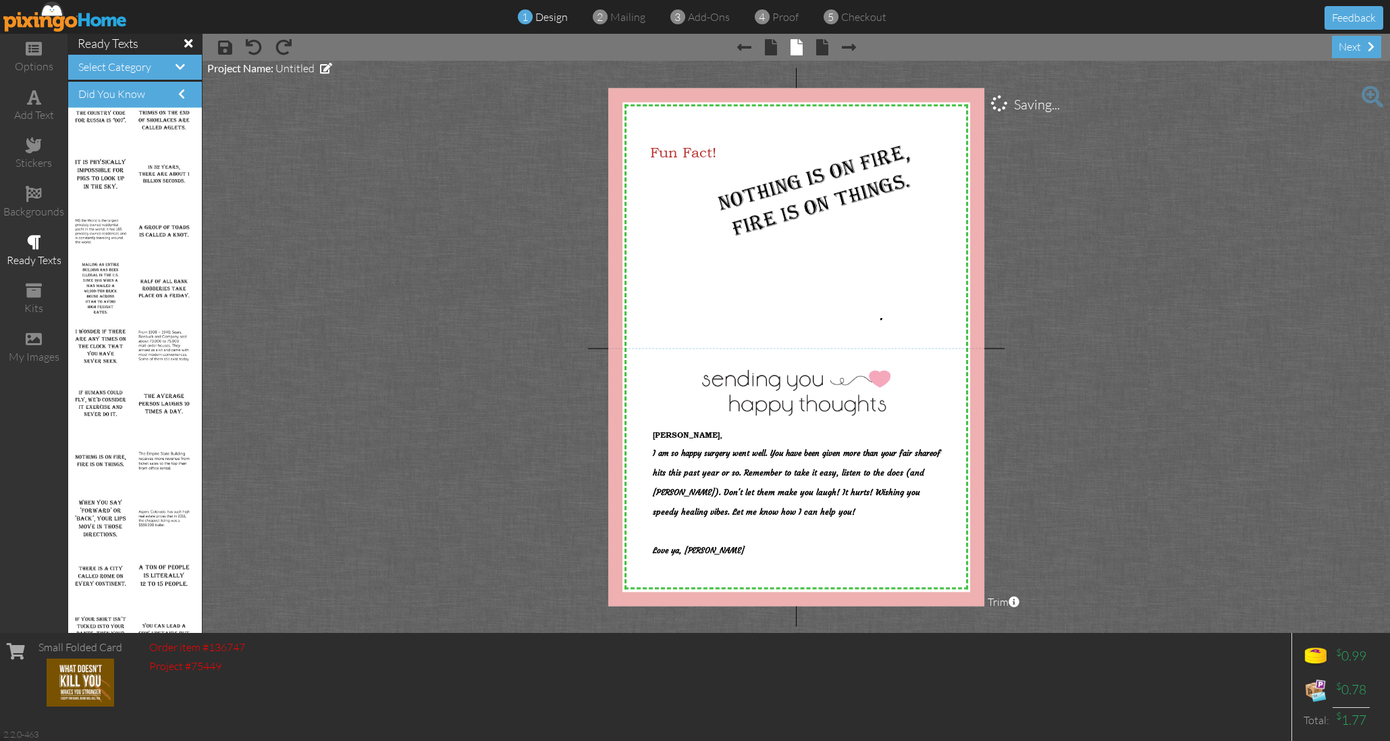
drag, startPoint x: 880, startPoint y: 318, endPoint x: 797, endPoint y: 252, distance: 106.7
drag, startPoint x: 714, startPoint y: 153, endPoint x: 774, endPoint y: 153, distance: 59.4
click at [775, 153] on span "Fun Fact!" at bounding box center [761, 152] width 66 height 16
click at [512, 180] on project-studio-wrapper "X X X X X X X X X X X X X X X X X X X X X X X X X X X X X X X X X X X X X X X X…" at bounding box center [796, 347] width 1187 height 572
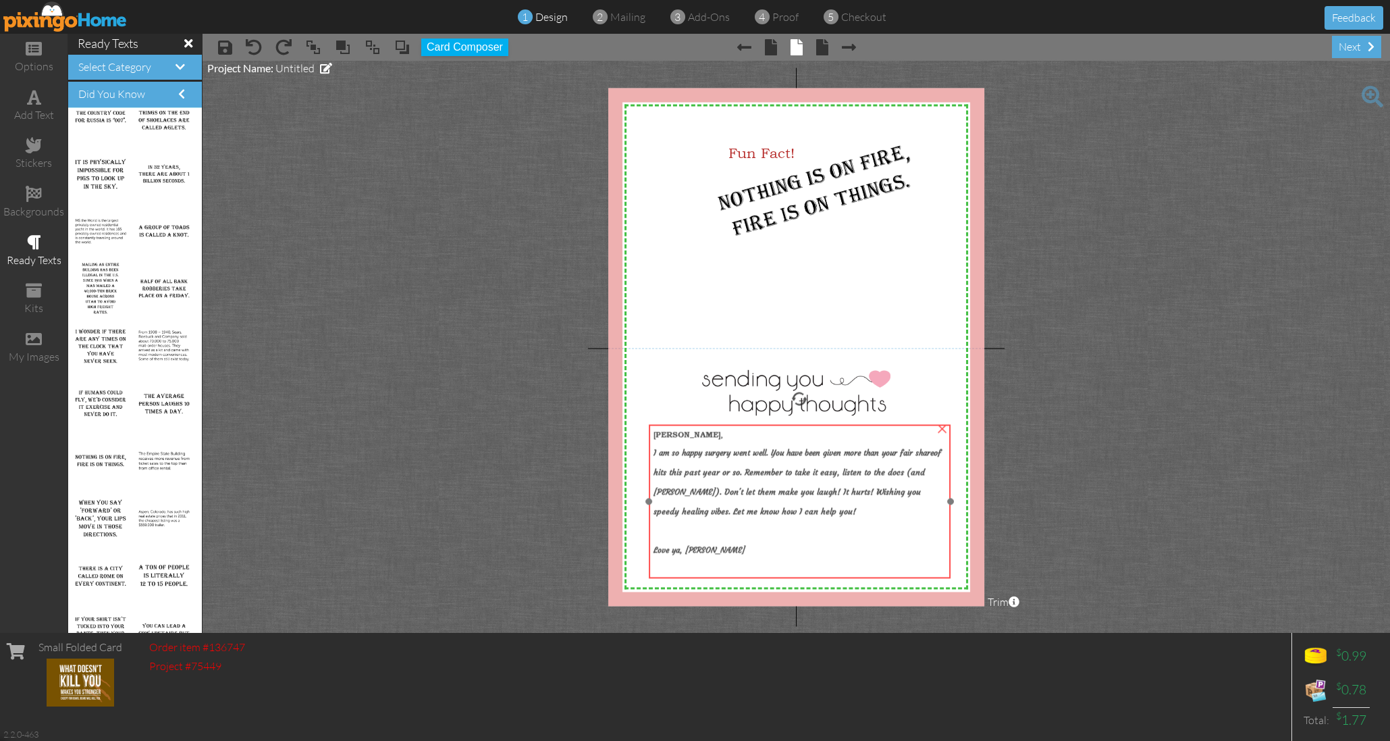
click at [864, 479] on strong "I am so happy surgery went well. You have been given more than your fair share …" at bounding box center [797, 478] width 288 height 78
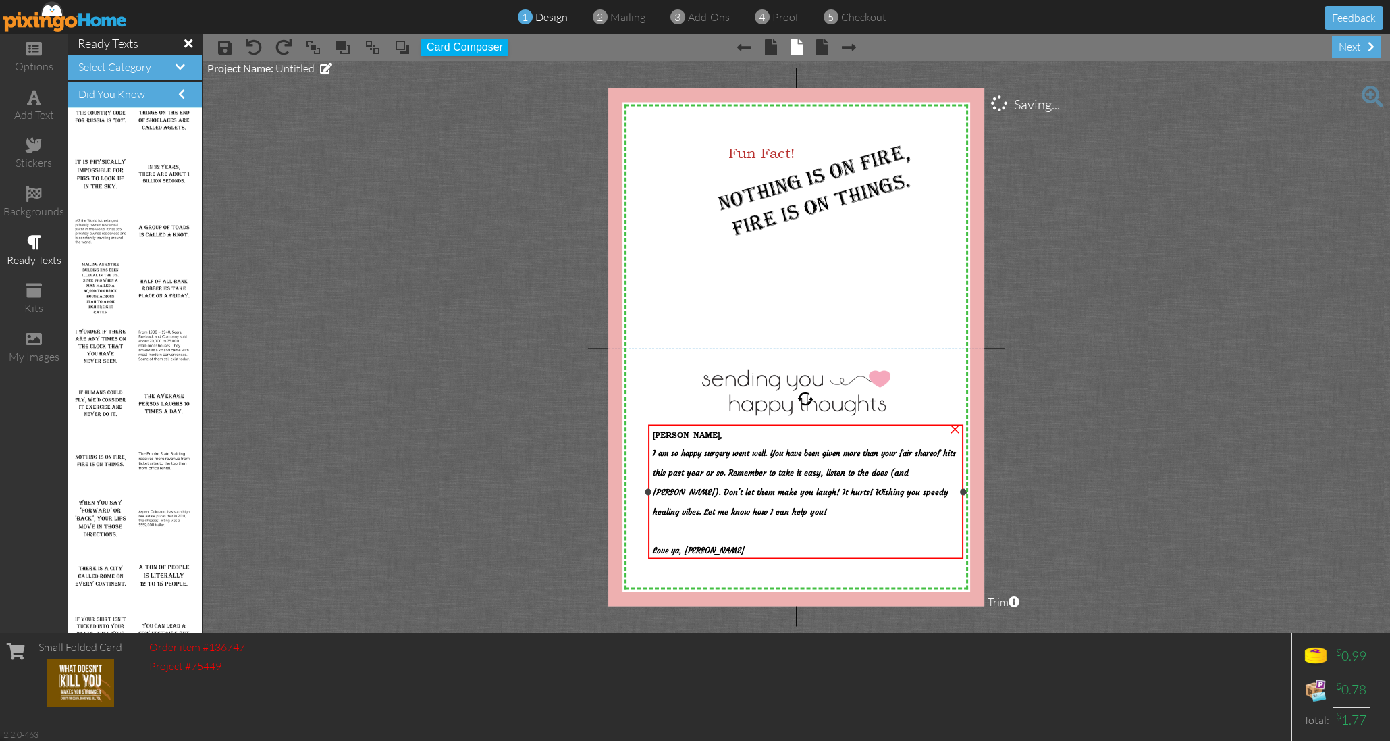
drag, startPoint x: 947, startPoint y: 500, endPoint x: 958, endPoint y: 502, distance: 10.9
click at [961, 500] on div "[PERSON_NAME], I am so happy surgery went well. You have been given more than y…" at bounding box center [805, 492] width 315 height 134
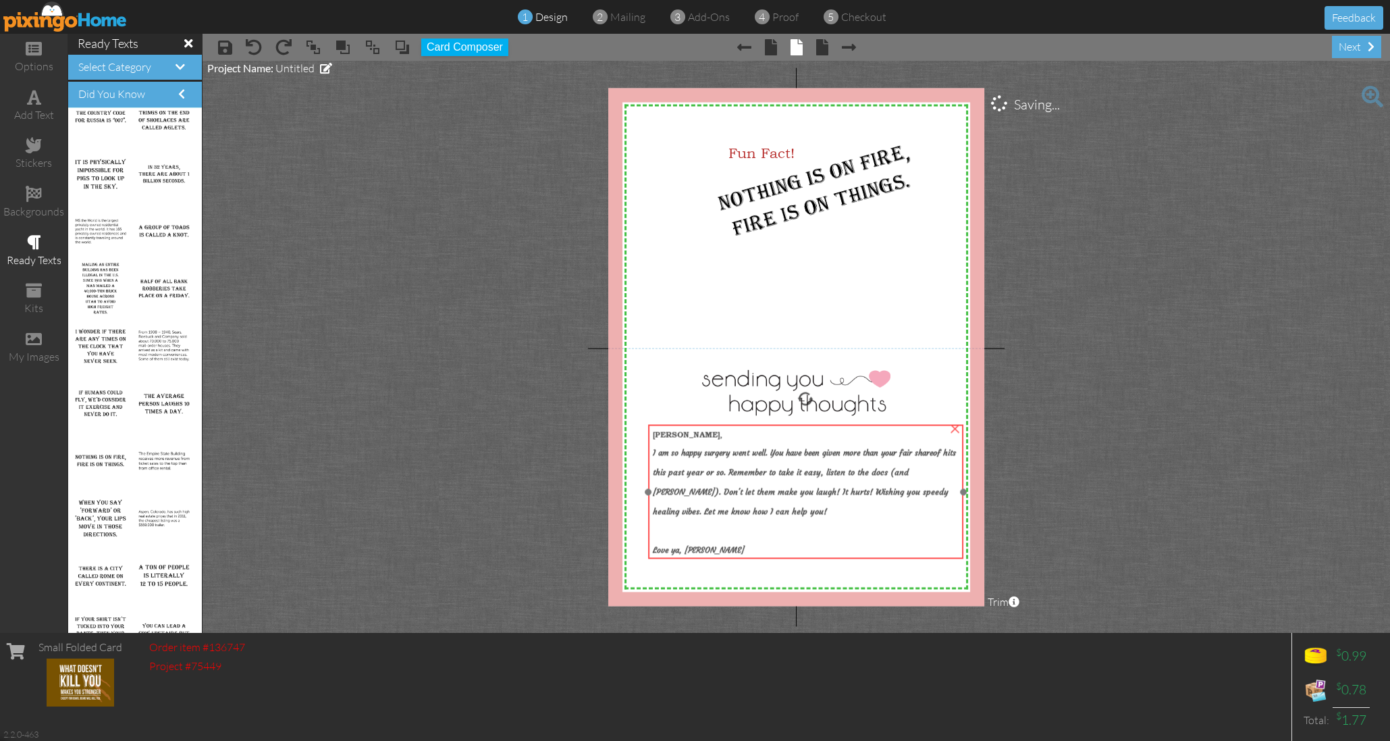
click at [907, 542] on div "Love ya, [PERSON_NAME]" at bounding box center [806, 546] width 306 height 18
click at [908, 542] on div "Love ya, [PERSON_NAME]" at bounding box center [806, 546] width 306 height 18
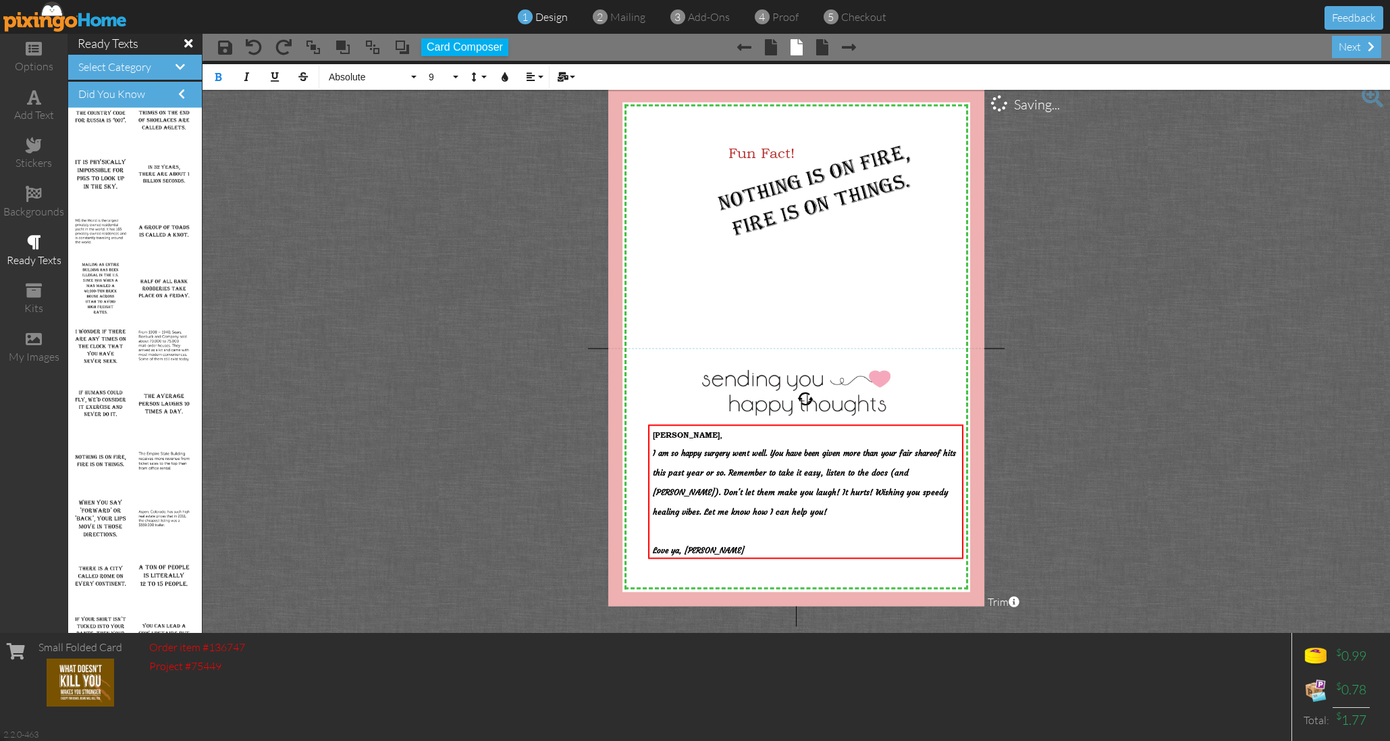
drag, startPoint x: 903, startPoint y: 543, endPoint x: 628, endPoint y: 427, distance: 299.2
click at [629, 427] on div "X X X X X X X X X X X X X X X X X X X X X X X X X X X X X X X X X X X X X X X X…" at bounding box center [796, 347] width 377 height 518
click at [452, 76] on button "9" at bounding box center [441, 77] width 39 height 26
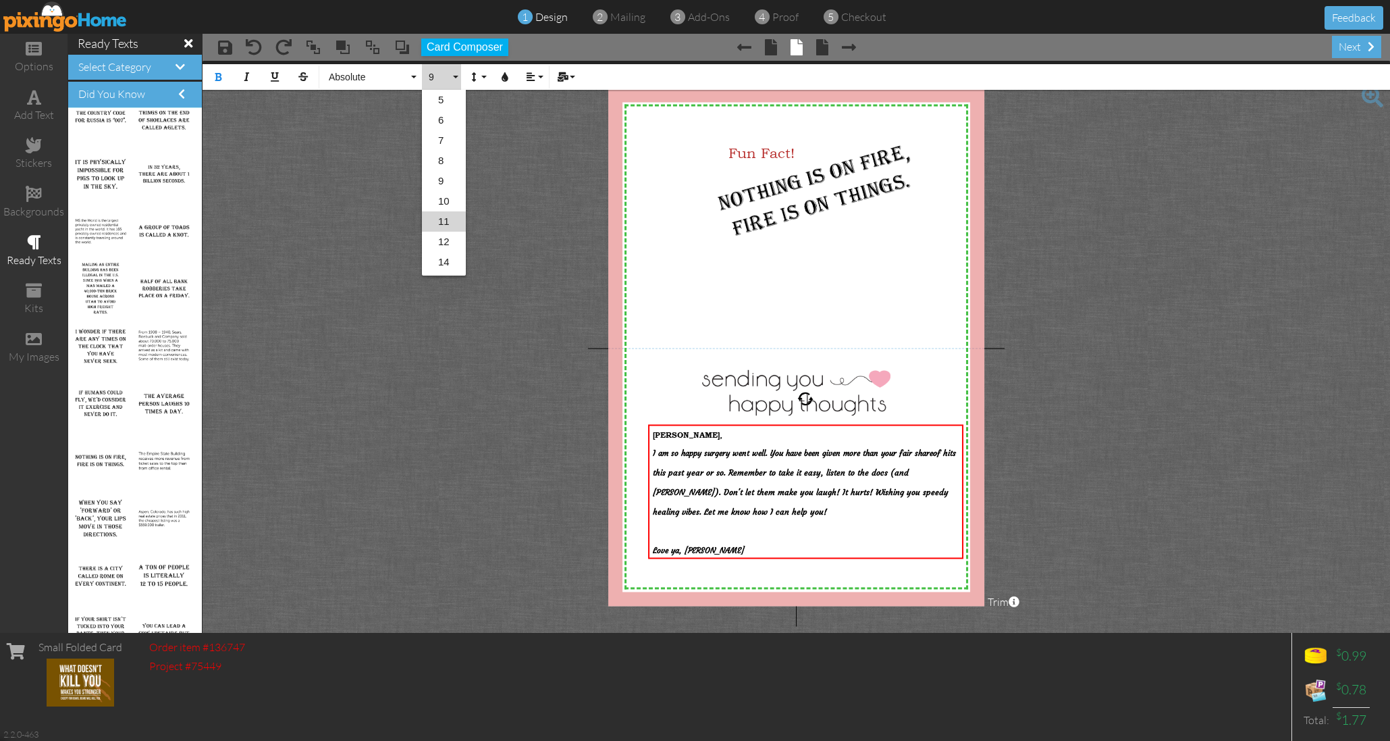
click at [448, 217] on link "11" at bounding box center [444, 221] width 44 height 20
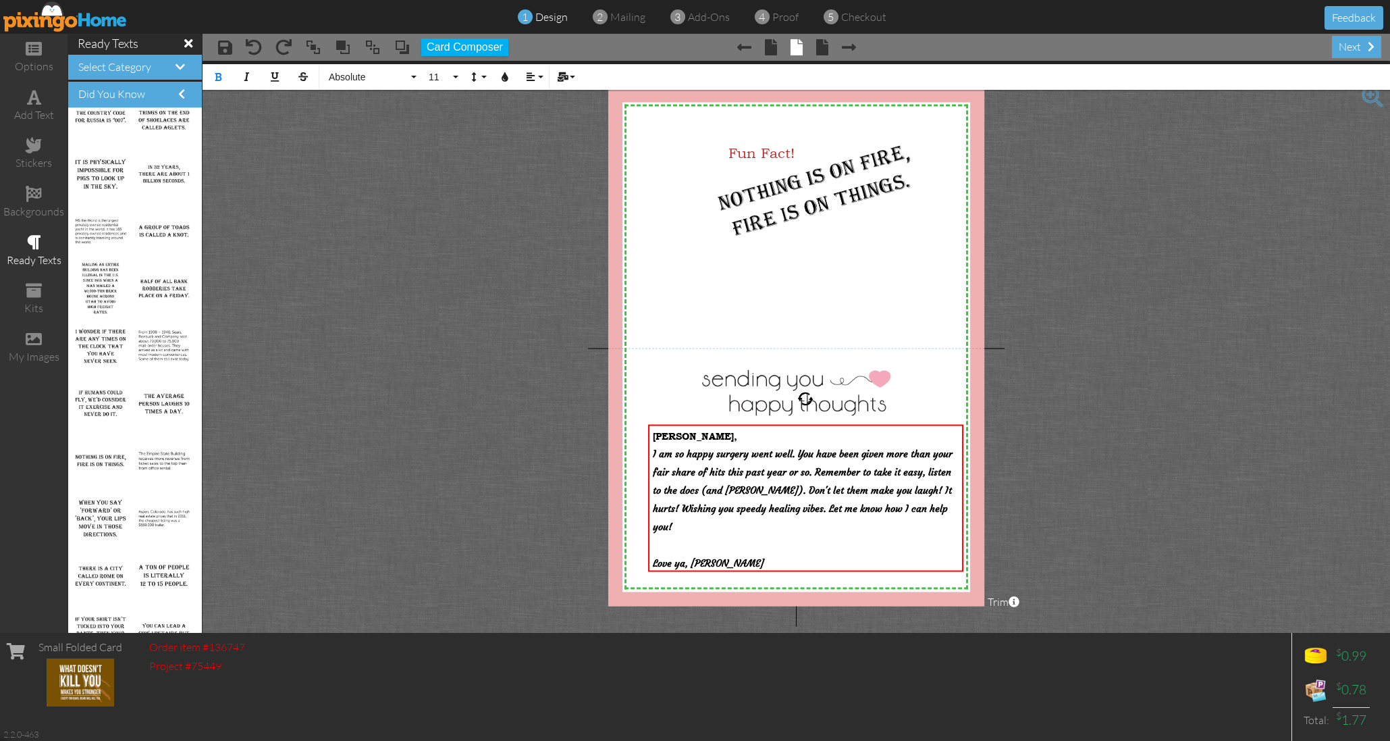
click at [410, 196] on project-studio-wrapper "X X X X X X X X X X X X X X X X X X X X X X X X X X X X X X X X X X X X X X X X…" at bounding box center [796, 347] width 1187 height 572
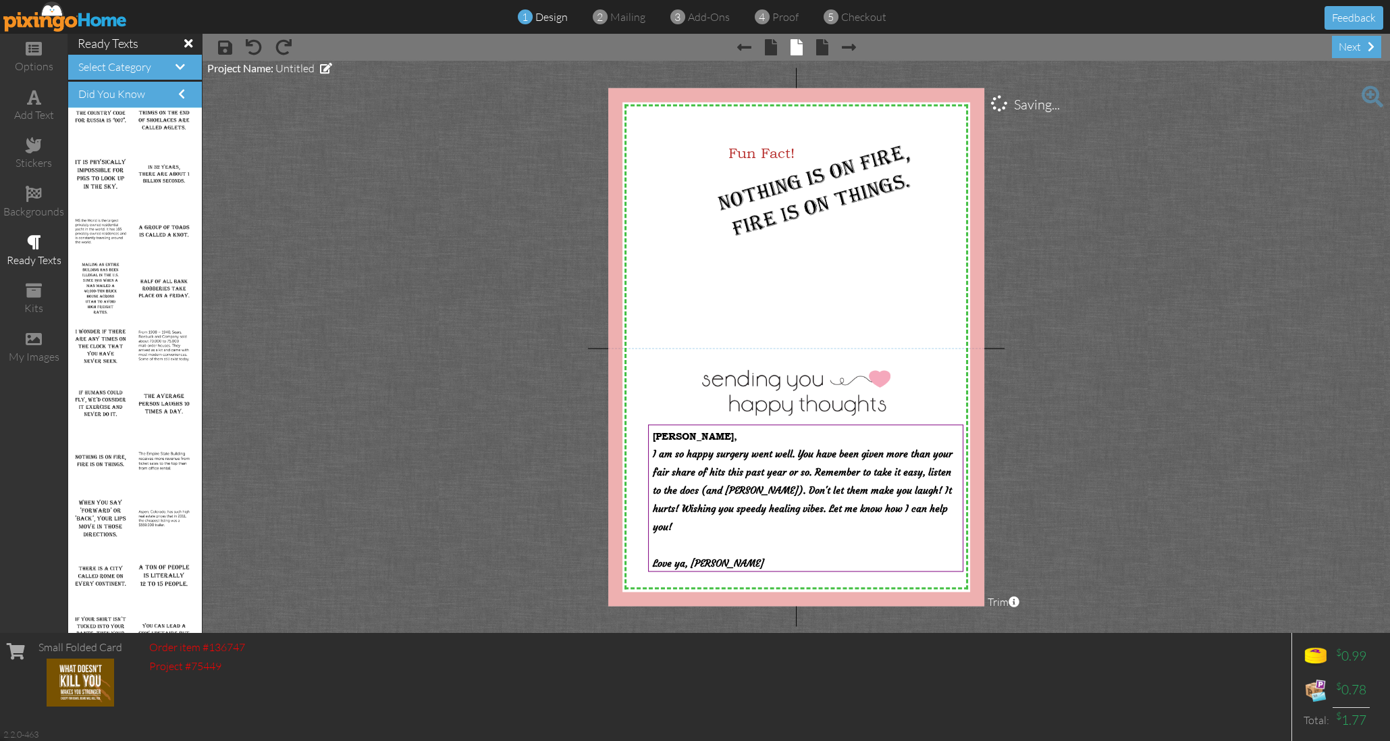
click at [1090, 252] on project-studio-wrapper "X X X X X X X X X X X X X X X X X X X X X X X X X X X X X X X X X X X X X X X X…" at bounding box center [796, 347] width 1187 height 572
click at [304, 70] on span "Untitled" at bounding box center [294, 68] width 39 height 14
type input "[PERSON_NAME]"
click at [1358, 43] on div "next" at bounding box center [1356, 47] width 49 height 22
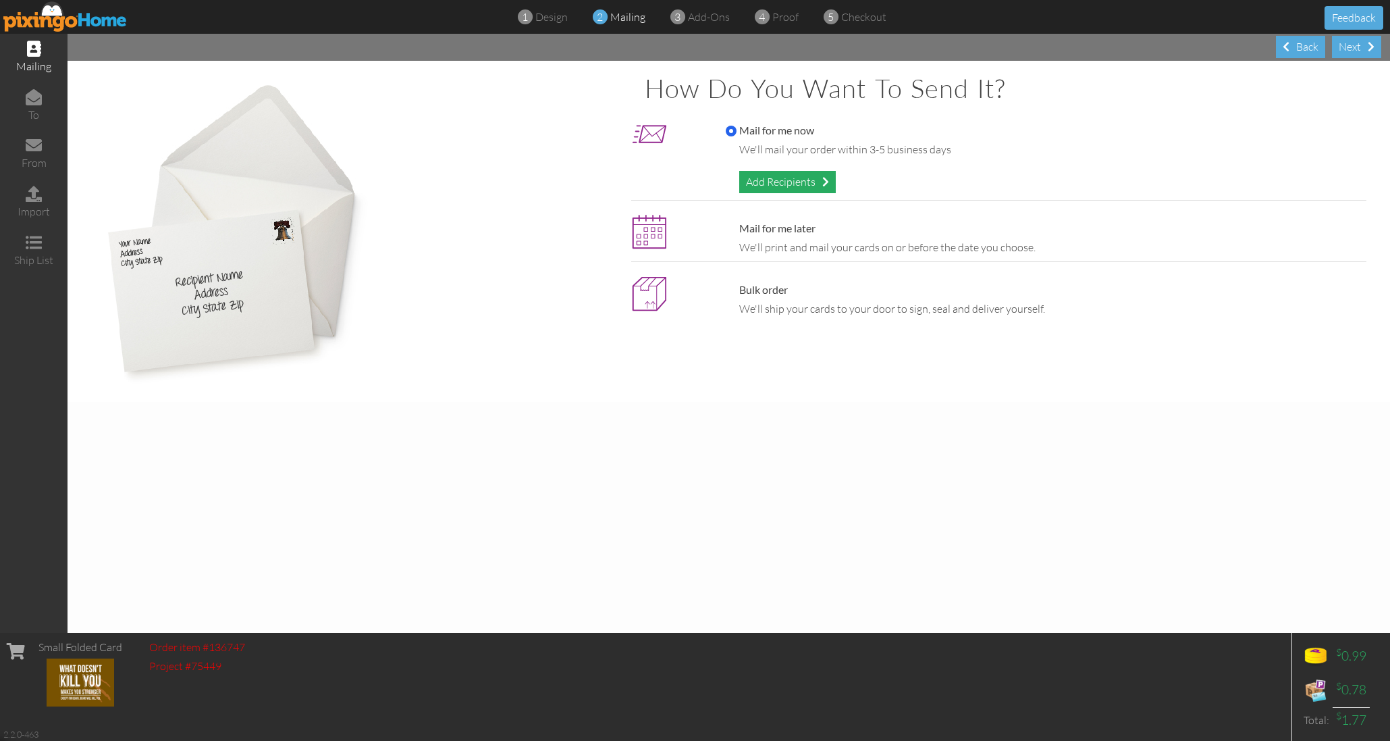
click at [780, 178] on div "Add Recipients" at bounding box center [787, 182] width 97 height 22
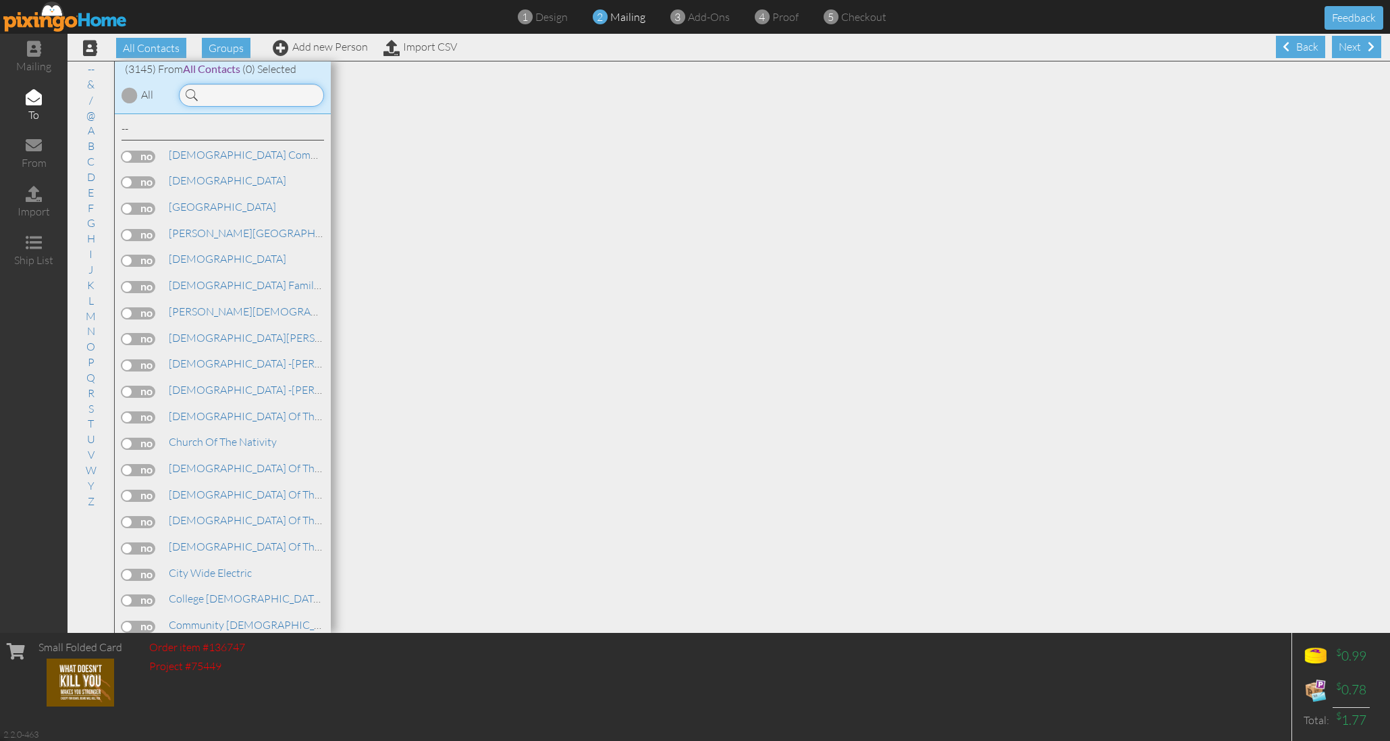
click at [280, 95] on input at bounding box center [251, 95] width 145 height 23
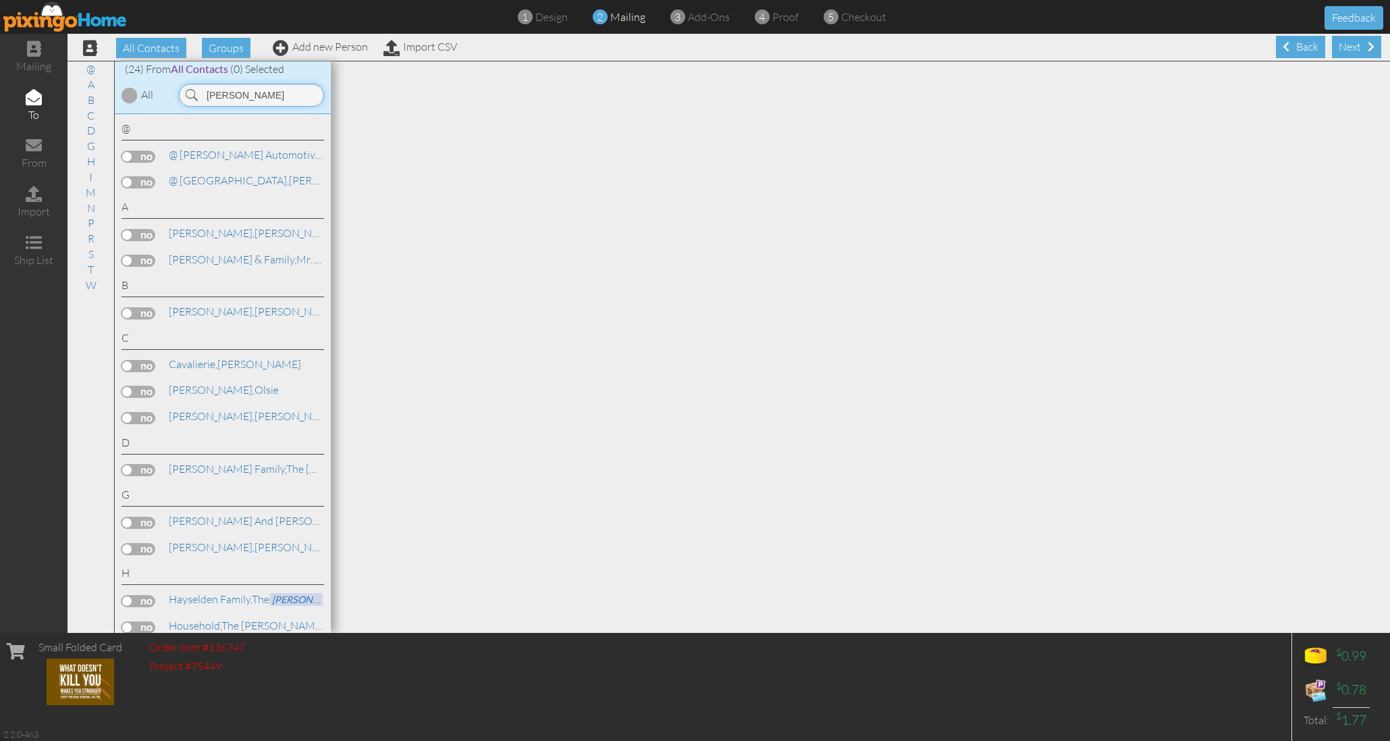
type input "[PERSON_NAME]"
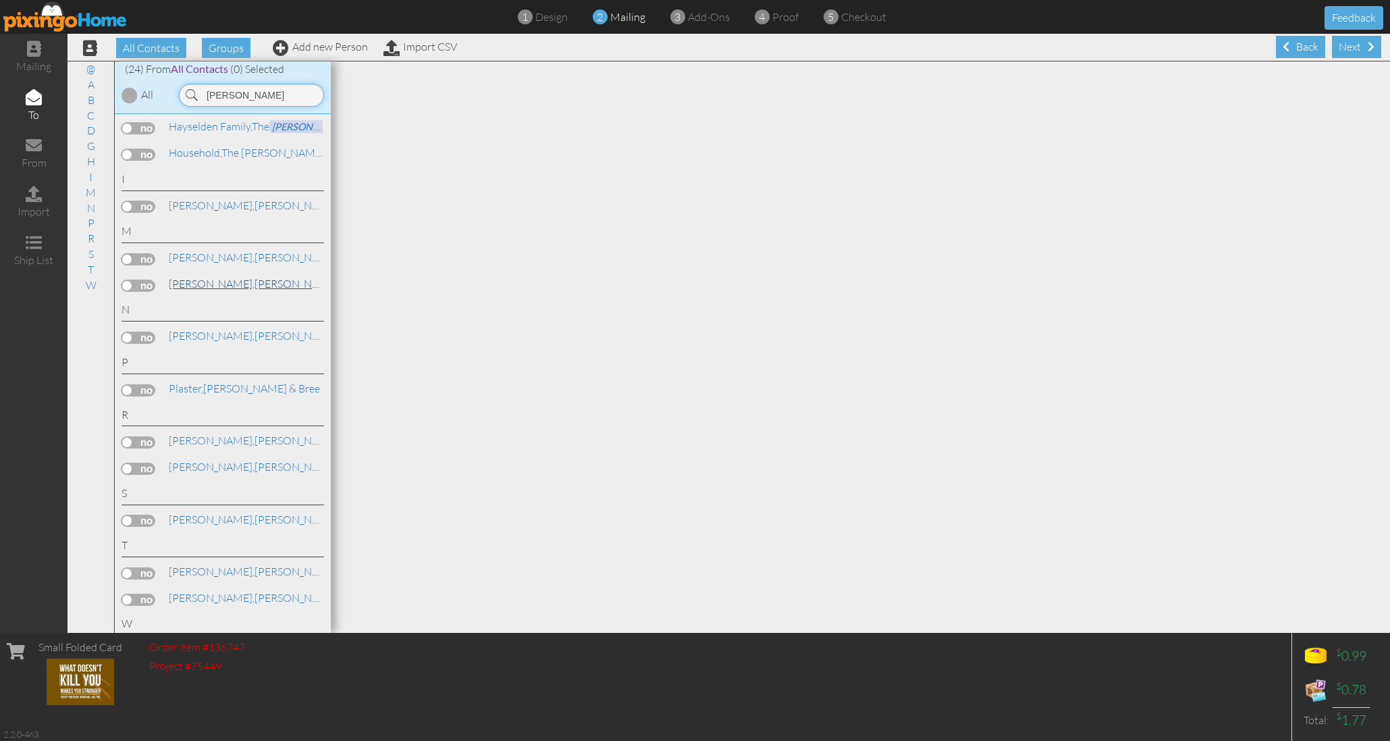
scroll to position [472, 0]
click at [218, 276] on link "[PERSON_NAME]" at bounding box center [253, 284] width 172 height 16
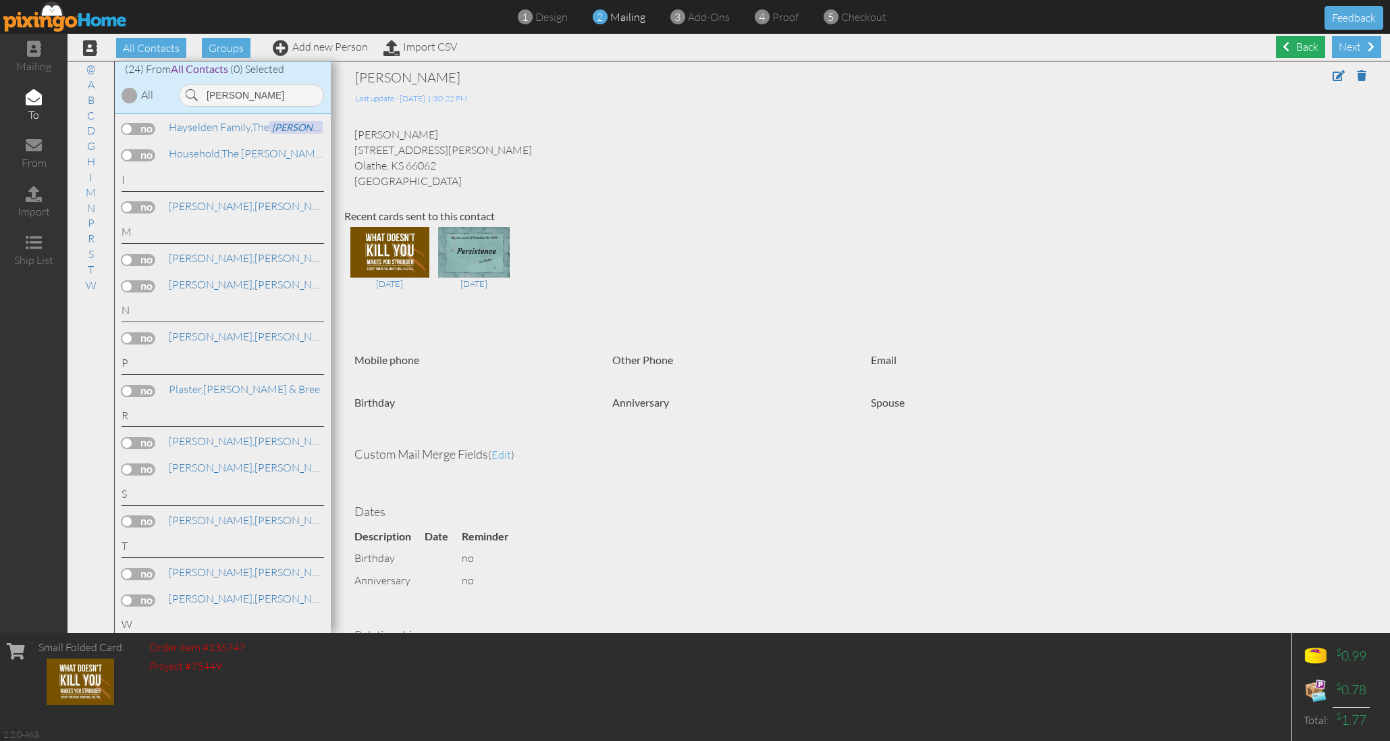
click at [1302, 46] on div "Back" at bounding box center [1300, 47] width 49 height 22
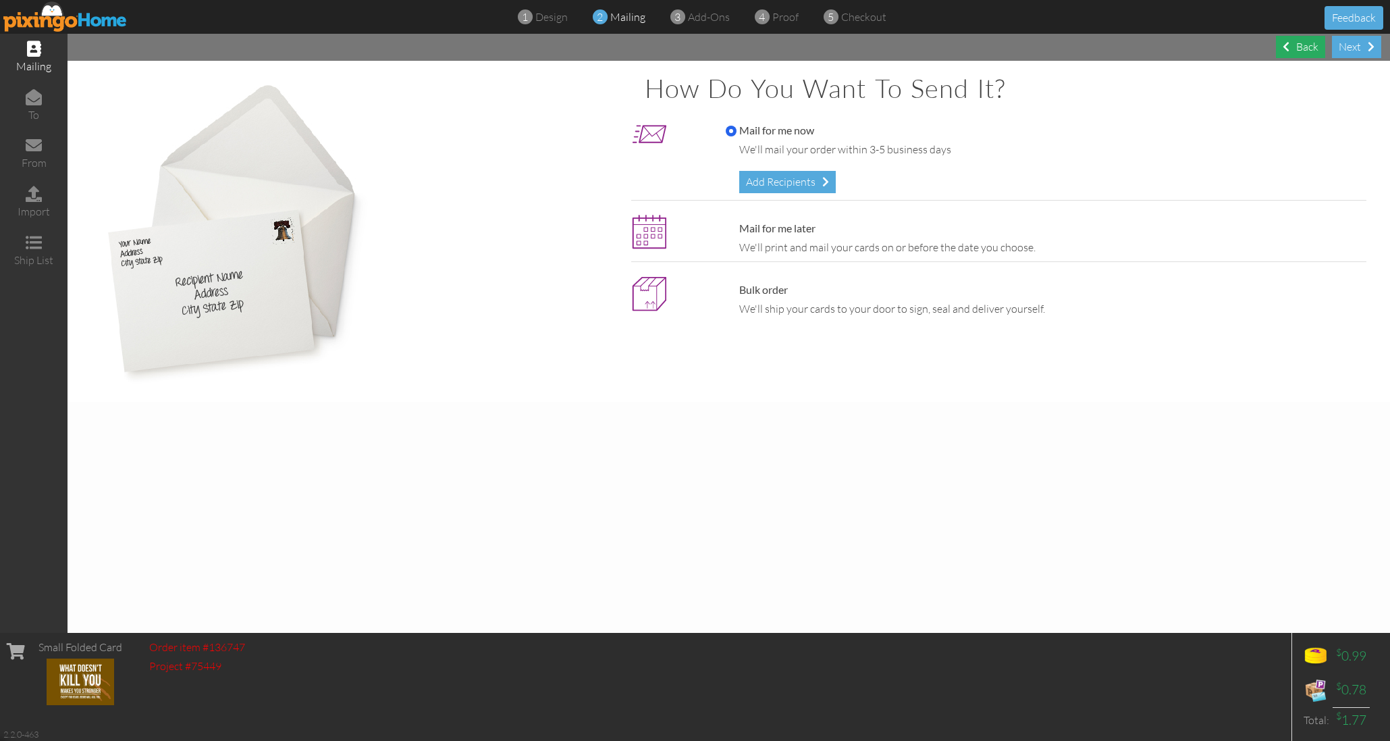
click at [1306, 44] on div "Back" at bounding box center [1300, 47] width 49 height 22
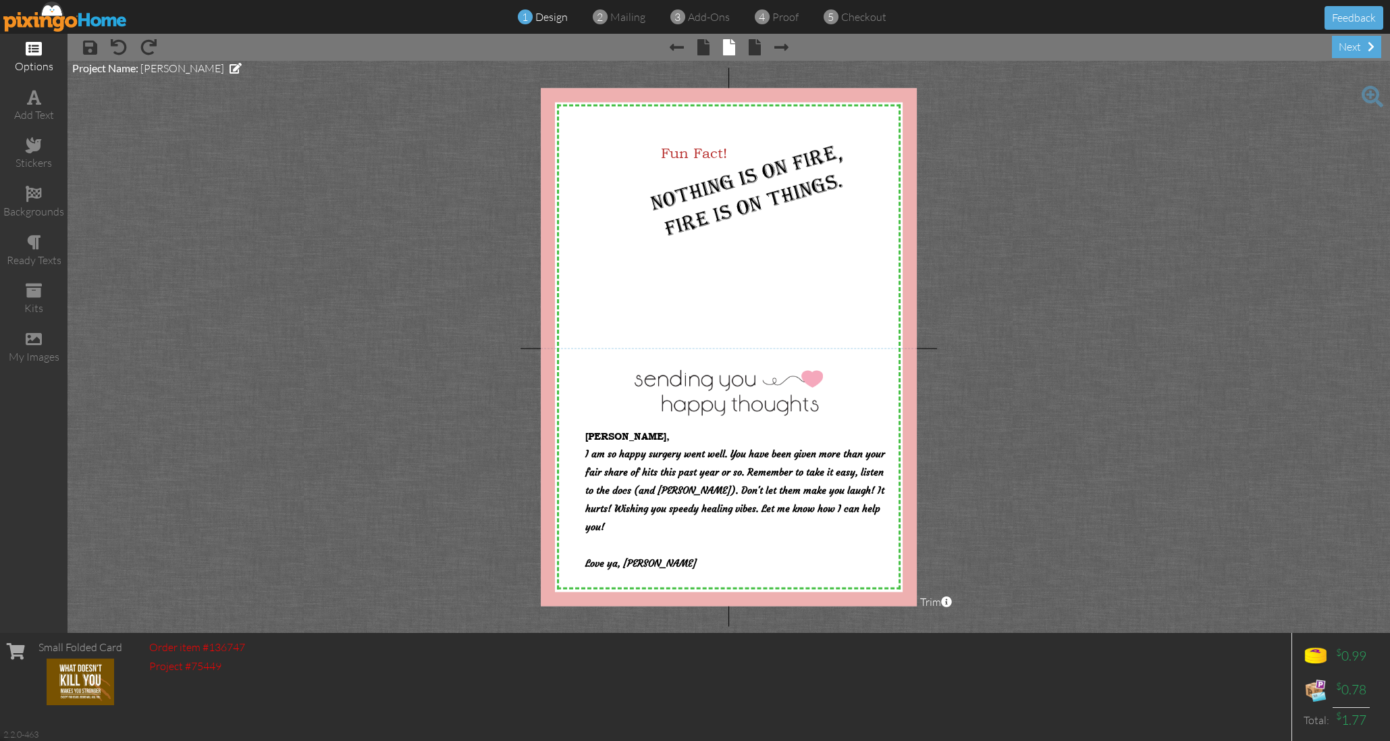
click at [40, 45] on span at bounding box center [34, 49] width 16 height 16
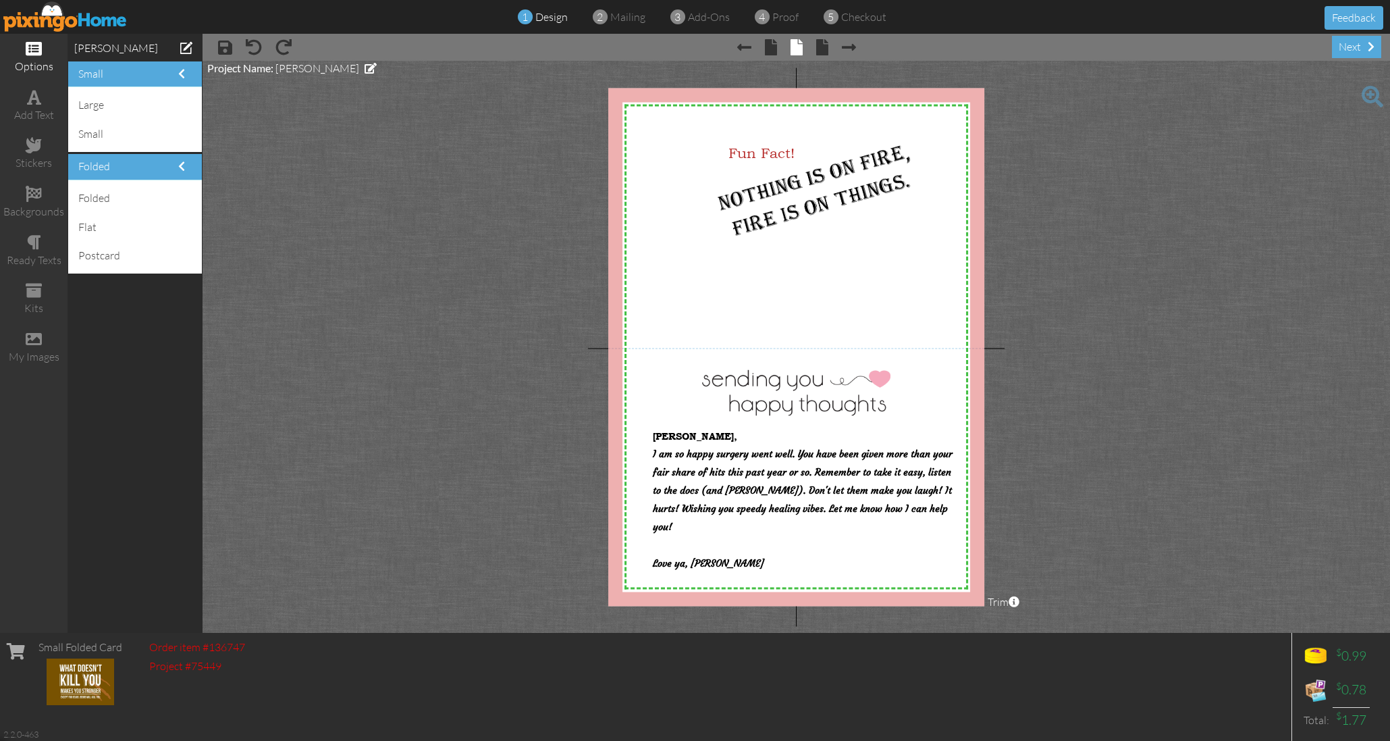
click at [400, 173] on project-studio-wrapper "X X X X X X X X X X X X X X X X X X X X X X X X X X X X X X X X X X X X X X X X…" at bounding box center [796, 347] width 1187 height 572
click at [742, 395] on img at bounding box center [796, 392] width 188 height 46
click at [705, 489] on span "I am so happy surgery went well. You have been given more than your fair share …" at bounding box center [803, 489] width 300 height 85
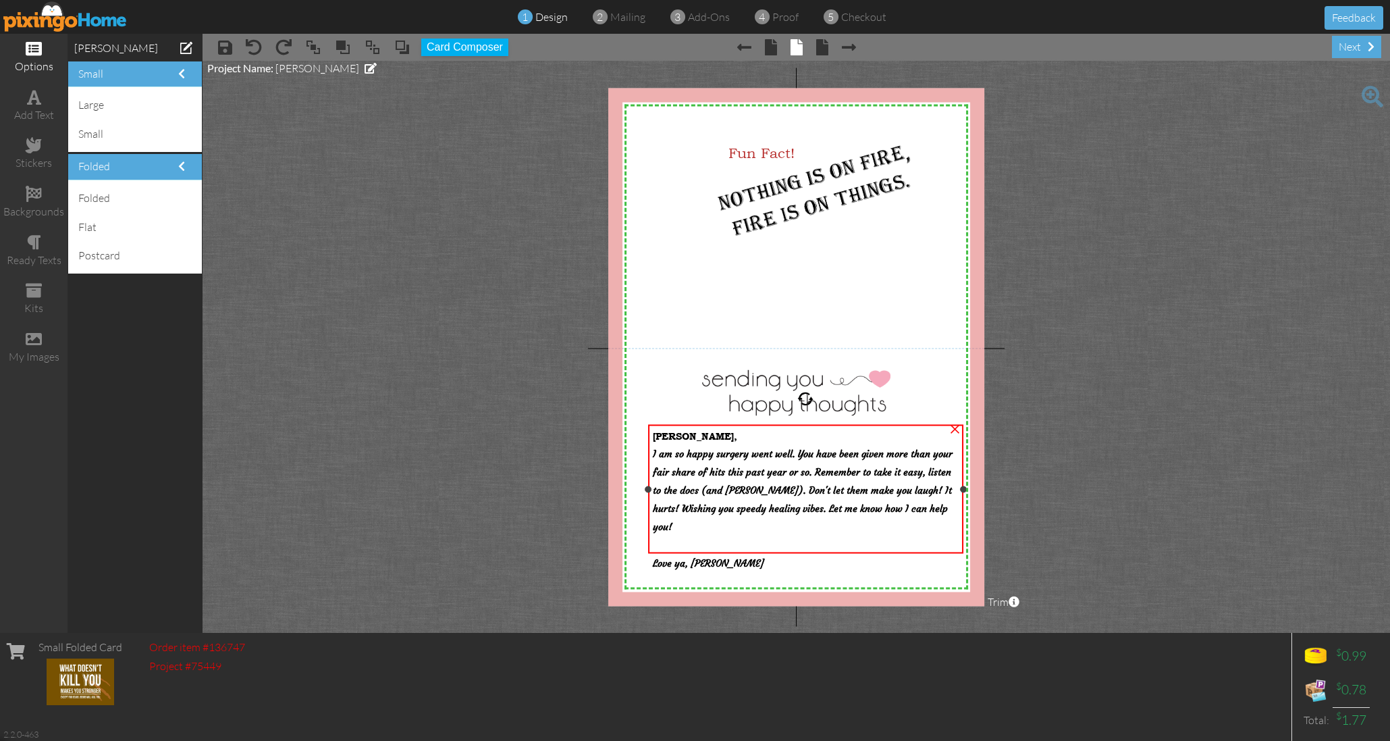
click at [705, 489] on span "I am so happy surgery went well. You have been given more than your fair share …" at bounding box center [803, 489] width 300 height 85
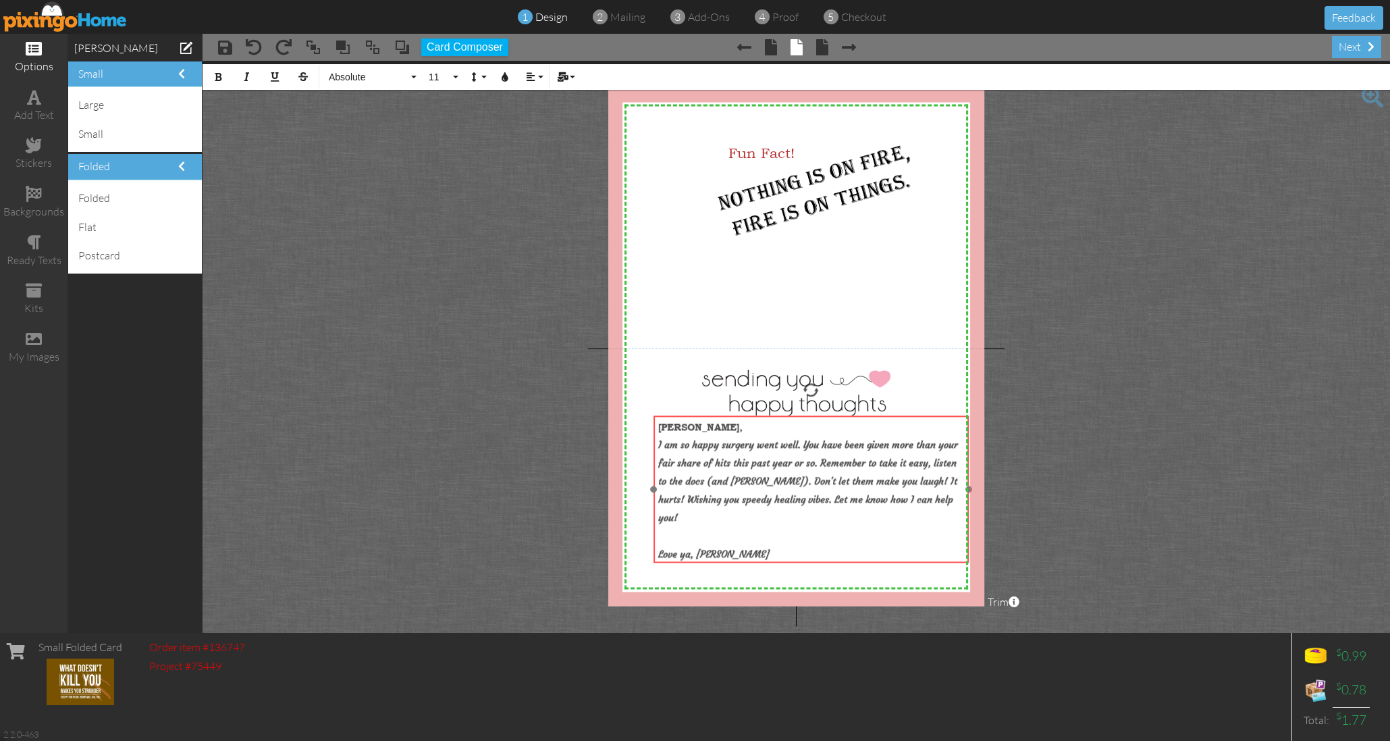
drag, startPoint x: 652, startPoint y: 430, endPoint x: 660, endPoint y: 423, distance: 10.5
click at [657, 421] on div "[PERSON_NAME], I am so happy surgery went well. You have been given more than y…" at bounding box center [810, 490] width 315 height 149
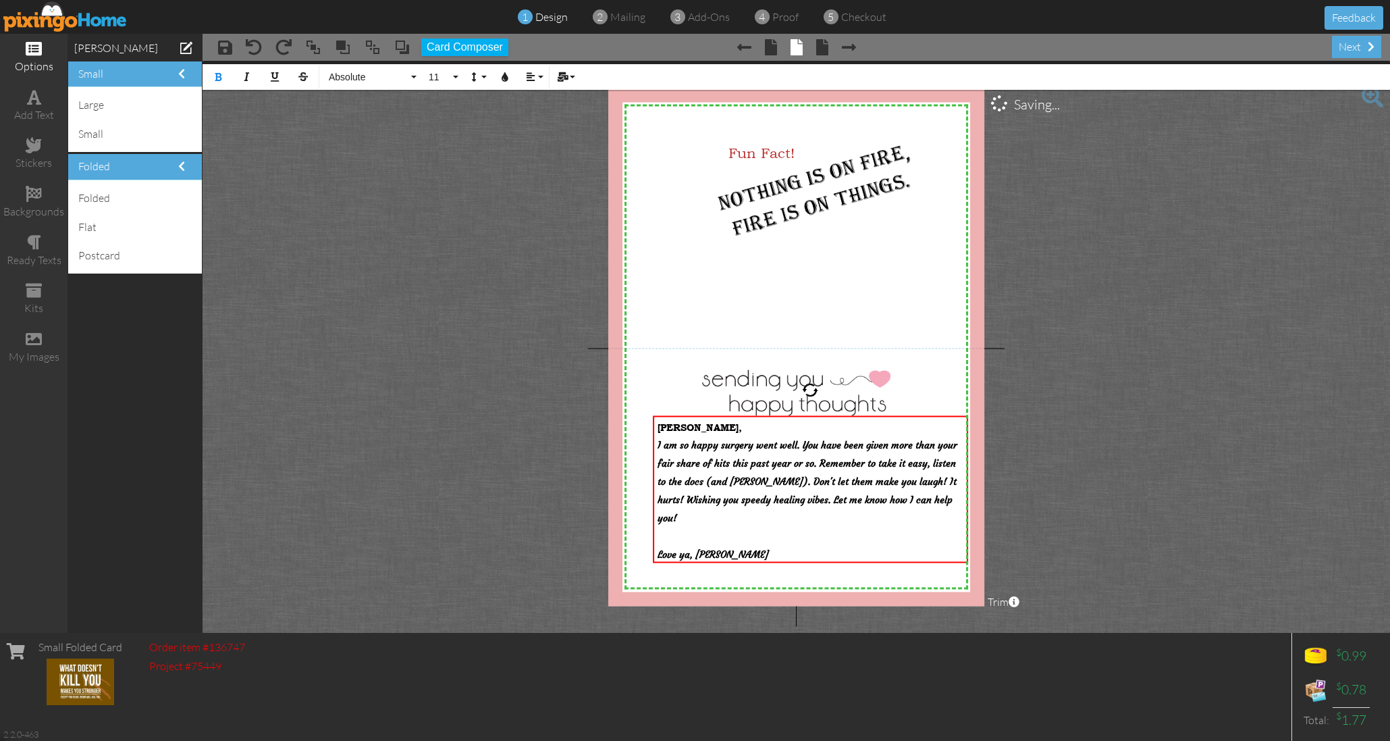
drag, startPoint x: 660, startPoint y: 424, endPoint x: 938, endPoint y: 568, distance: 313.1
click at [942, 570] on div "X X X X X X X X X X X X X X X X X X X X X X X X X X X X X X X X X X X X X X X X…" at bounding box center [796, 347] width 377 height 518
copy div "[PERSON_NAME], I am so happy surgery went well. You have been given more than y…"
click at [105, 14] on img at bounding box center [65, 16] width 124 height 30
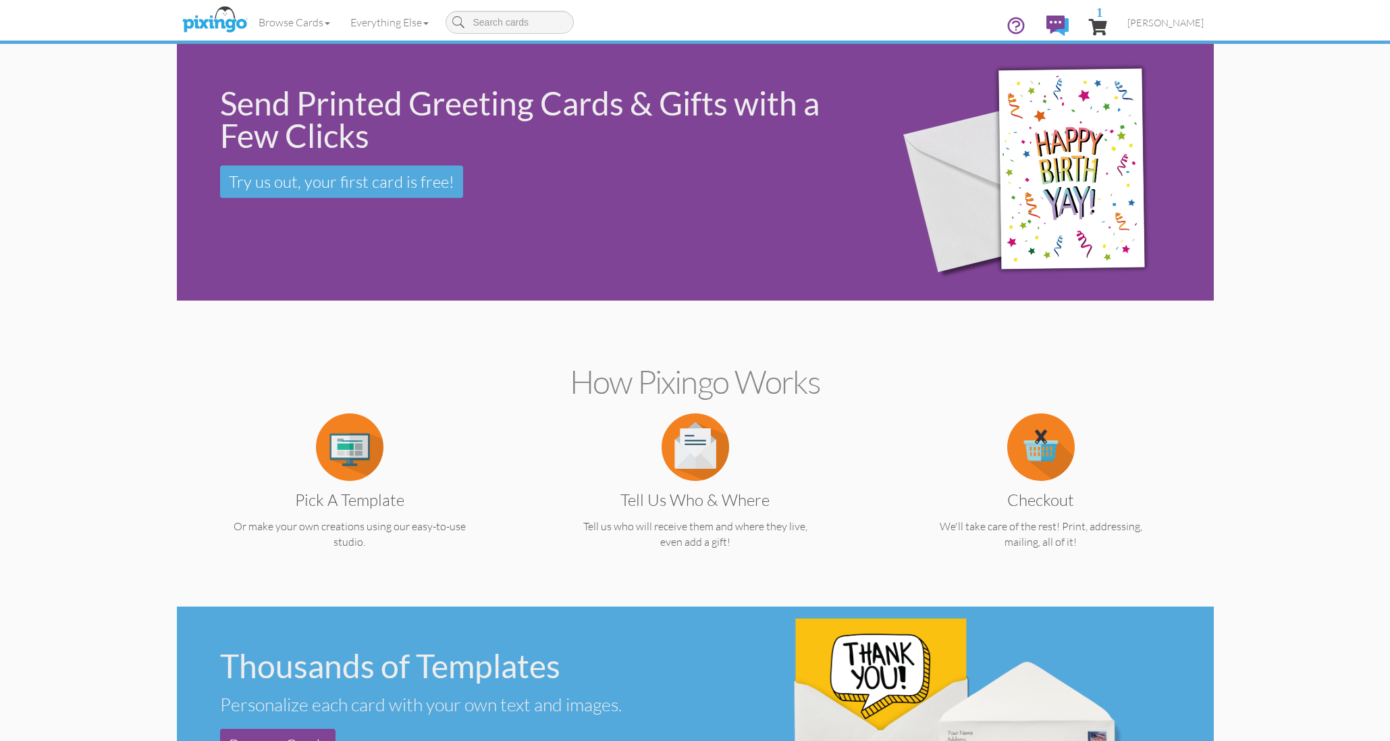
click at [363, 460] on img at bounding box center [350, 447] width 68 height 68
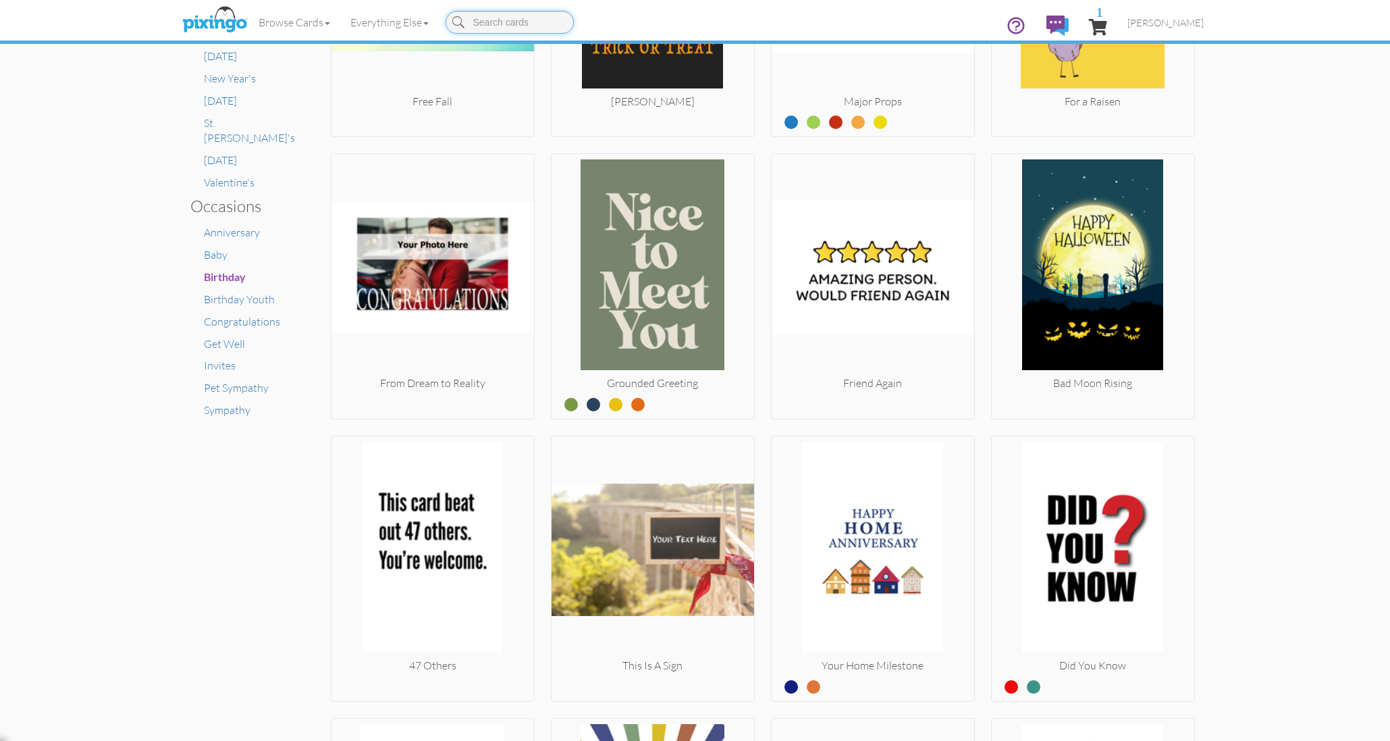
scroll to position [752, 0]
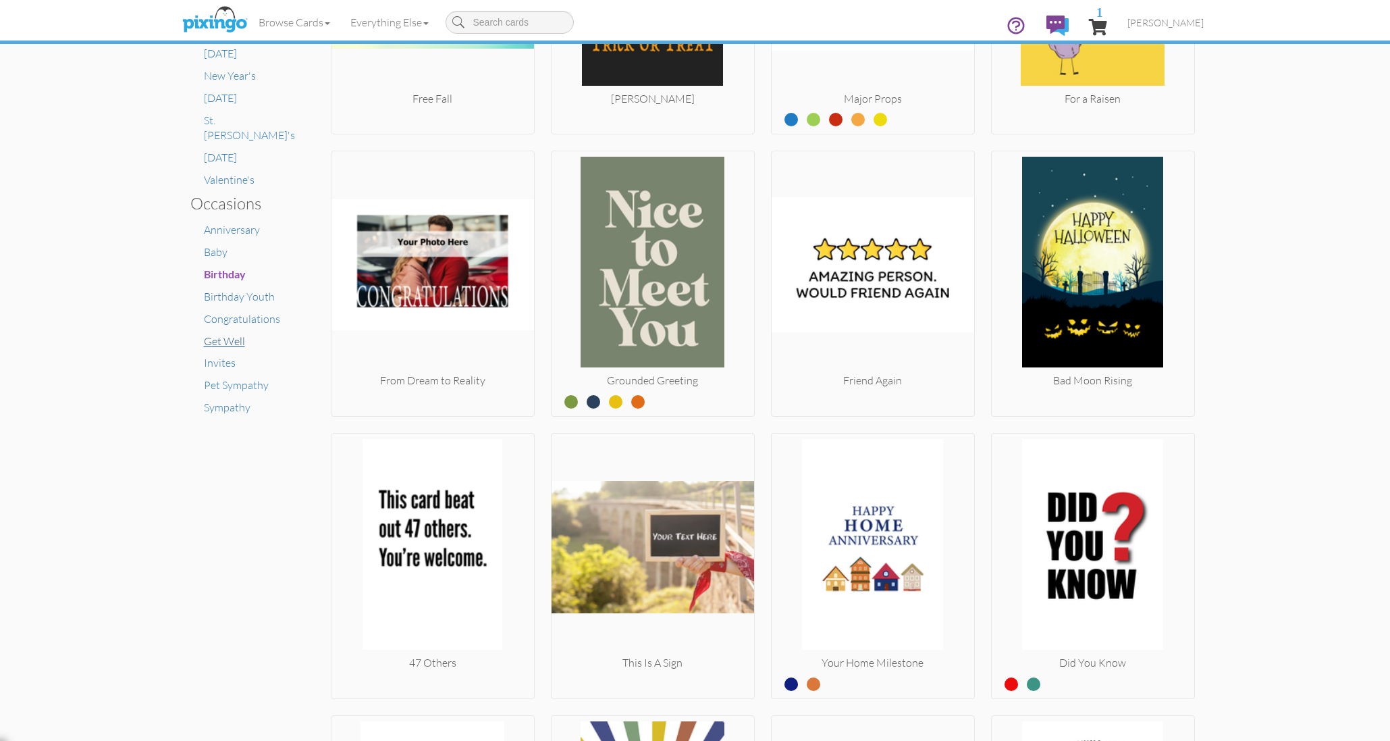
click at [236, 334] on span "Get Well" at bounding box center [224, 341] width 41 height 14
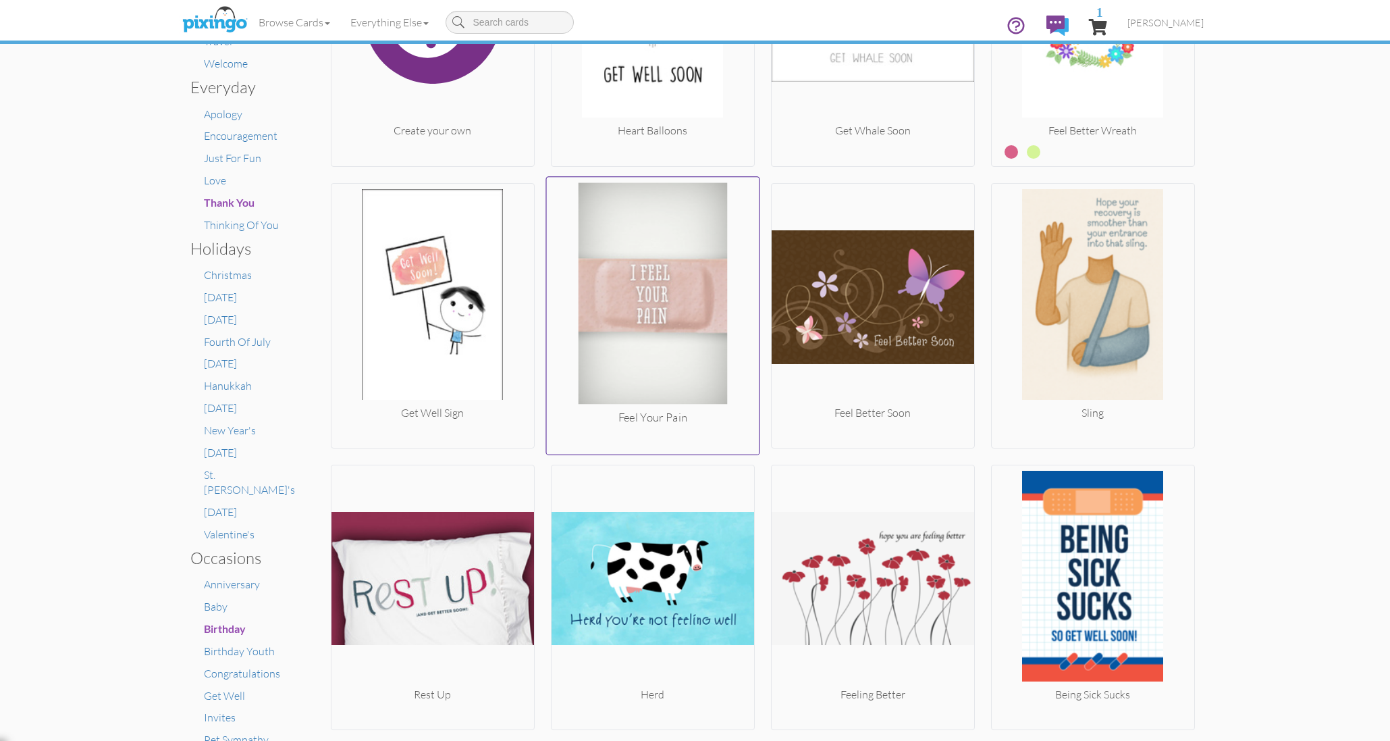
scroll to position [398, 0]
click at [692, 300] on img at bounding box center [652, 295] width 213 height 227
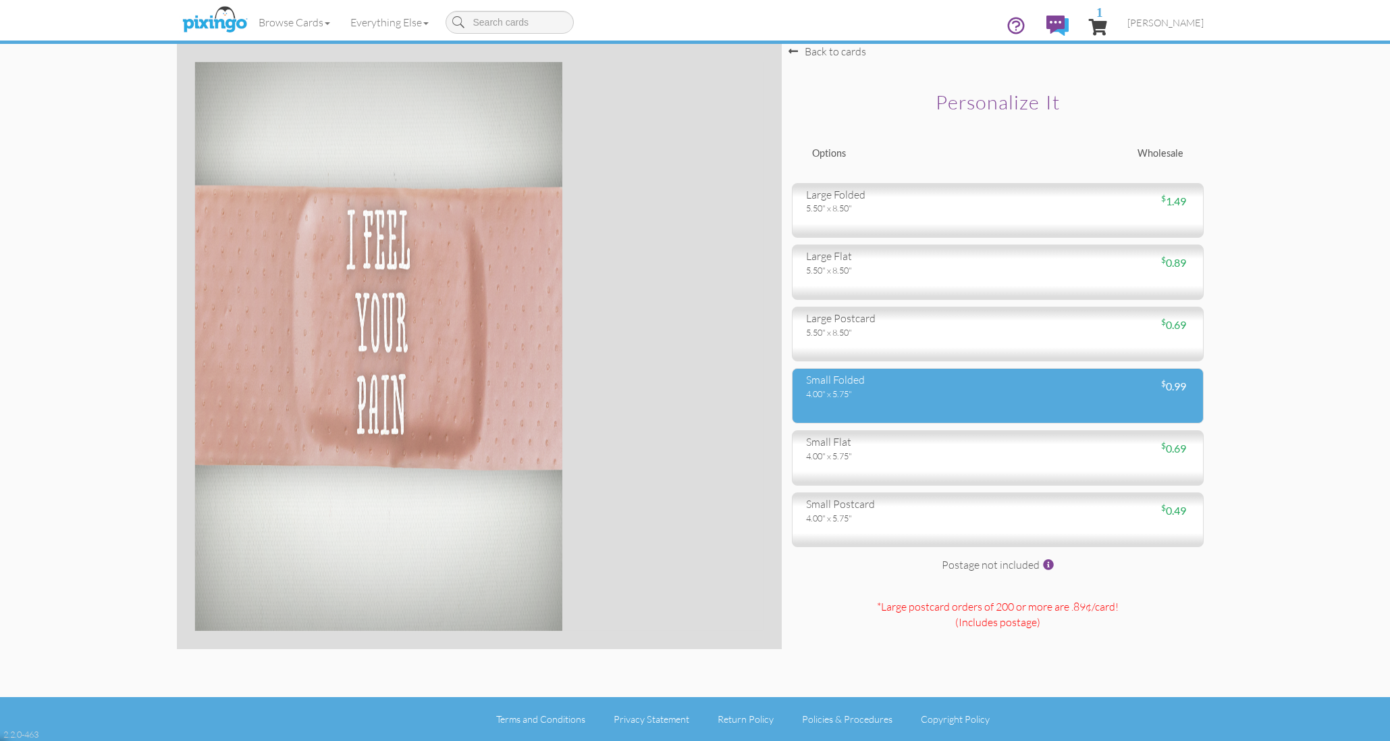
click at [918, 379] on div "small folded" at bounding box center [897, 380] width 182 height 16
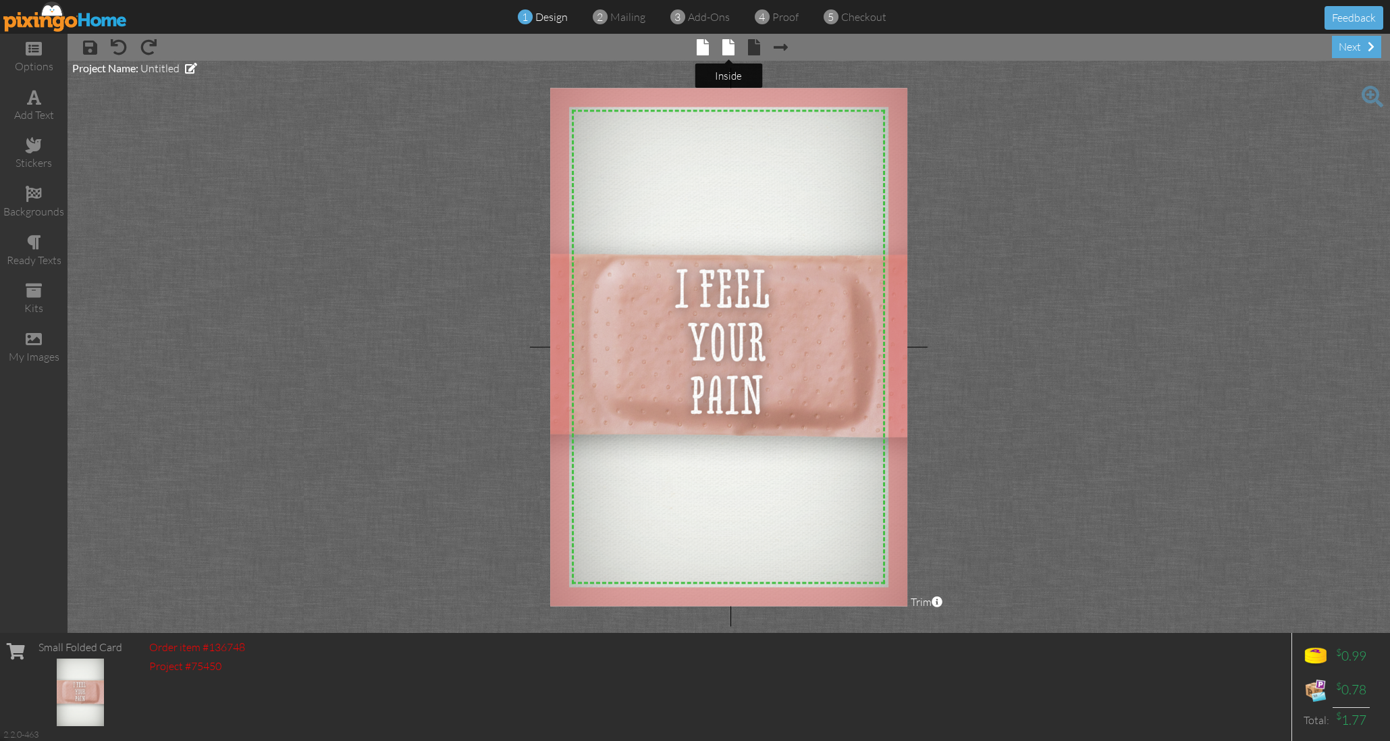
click at [728, 48] on span at bounding box center [728, 47] width 12 height 16
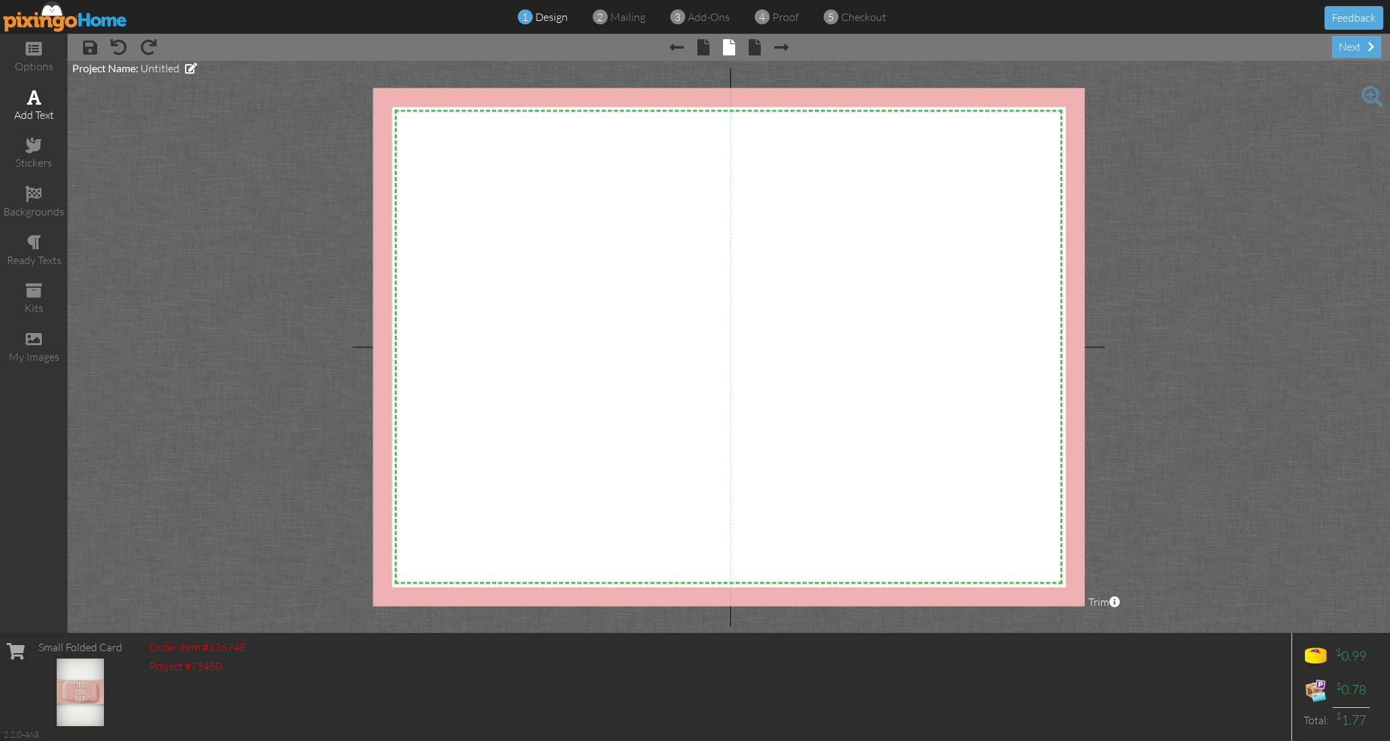
click at [32, 96] on span at bounding box center [34, 97] width 14 height 16
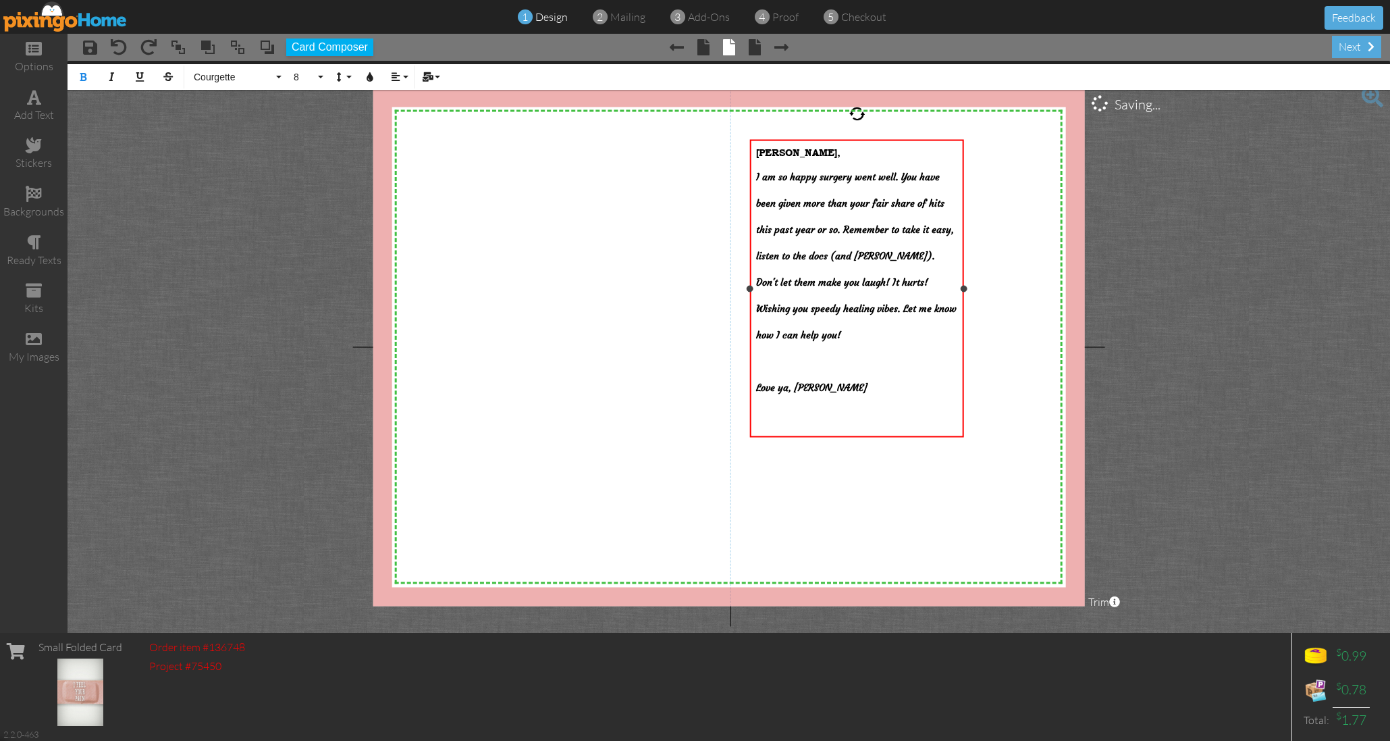
scroll to position [7217, 0]
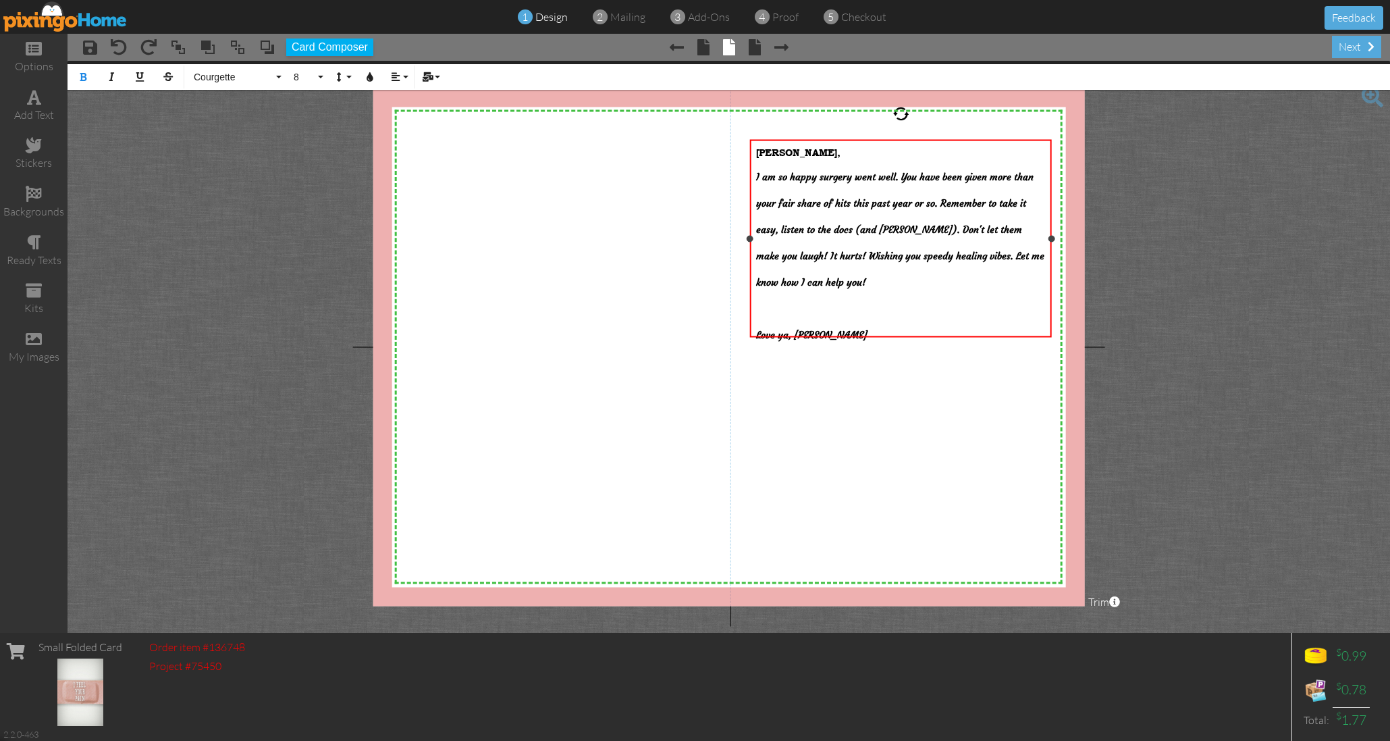
drag, startPoint x: 967, startPoint y: 290, endPoint x: 1037, endPoint y: 295, distance: 70.4
click at [1051, 292] on div "[PERSON_NAME], I am so happy surgery went well. You have been given more than y…" at bounding box center [900, 239] width 301 height 198
drag, startPoint x: 873, startPoint y: 319, endPoint x: 869, endPoint y: 498, distance: 178.9
click at [870, 498] on div "X X X X X X X X X X X X X X X X X X X X X X X X X X X X X X X X X X X X X X X X…" at bounding box center [729, 347] width 712 height 518
drag, startPoint x: 834, startPoint y: 219, endPoint x: 833, endPoint y: 406, distance: 187.0
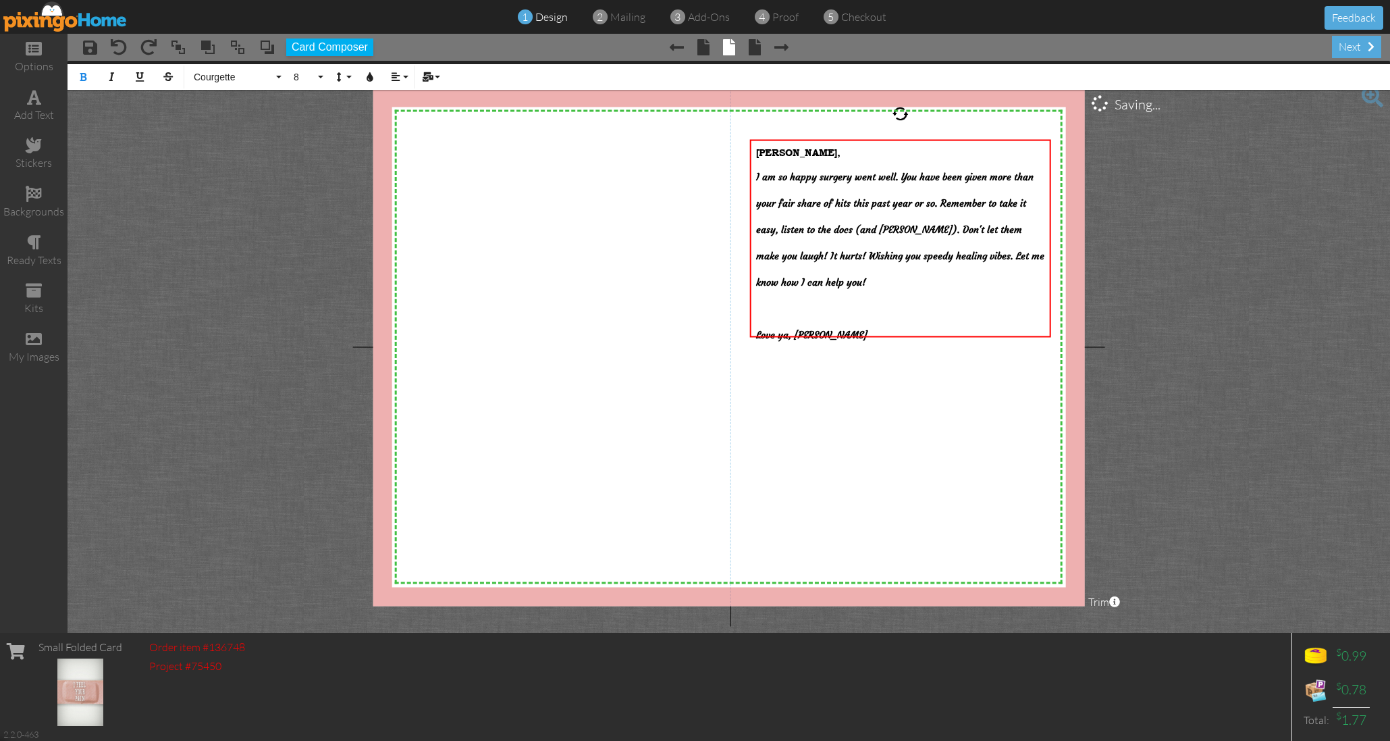
click at [833, 406] on div "X X X X X X X X X X X X X X X X X X X X X X X X X X X X X X X X X X X X X X X X…" at bounding box center [729, 347] width 712 height 518
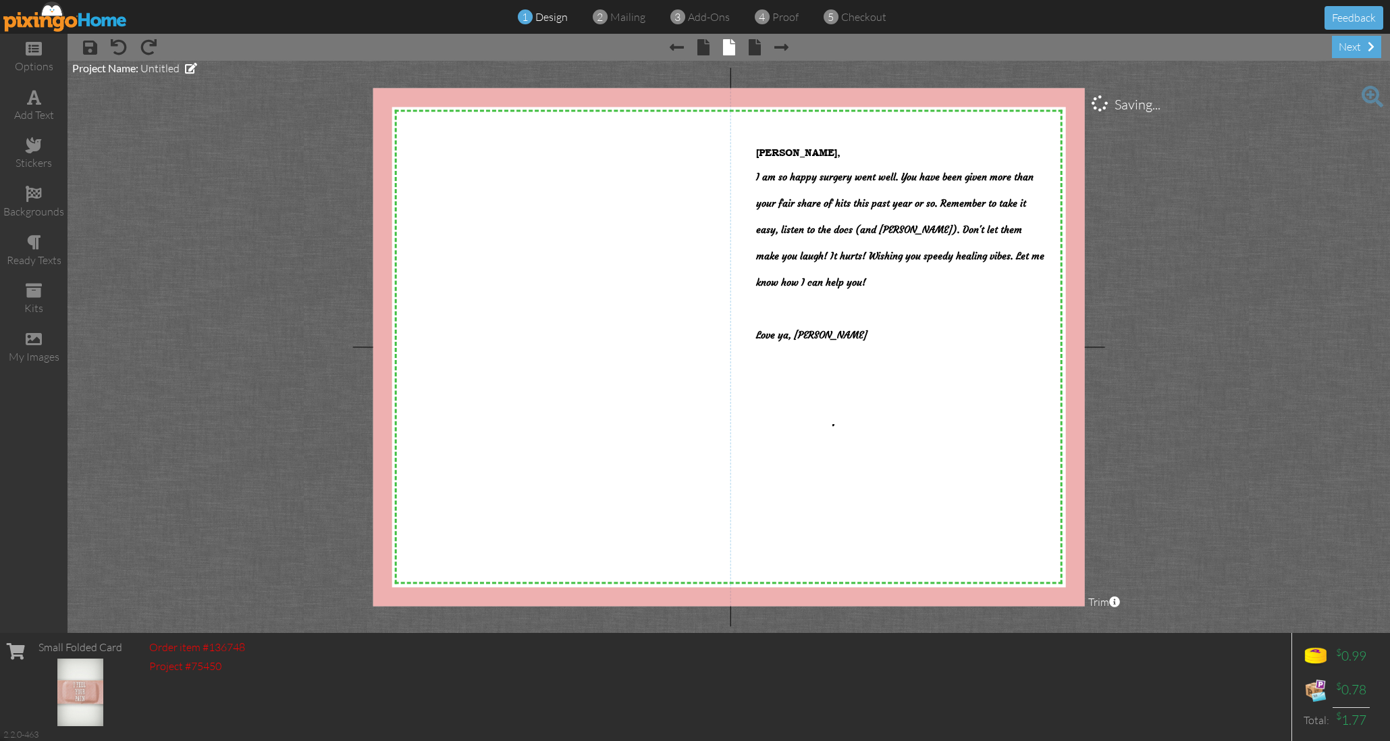
drag, startPoint x: 832, startPoint y: 424, endPoint x: 834, endPoint y: 414, distance: 10.3
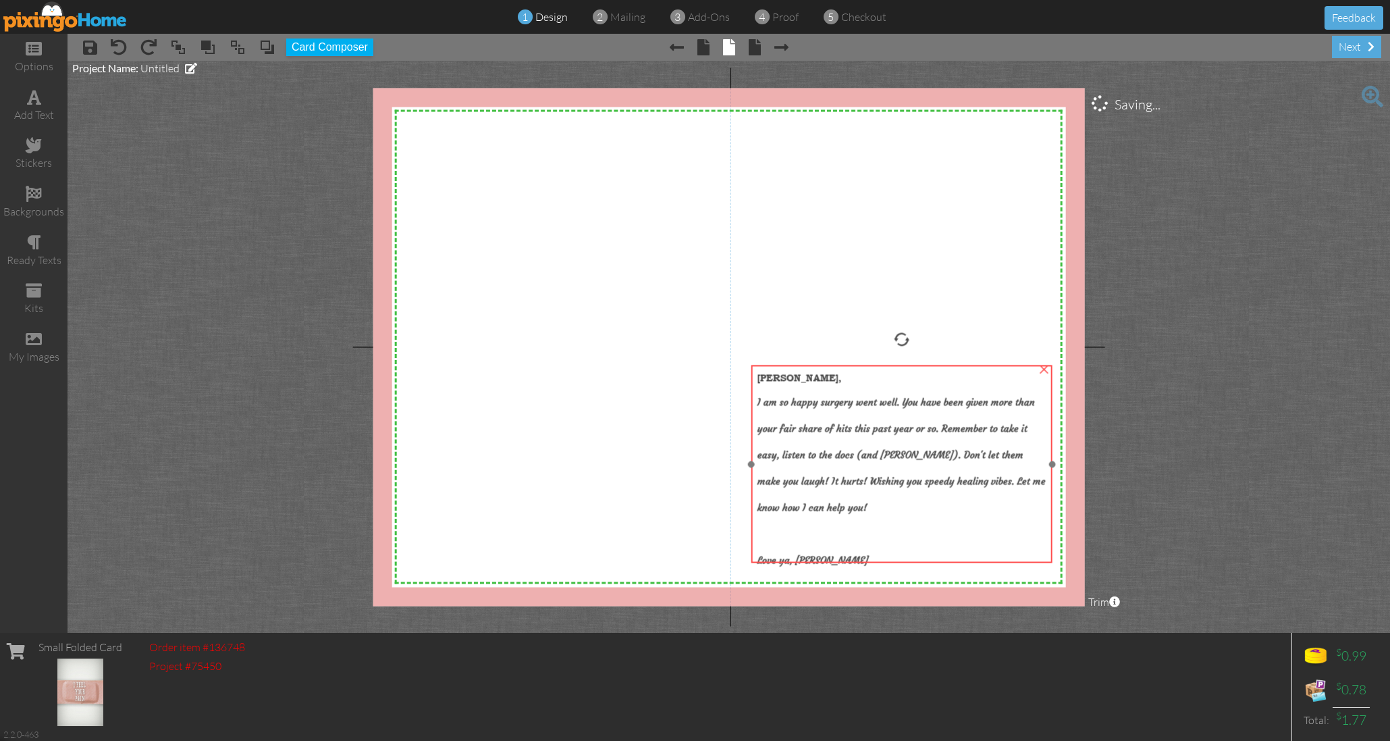
drag, startPoint x: 848, startPoint y: 288, endPoint x: 845, endPoint y: 510, distance: 221.5
click at [848, 516] on div at bounding box center [901, 529] width 289 height 26
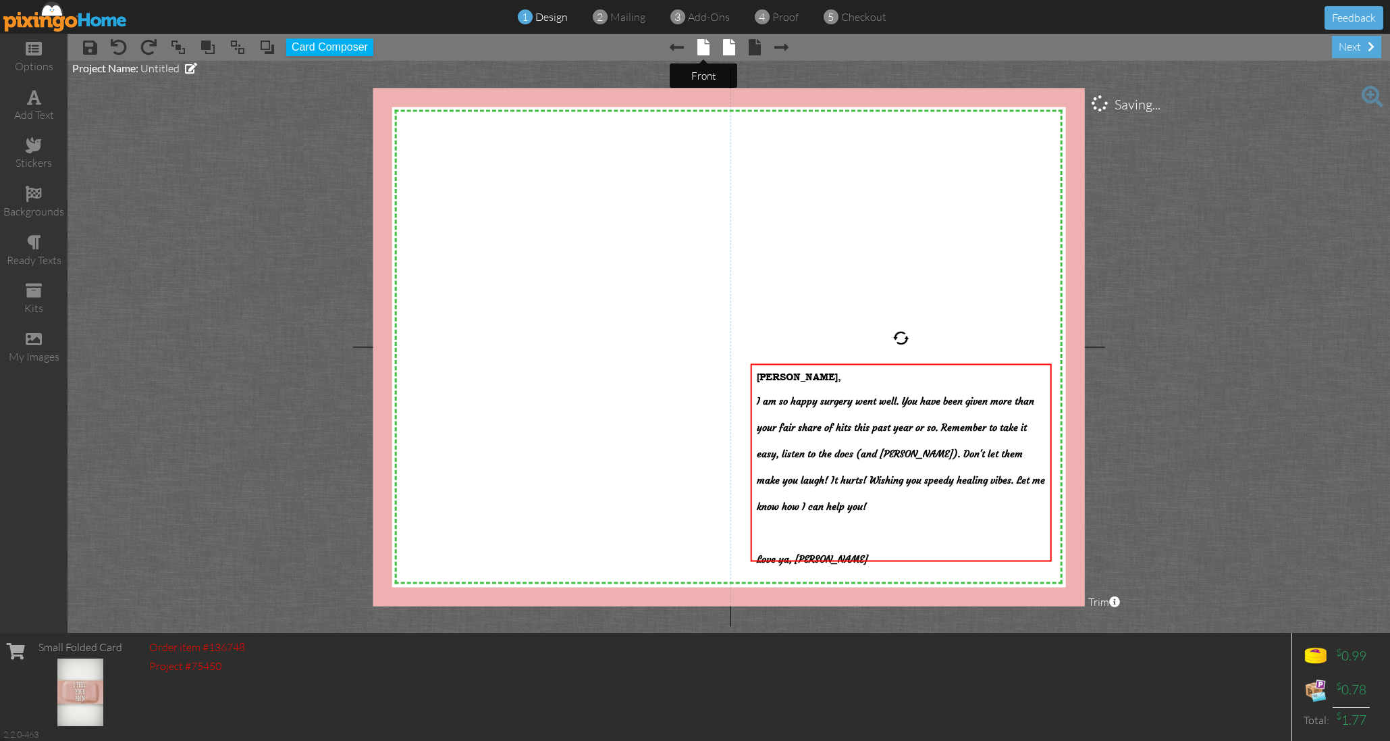
click at [704, 51] on span at bounding box center [703, 47] width 12 height 16
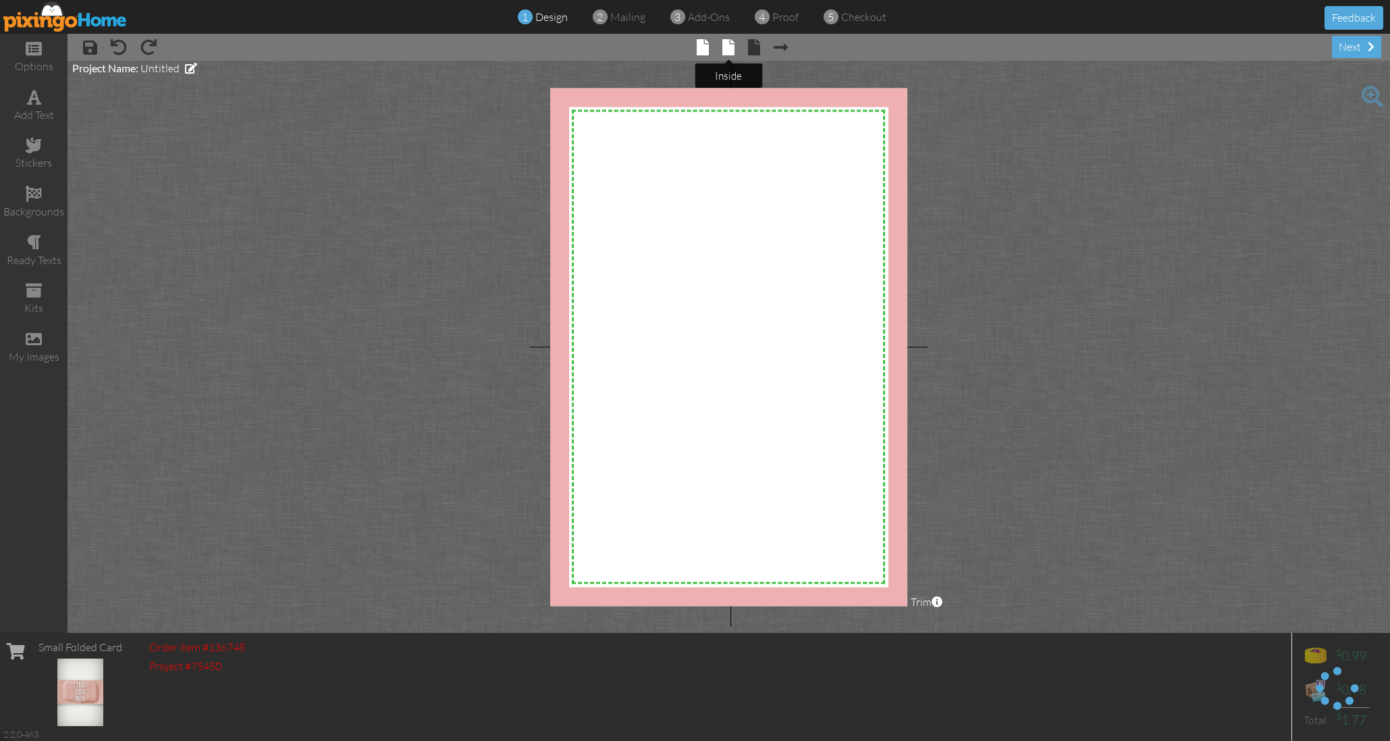
click at [728, 48] on span at bounding box center [728, 47] width 12 height 16
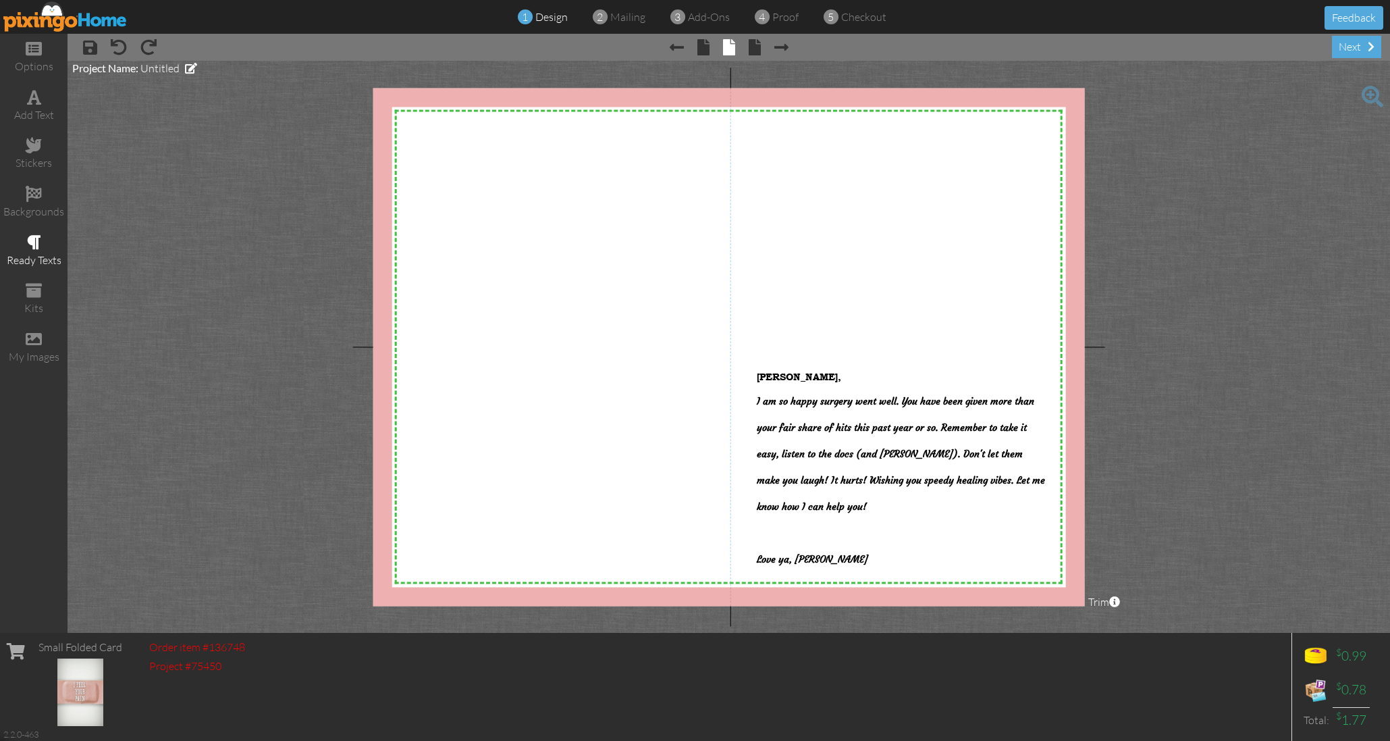
click at [38, 238] on span at bounding box center [34, 242] width 14 height 16
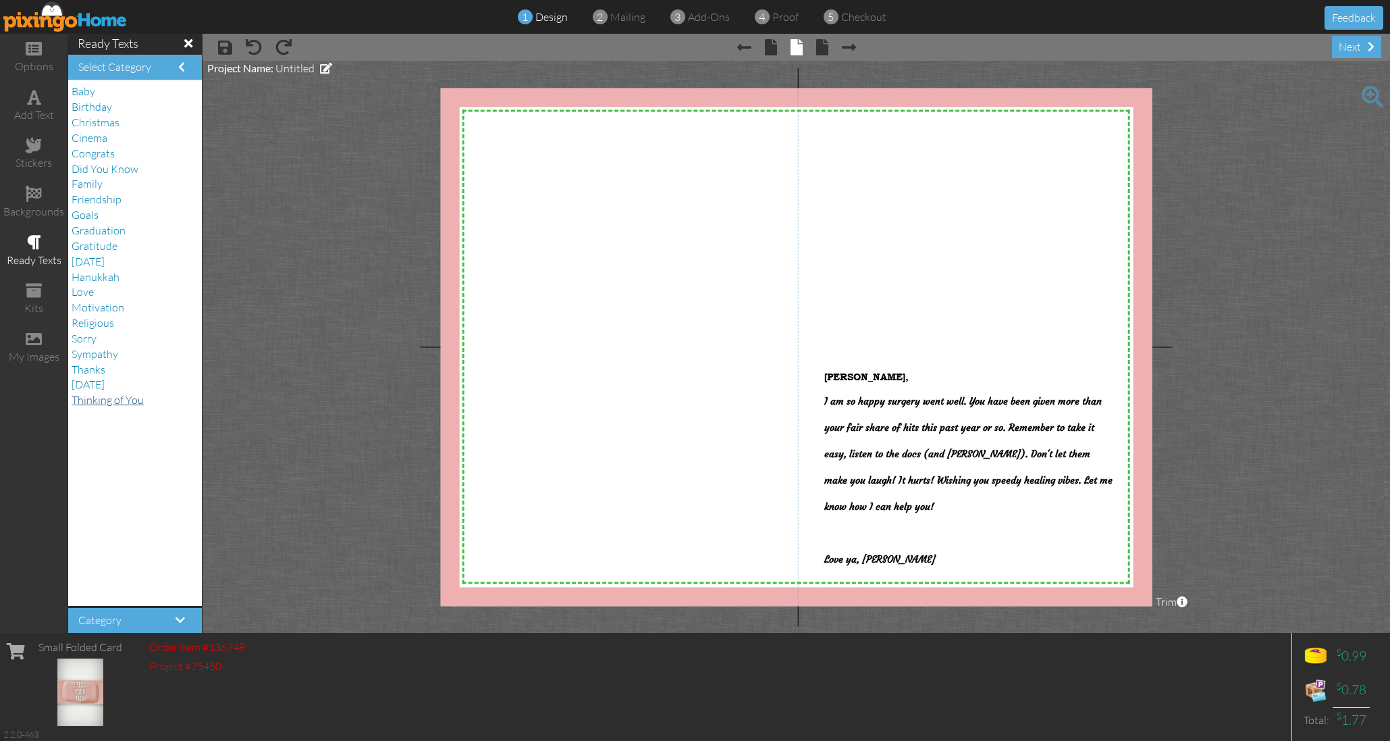
click at [111, 393] on span "Thinking of You" at bounding box center [108, 400] width 72 height 14
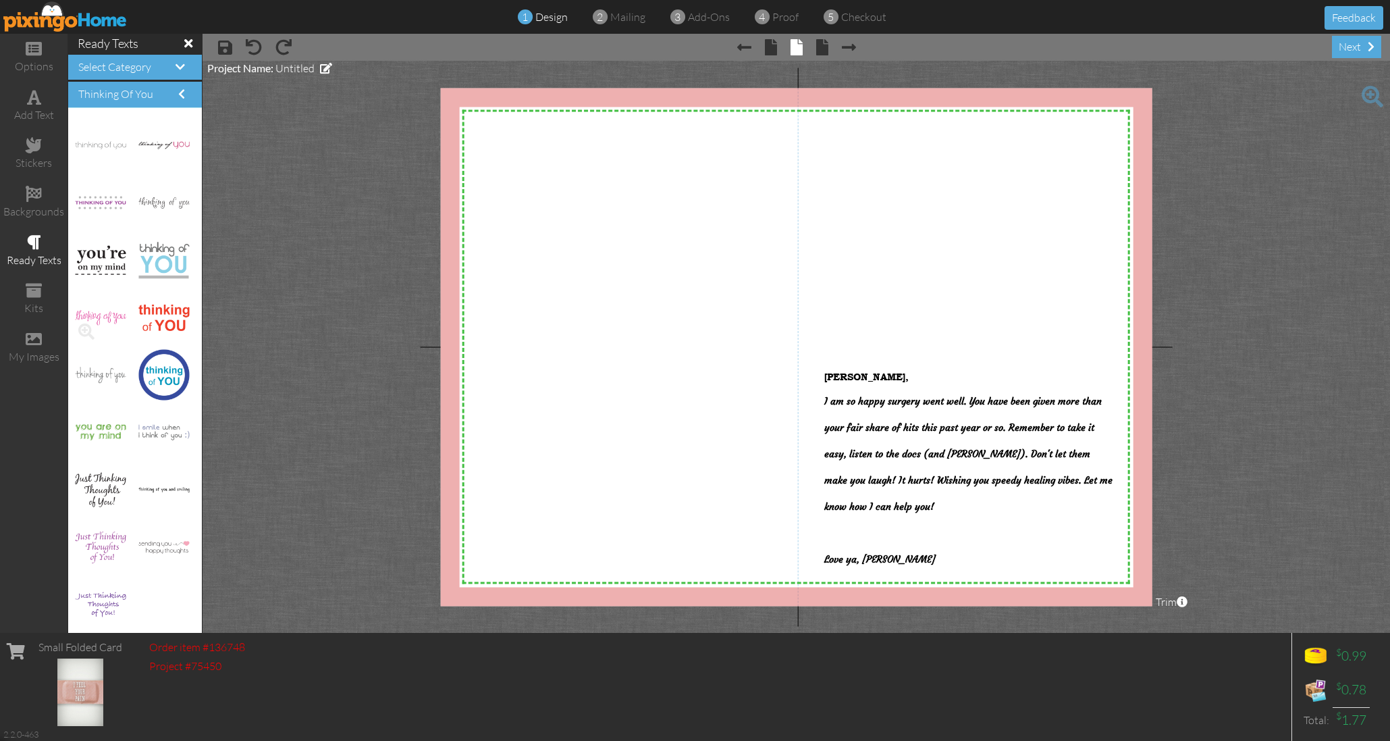
scroll to position [342, 0]
drag, startPoint x: 166, startPoint y: 542, endPoint x: 487, endPoint y: 281, distance: 414.1
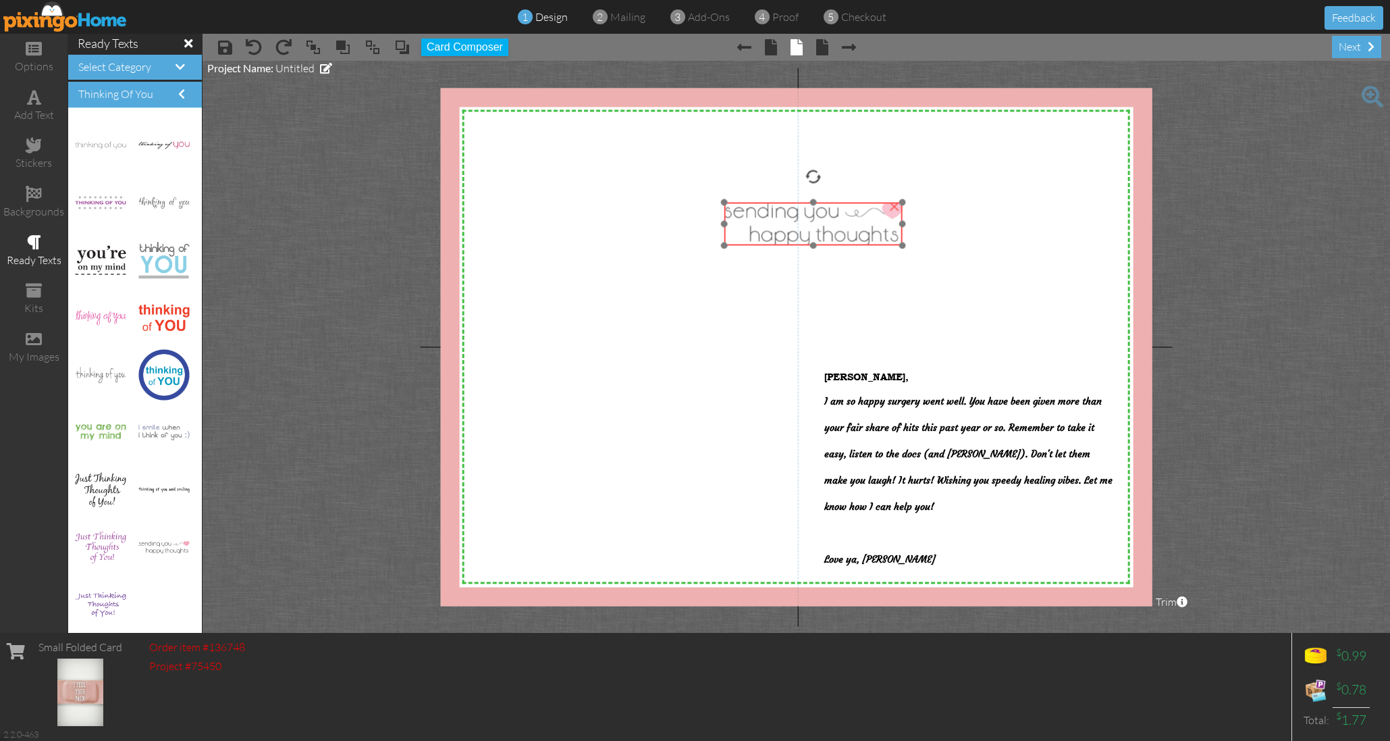
drag, startPoint x: 495, startPoint y: 280, endPoint x: 791, endPoint y: 218, distance: 302.1
click at [791, 218] on img at bounding box center [813, 223] width 178 height 43
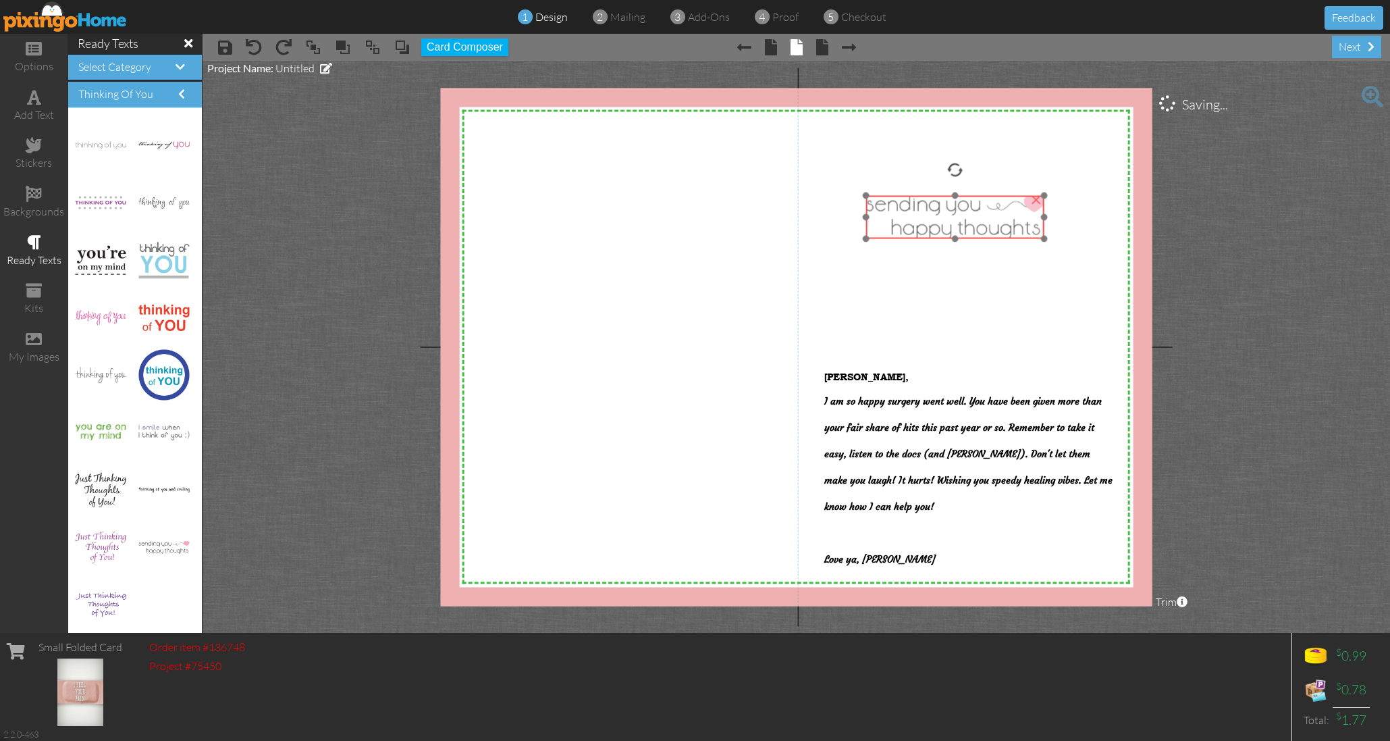
drag, startPoint x: 818, startPoint y: 219, endPoint x: 938, endPoint y: 220, distance: 120.8
click at [938, 220] on img at bounding box center [955, 216] width 178 height 43
drag, startPoint x: 965, startPoint y: 162, endPoint x: 948, endPoint y: 161, distance: 16.9
click at [948, 161] on div "X X X X X X X X X X X X X X X X X X X X X X X X X X X X X X X X X X X X X X X X…" at bounding box center [796, 347] width 712 height 518
click at [157, 60] on div "Select Category" at bounding box center [135, 68] width 134 height 26
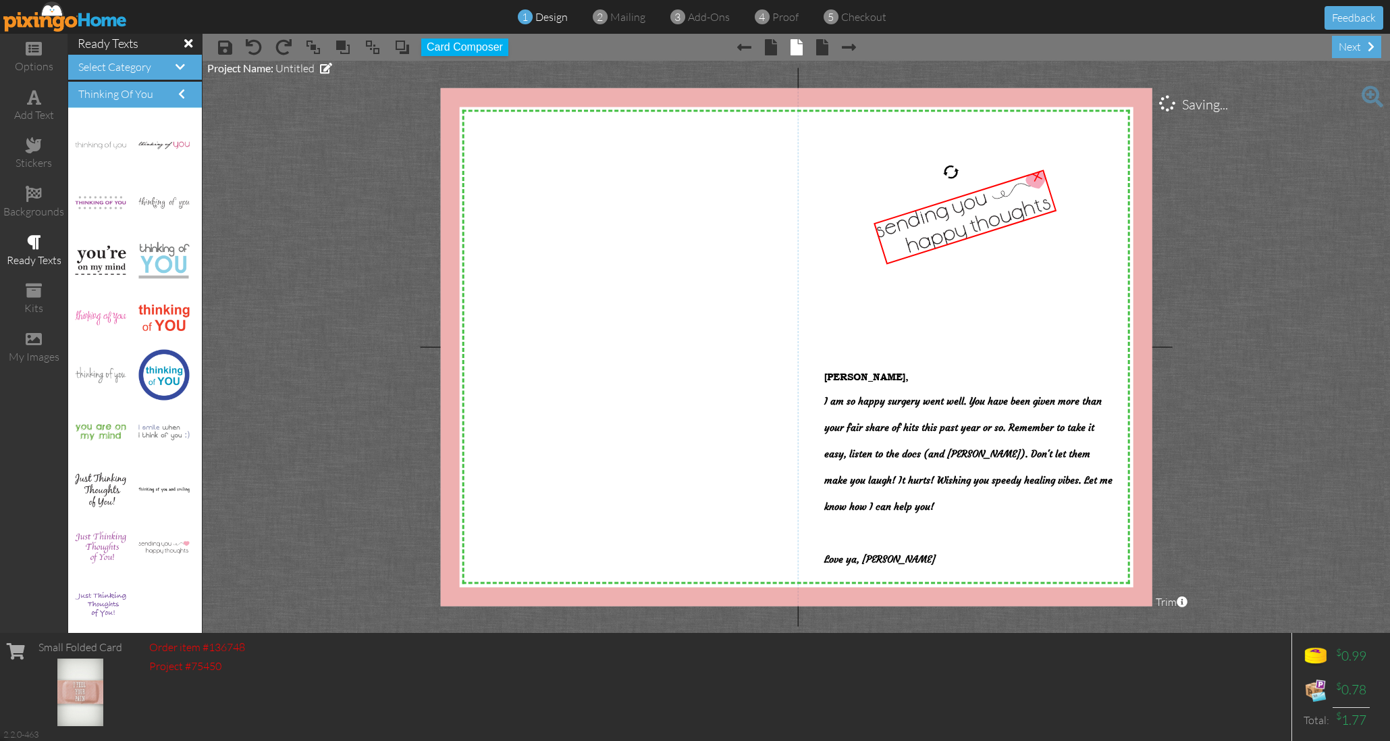
click at [187, 65] on h4 "Select Category" at bounding box center [134, 67] width 113 height 12
click at [178, 65] on span at bounding box center [180, 66] width 9 height 11
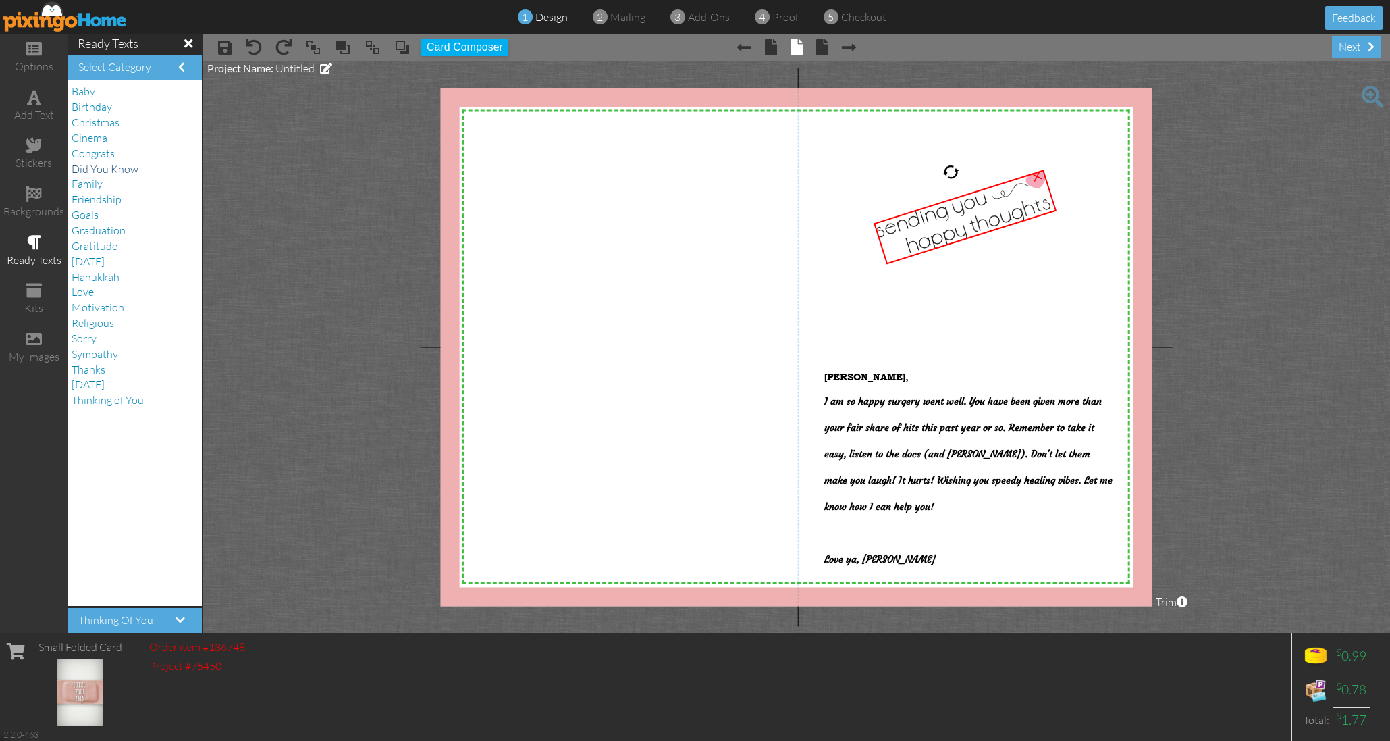
click at [110, 162] on span "Did You Know" at bounding box center [105, 169] width 67 height 14
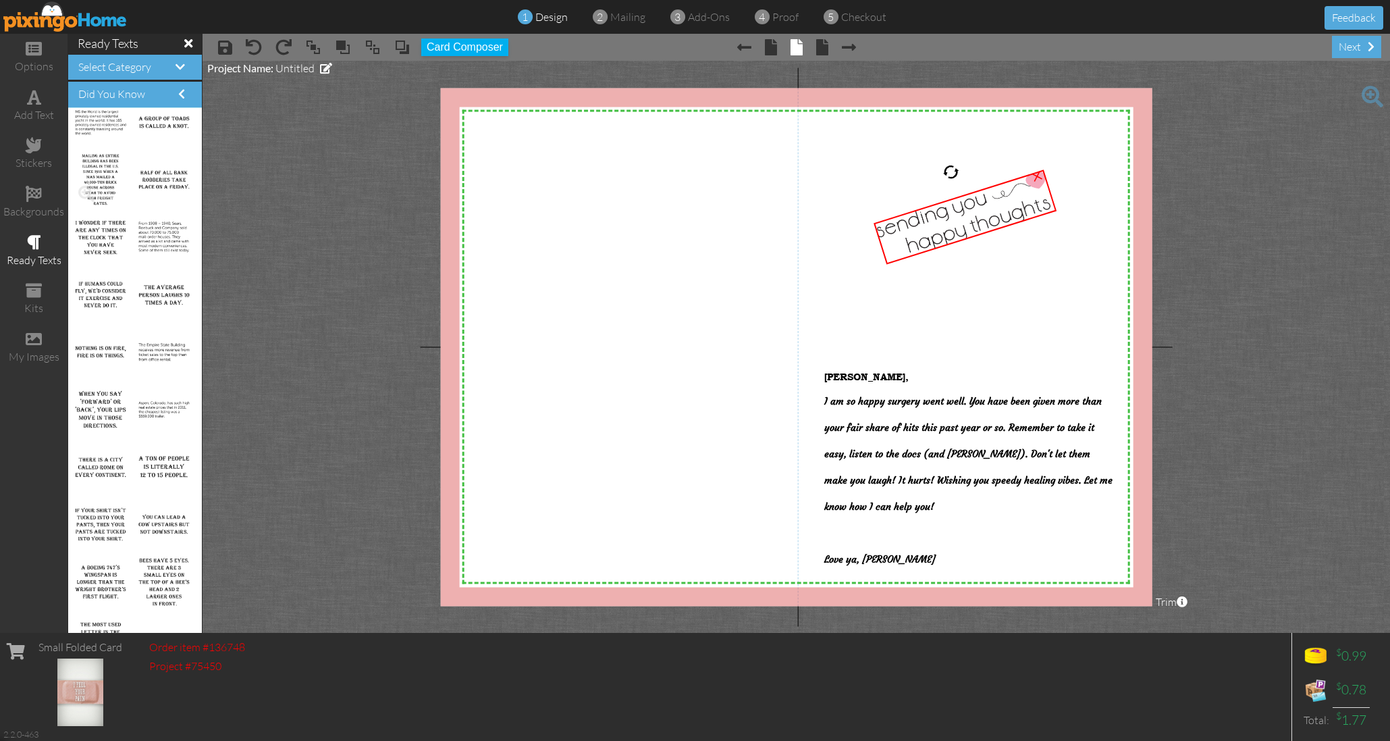
scroll to position [990, 0]
drag, startPoint x: 100, startPoint y: 351, endPoint x: 625, endPoint y: 259, distance: 533.2
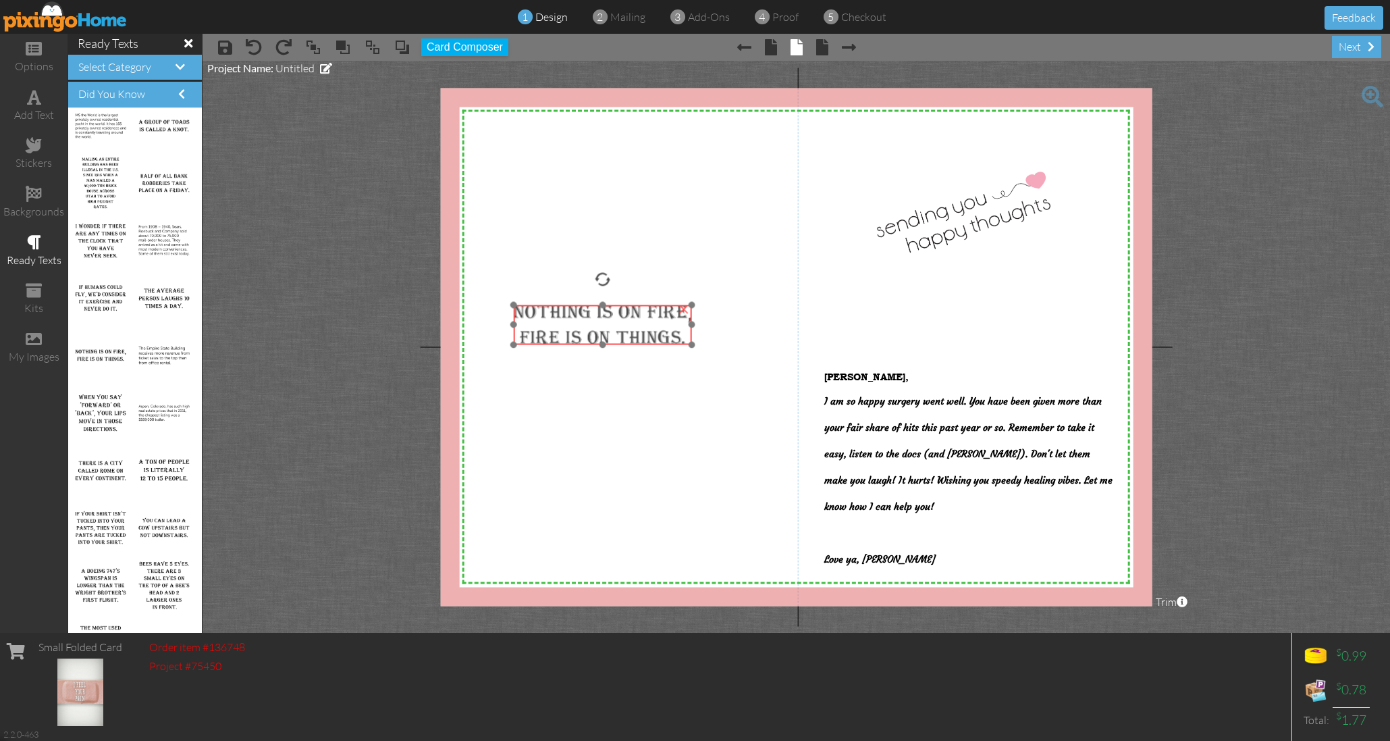
drag, startPoint x: 631, startPoint y: 260, endPoint x: 537, endPoint y: 331, distance: 118.0
click at [537, 331] on img at bounding box center [603, 324] width 178 height 40
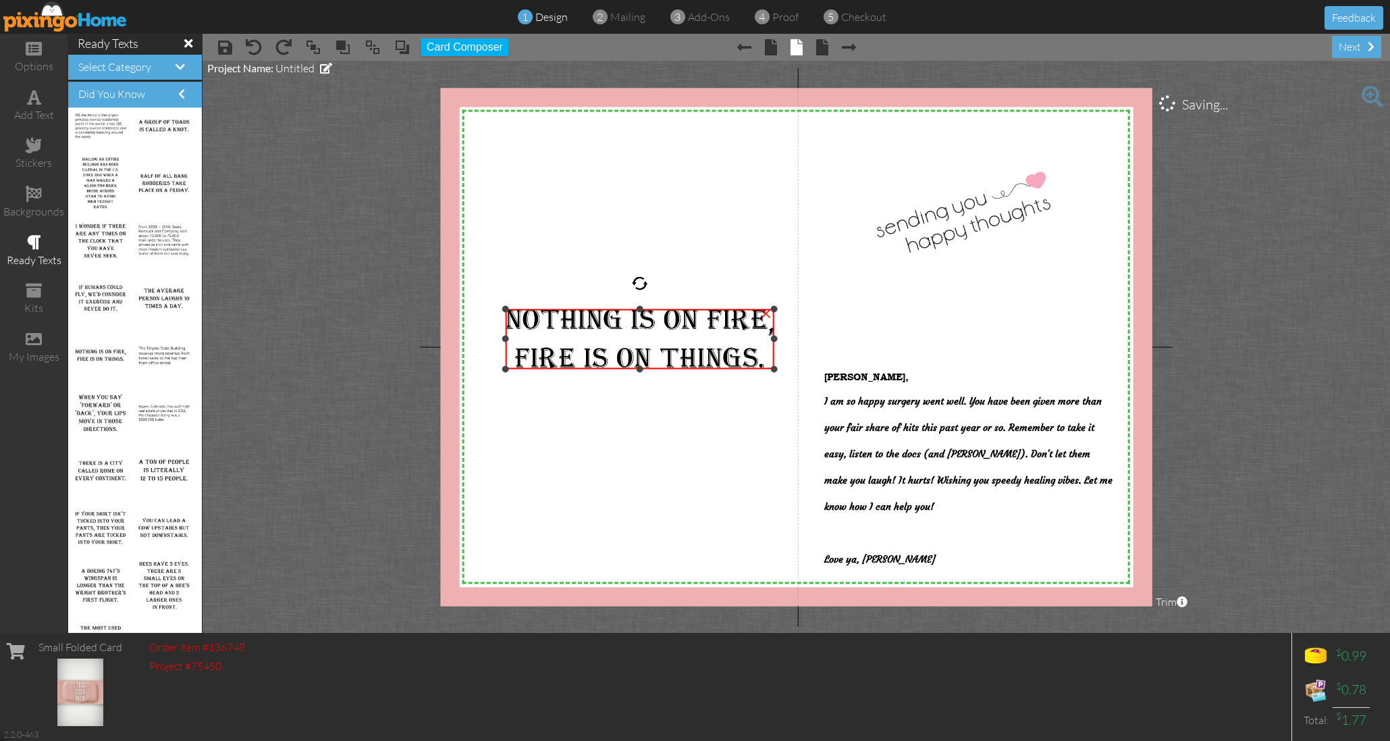
drag, startPoint x: 682, startPoint y: 347, endPoint x: 720, endPoint y: 367, distance: 42.9
click at [720, 367] on div "×" at bounding box center [640, 339] width 269 height 60
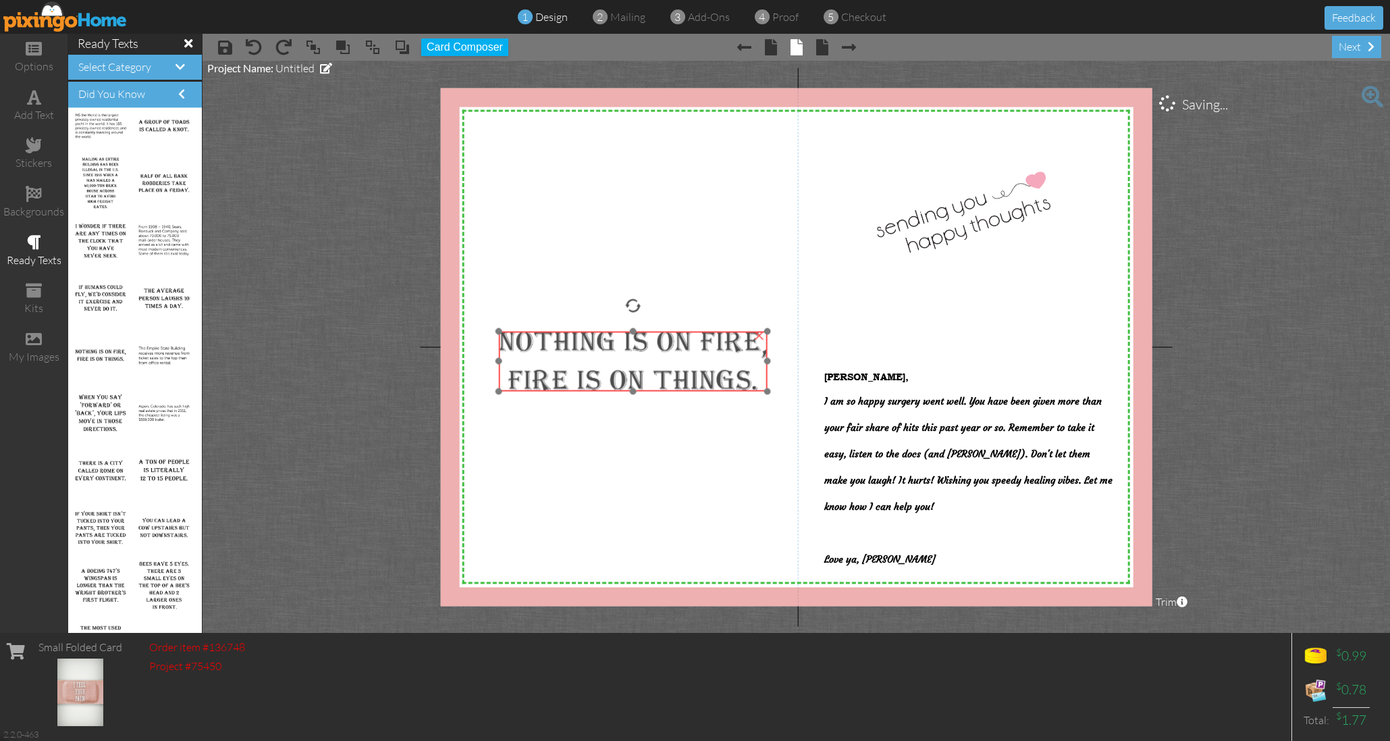
drag, startPoint x: 660, startPoint y: 353, endPoint x: 653, endPoint y: 377, distance: 25.2
click at [653, 377] on img at bounding box center [633, 361] width 269 height 60
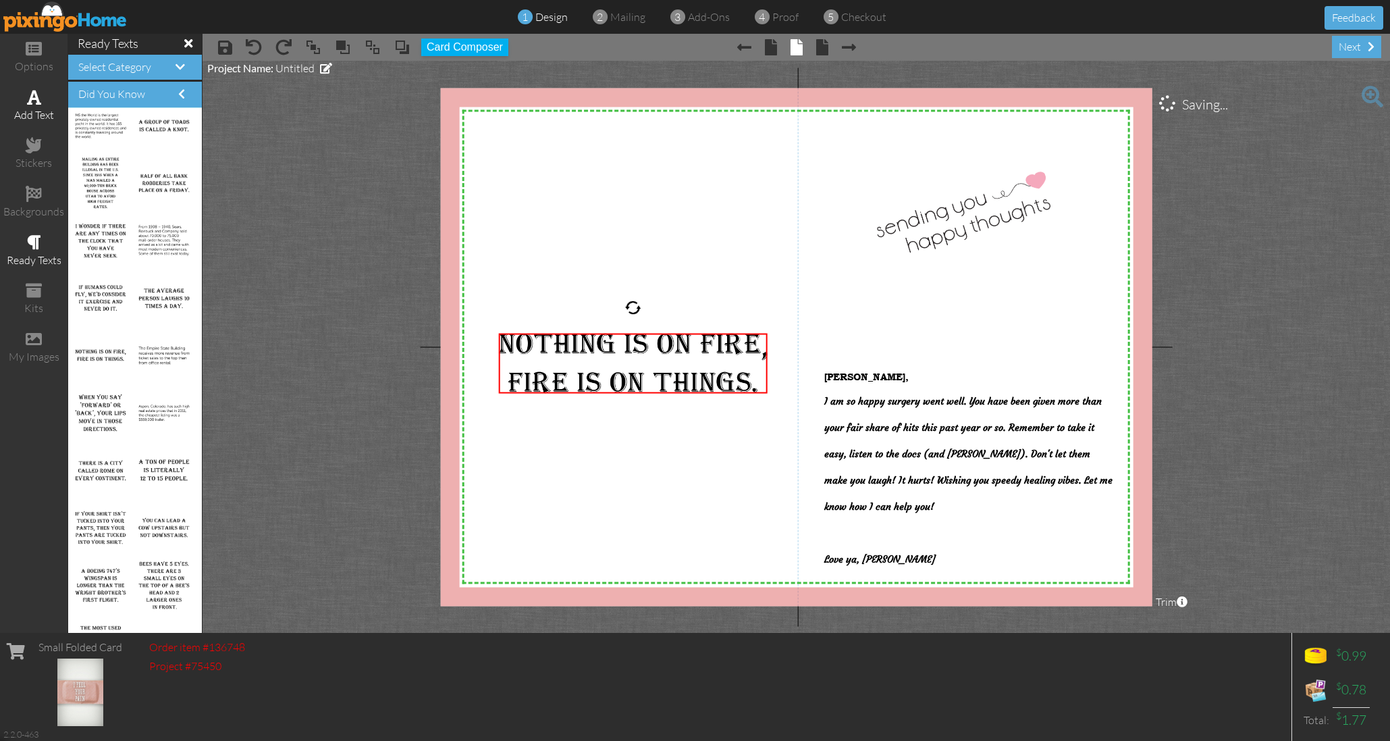
click at [37, 97] on span at bounding box center [34, 97] width 14 height 16
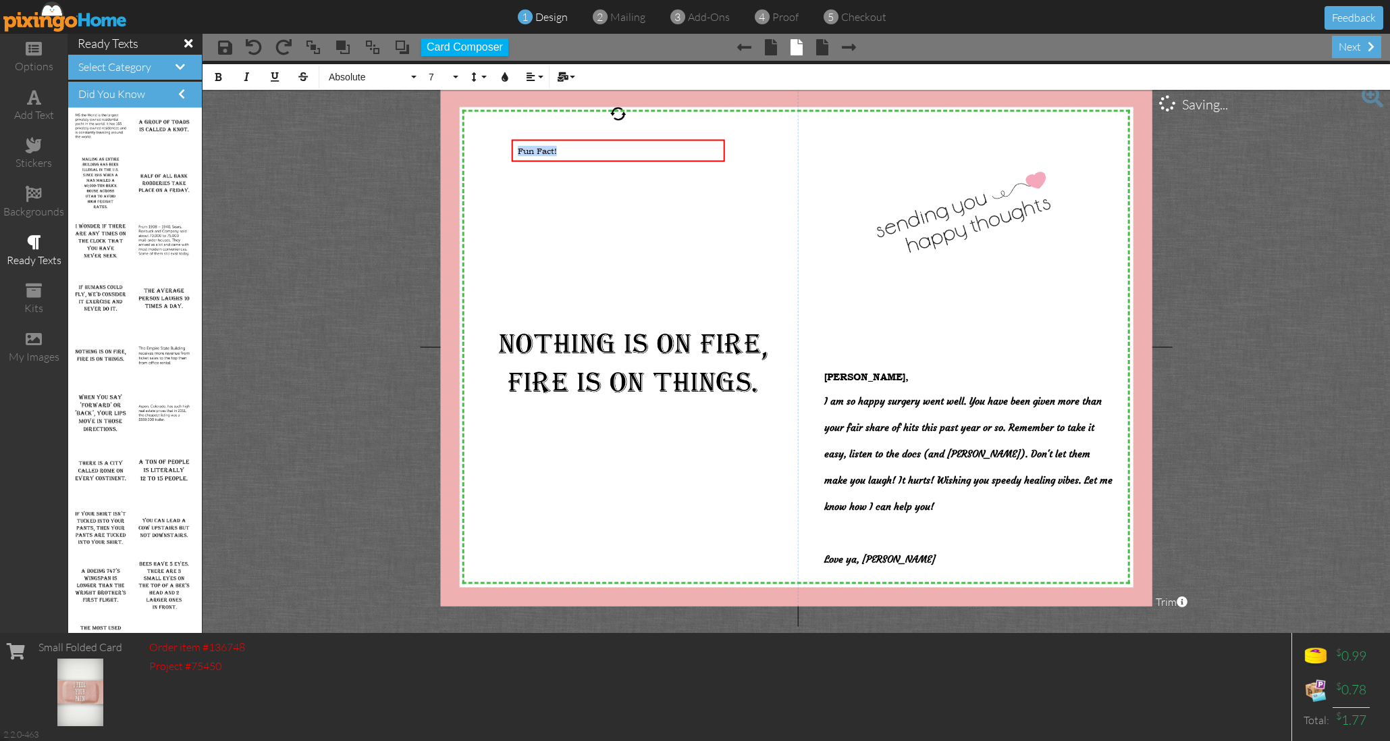
drag, startPoint x: 572, startPoint y: 147, endPoint x: 495, endPoint y: 145, distance: 77.0
click at [500, 146] on div "X X X X X X X X X X X X X X X X X X X X X X X X X X X X X X X X X X X X X X X X…" at bounding box center [796, 347] width 712 height 518
click at [509, 78] on icon "button" at bounding box center [504, 76] width 9 height 9
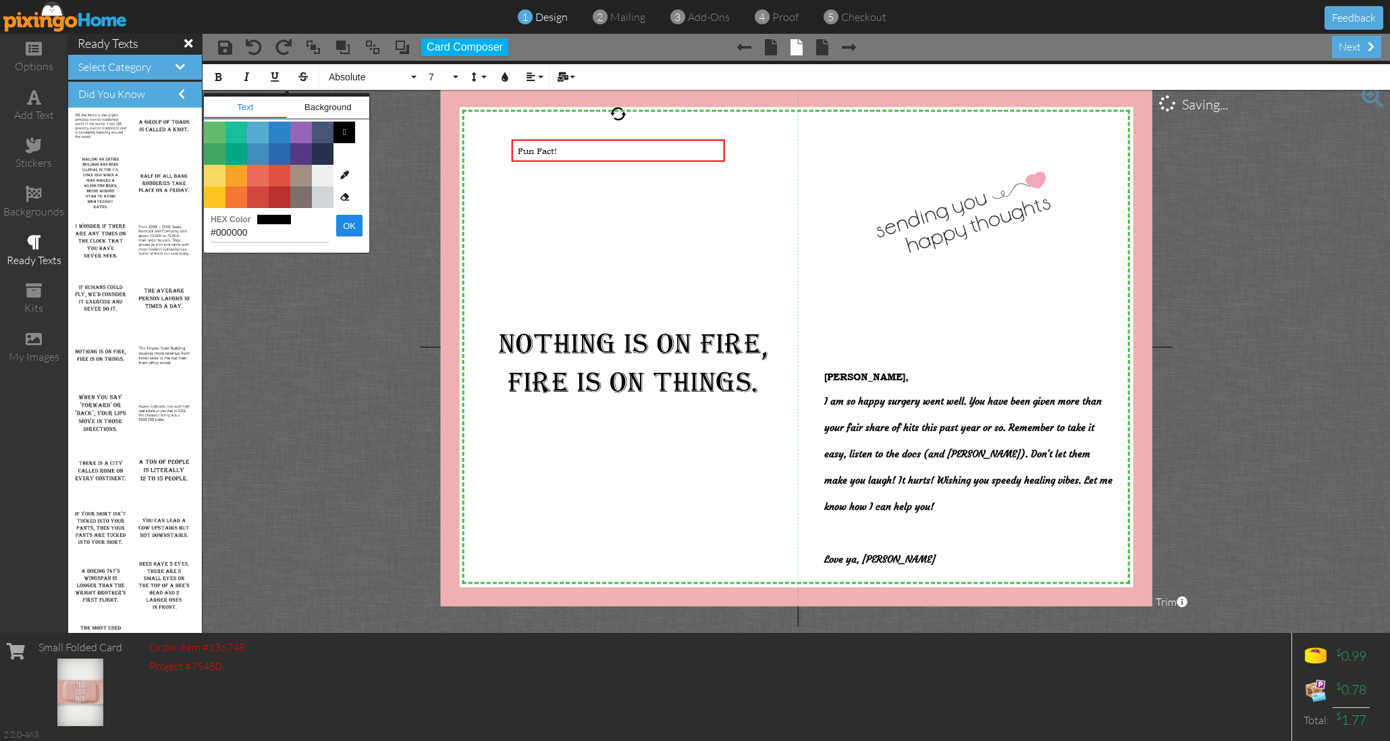
click at [276, 196] on span "Color #B8312F" at bounding box center [280, 197] width 22 height 22
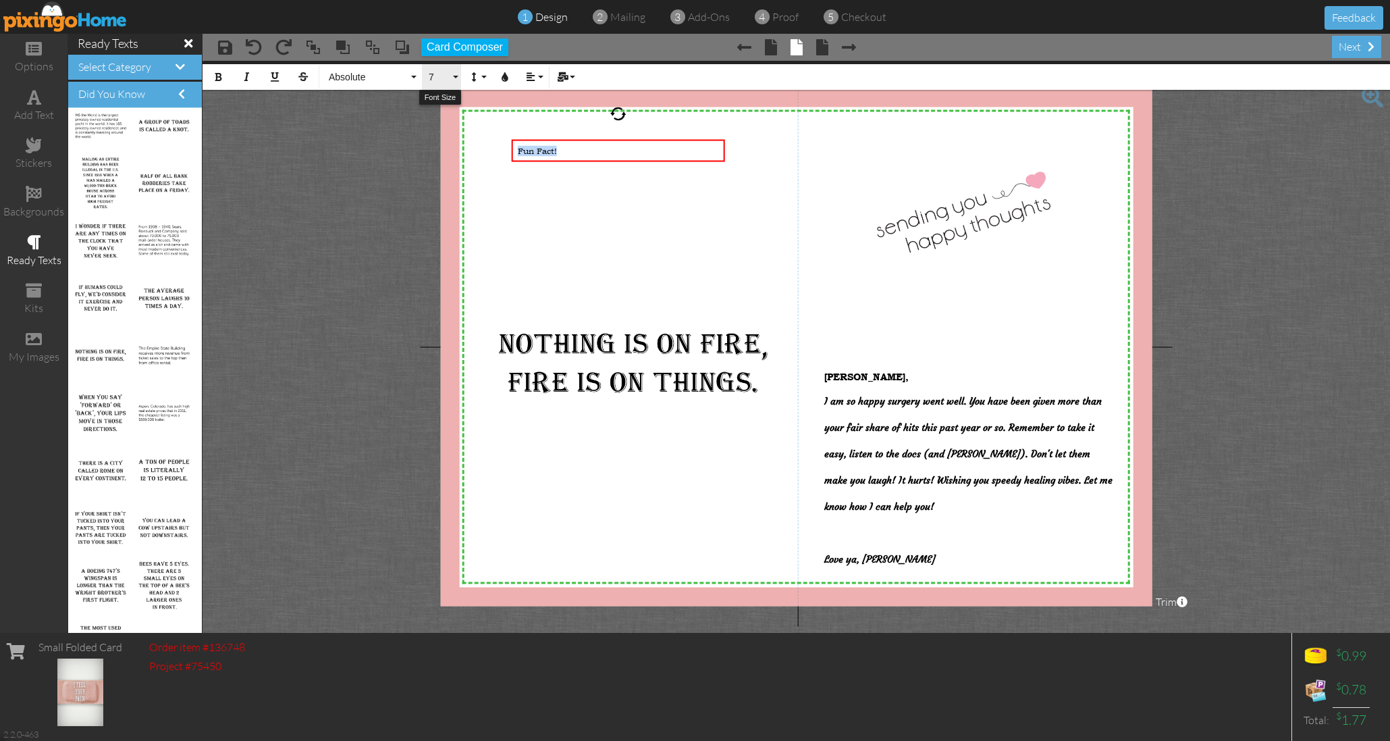
click at [453, 77] on button "7" at bounding box center [441, 77] width 39 height 26
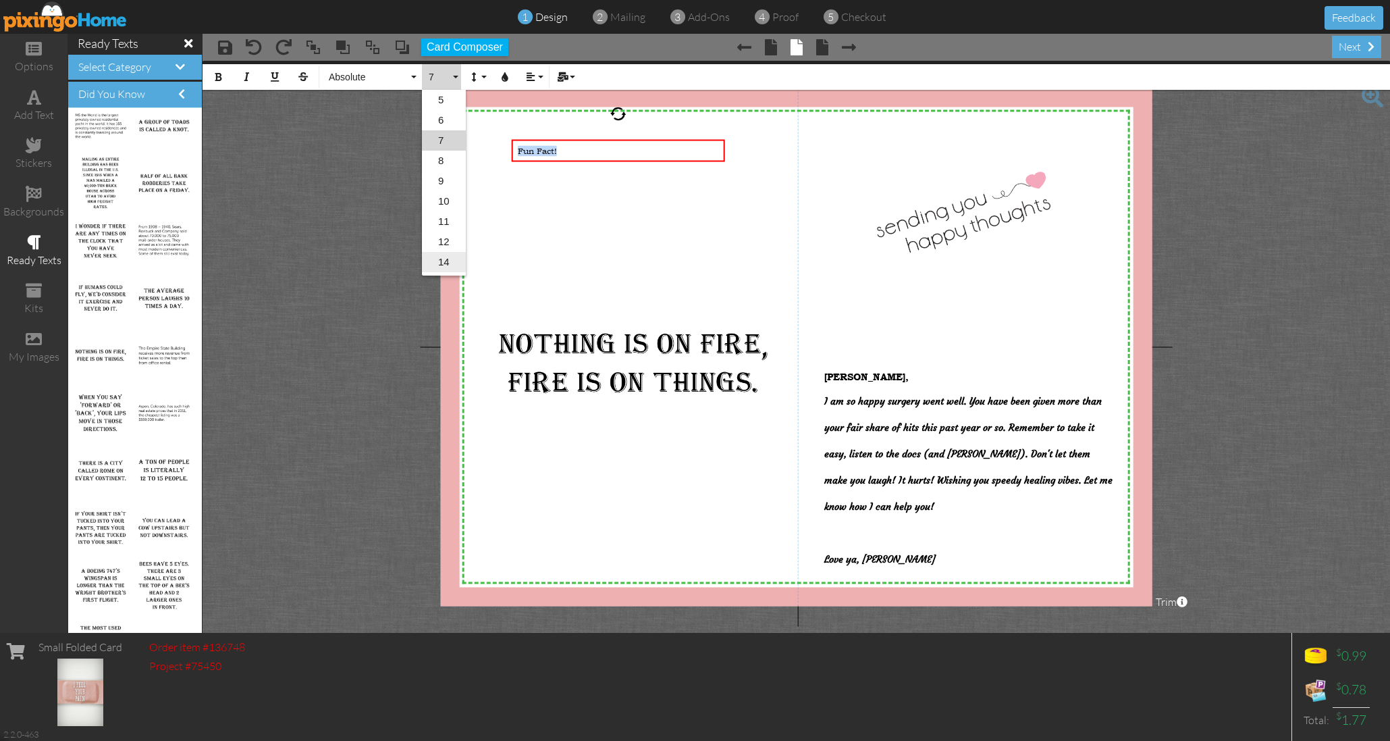
click at [436, 264] on link "14" at bounding box center [444, 262] width 44 height 20
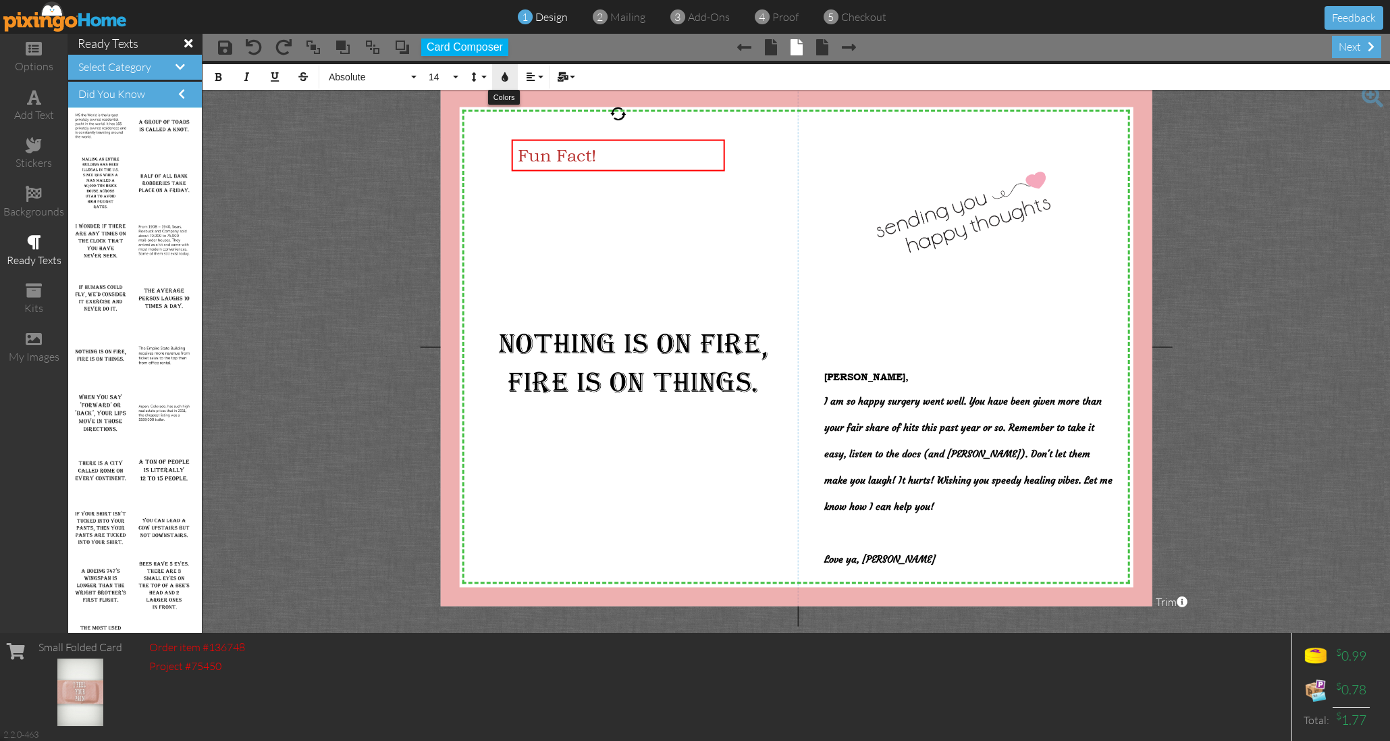
click at [512, 75] on button "Colors" at bounding box center [505, 77] width 26 height 26
type input "#B8312F"
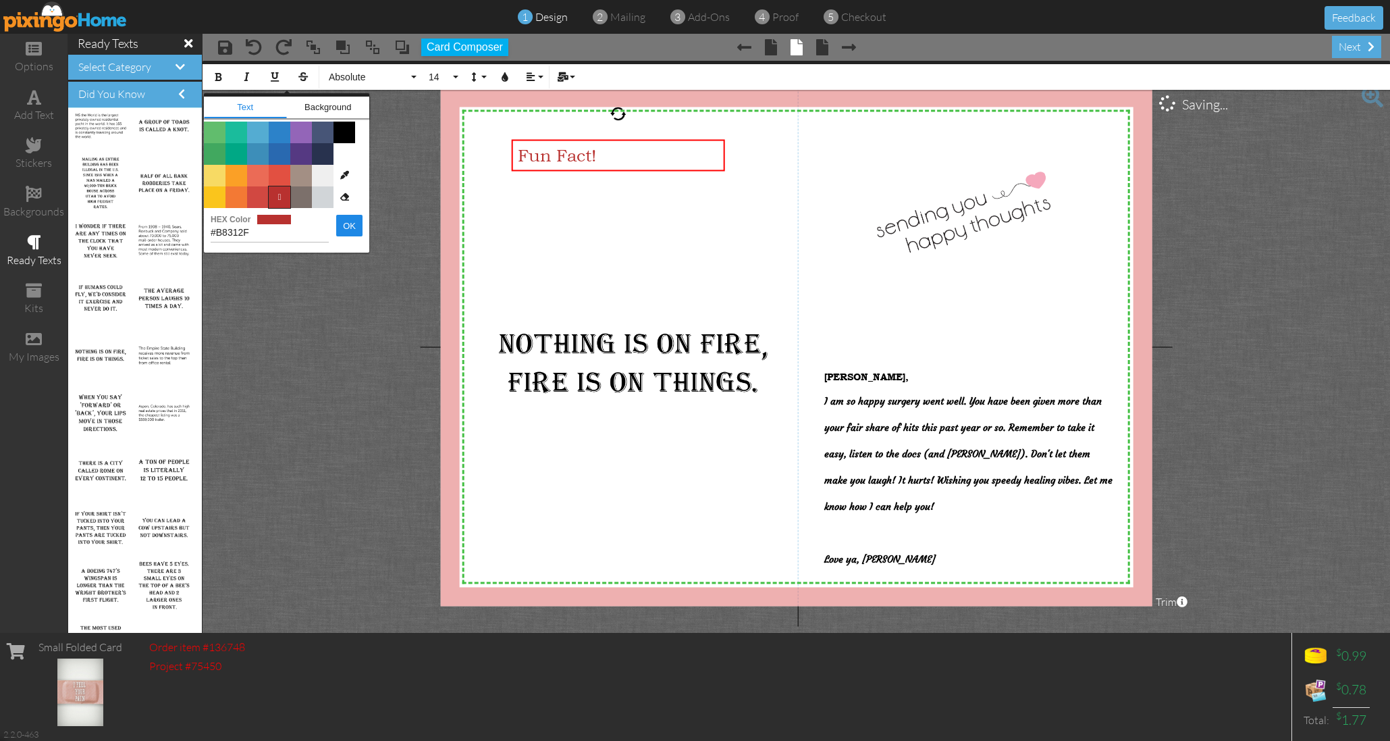
click at [270, 198] on span "" at bounding box center [280, 197] width 22 height 22
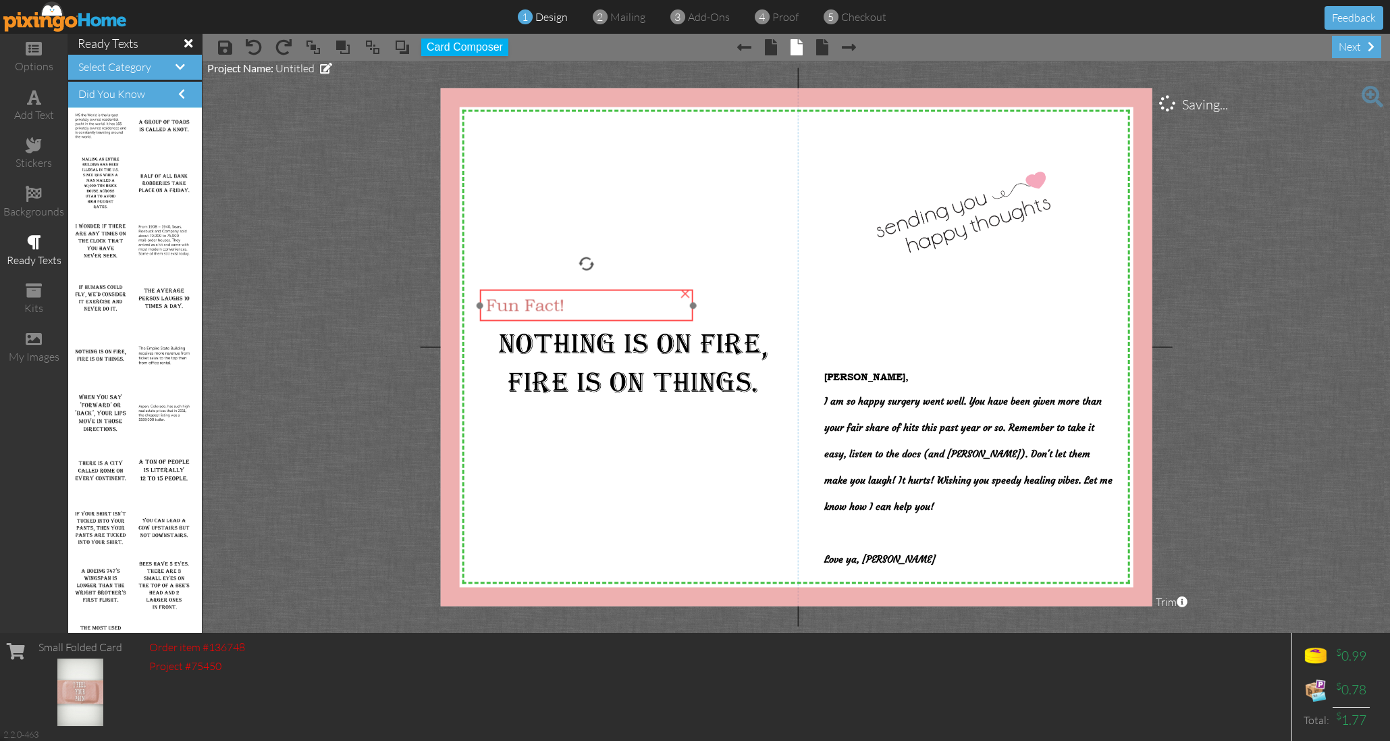
drag, startPoint x: 560, startPoint y: 151, endPoint x: 528, endPoint y: 300, distance: 153.2
click at [528, 300] on span "Fun Fact!" at bounding box center [525, 306] width 78 height 20
click at [348, 151] on project-studio-wrapper "X X X X X X X X X X X X X X X X X X X X X X X X X X X X X X X X X X X X X X X X…" at bounding box center [796, 347] width 1187 height 572
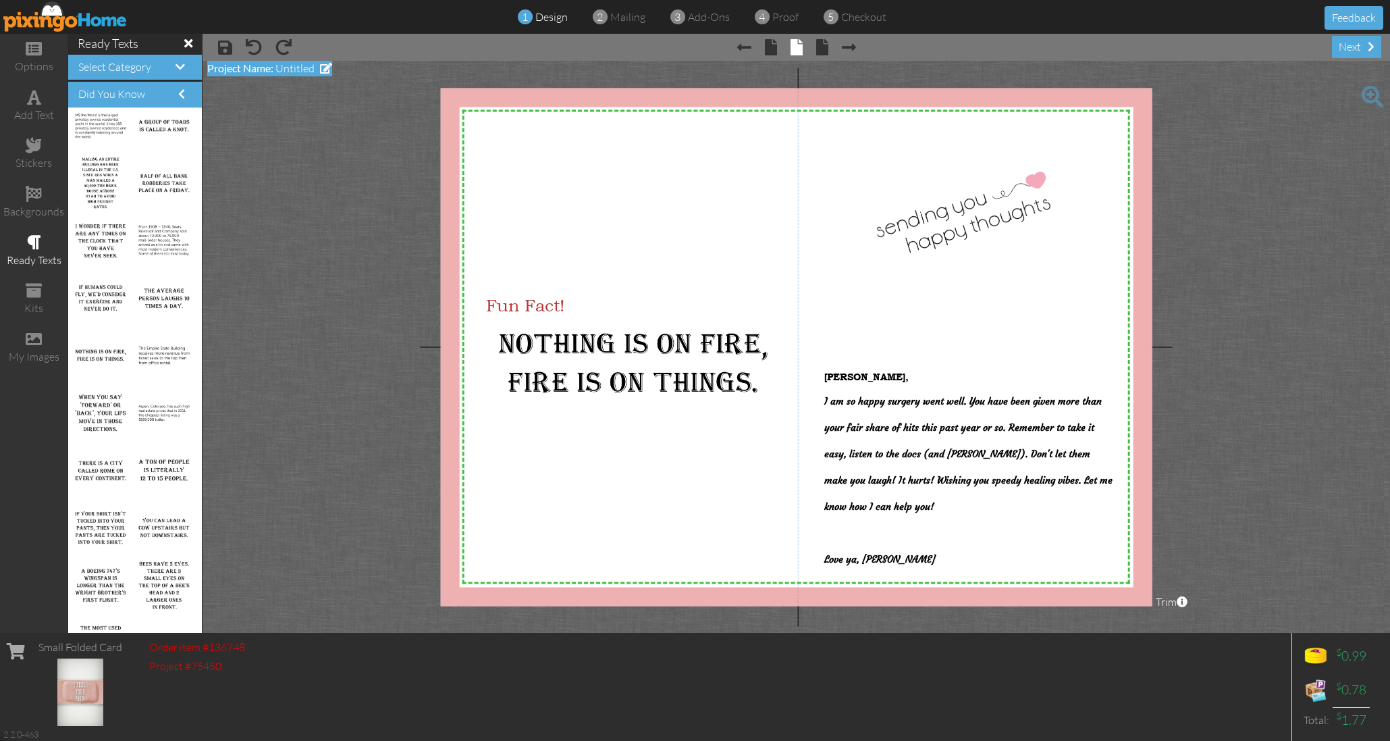
click at [296, 71] on span "Untitled" at bounding box center [294, 68] width 39 height 14
type input "[PERSON_NAME]"
click at [1360, 40] on div "next" at bounding box center [1356, 47] width 49 height 22
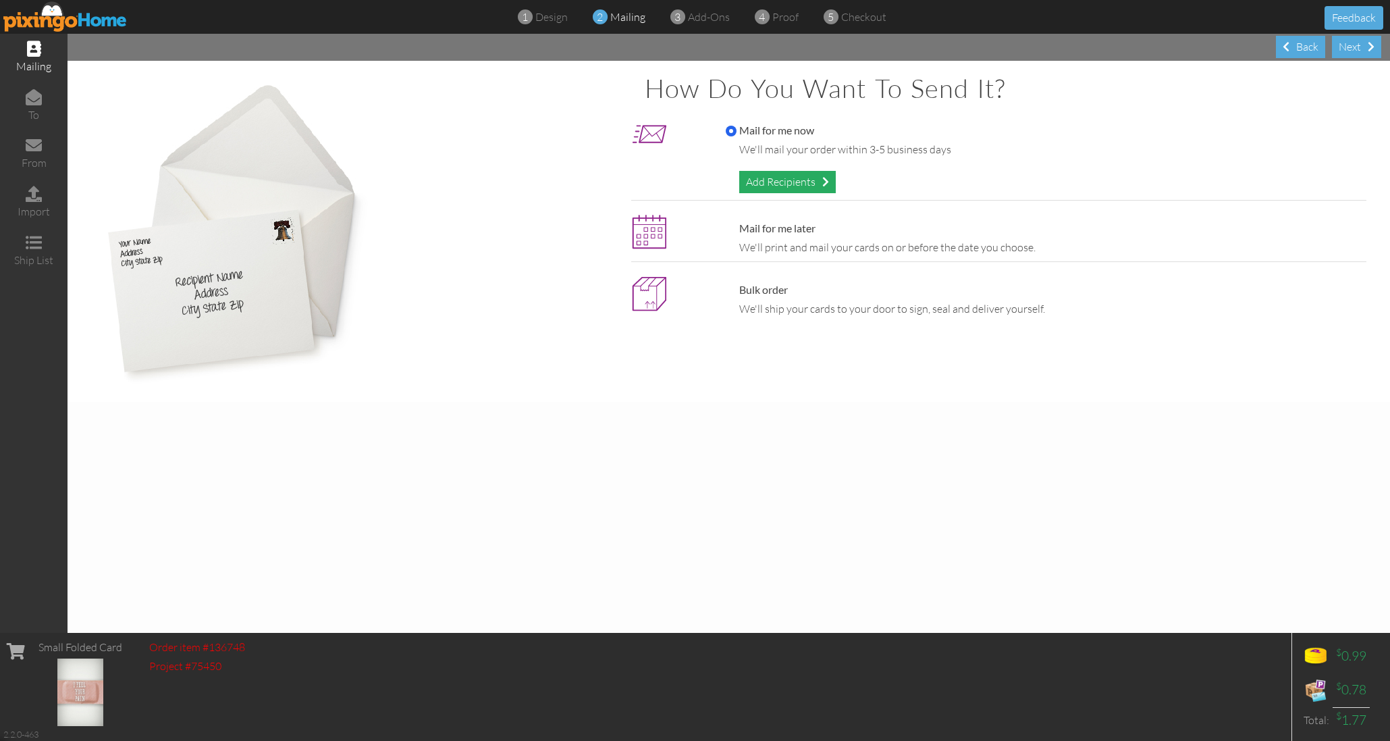
click at [801, 171] on div "Add Recipients" at bounding box center [787, 182] width 97 height 22
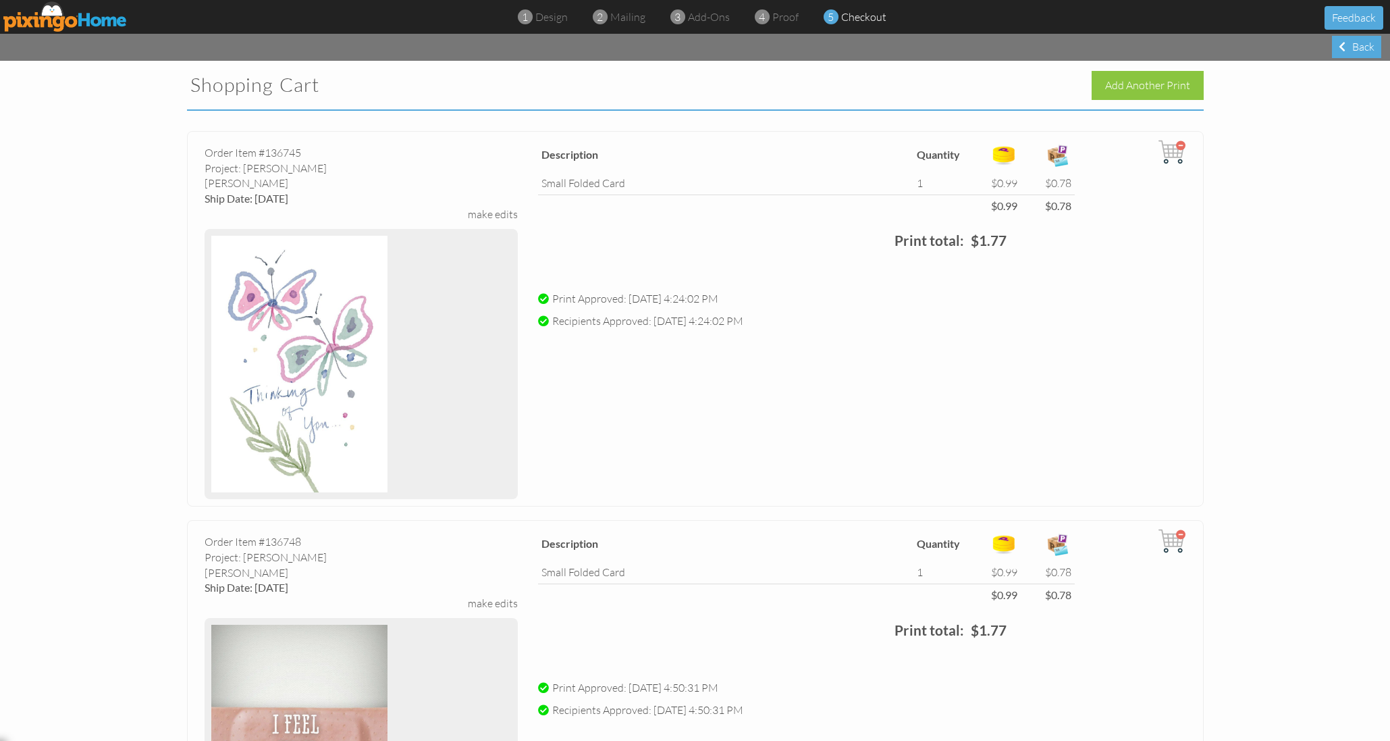
click at [1135, 151] on div at bounding box center [1140, 151] width 111 height 27
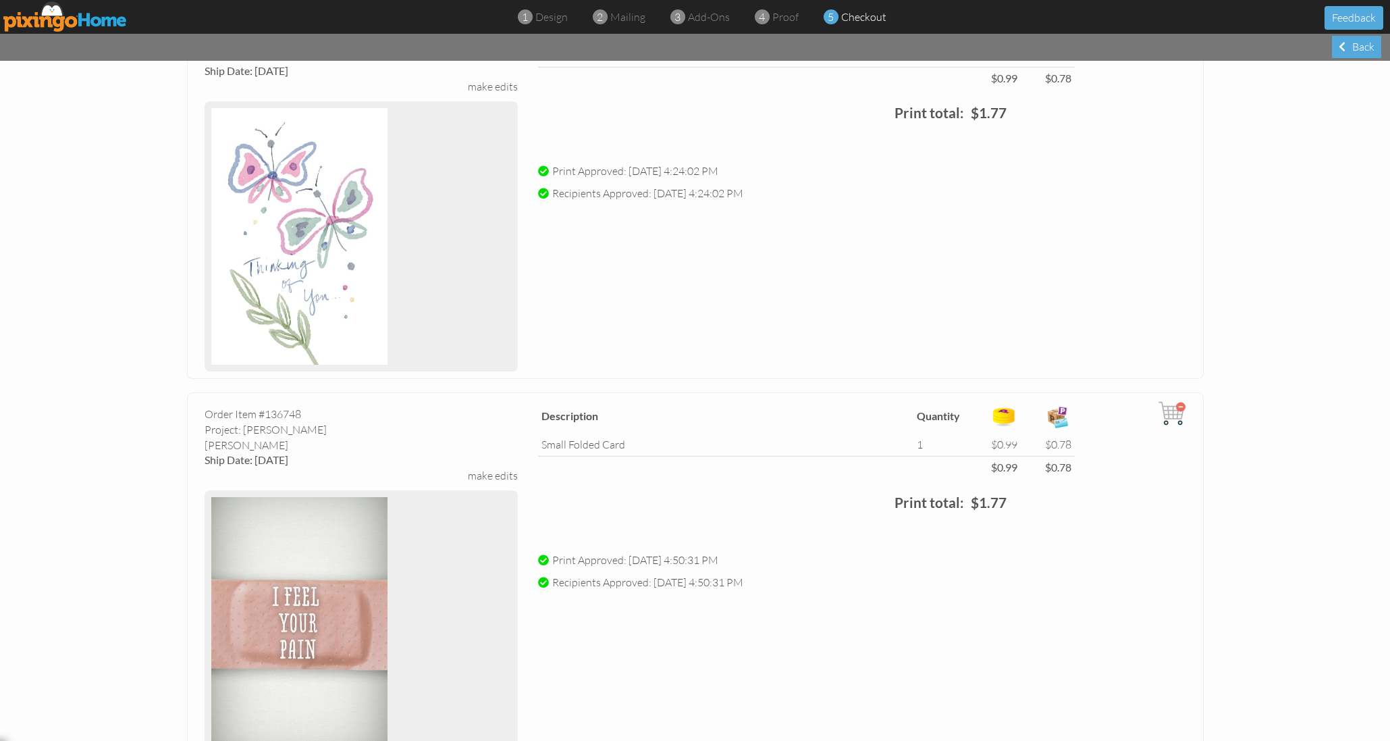
scroll to position [150, 0]
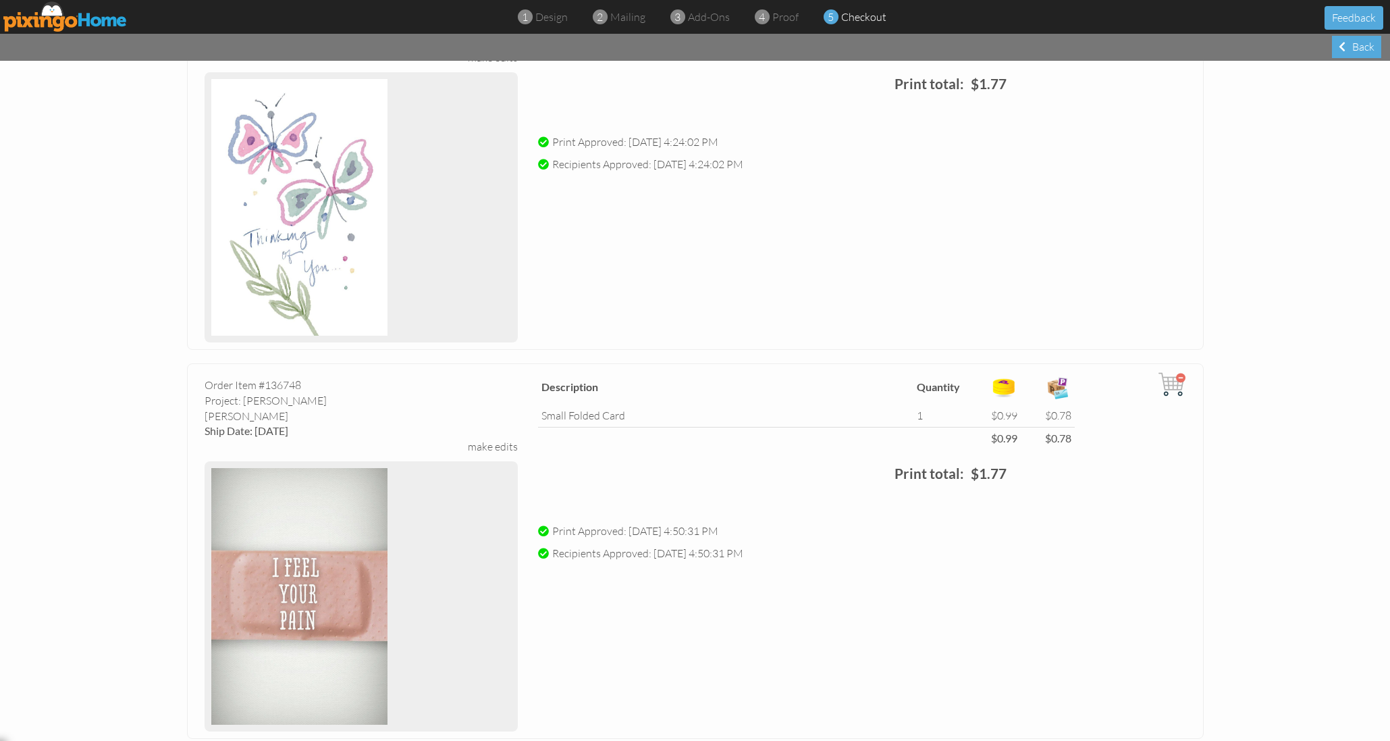
click at [802, 221] on div "Order Item #136745 Project: [PERSON_NAME] matte Finish Ship Date: [DATE] make e…" at bounding box center [695, 161] width 1017 height 375
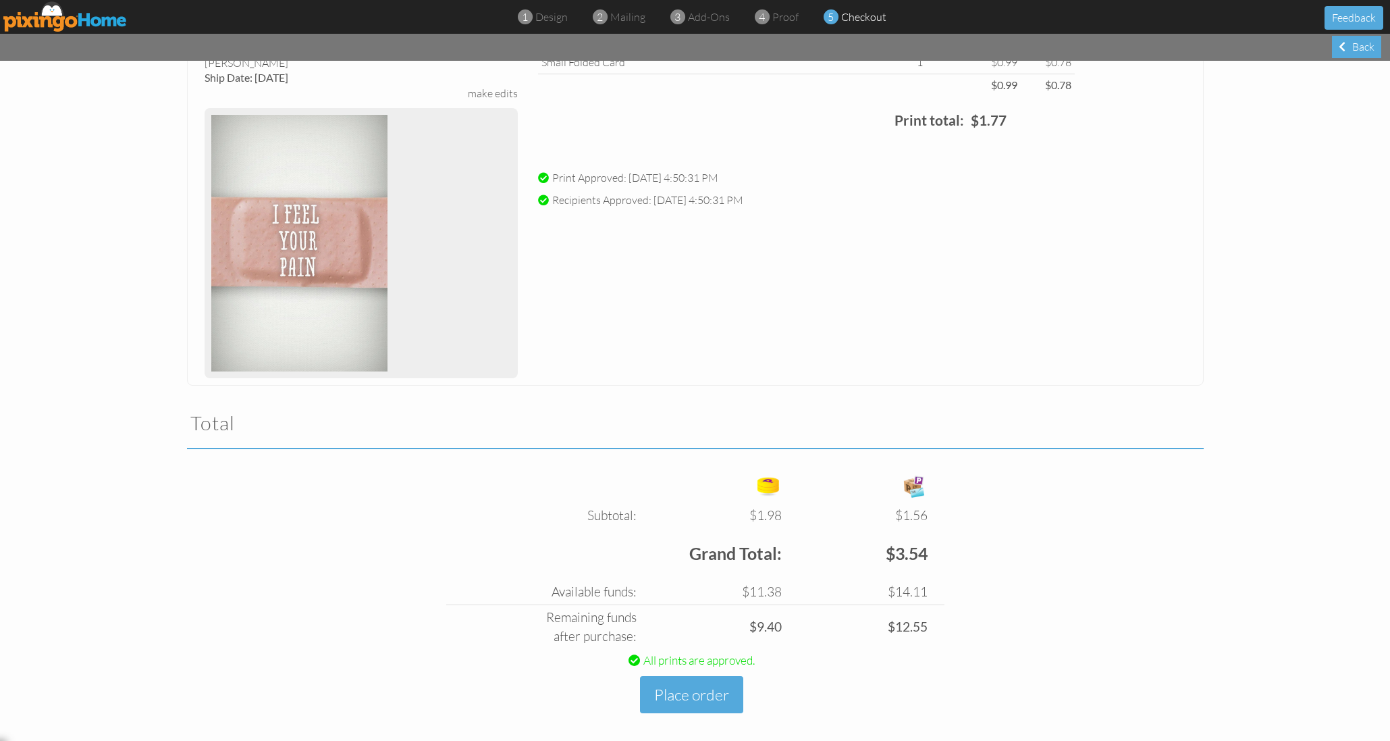
scroll to position [0, 0]
click at [691, 680] on button "Place order" at bounding box center [691, 694] width 103 height 37
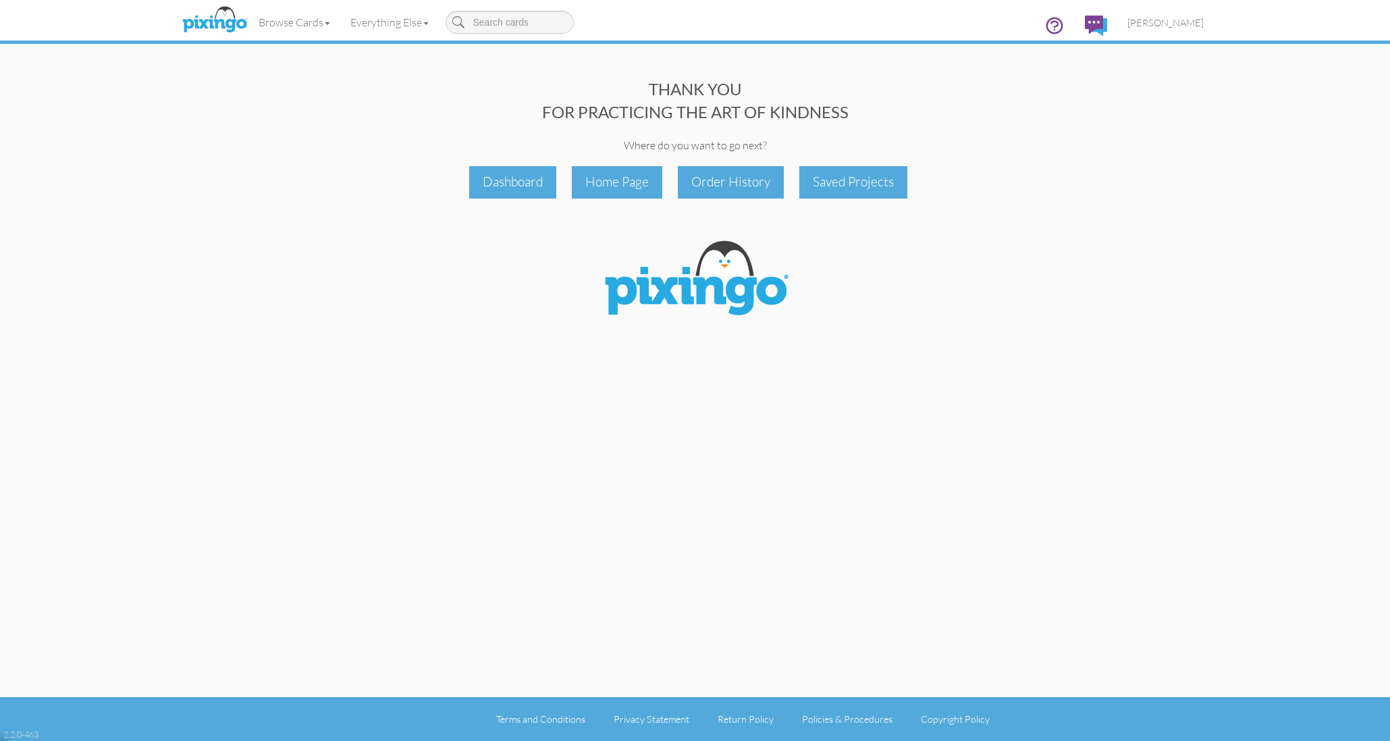
click at [443, 317] on div at bounding box center [695, 280] width 1017 height 96
